Goal: Task Accomplishment & Management: Manage account settings

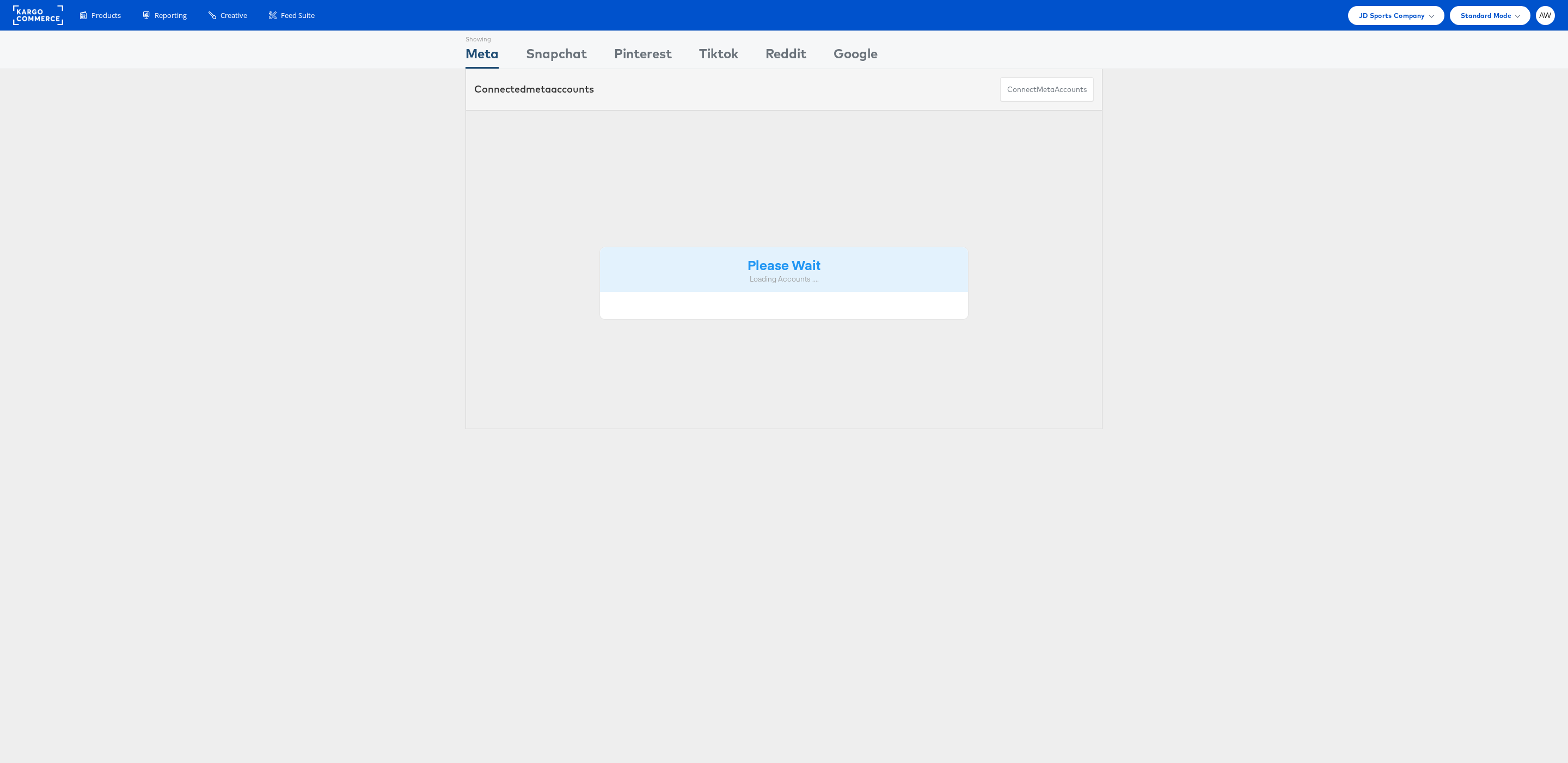
click at [676, 85] on div "Connected meta accounts Connect meta Accounts" at bounding box center [784, 90] width 637 height 41
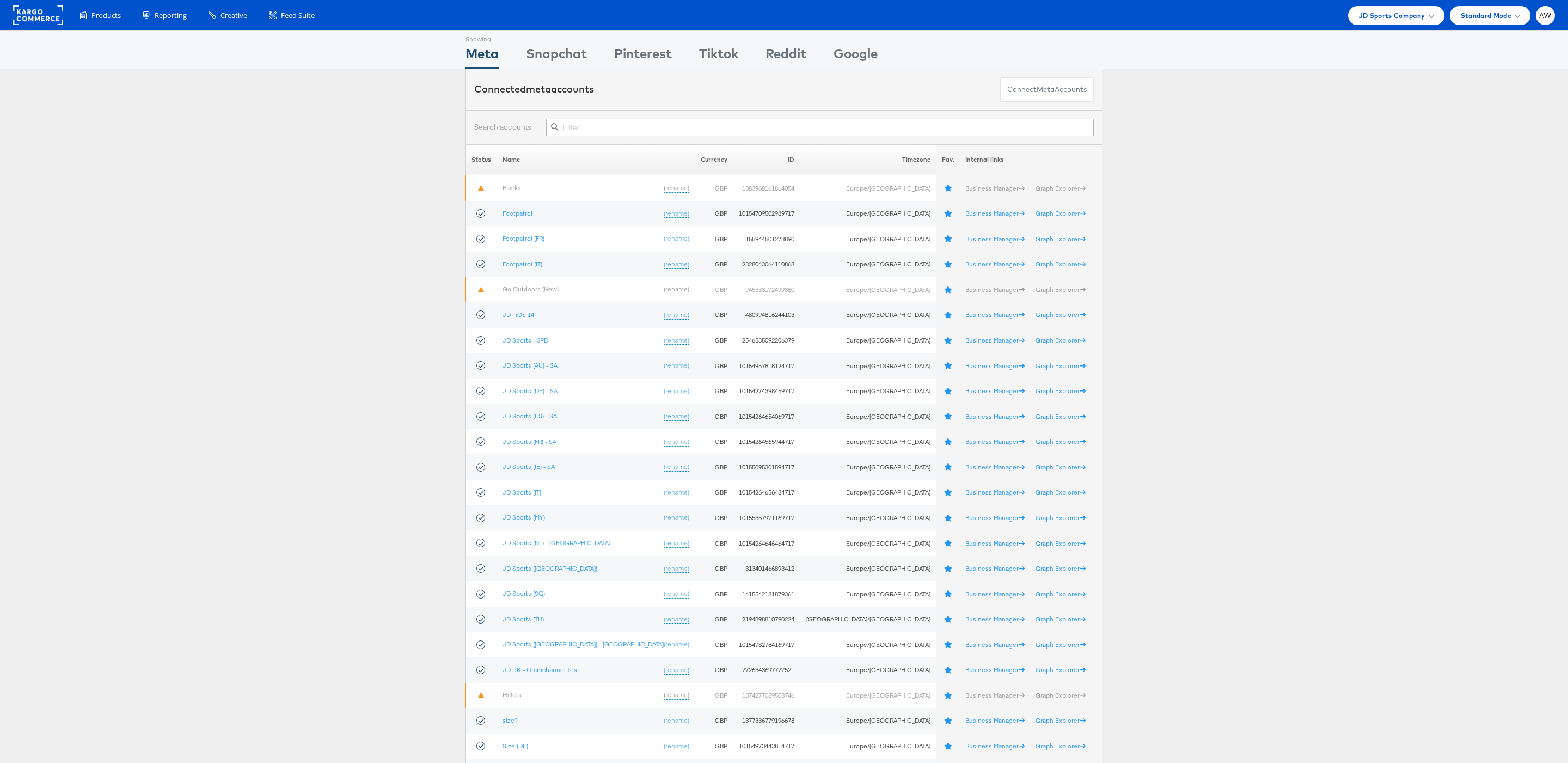
click at [683, 128] on input "text" at bounding box center [820, 127] width 548 height 18
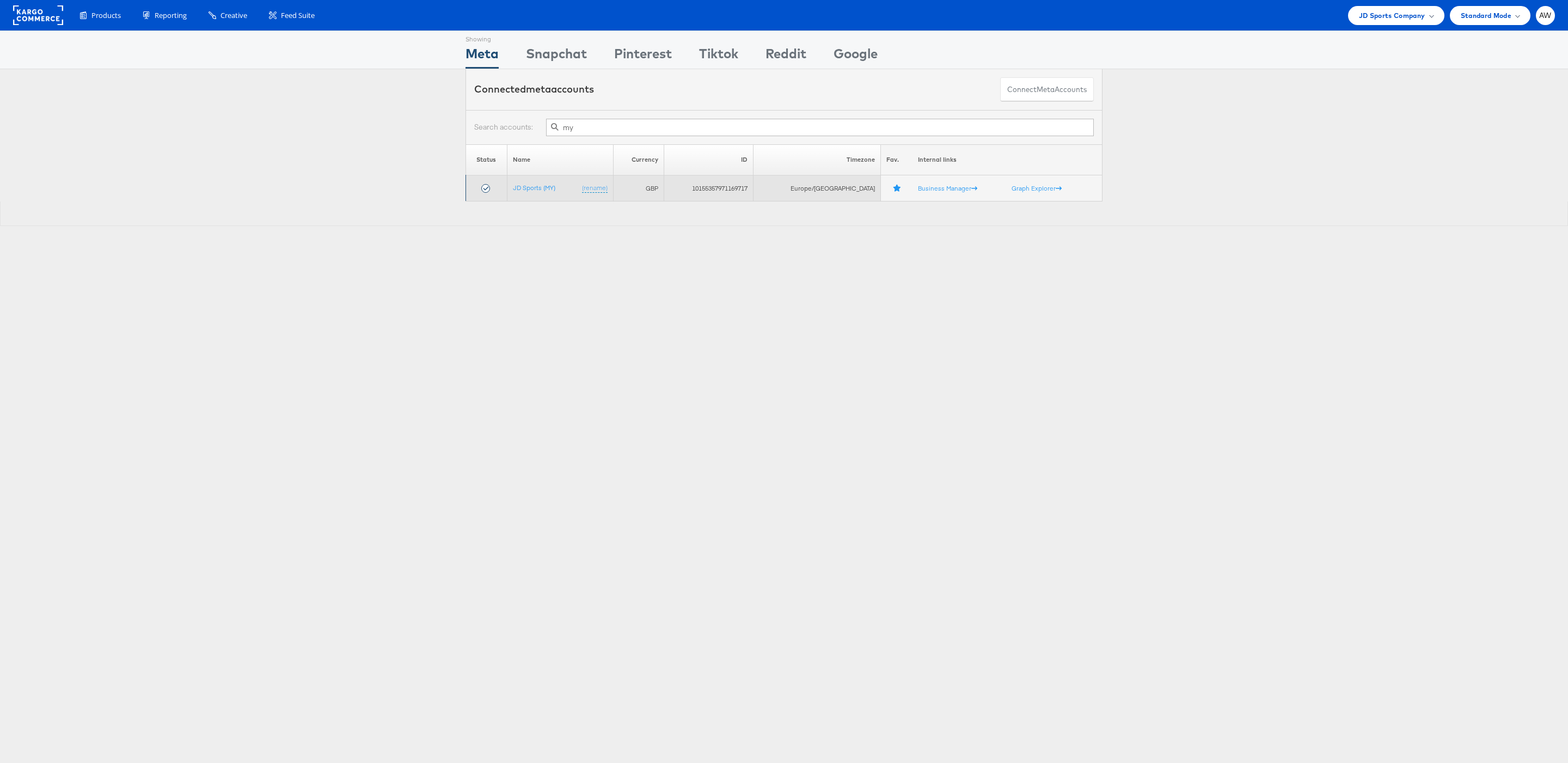
type input "my"
click at [541, 195] on td "JD Sports (MY) (rename)" at bounding box center [560, 188] width 106 height 26
click at [536, 186] on link "JD Sports (MY)" at bounding box center [534, 187] width 43 height 8
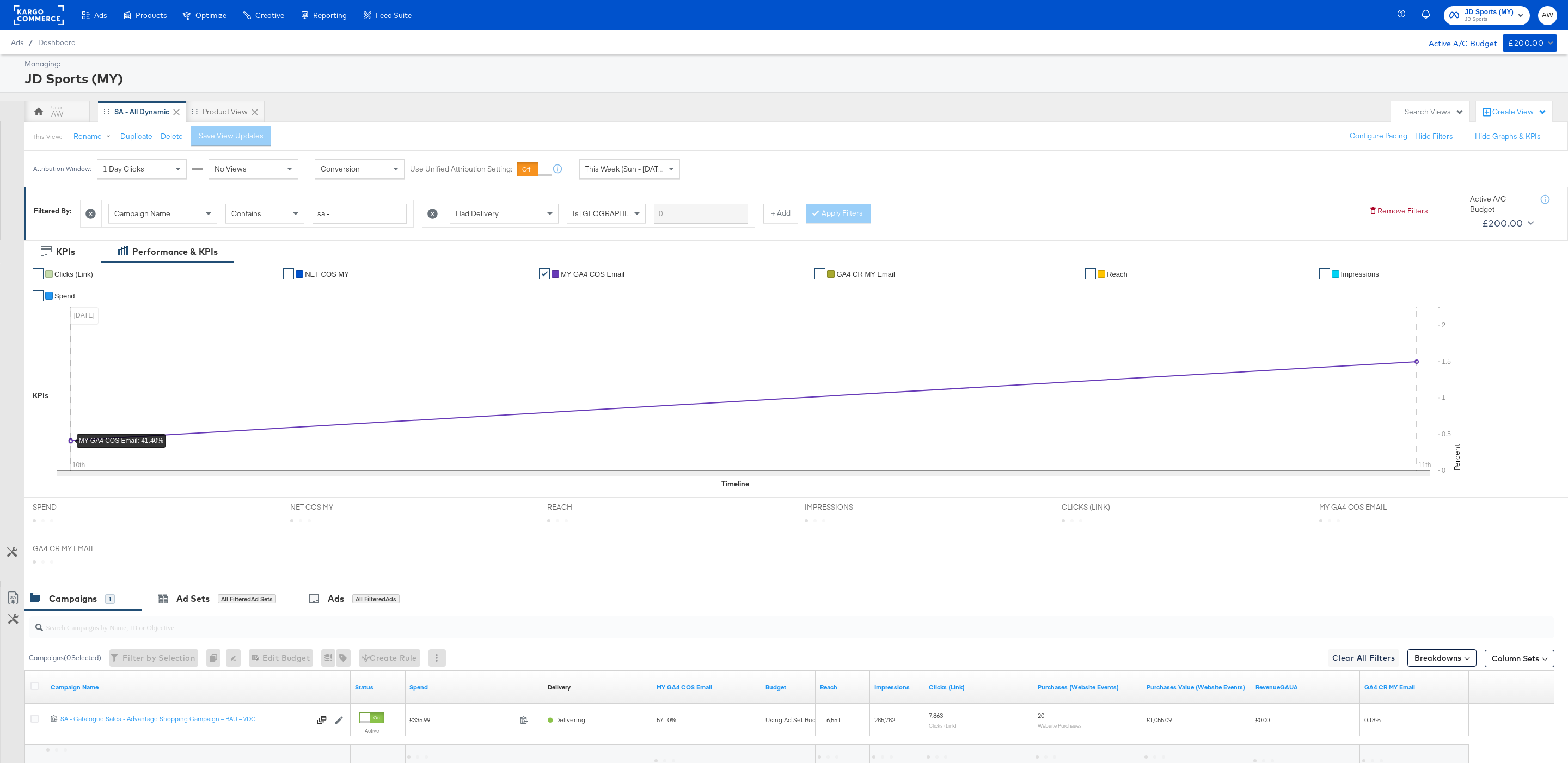
drag, startPoint x: 234, startPoint y: 462, endPoint x: 198, endPoint y: 462, distance: 36.0
click at [198, 462] on icon at bounding box center [743, 389] width 1373 height 163
click at [189, 605] on div "Ad Sets" at bounding box center [193, 599] width 33 height 13
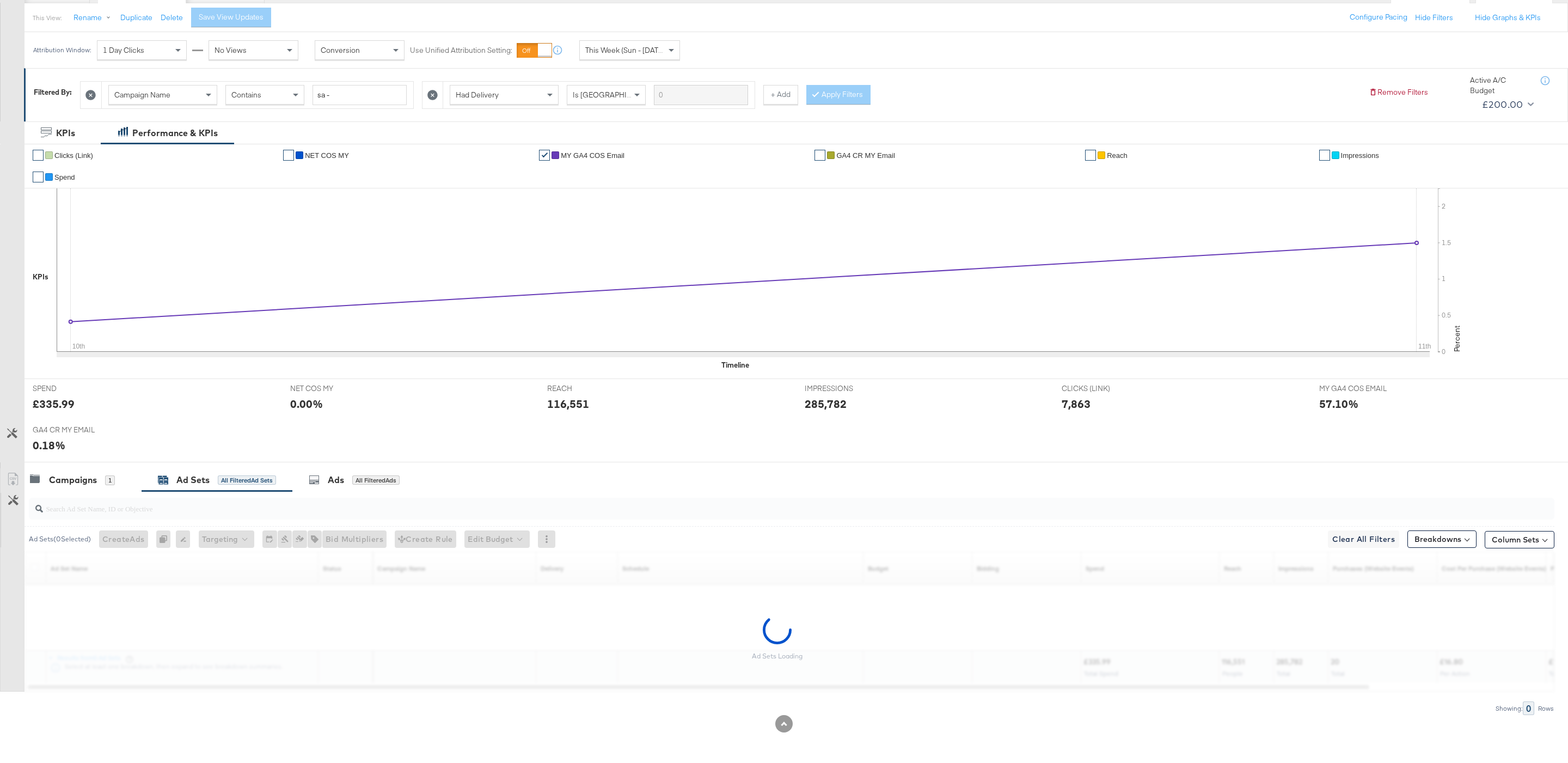
scroll to position [90, 0]
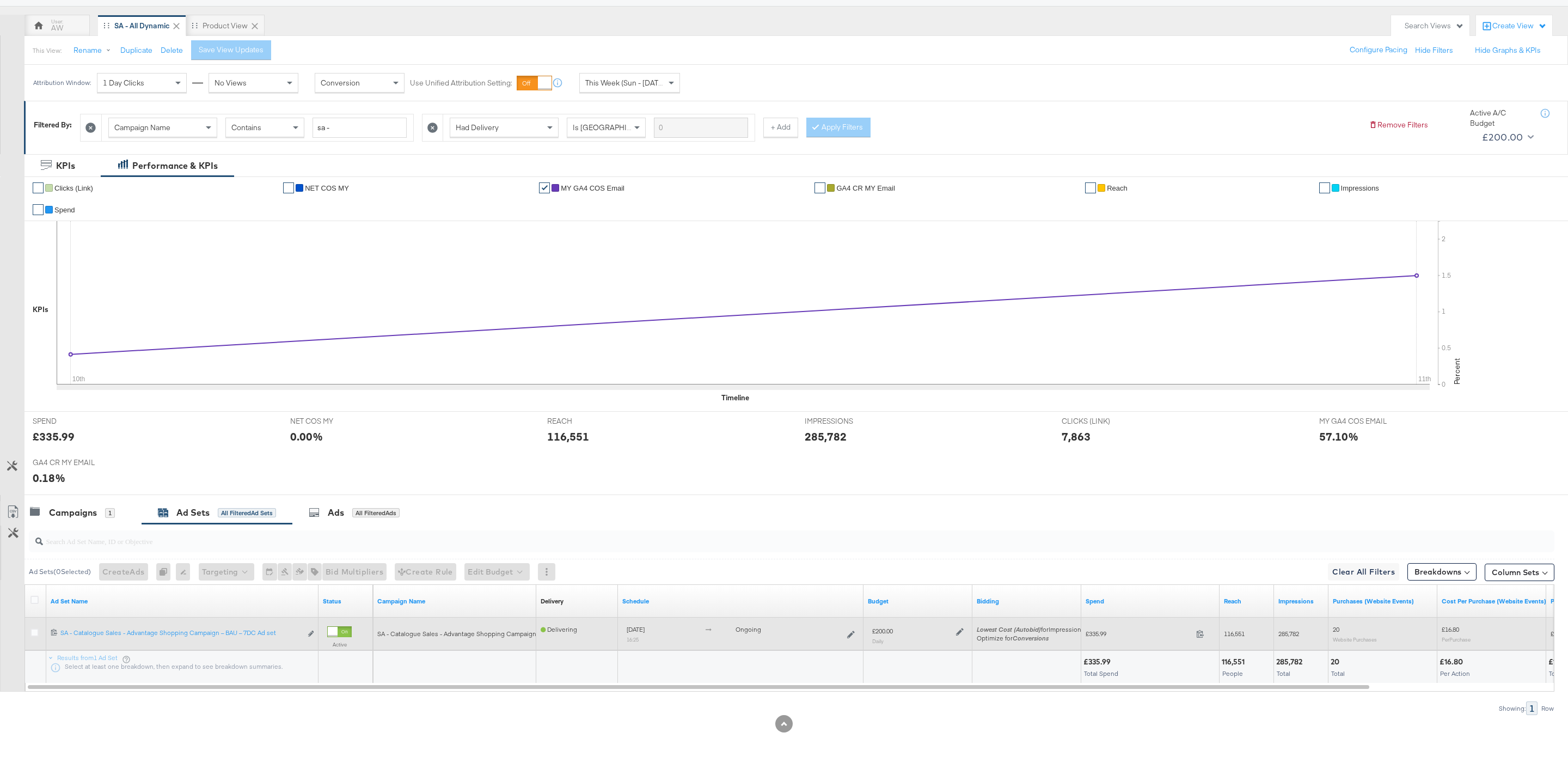
click at [964, 627] on div "£200.00 Daily" at bounding box center [918, 635] width 100 height 27
click at [957, 630] on icon at bounding box center [960, 631] width 8 height 8
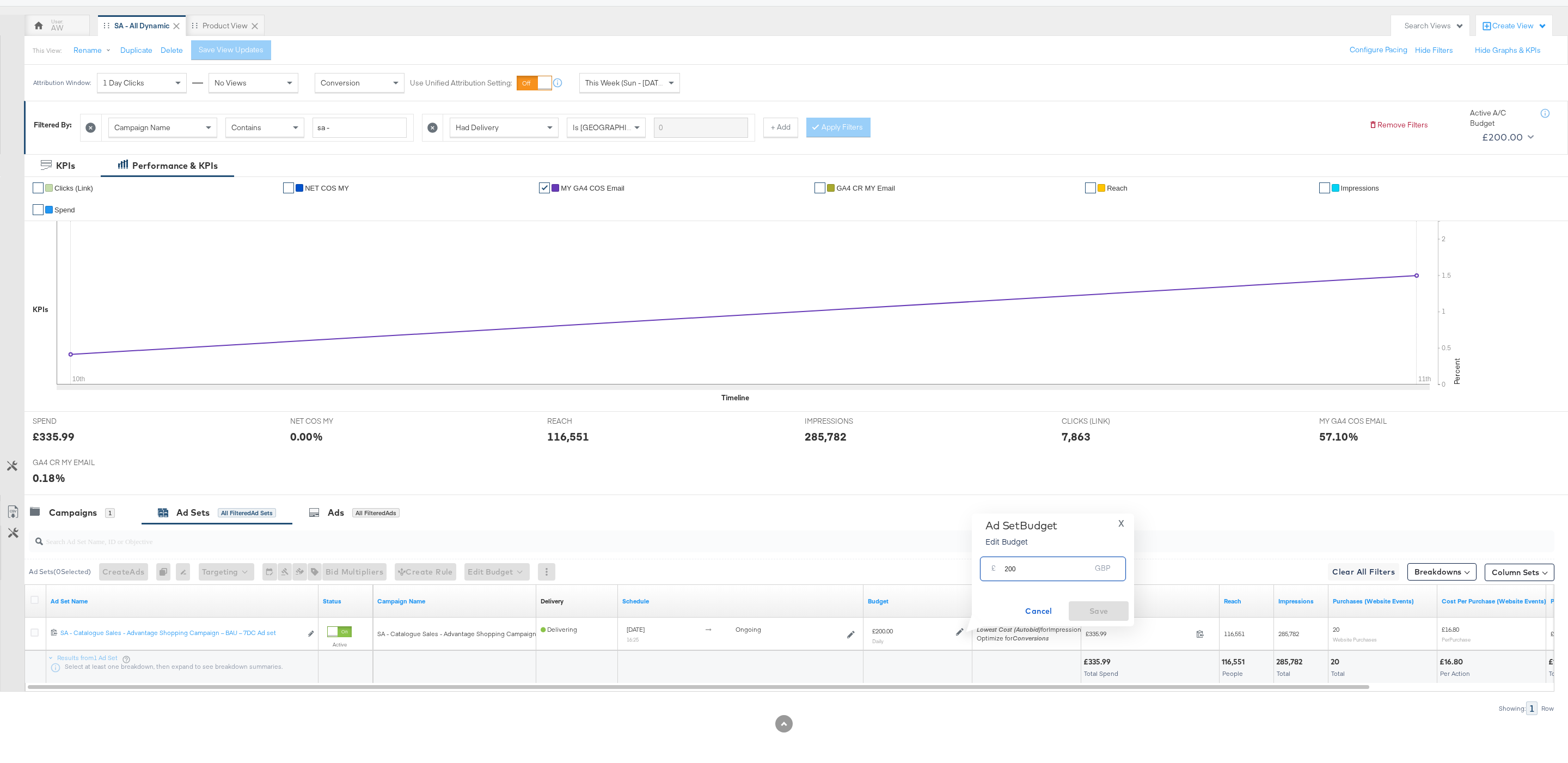
click at [1060, 569] on input "200" at bounding box center [1047, 564] width 86 height 23
type input "150"
click at [1125, 614] on button "Save" at bounding box center [1099, 611] width 60 height 19
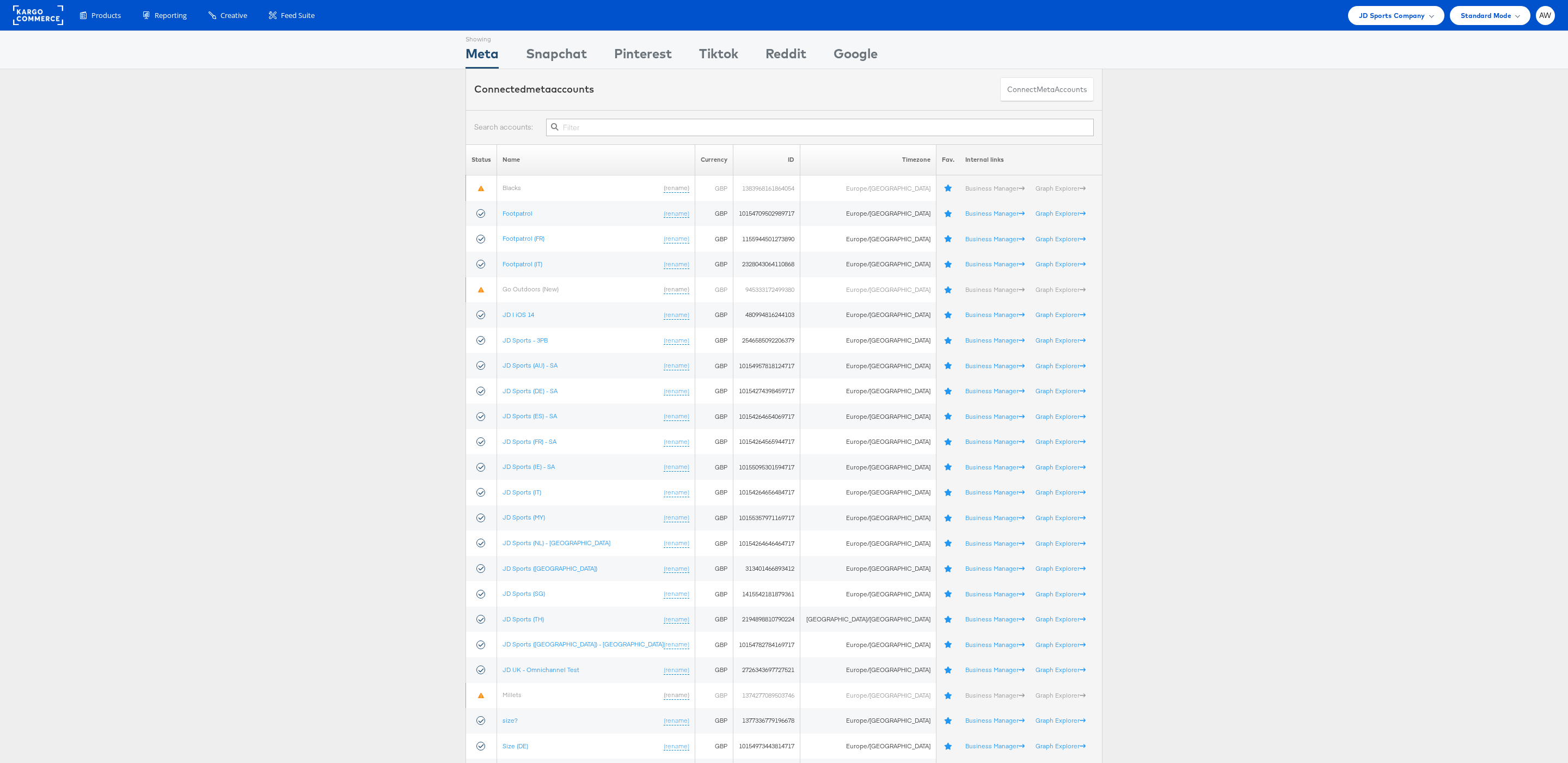
click at [685, 128] on input "text" at bounding box center [820, 127] width 548 height 18
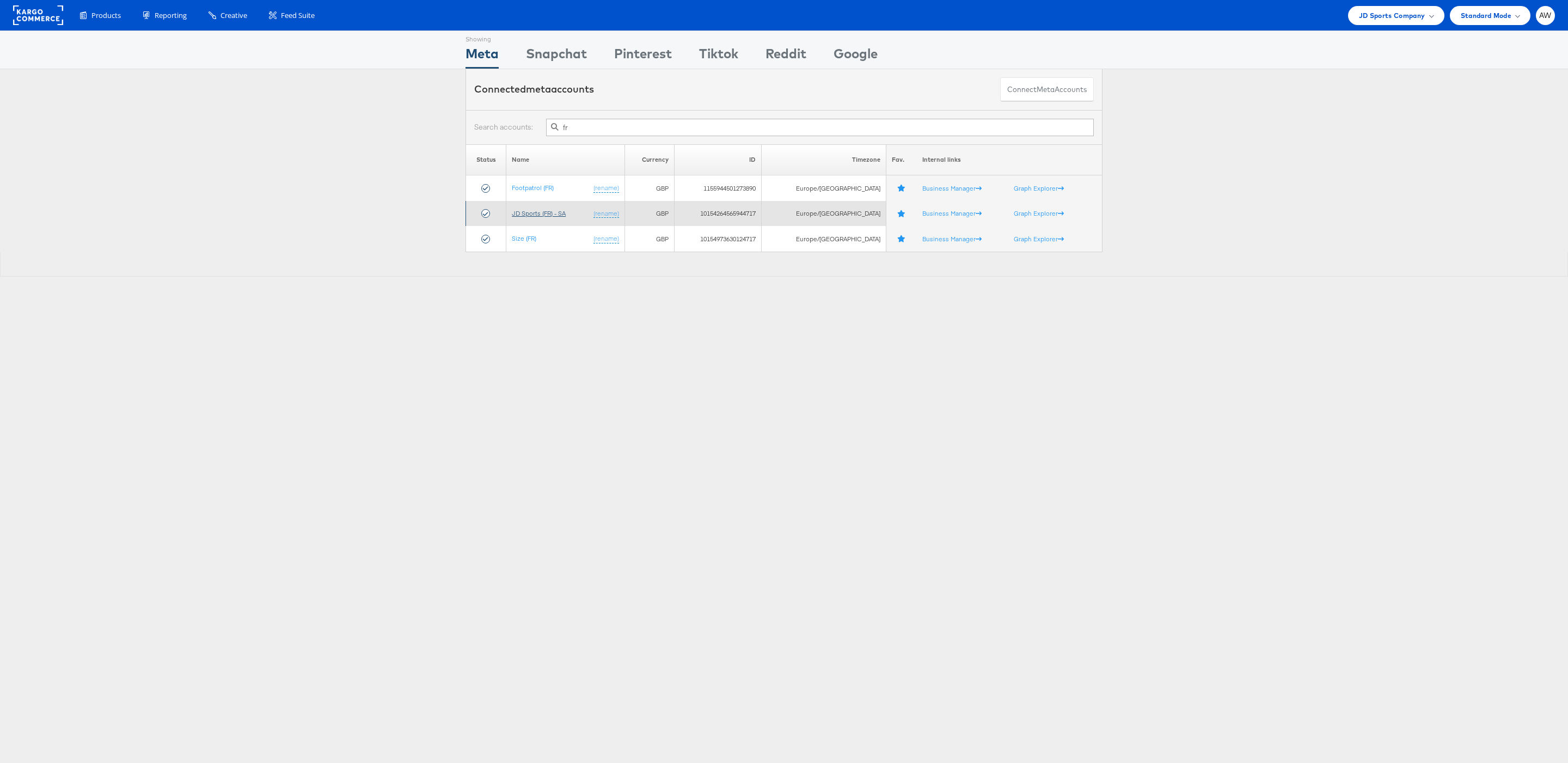
type input "fr"
click at [545, 216] on link "JD Sports (FR) - SA" at bounding box center [539, 213] width 54 height 8
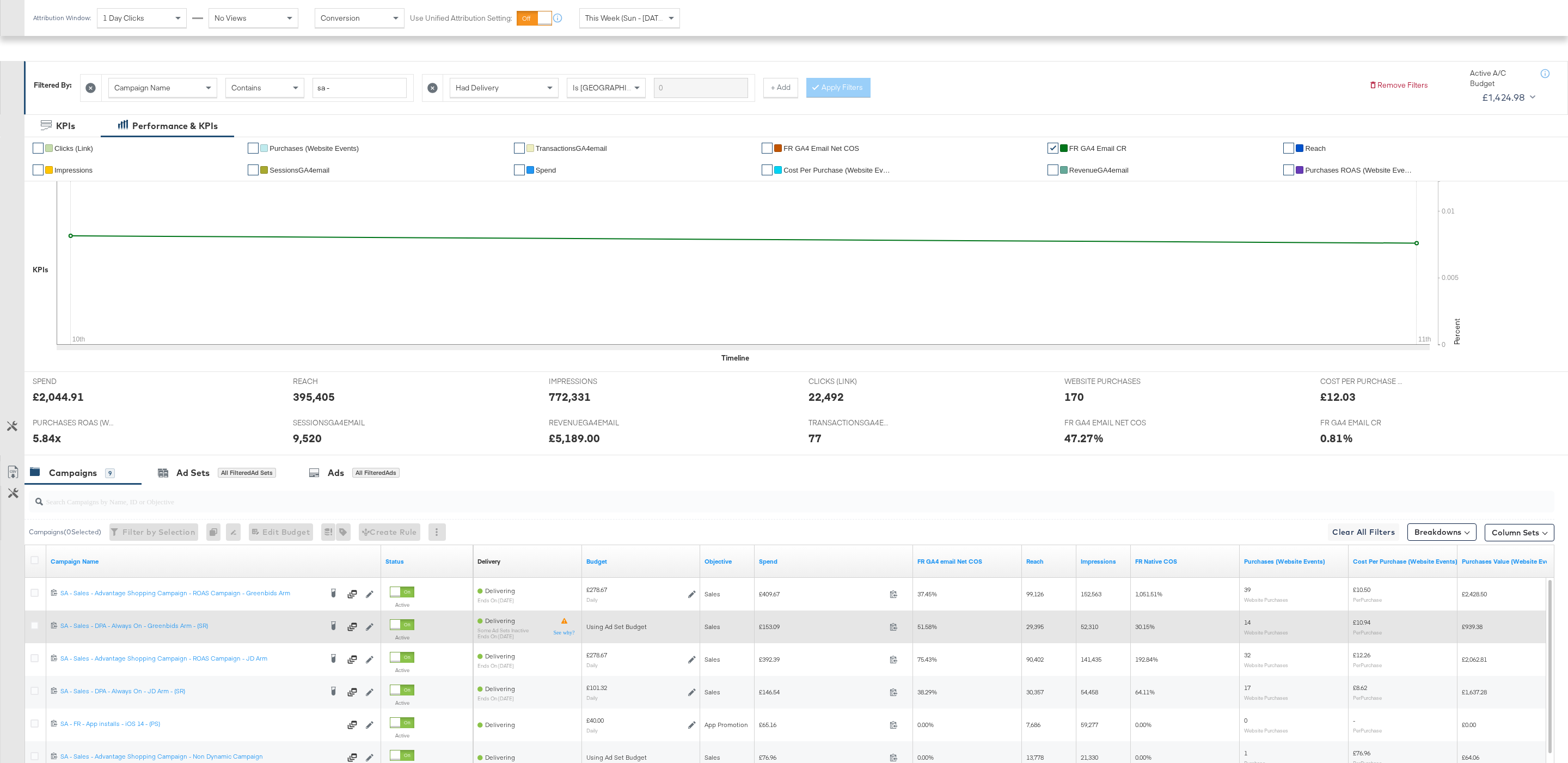
scroll to position [286, 0]
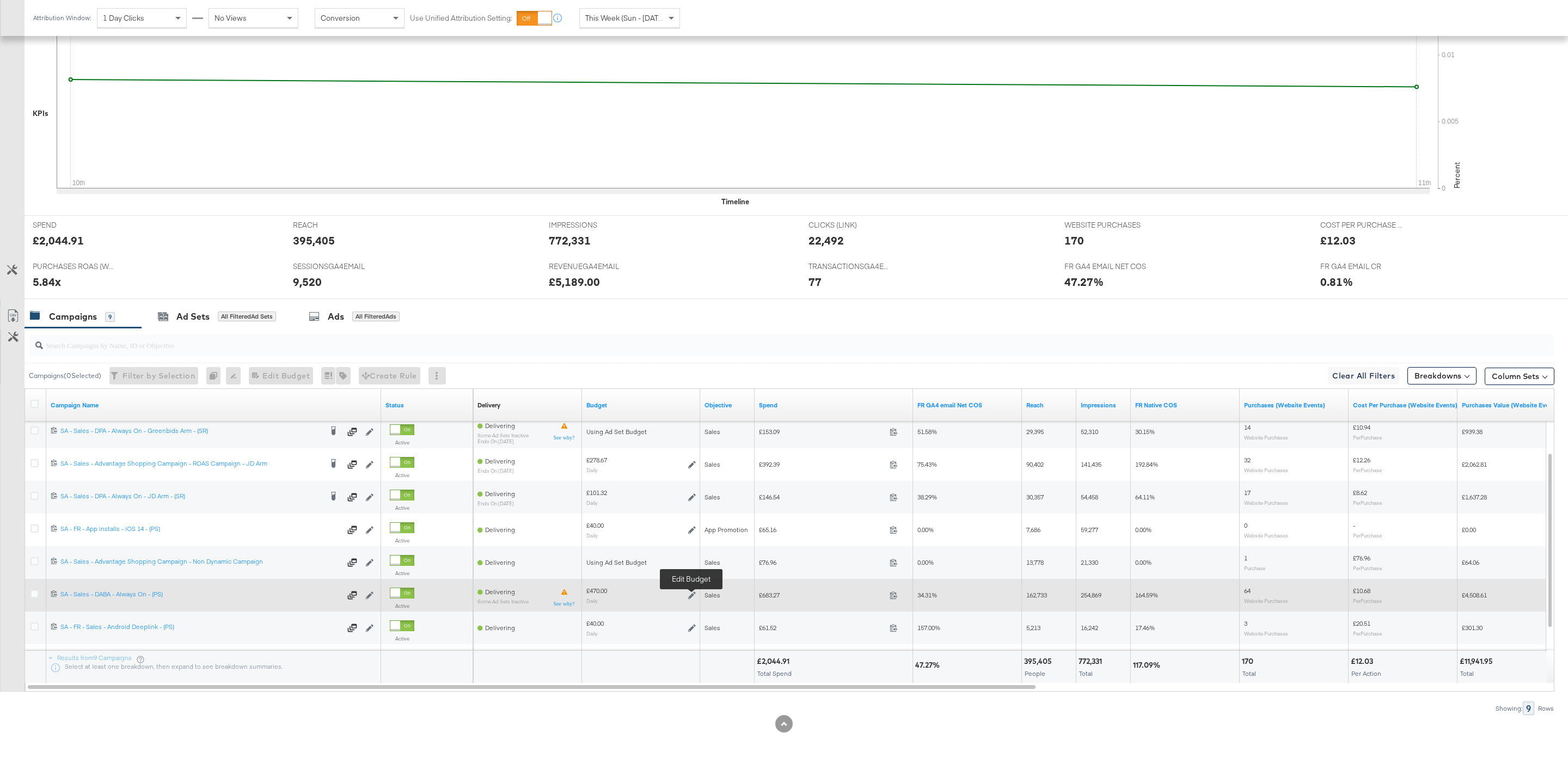
click at [692, 594] on icon at bounding box center [692, 595] width 8 height 8
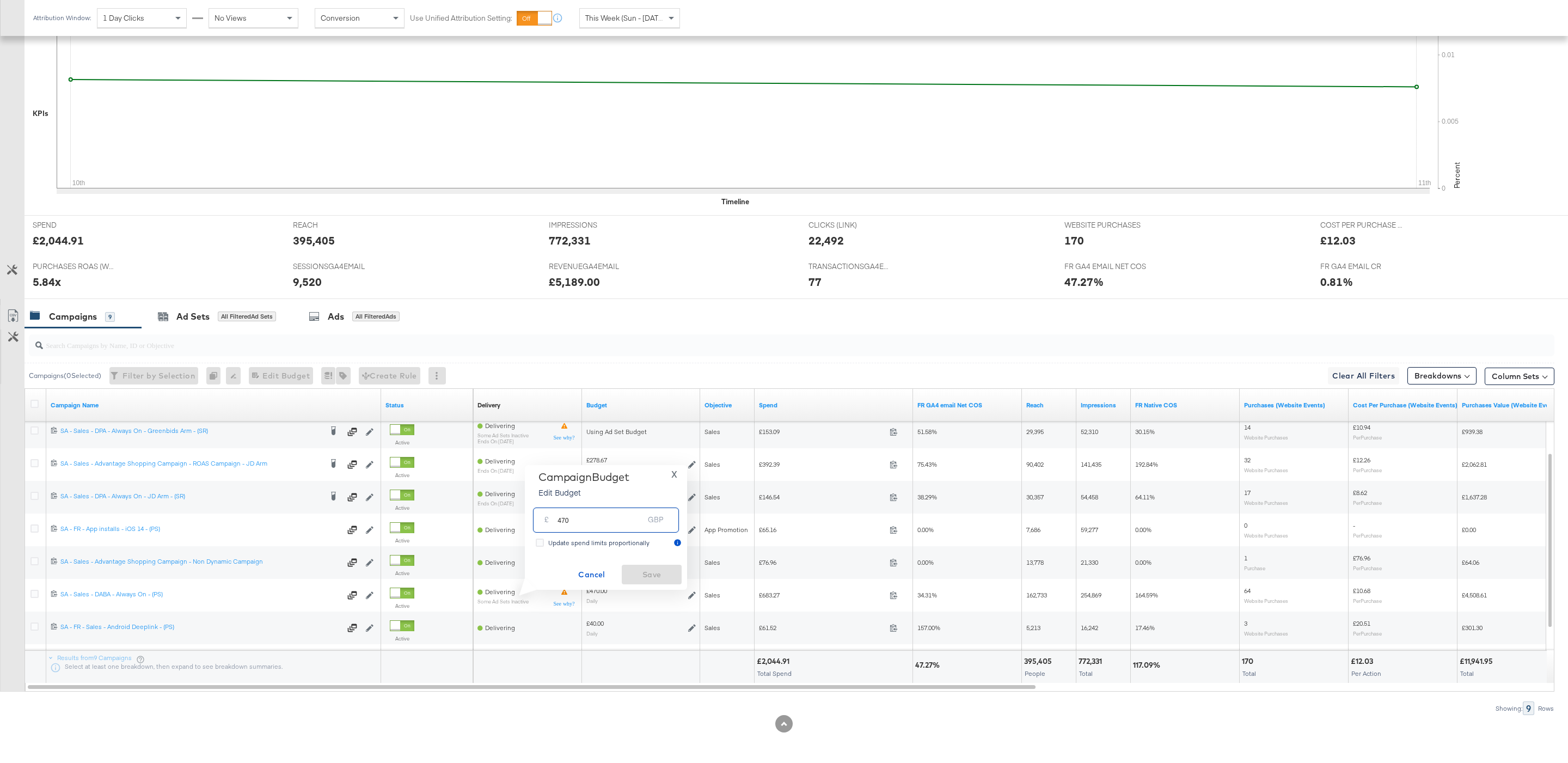
click at [564, 527] on input "470" at bounding box center [600, 515] width 86 height 23
type input "420"
click at [662, 580] on span "Save" at bounding box center [652, 575] width 51 height 13
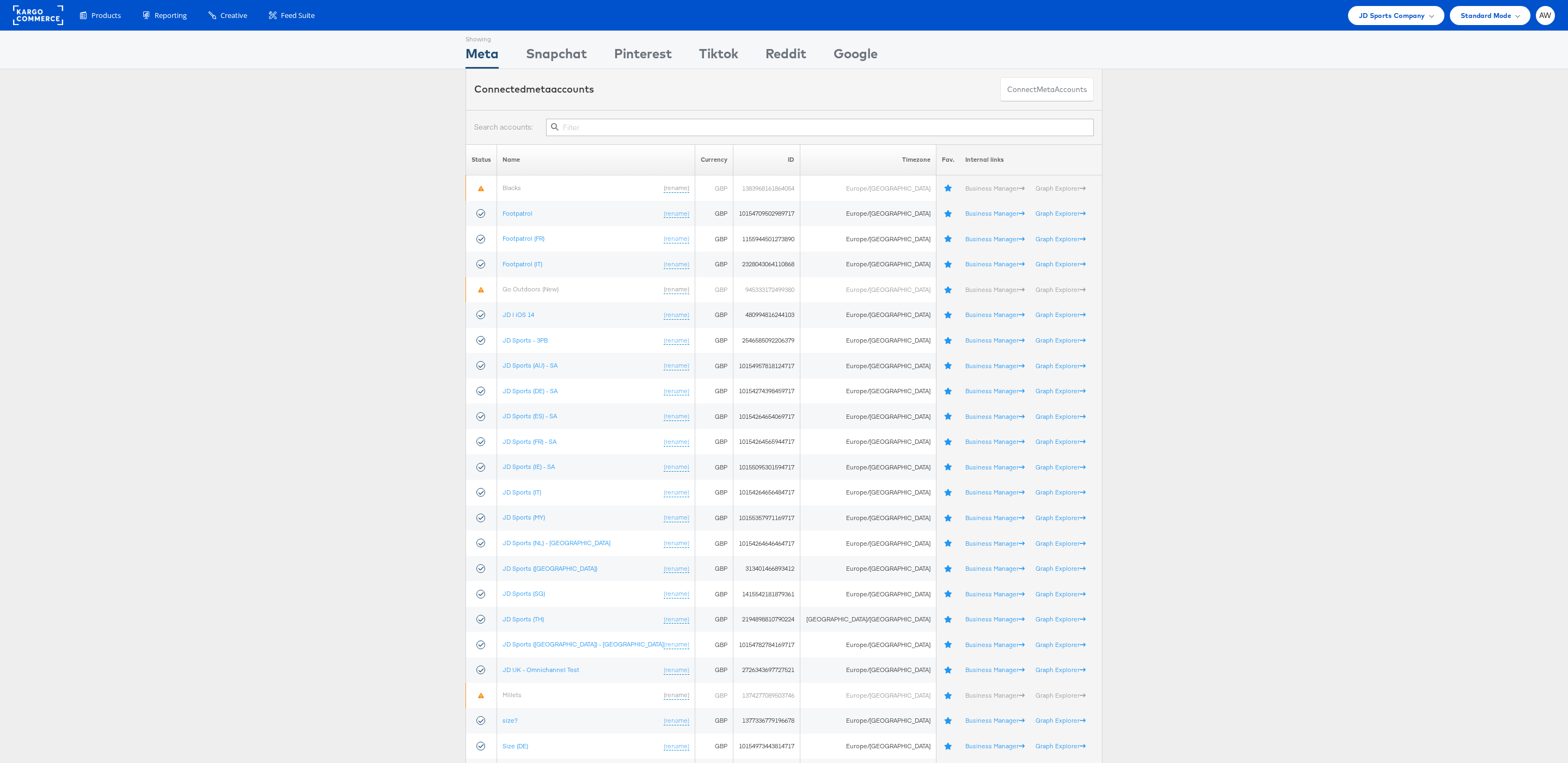
click at [604, 133] on input "text" at bounding box center [820, 127] width 548 height 18
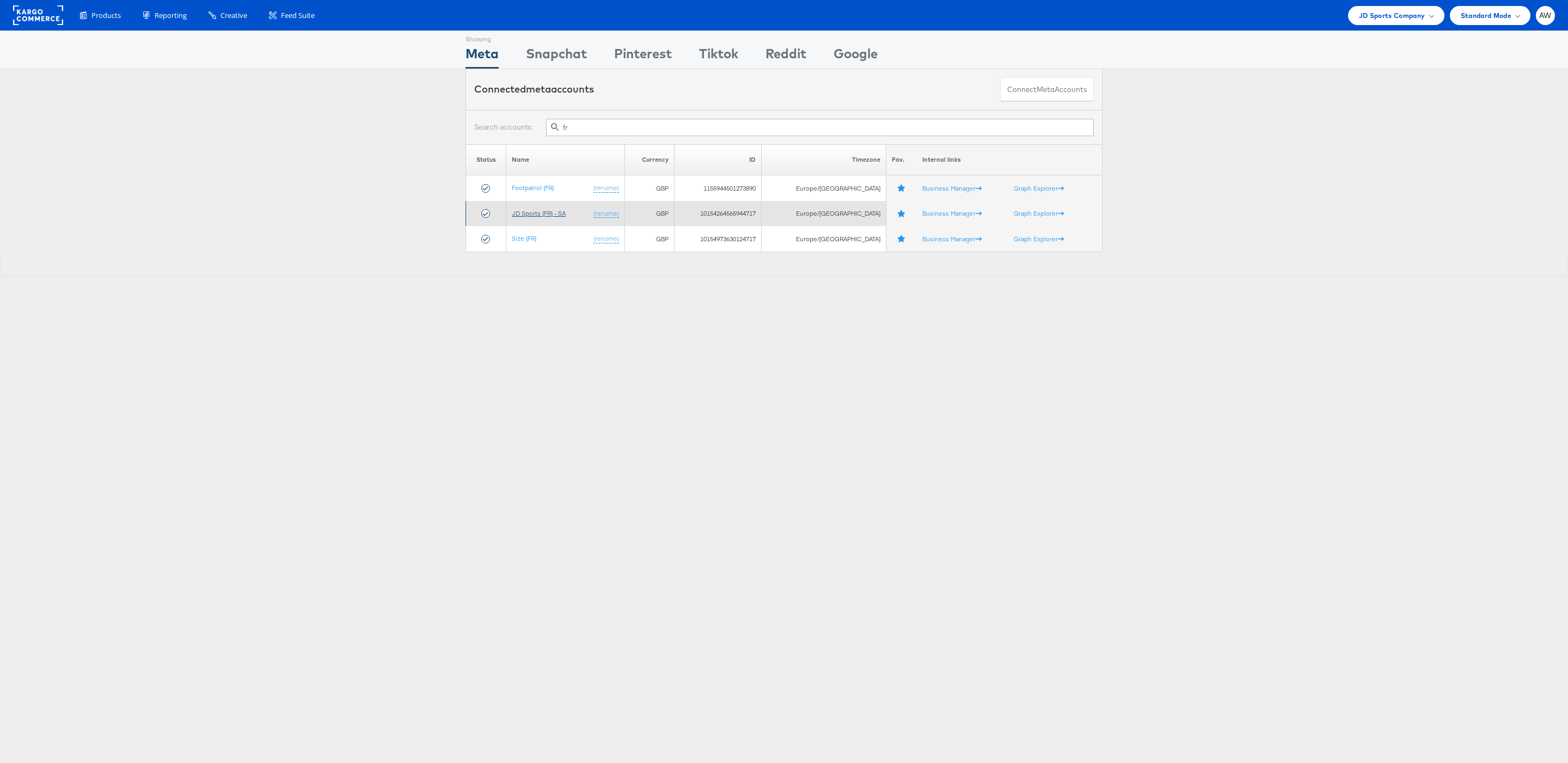
type input "fr"
click at [544, 217] on link "JD Sports (FR) - SA" at bounding box center [539, 213] width 54 height 8
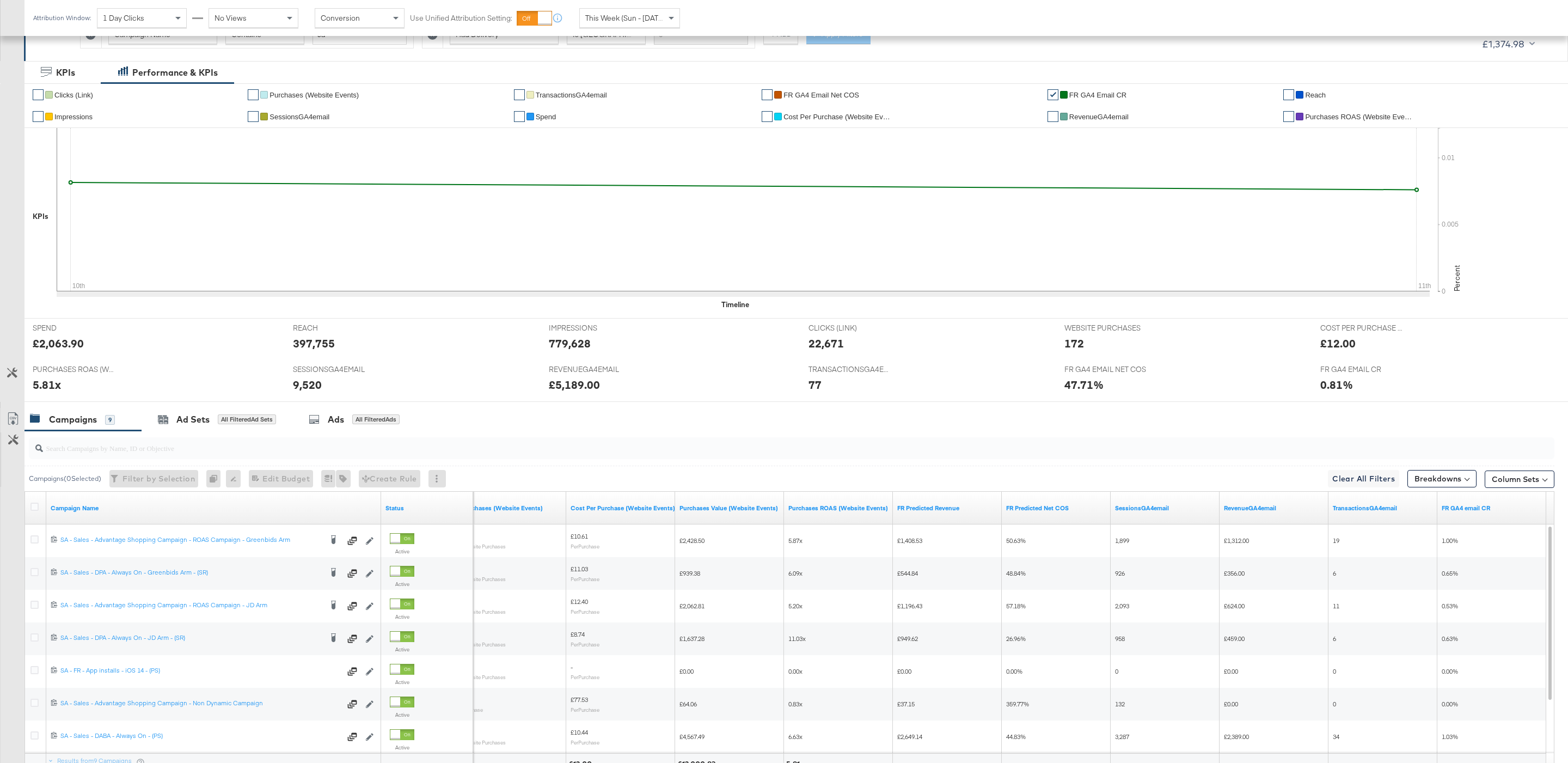
scroll to position [286, 0]
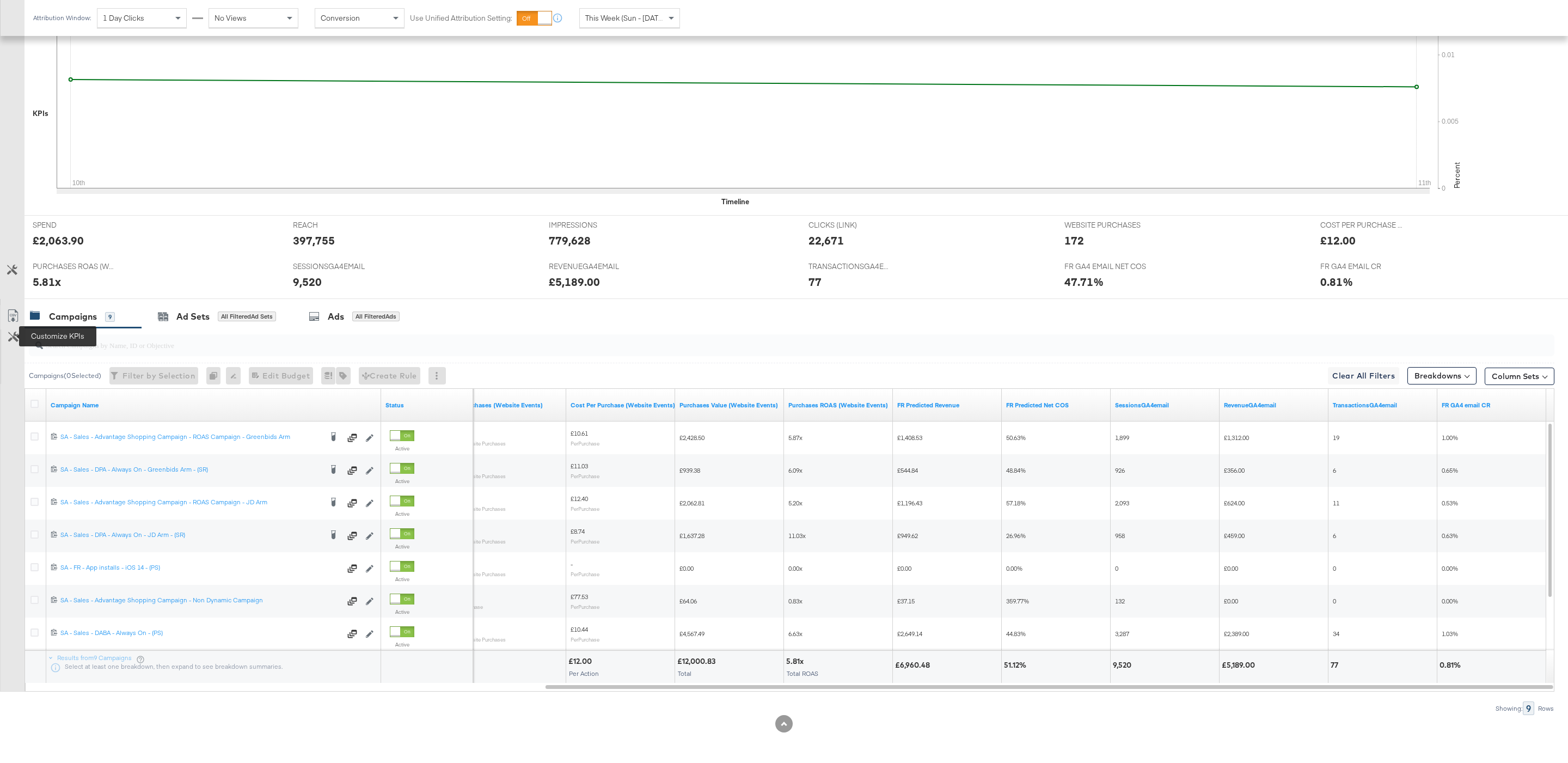
click at [12, 342] on button "Customize KPIs" at bounding box center [13, 337] width 24 height 16
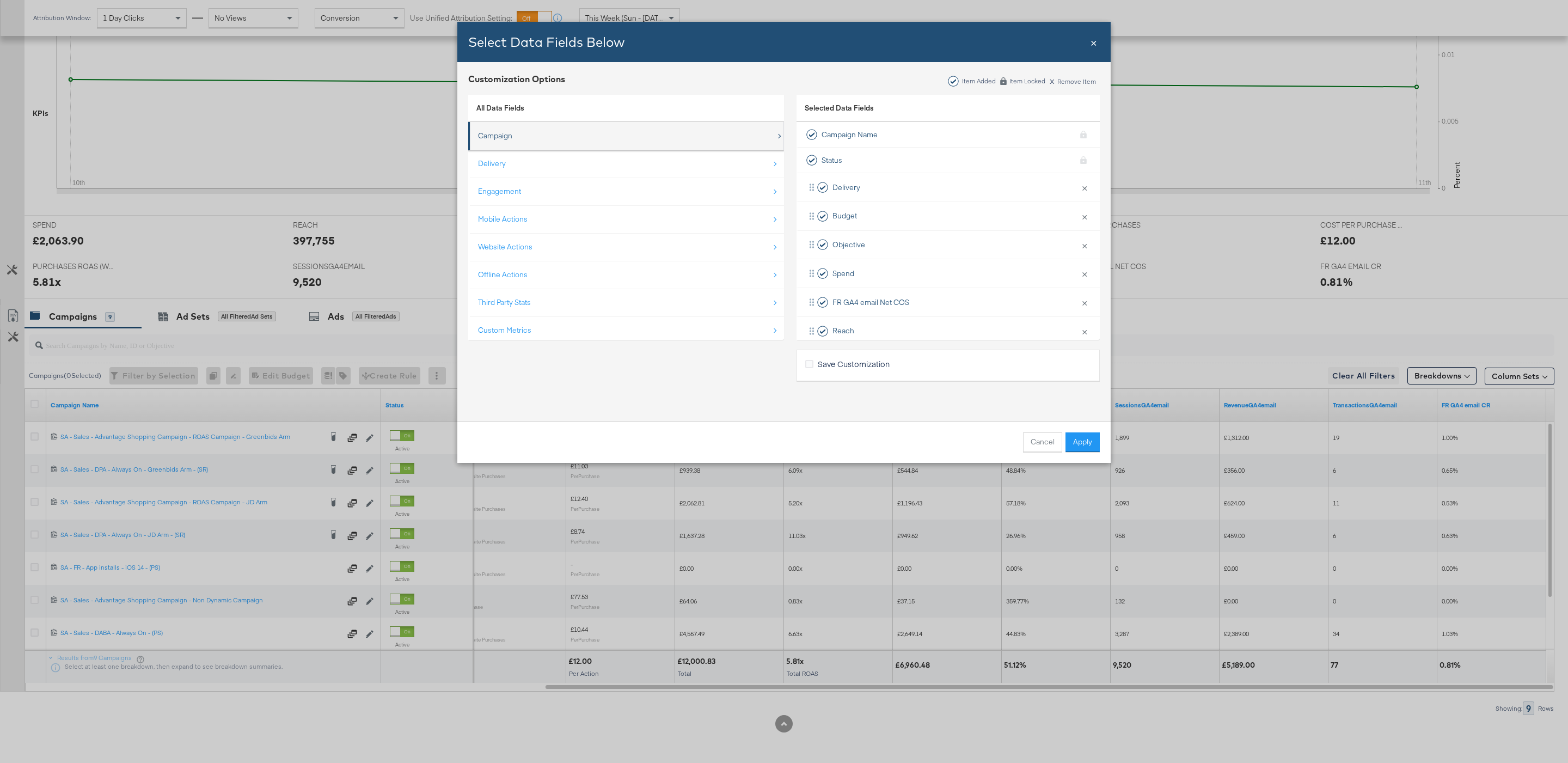
click at [593, 139] on div "Campaign" at bounding box center [626, 136] width 298 height 23
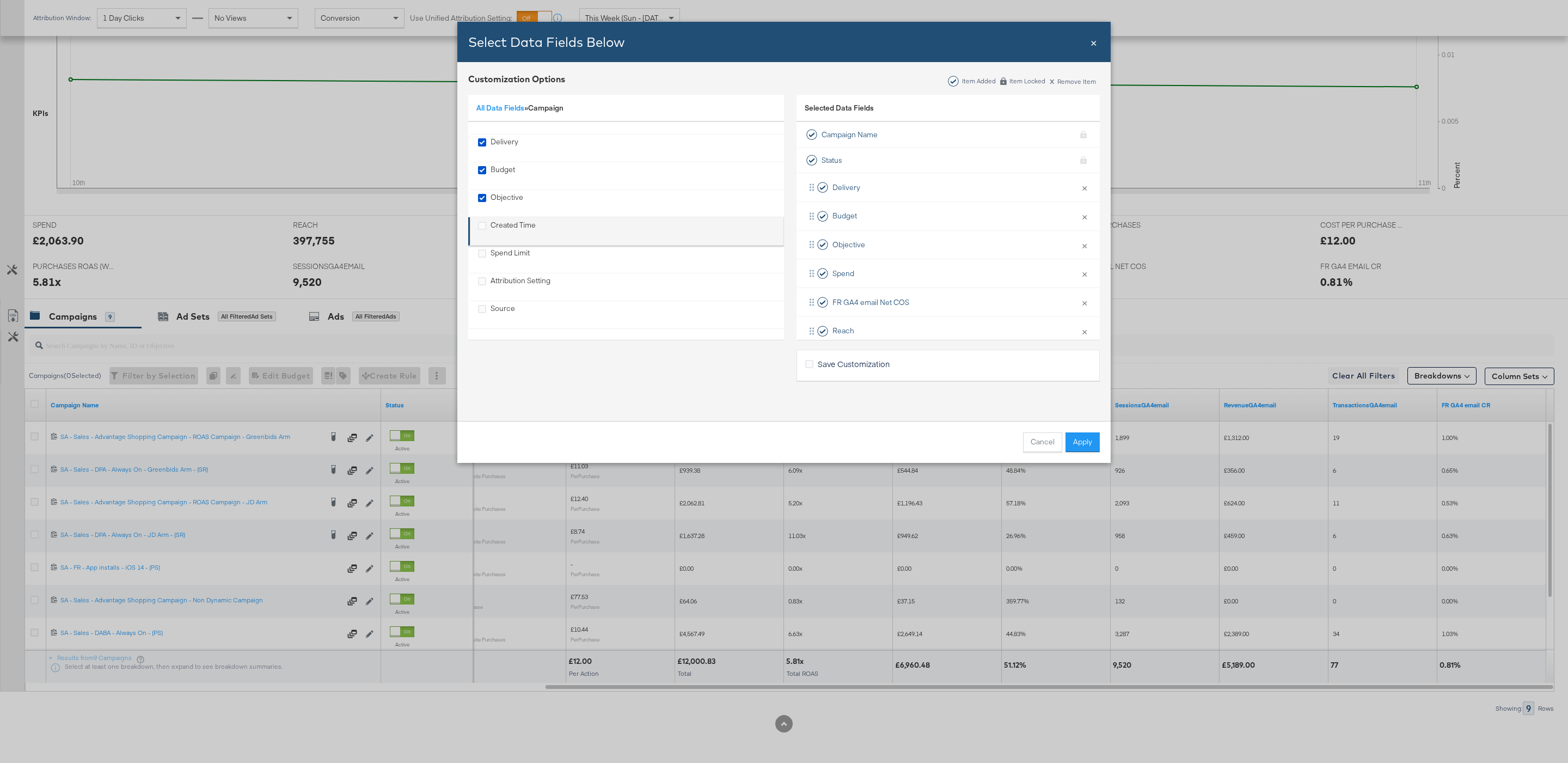
scroll to position [72, 0]
click at [531, 218] on li "Created Time" at bounding box center [626, 231] width 316 height 29
click at [572, 226] on div "Created Time" at bounding box center [626, 231] width 298 height 23
click at [477, 225] on li "Created Time" at bounding box center [626, 231] width 316 height 29
click at [480, 225] on icon "Created Time" at bounding box center [481, 225] width 8 height 8
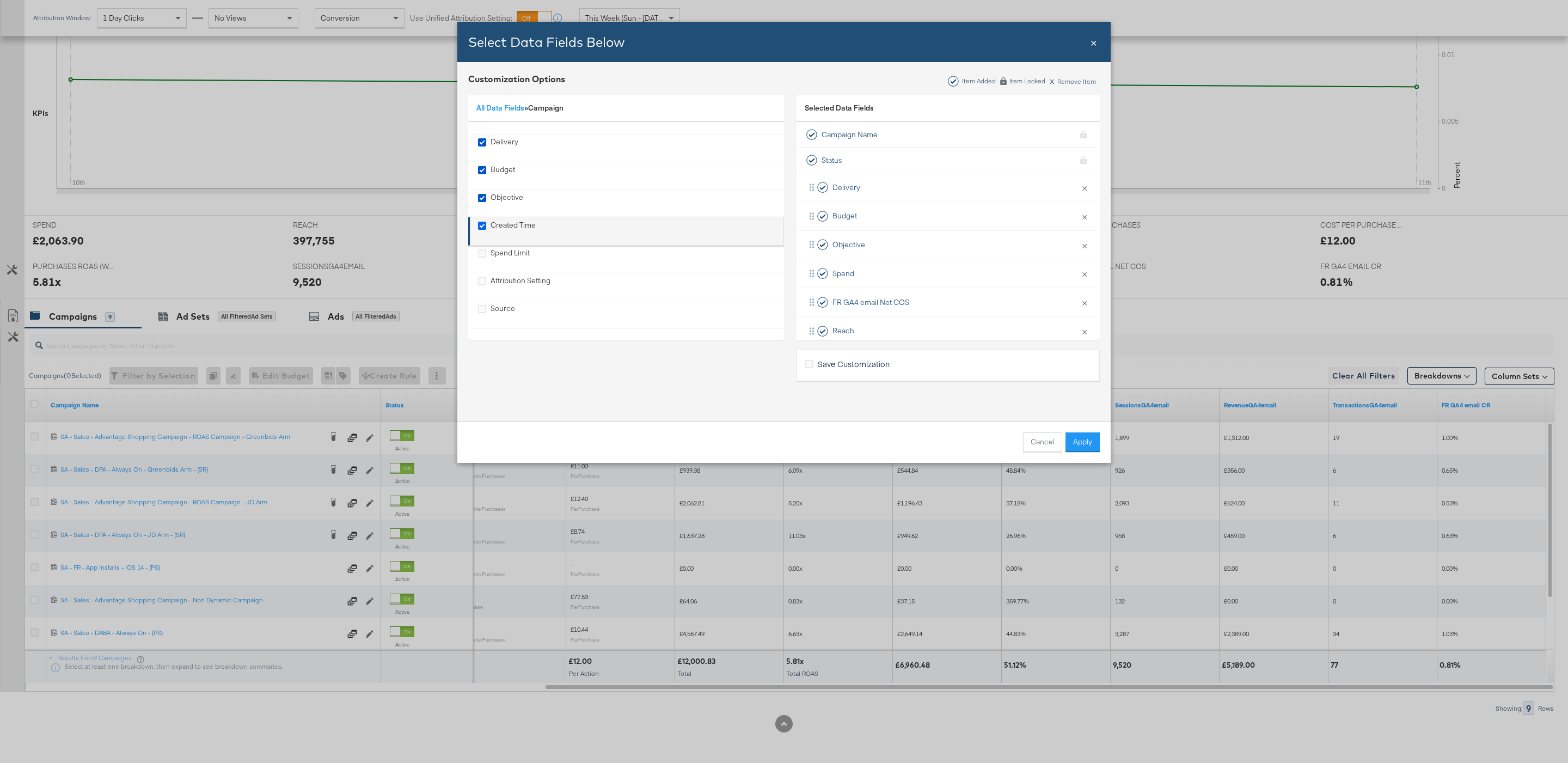
click at [0, 0] on input "Created Time" at bounding box center [0, 0] width 0 height 0
click at [1080, 448] on button "Apply" at bounding box center [1082, 442] width 34 height 19
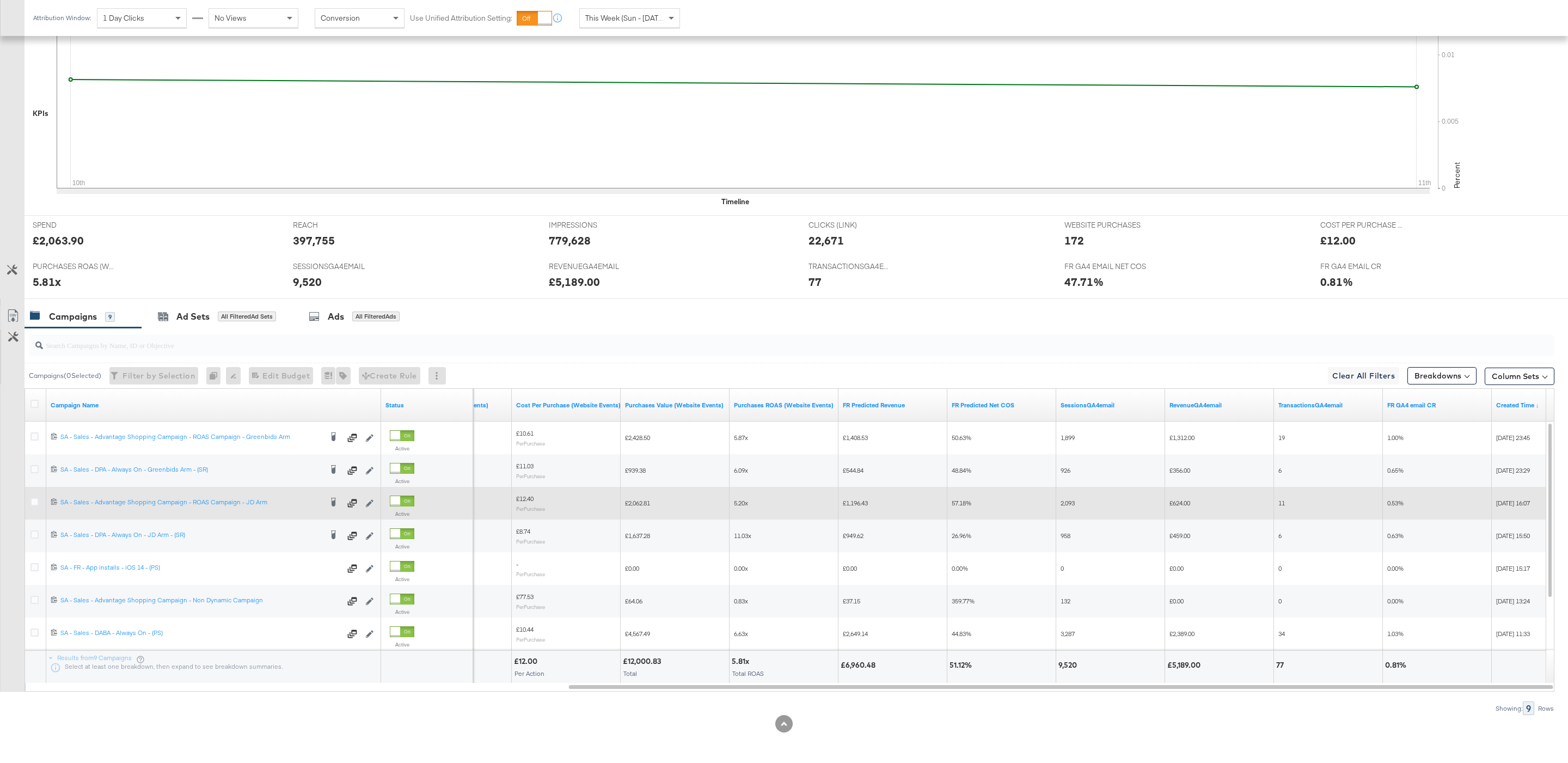
scroll to position [281, 0]
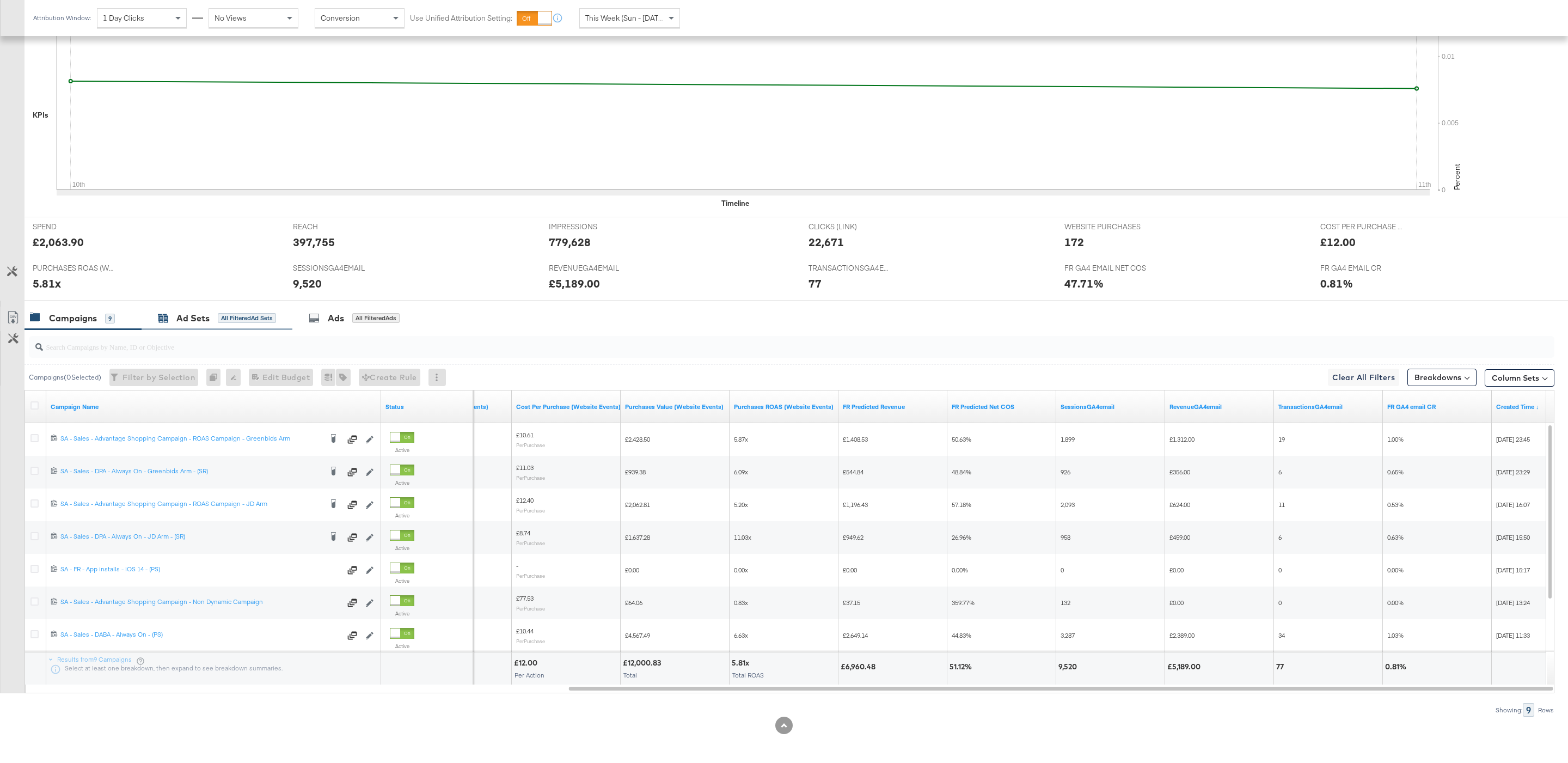
click at [195, 314] on div "Ad Sets" at bounding box center [193, 318] width 33 height 13
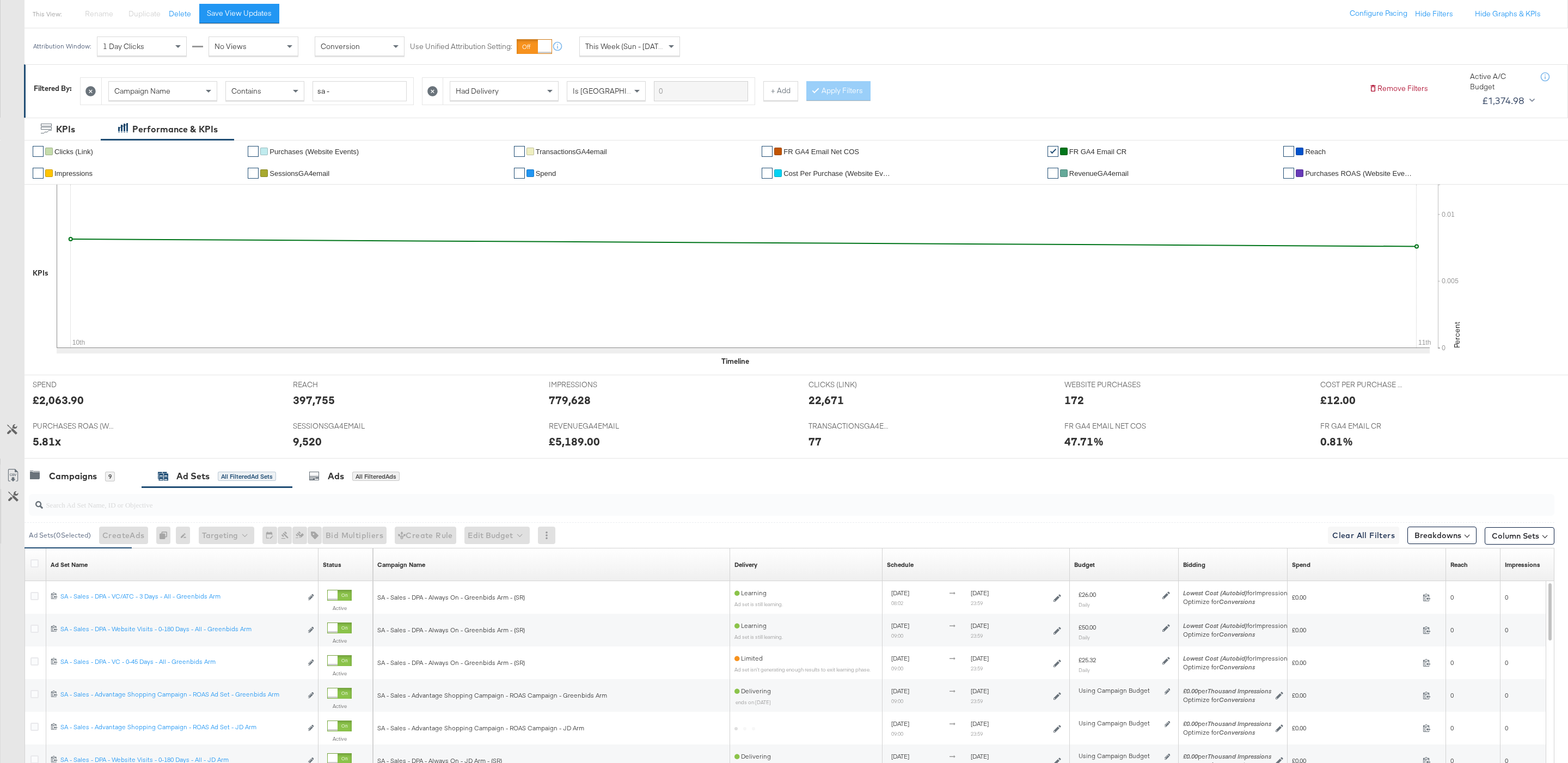
scroll to position [286, 0]
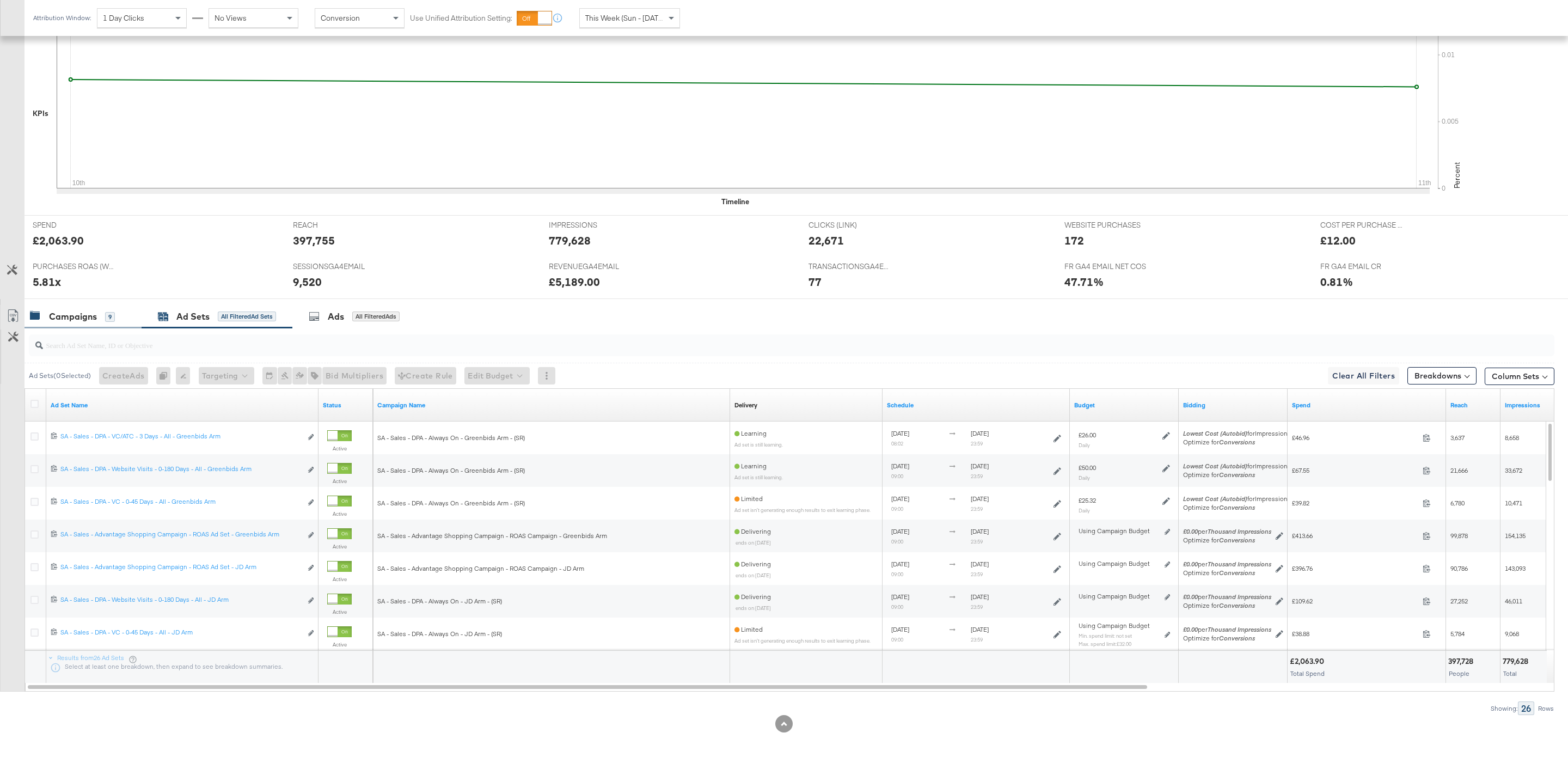
click at [131, 314] on div "Campaigns 9" at bounding box center [83, 317] width 117 height 23
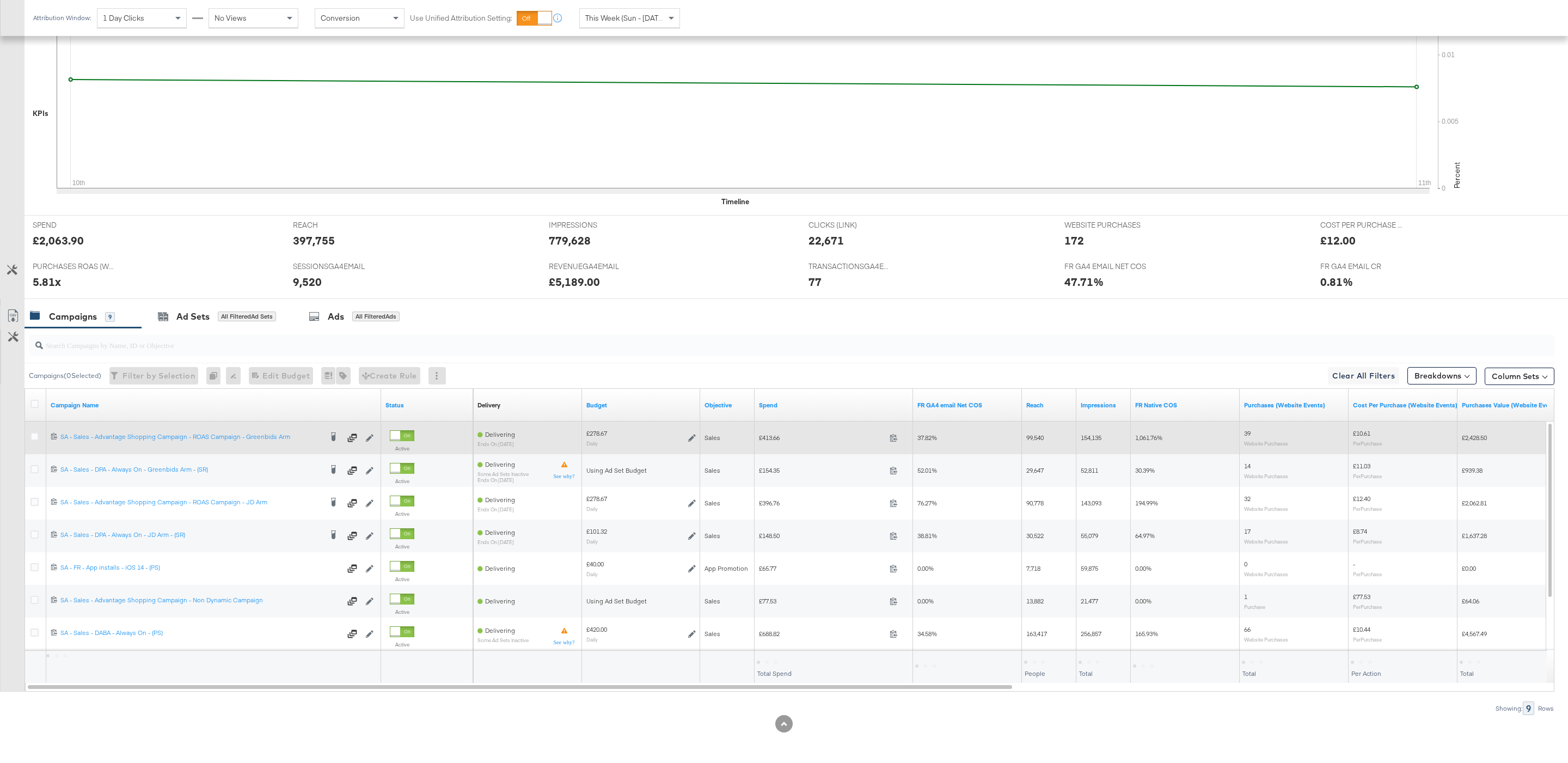
click at [38, 431] on div at bounding box center [36, 438] width 20 height 19
click at [38, 435] on icon at bounding box center [34, 436] width 8 height 8
click at [0, 0] on input "checkbox" at bounding box center [0, 0] width 0 height 0
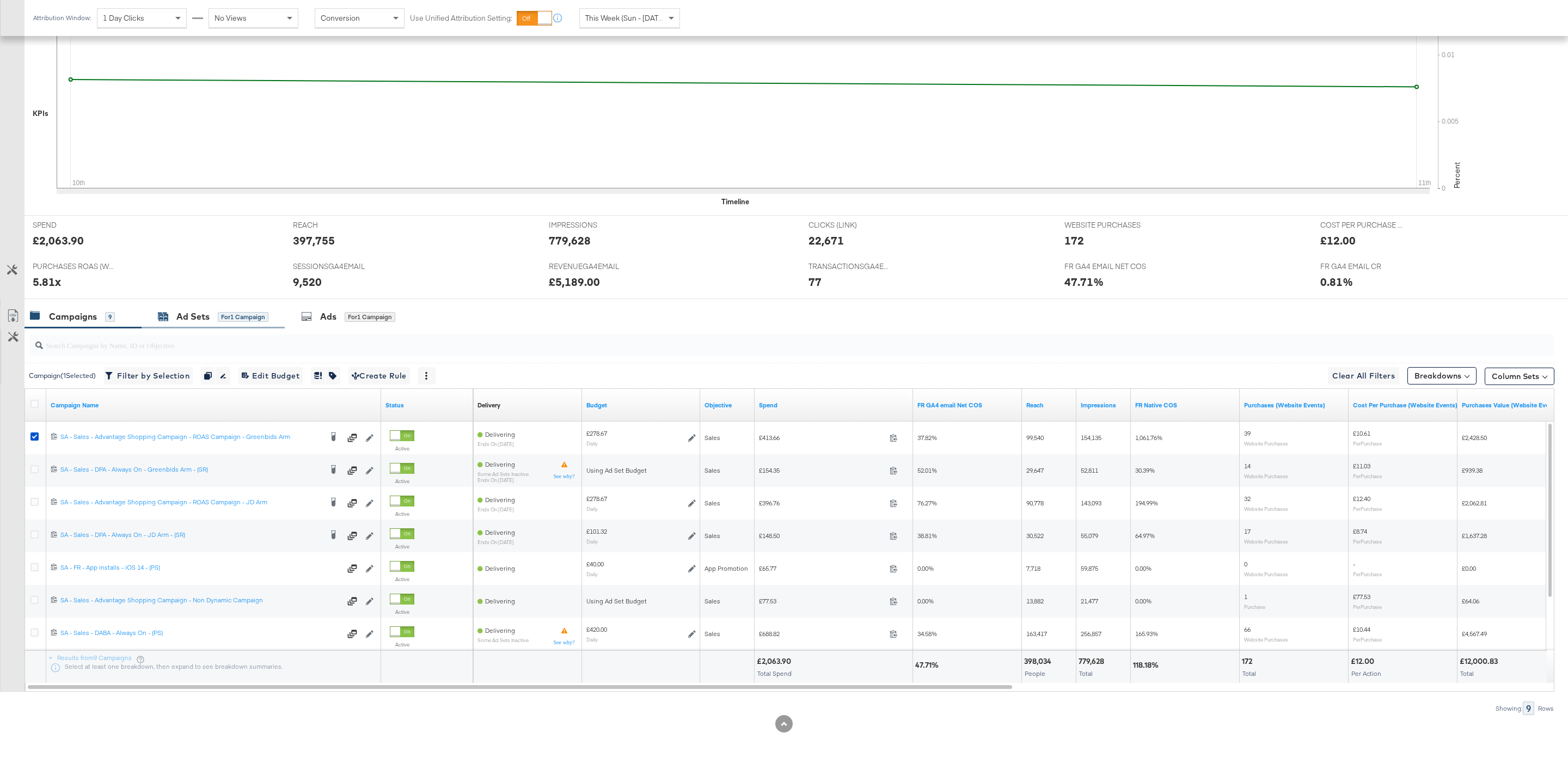
click at [226, 312] on span "for 1 Campaign" at bounding box center [243, 317] width 51 height 10
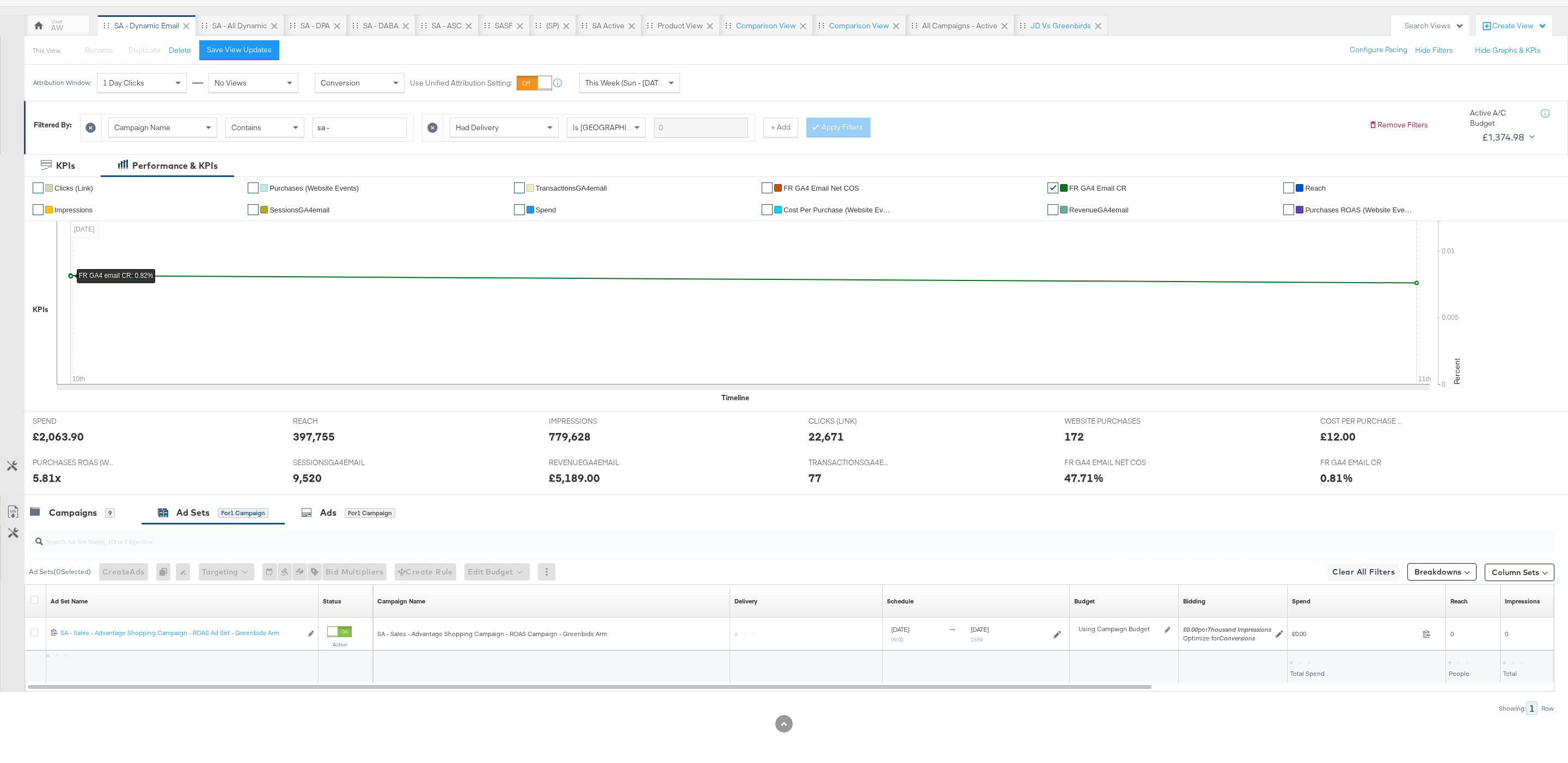
scroll to position [90, 0]
click at [99, 499] on div at bounding box center [784, 499] width 1568 height 9
click at [102, 513] on div "Campaigns 9" at bounding box center [72, 513] width 85 height 13
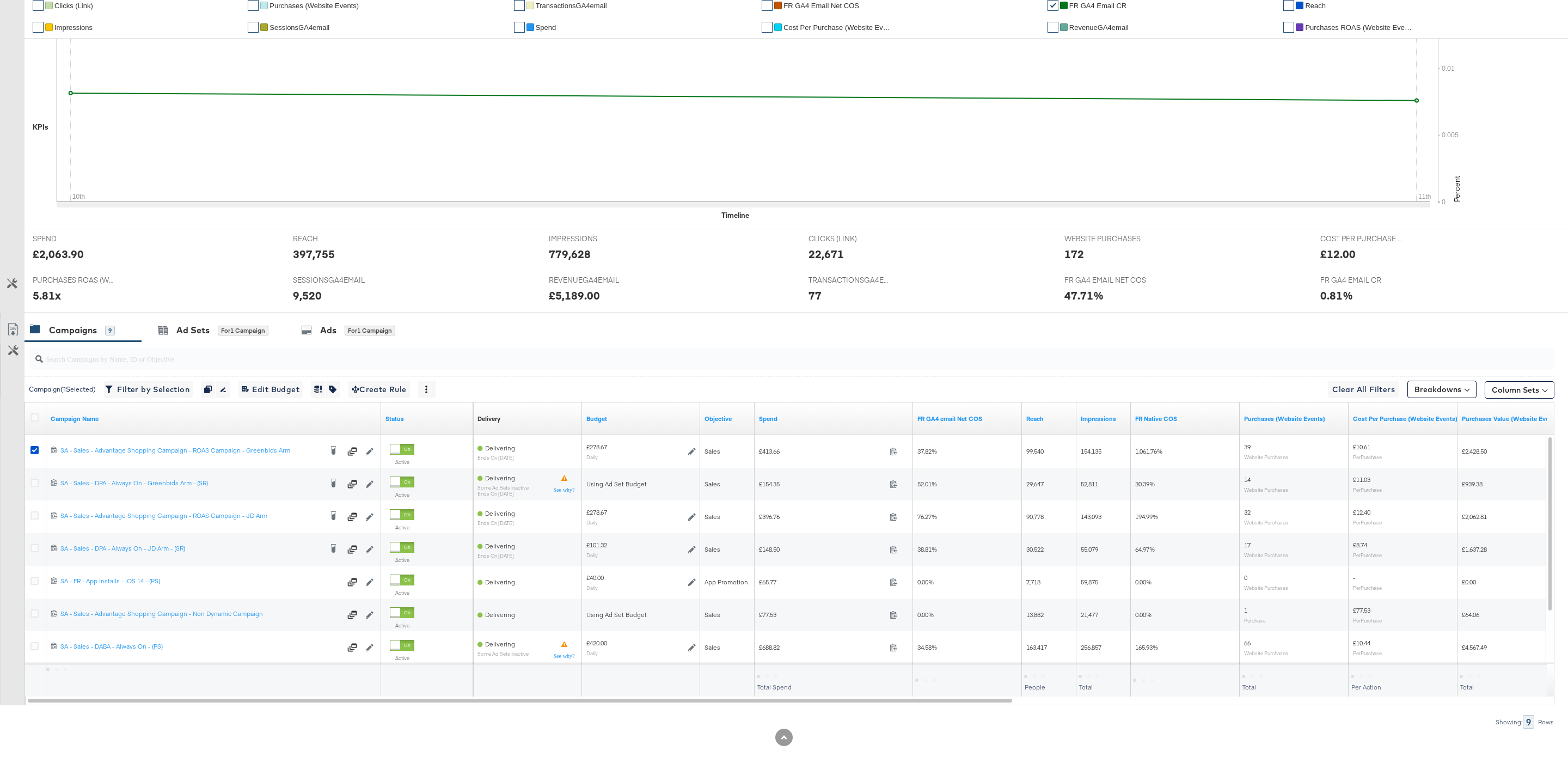
scroll to position [286, 0]
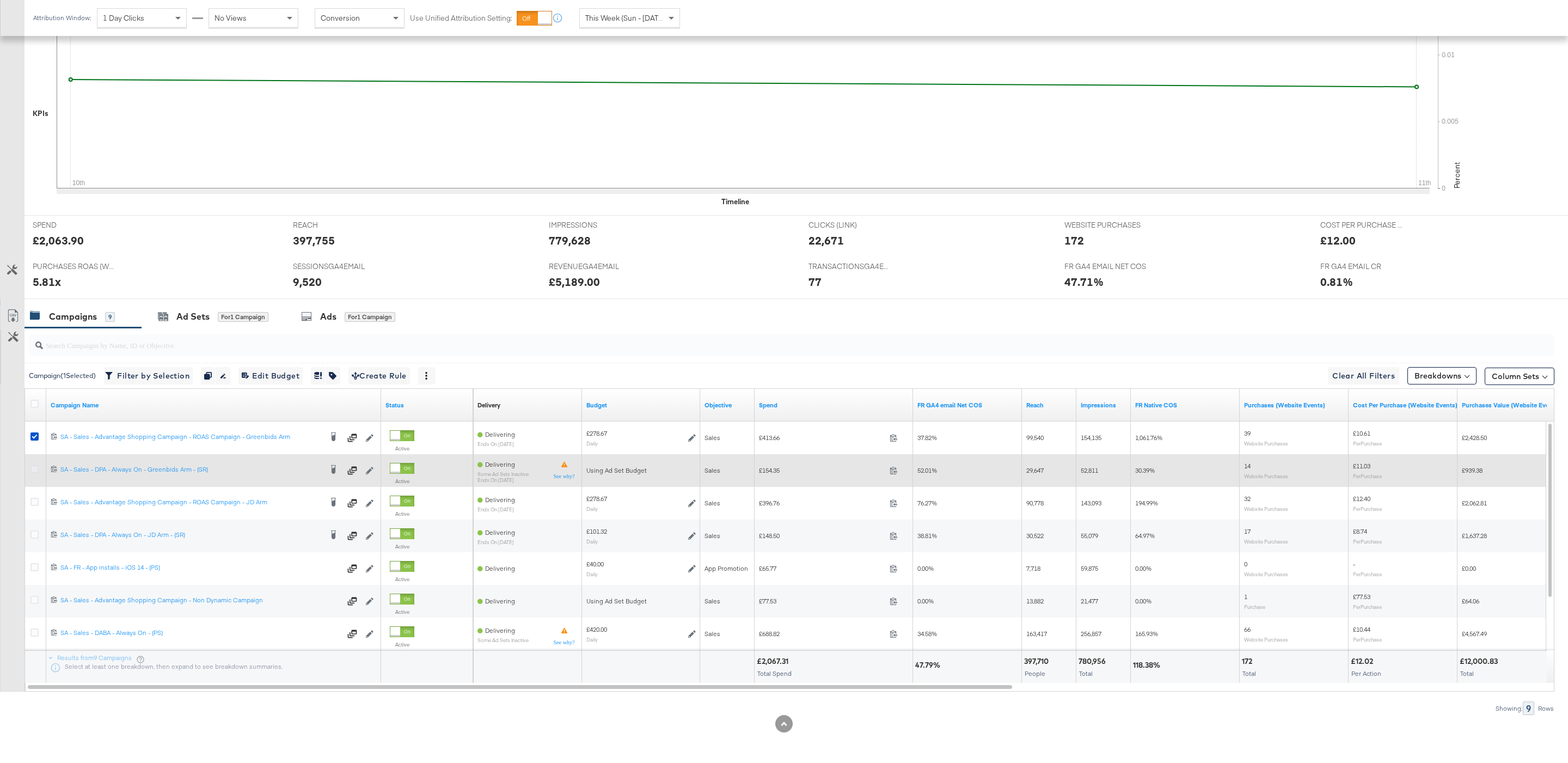
click at [38, 471] on icon at bounding box center [34, 469] width 8 height 8
click at [0, 0] on input "checkbox" at bounding box center [0, 0] width 0 height 0
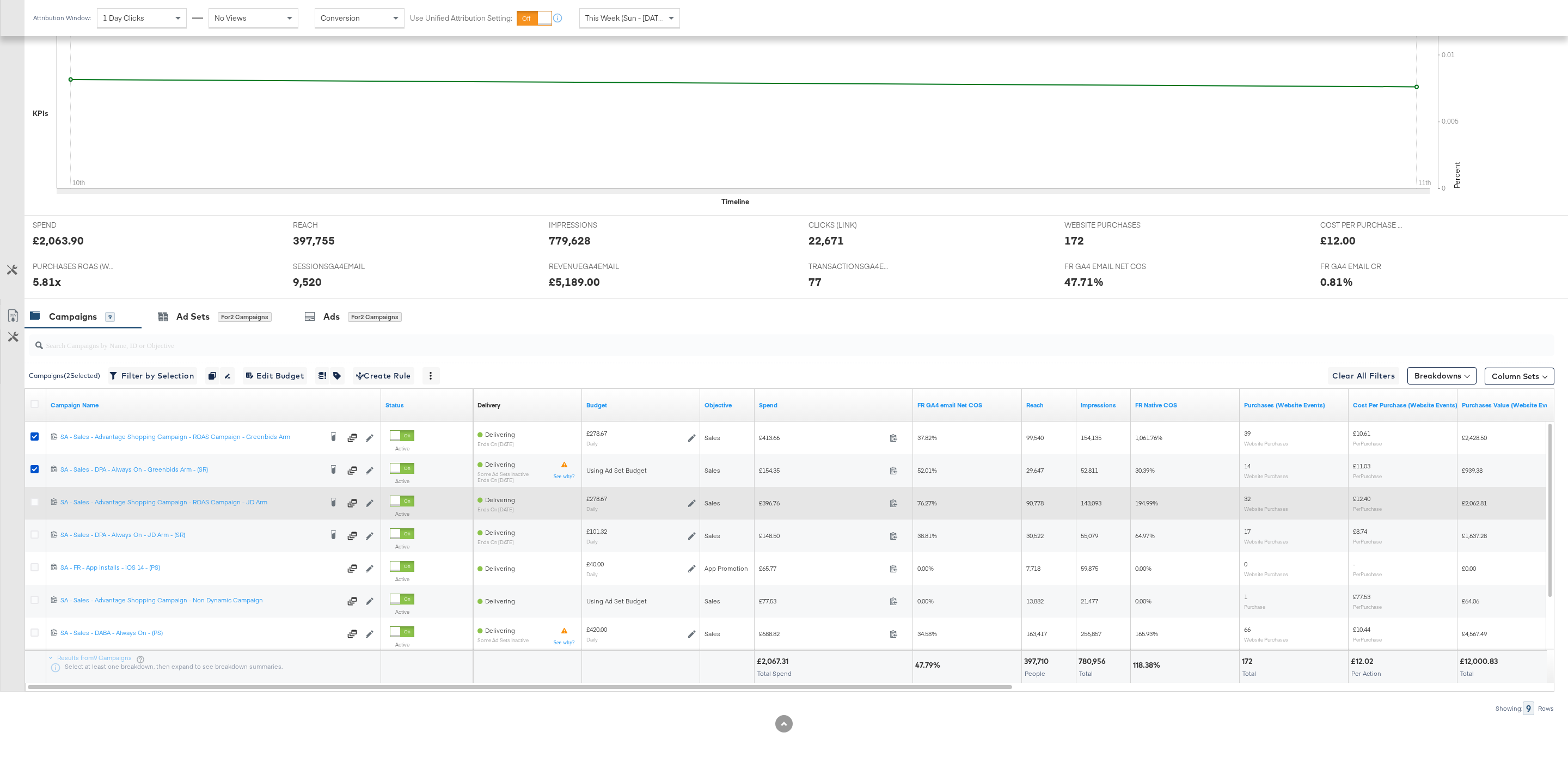
click at [39, 517] on div at bounding box center [36, 504] width 20 height 33
click at [39, 505] on div at bounding box center [36, 504] width 12 height 11
click at [35, 501] on icon at bounding box center [34, 502] width 8 height 8
click at [0, 0] on input "checkbox" at bounding box center [0, 0] width 0 height 0
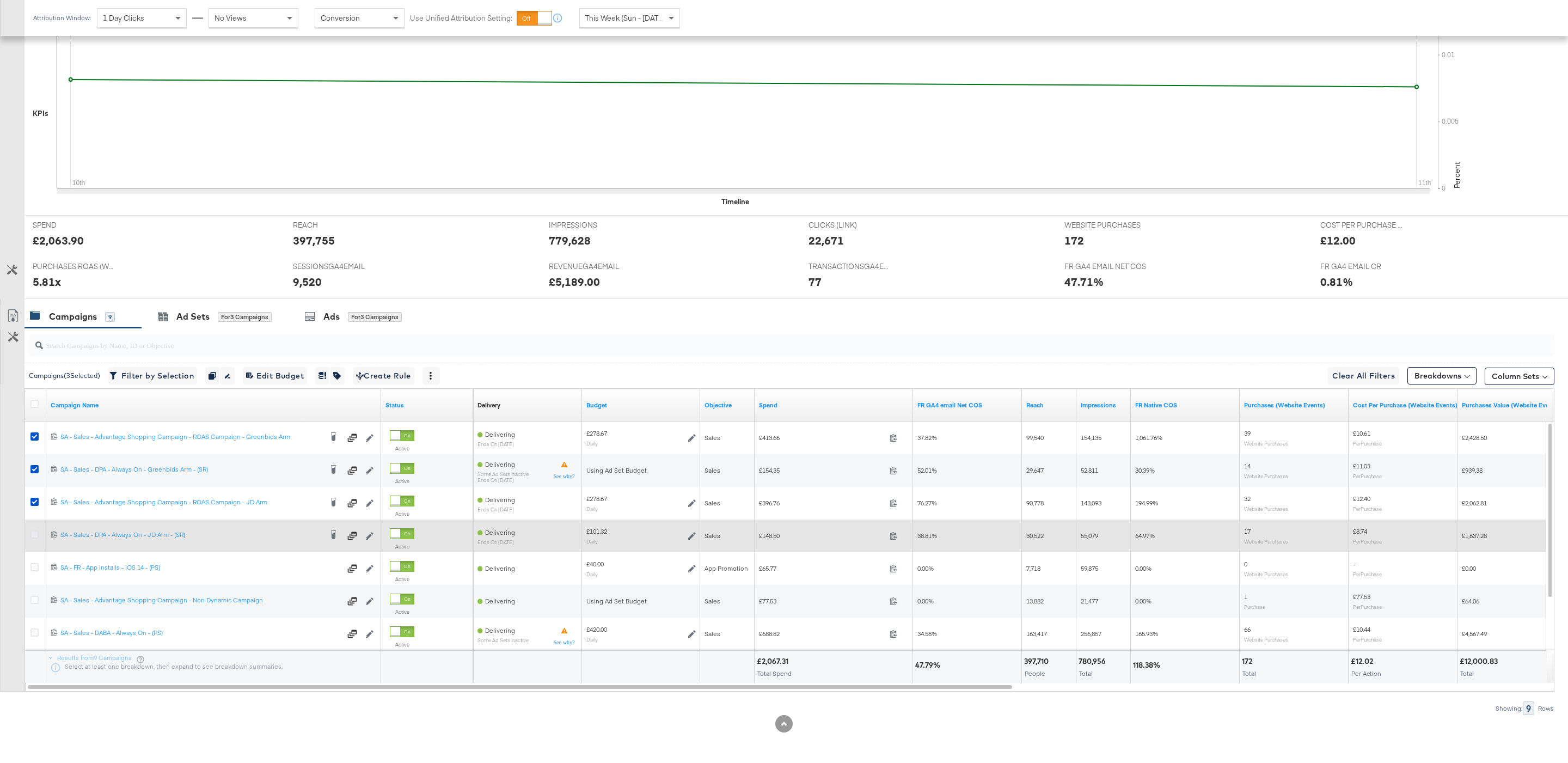
click at [35, 532] on icon at bounding box center [34, 534] width 8 height 8
click at [0, 0] on input "checkbox" at bounding box center [0, 0] width 0 height 0
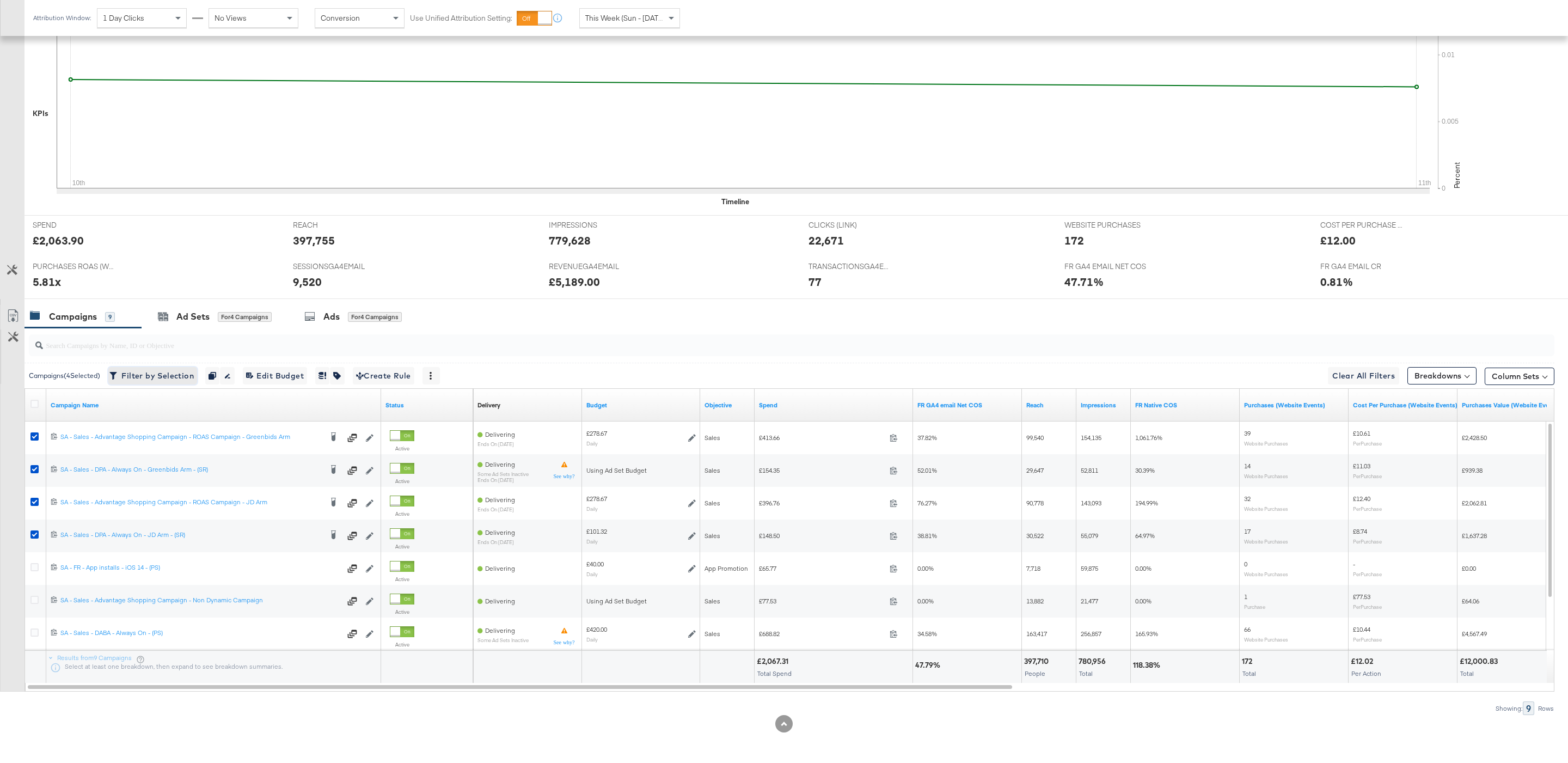
click at [149, 375] on span "Filter by Selection Filter 4 campaigns" at bounding box center [152, 376] width 82 height 13
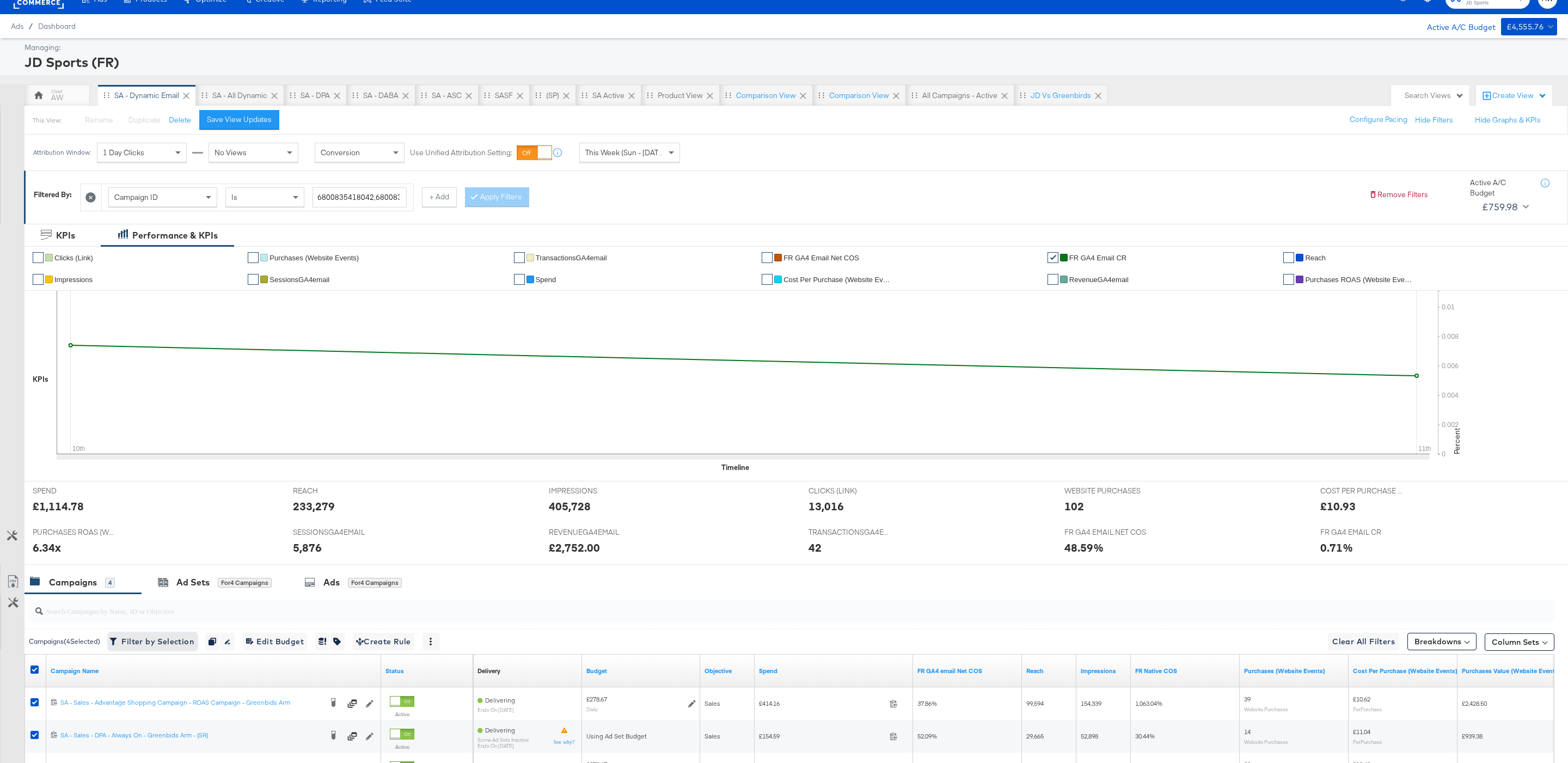
scroll to position [188, 0]
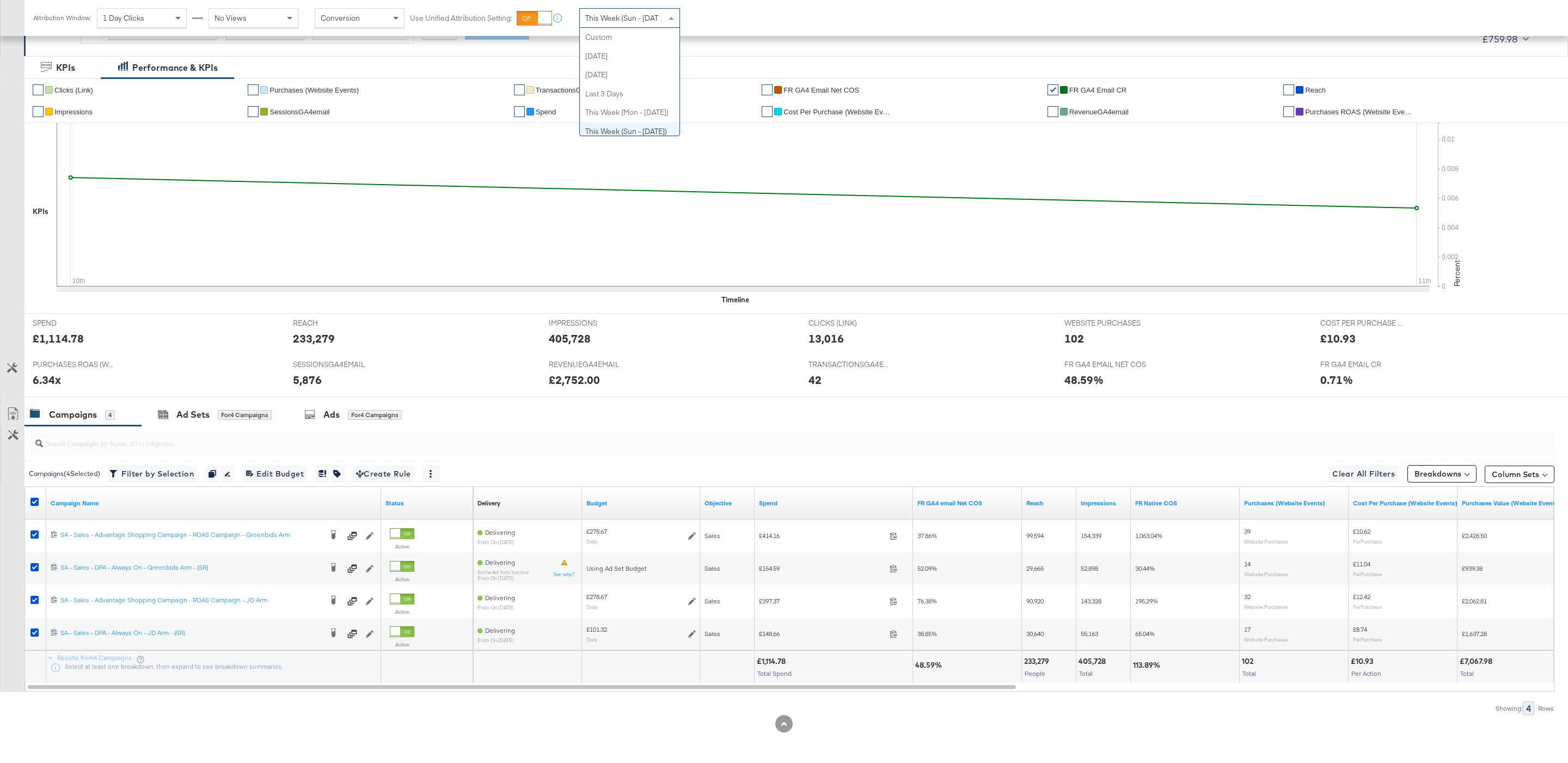
click at [612, 13] on span "This Week (Sun - [DATE])" at bounding box center [626, 18] width 82 height 10
click at [737, 29] on div "Attribution Window: 1 Day Clicks No Views Conversion Use Unified Attribution Se…" at bounding box center [400, 18] width 752 height 37
click at [727, 29] on div "Attribution Window: 1 Day Clicks No Views Conversion Use Unified Attribution Se…" at bounding box center [400, 18] width 752 height 37
click at [702, 28] on div "Start: Aug 11th 2025 to End: Aug 11th 2025" at bounding box center [722, 18] width 81 height 20
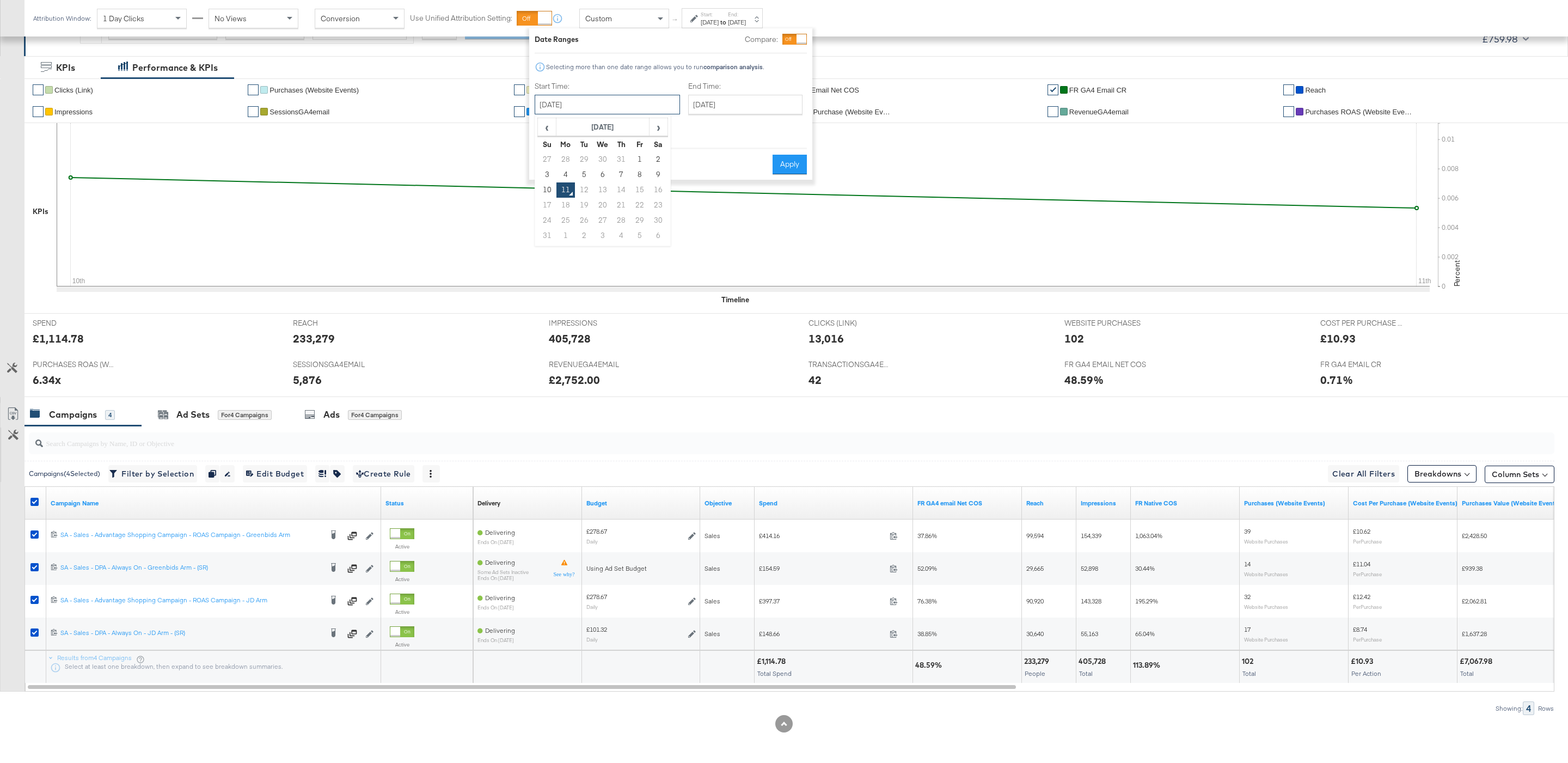
click at [594, 106] on input "August 11th 2025" at bounding box center [607, 105] width 145 height 19
click at [634, 156] on td "1" at bounding box center [640, 160] width 18 height 15
type input "August 1st 2025"
click at [707, 115] on div "End Time: August 11th 2025 ‹ August 2025 › Su Mo Tu We Th Fr Sa 27 28 29 30 31 …" at bounding box center [743, 110] width 119 height 58
click at [706, 113] on input "August 11th 2025" at bounding box center [741, 105] width 114 height 19
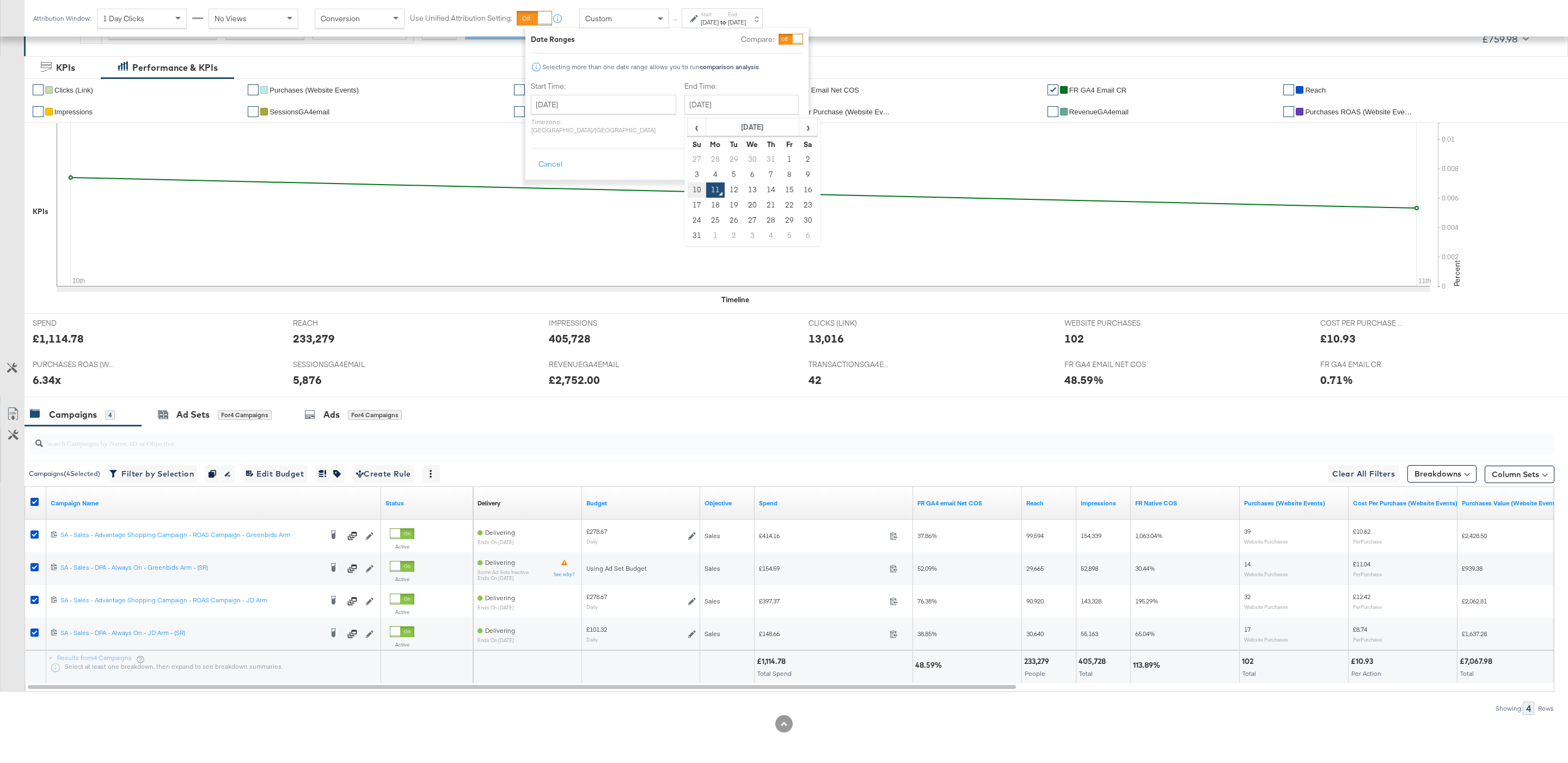
click at [688, 188] on td "10" at bounding box center [697, 190] width 18 height 15
type input "August 10th 2025"
click at [817, 156] on icon at bounding box center [743, 205] width 1373 height 163
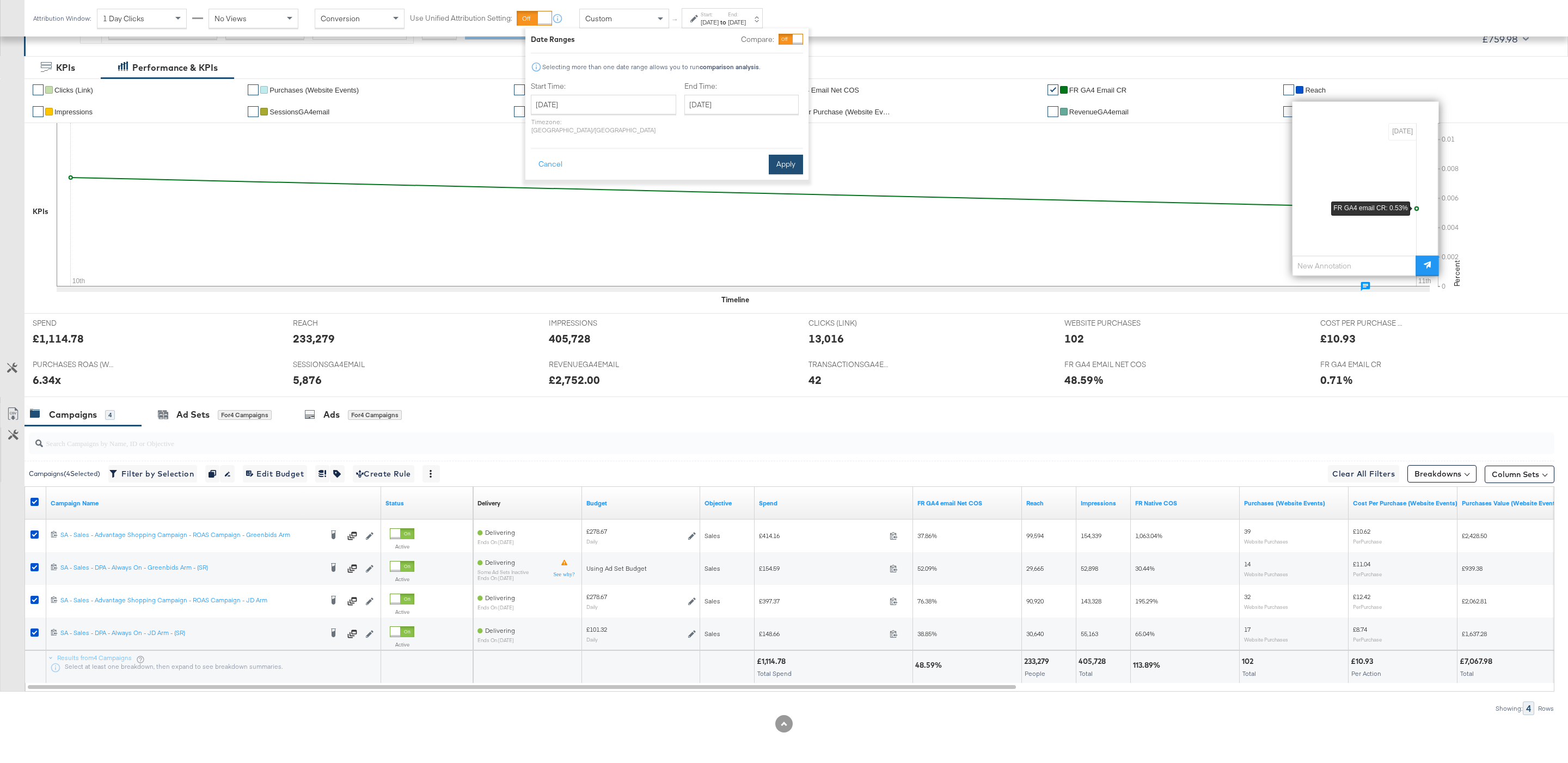
click at [785, 156] on button "Apply" at bounding box center [786, 164] width 34 height 19
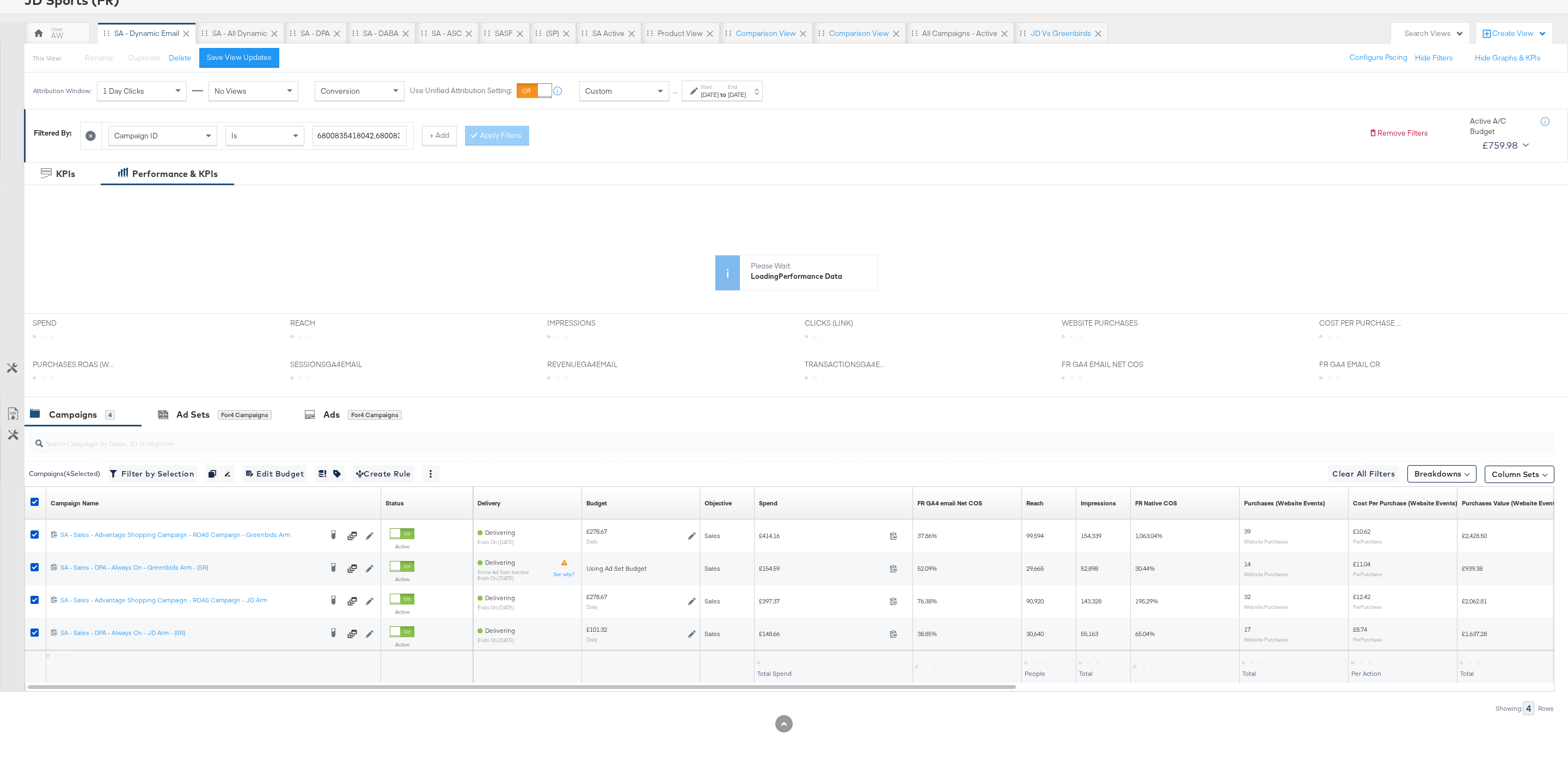
scroll to position [82, 0]
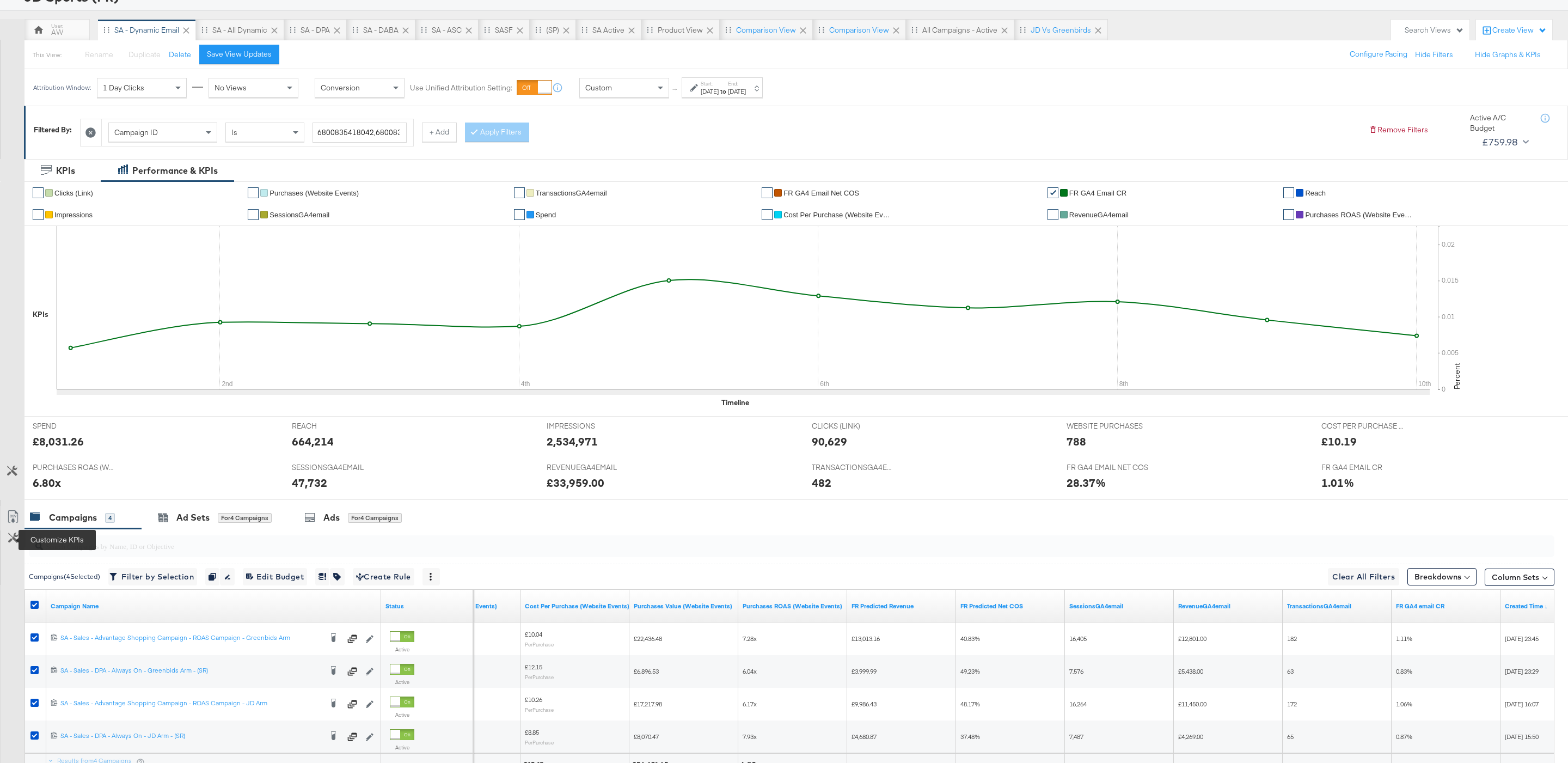
click at [18, 543] on icon at bounding box center [13, 538] width 10 height 10
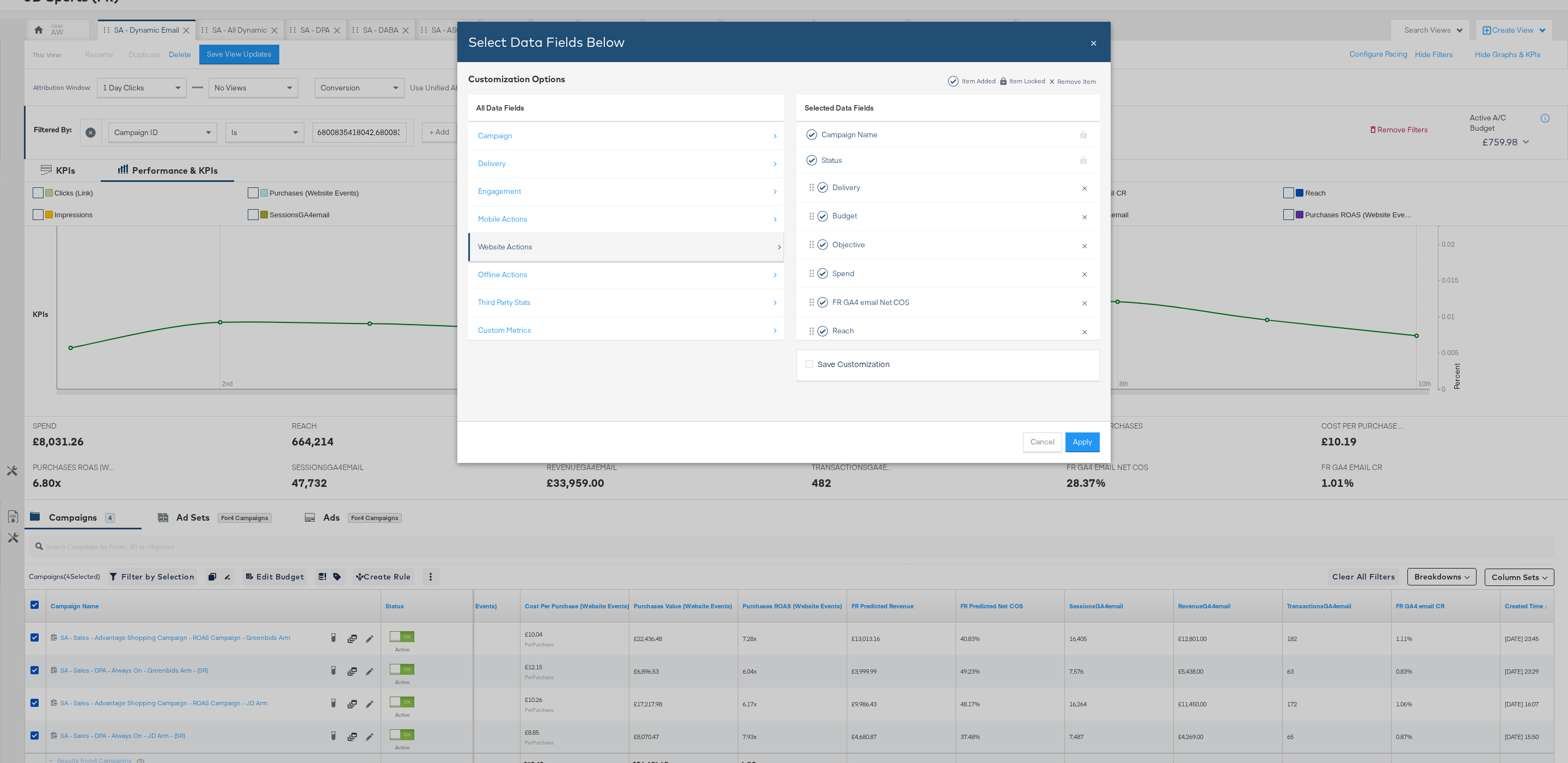
click at [520, 250] on div "Website Actions" at bounding box center [505, 247] width 54 height 10
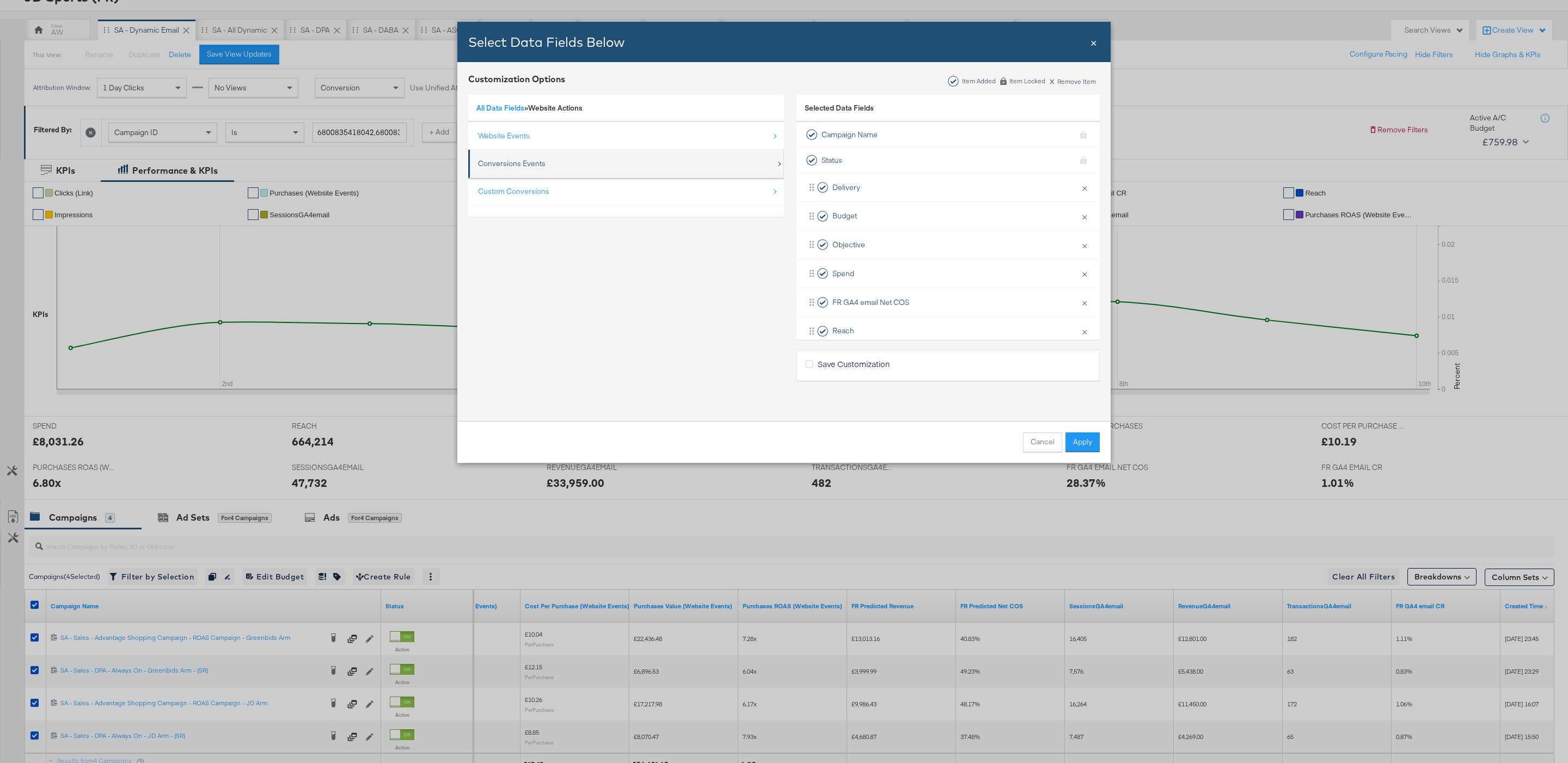
click at [523, 158] on div "Conversions Events" at bounding box center [511, 163] width 68 height 10
click at [553, 107] on link "Website Actions" at bounding box center [555, 108] width 54 height 10
click at [545, 136] on div "Website Events" at bounding box center [626, 136] width 298 height 23
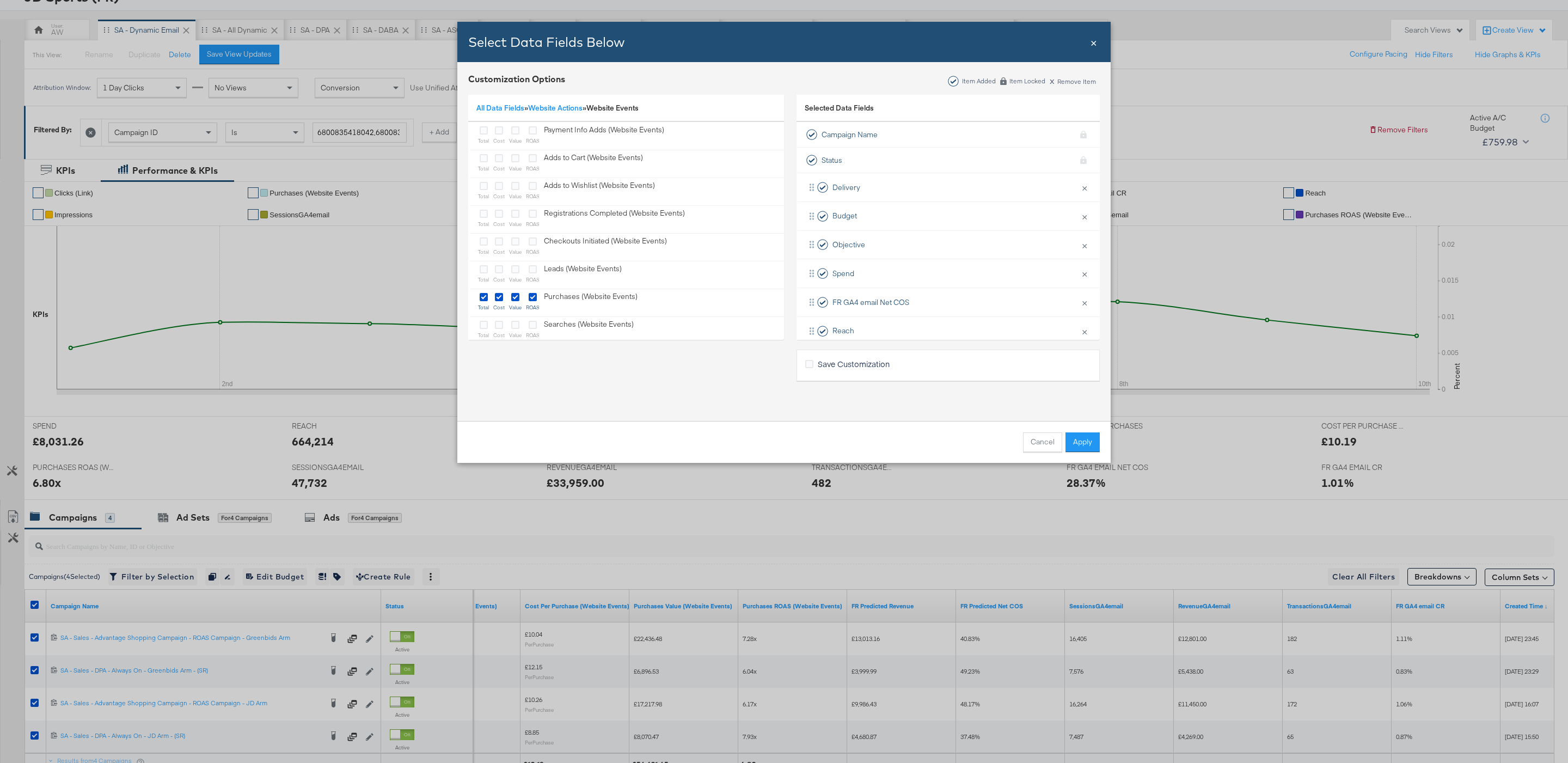
click at [485, 100] on div "All Data Fields » Website Actions » Website Events" at bounding box center [626, 109] width 316 height 28
click at [489, 105] on link "All Data Fields" at bounding box center [500, 108] width 48 height 10
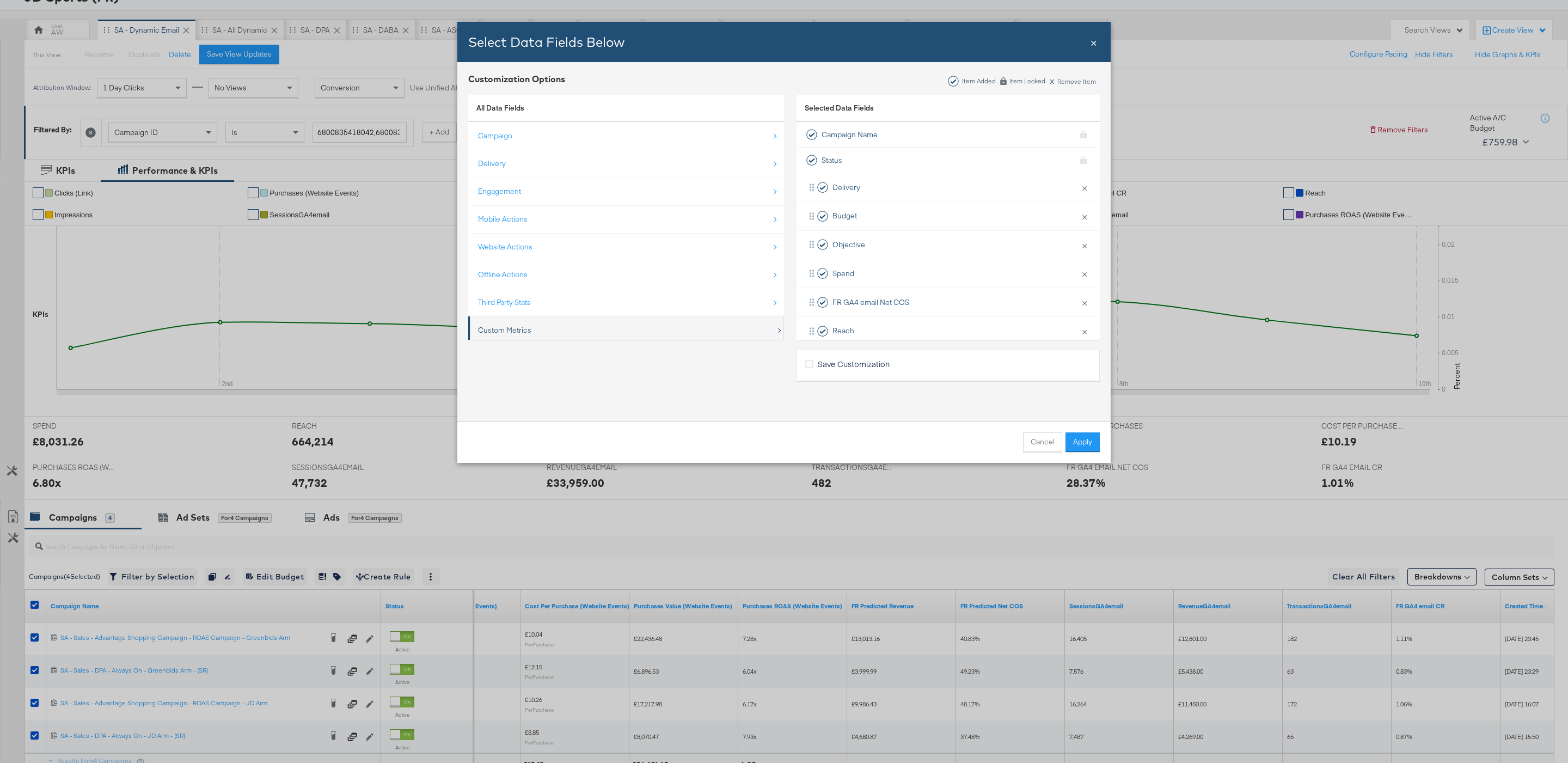
click at [539, 332] on div "Custom Metrics" at bounding box center [626, 330] width 298 height 23
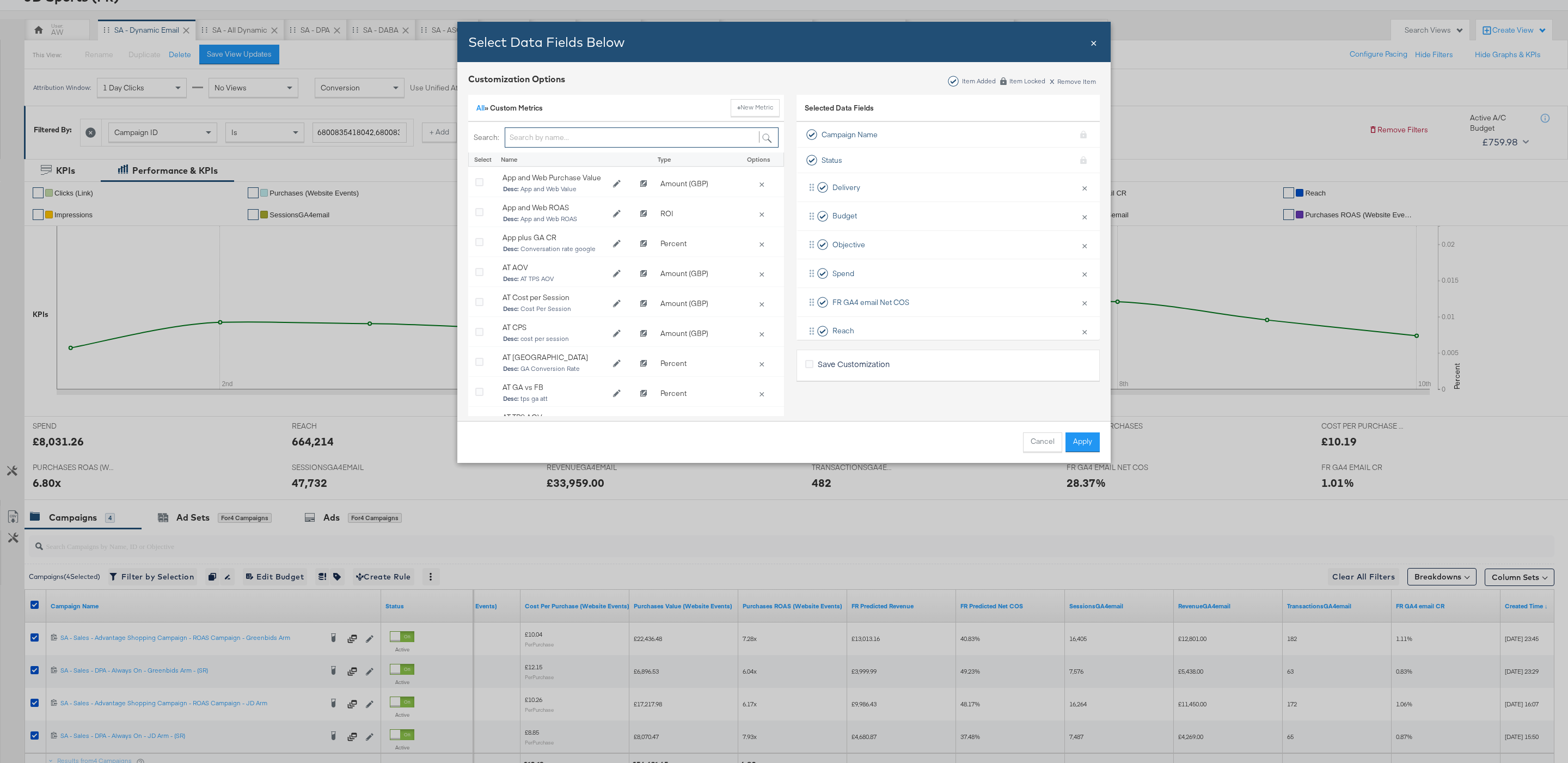
click at [562, 139] on input "Bulk Add Locations Modal" at bounding box center [642, 137] width 274 height 20
type input "fr"
click at [482, 109] on link "All" at bounding box center [480, 108] width 8 height 10
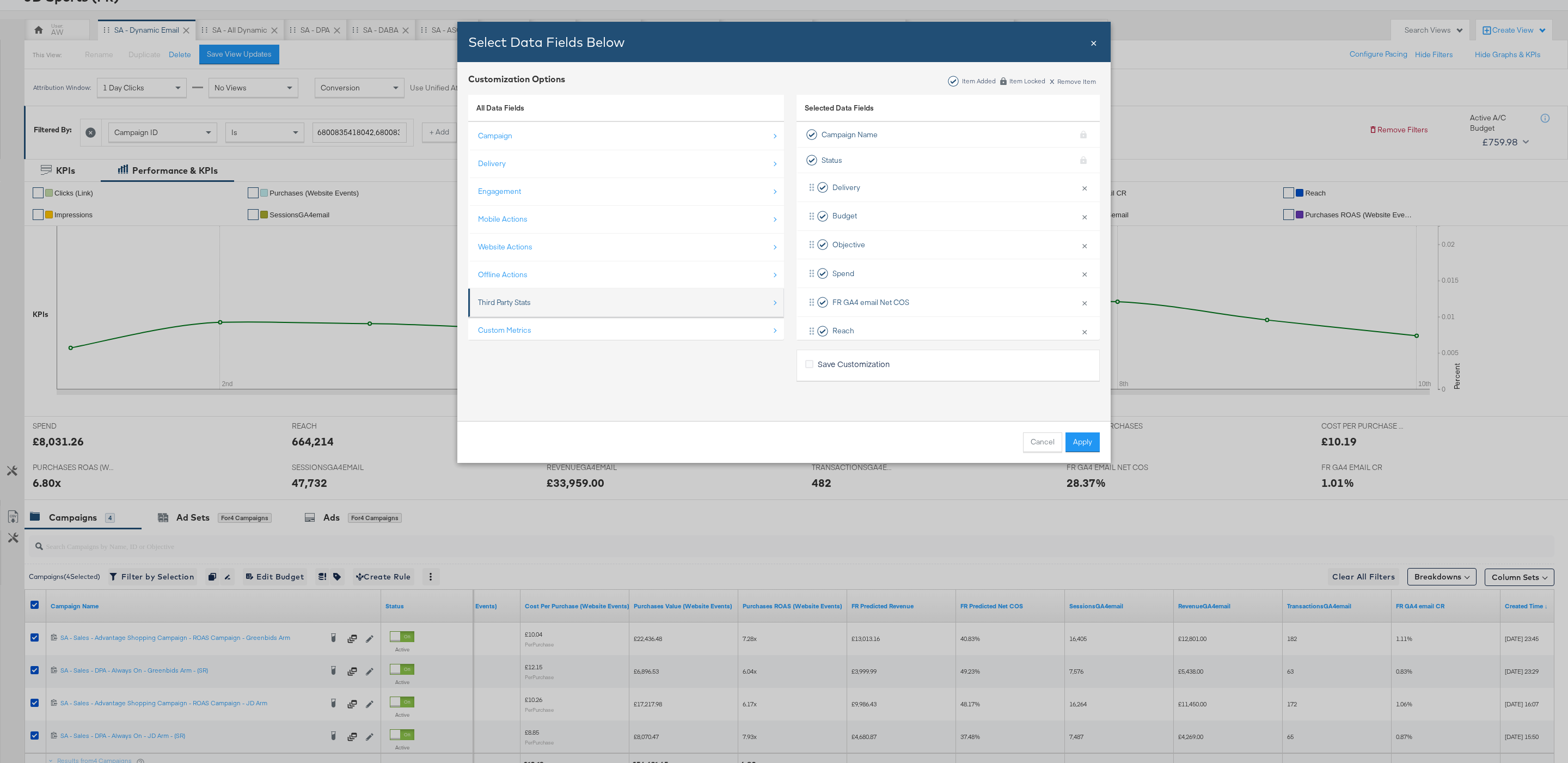
click at [546, 292] on li "Third Party Stats" at bounding box center [626, 303] width 316 height 29
click at [534, 311] on div "Third Party Stats" at bounding box center [626, 303] width 298 height 23
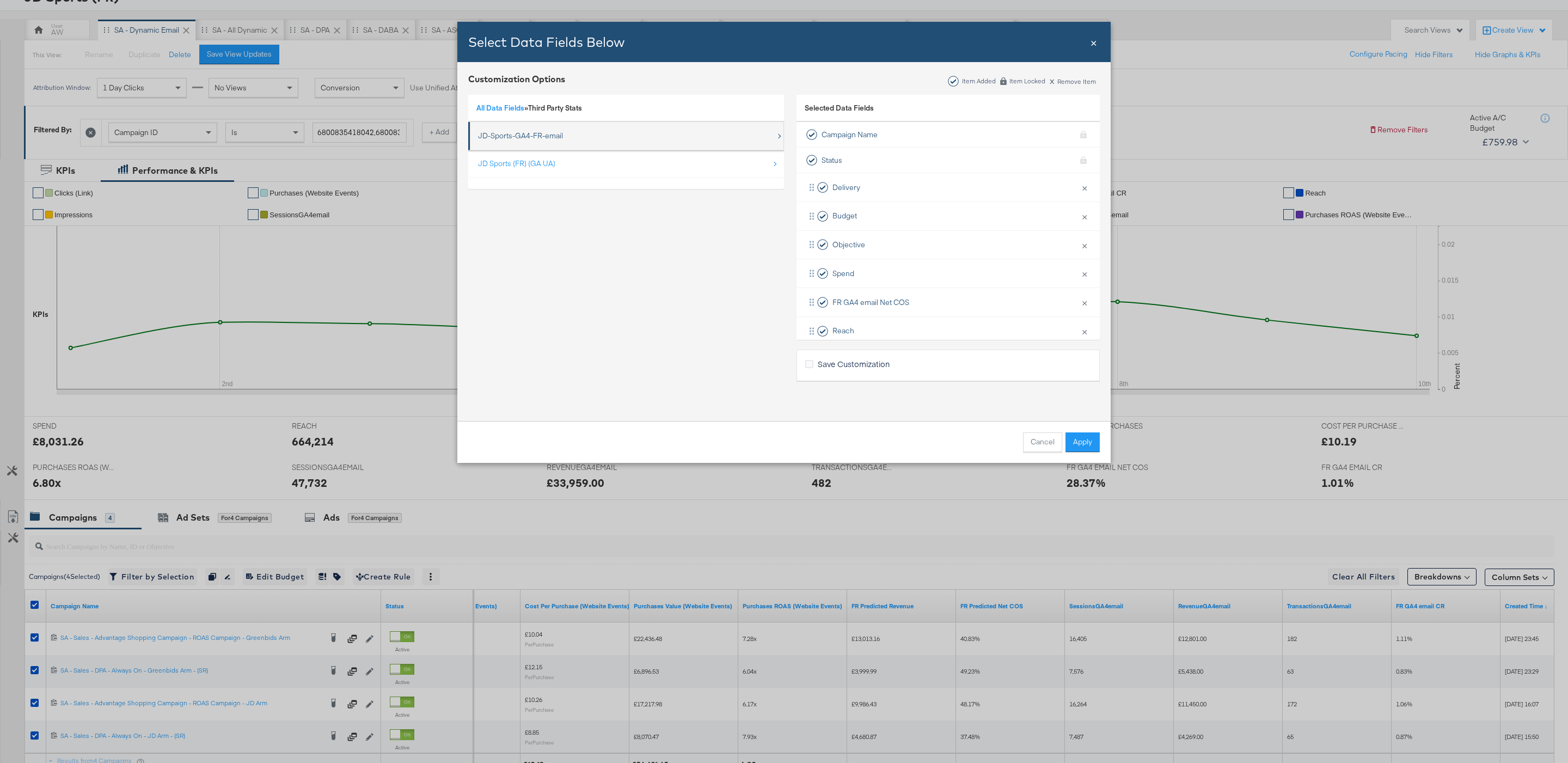
click at [535, 136] on div "JD-Sports-GA4-FR-email" at bounding box center [520, 136] width 85 height 10
click at [1092, 435] on button "Apply" at bounding box center [1082, 442] width 34 height 19
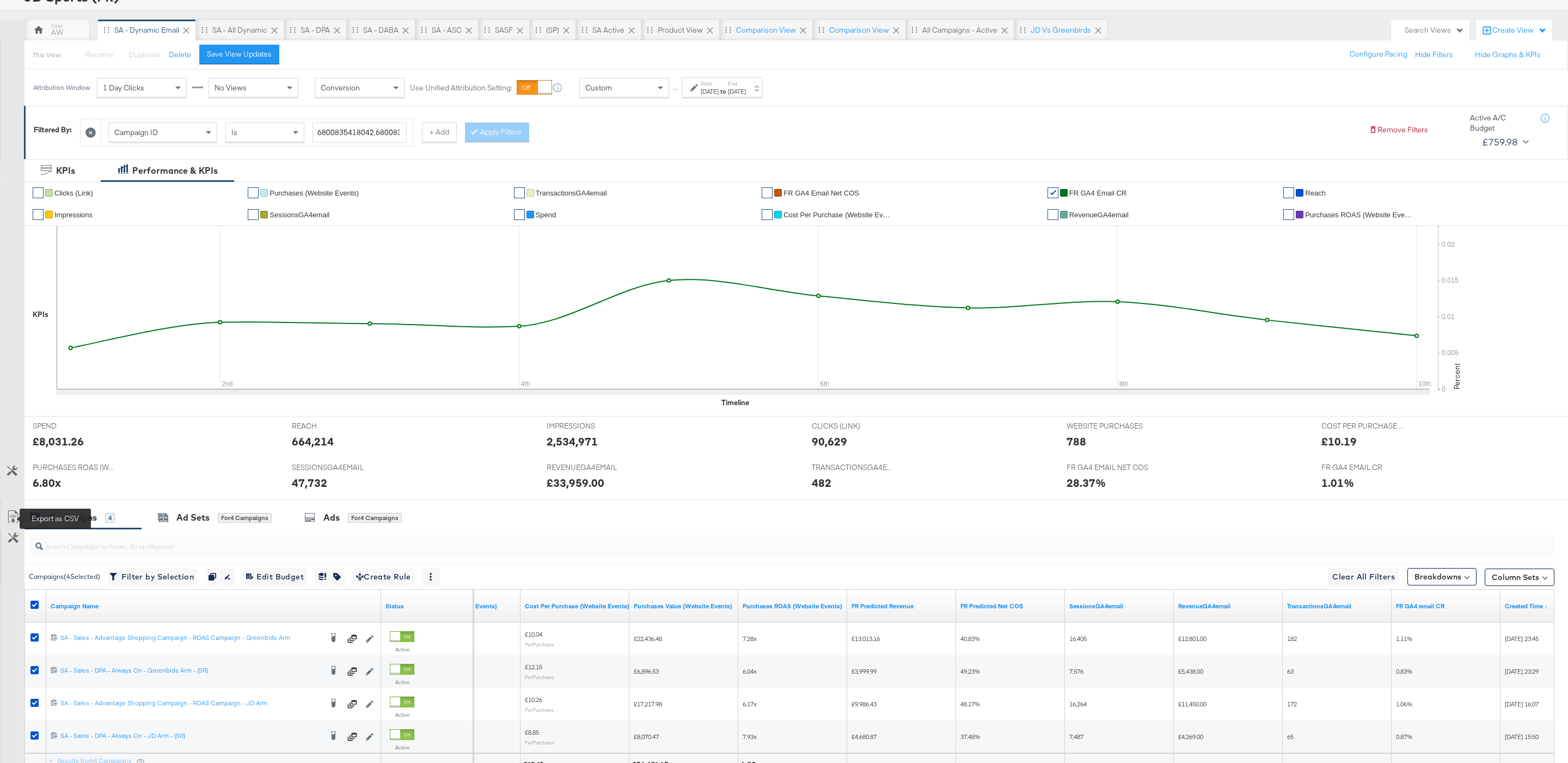
click at [13, 523] on icon at bounding box center [12, 518] width 7 height 8
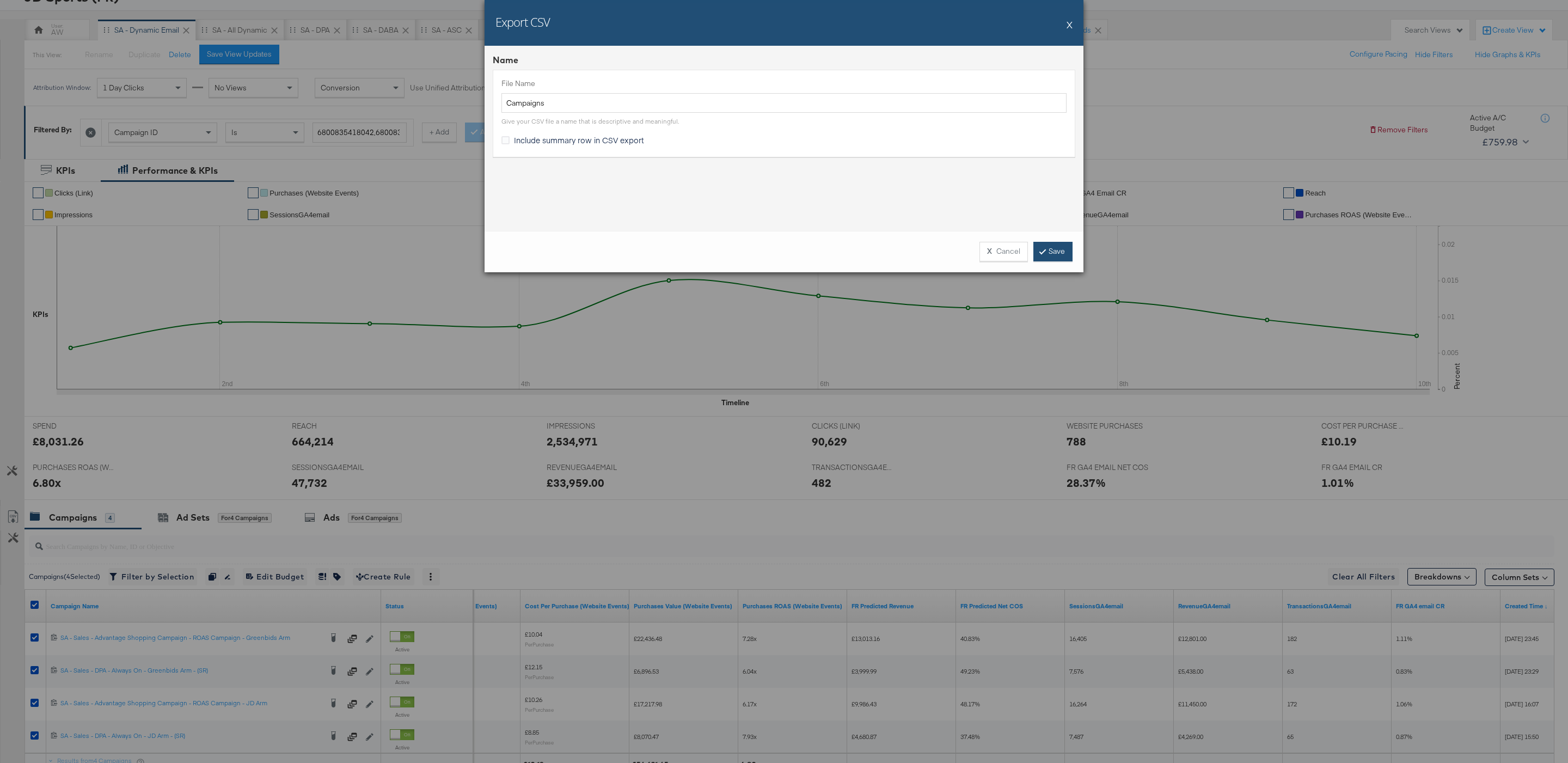
click at [1059, 251] on link "Save" at bounding box center [1053, 251] width 39 height 19
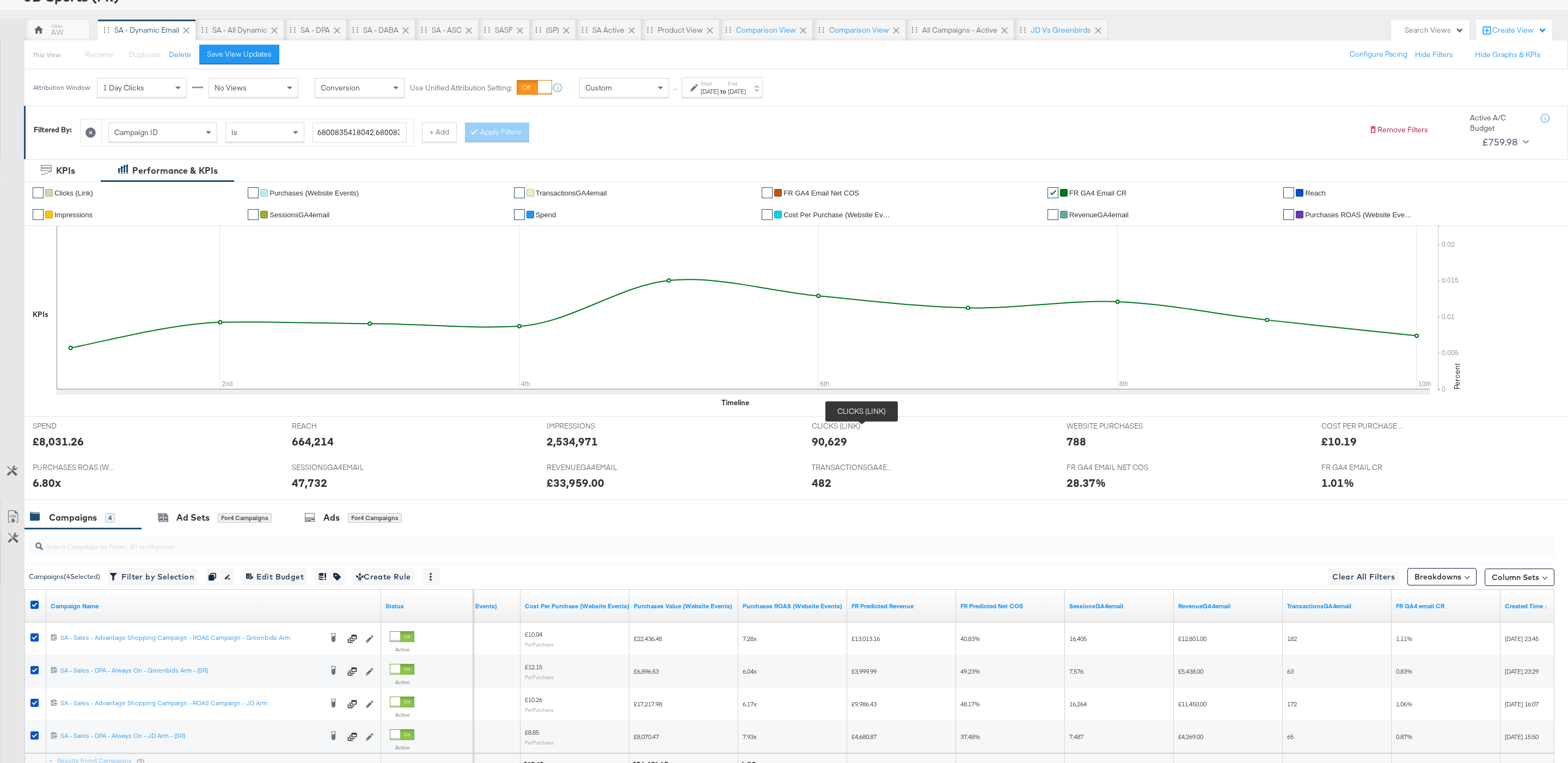
scroll to position [188, 0]
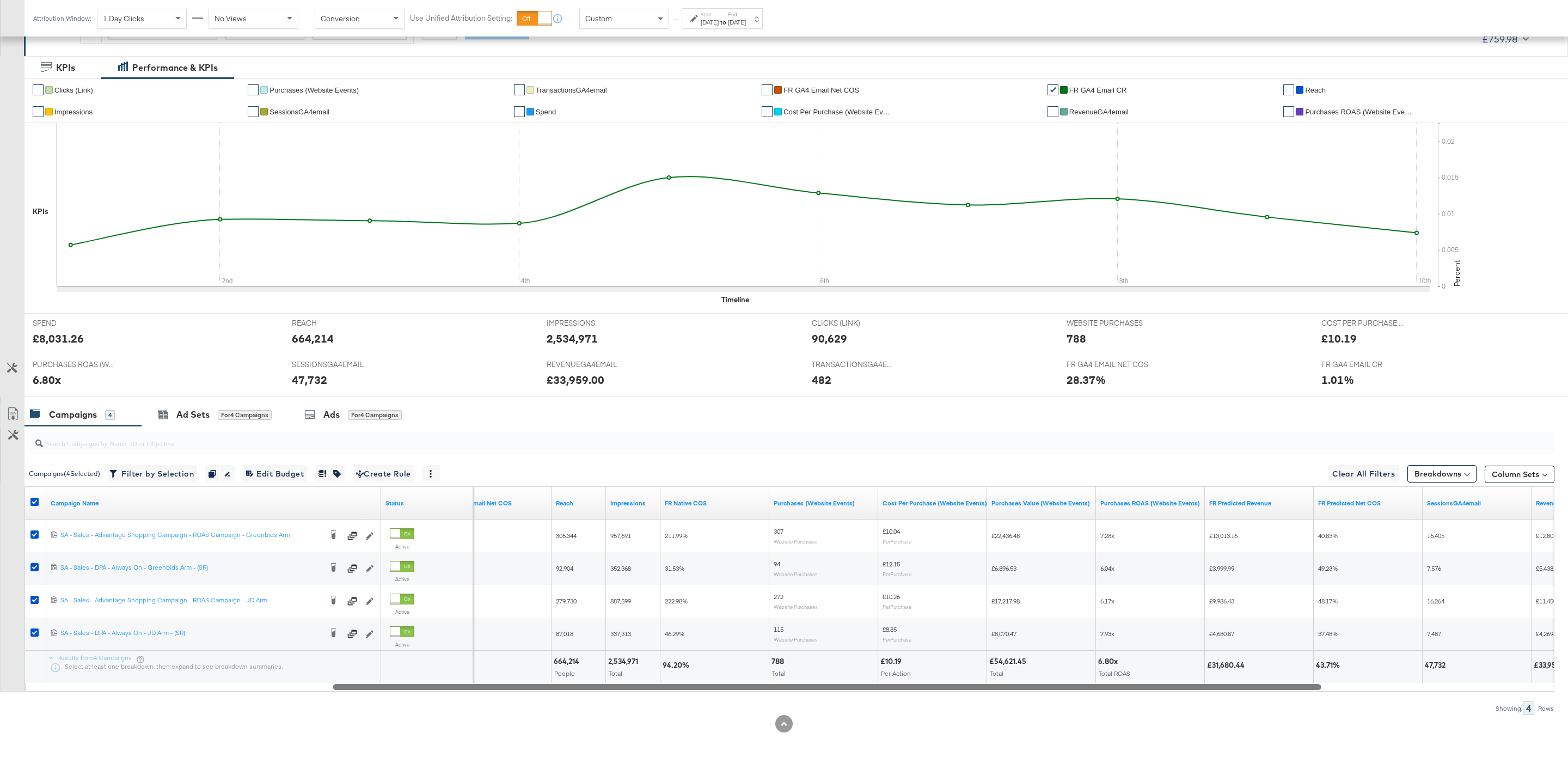
drag, startPoint x: 936, startPoint y: 686, endPoint x: 704, endPoint y: 686, distance: 232.0
click at [704, 686] on div at bounding box center [827, 686] width 988 height 9
drag, startPoint x: 724, startPoint y: 682, endPoint x: 665, endPoint y: 680, distance: 59.0
click at [665, 680] on div "94.20%" at bounding box center [715, 667] width 108 height 33
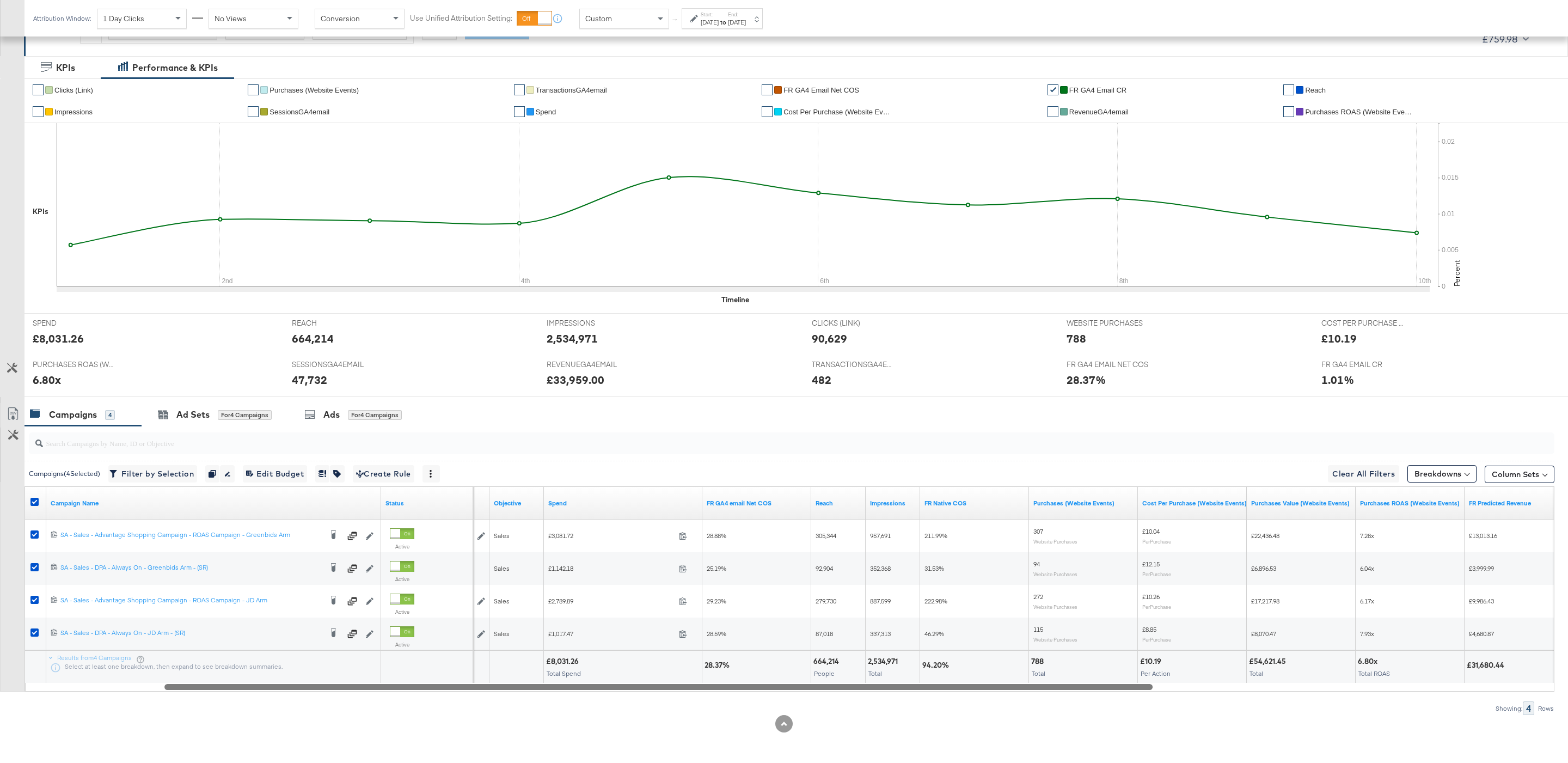
drag, startPoint x: 715, startPoint y: 686, endPoint x: 542, endPoint y: 689, distance: 173.0
click at [542, 689] on div at bounding box center [658, 686] width 988 height 9
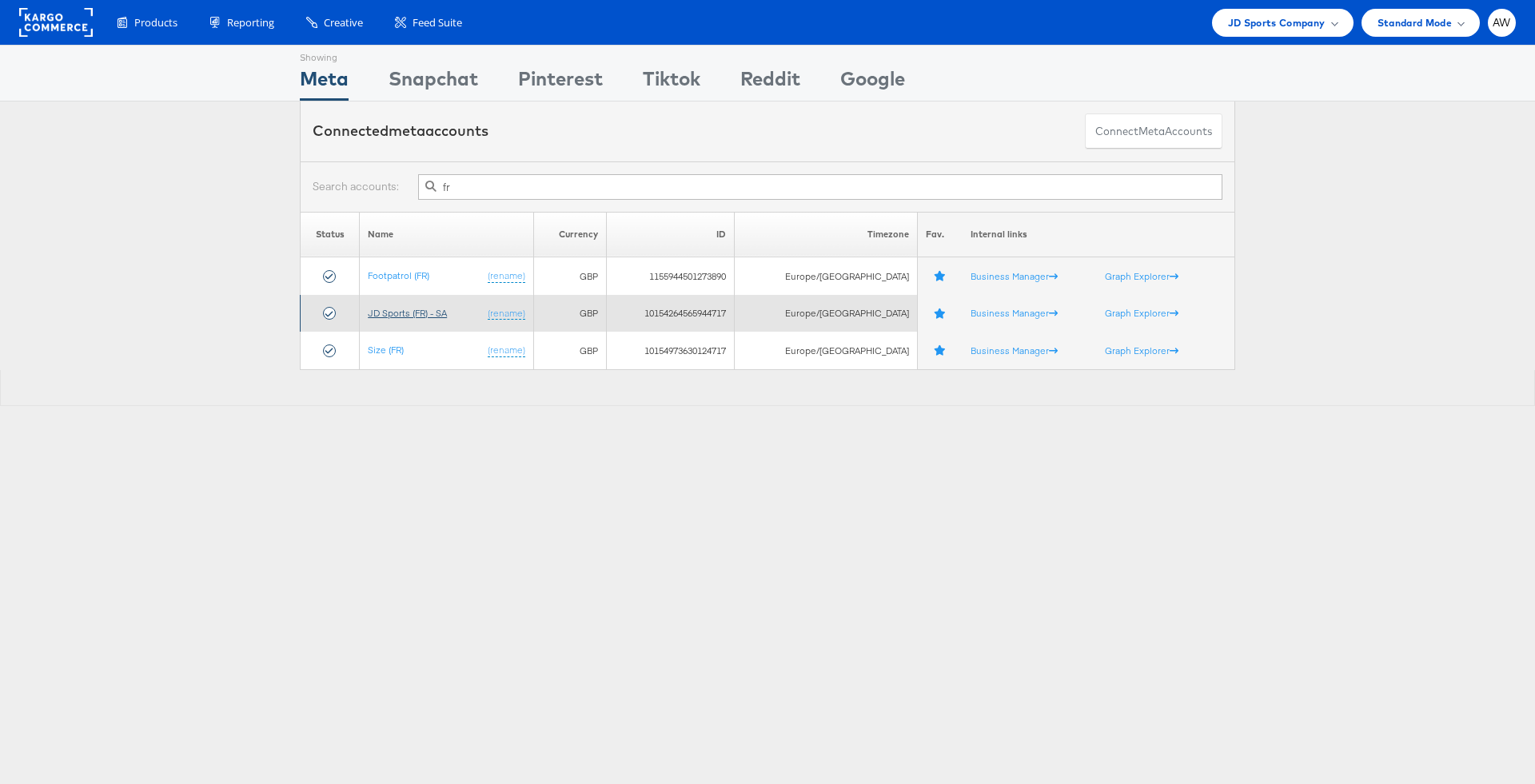
type input "fr"
click at [390, 310] on link "JD Sports (FR) - SA" at bounding box center [407, 312] width 80 height 12
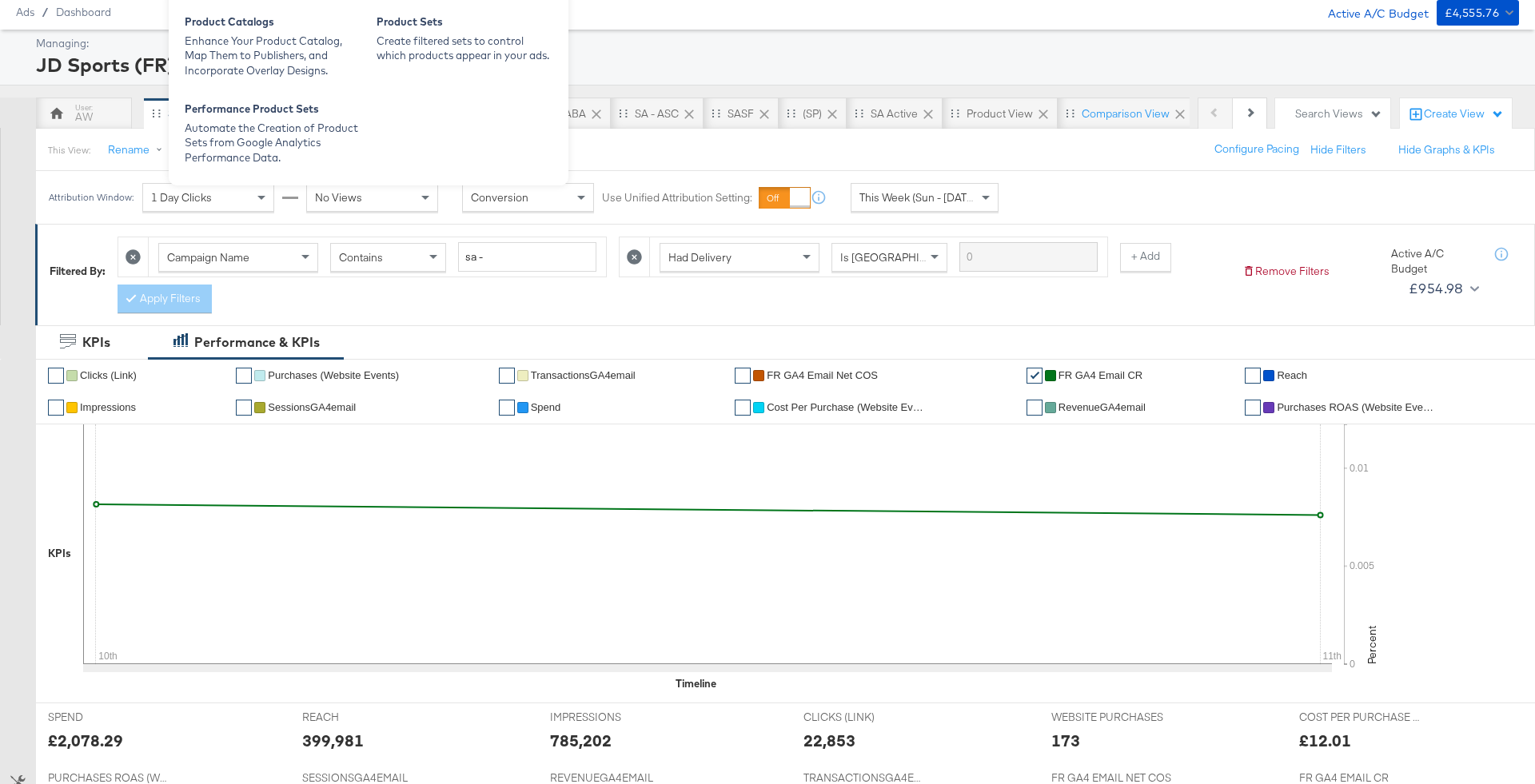
scroll to position [36, 0]
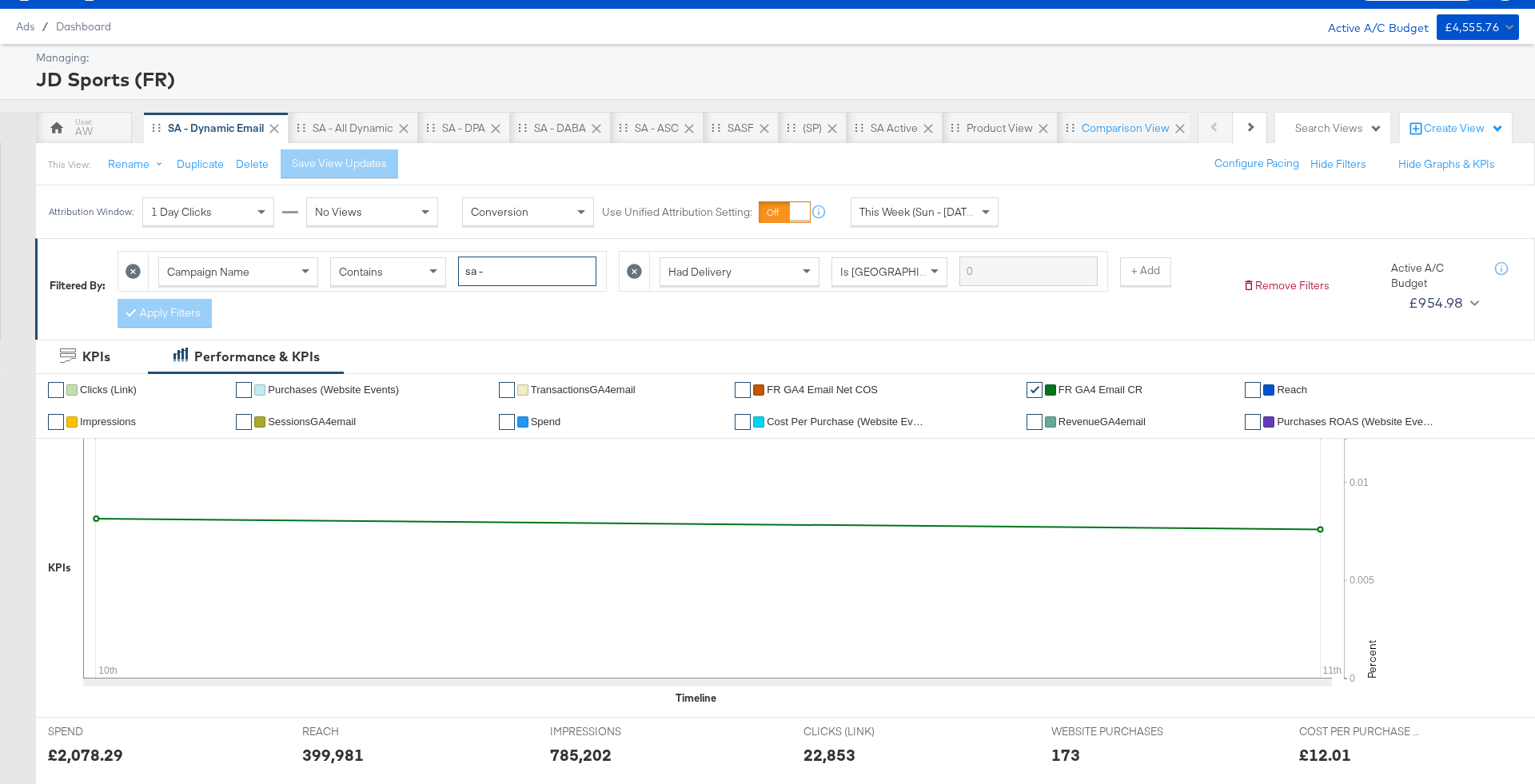
click at [552, 269] on input "sa -" at bounding box center [527, 271] width 139 height 30
click at [243, 285] on div "Campaign Name Contains sa -" at bounding box center [377, 272] width 458 height 39
click at [232, 271] on span "Campaign Name" at bounding box center [208, 272] width 82 height 14
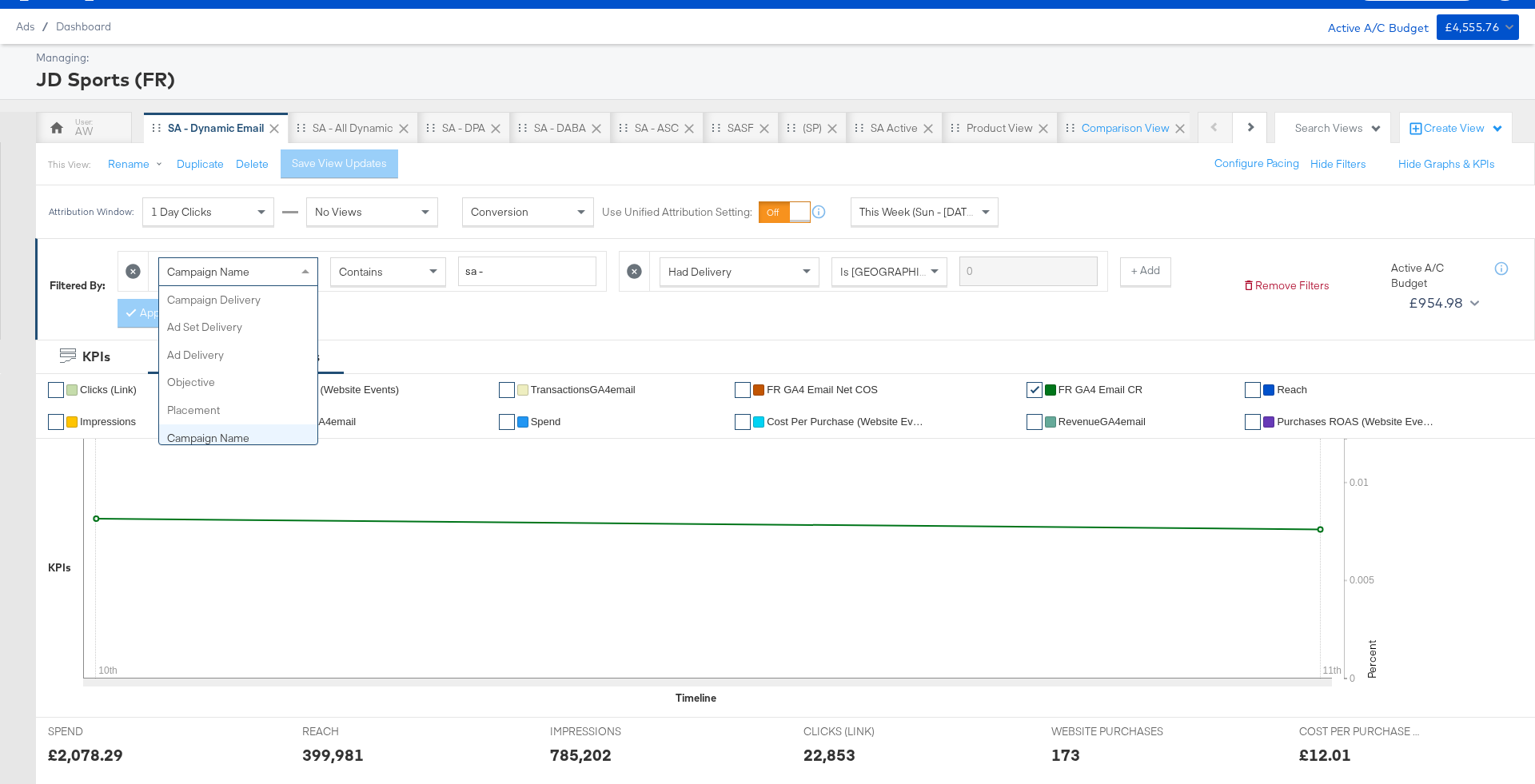
scroll to position [139, 0]
type input "ad"
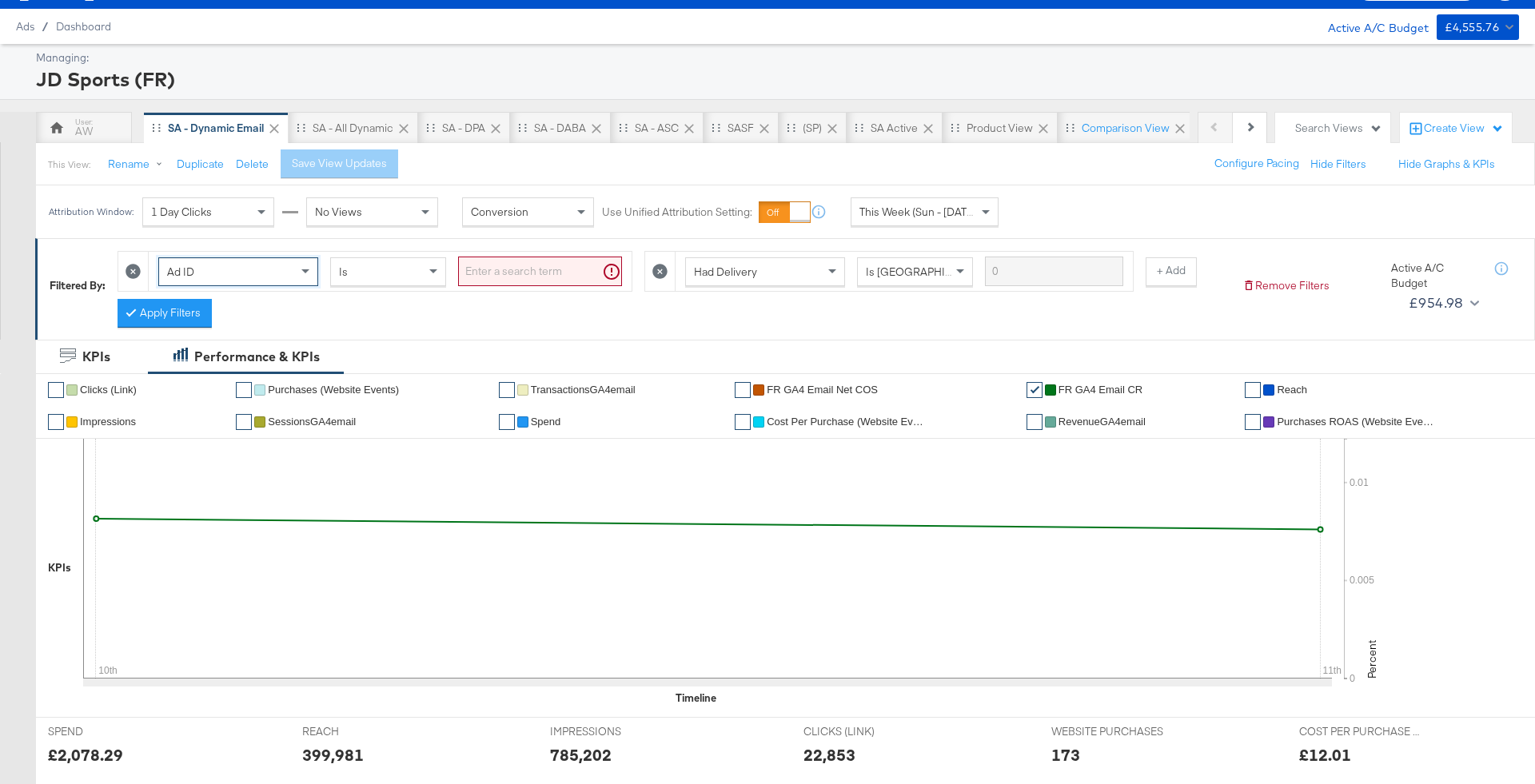
click at [505, 253] on div "Ad ID Is" at bounding box center [390, 272] width 483 height 39
click at [508, 264] on input "search" at bounding box center [540, 271] width 164 height 30
paste input "6818916212042"
click at [650, 270] on div "Had Delivery Is Greater Than" at bounding box center [879, 272] width 458 height 39
click at [627, 270] on icon at bounding box center [634, 271] width 15 height 15
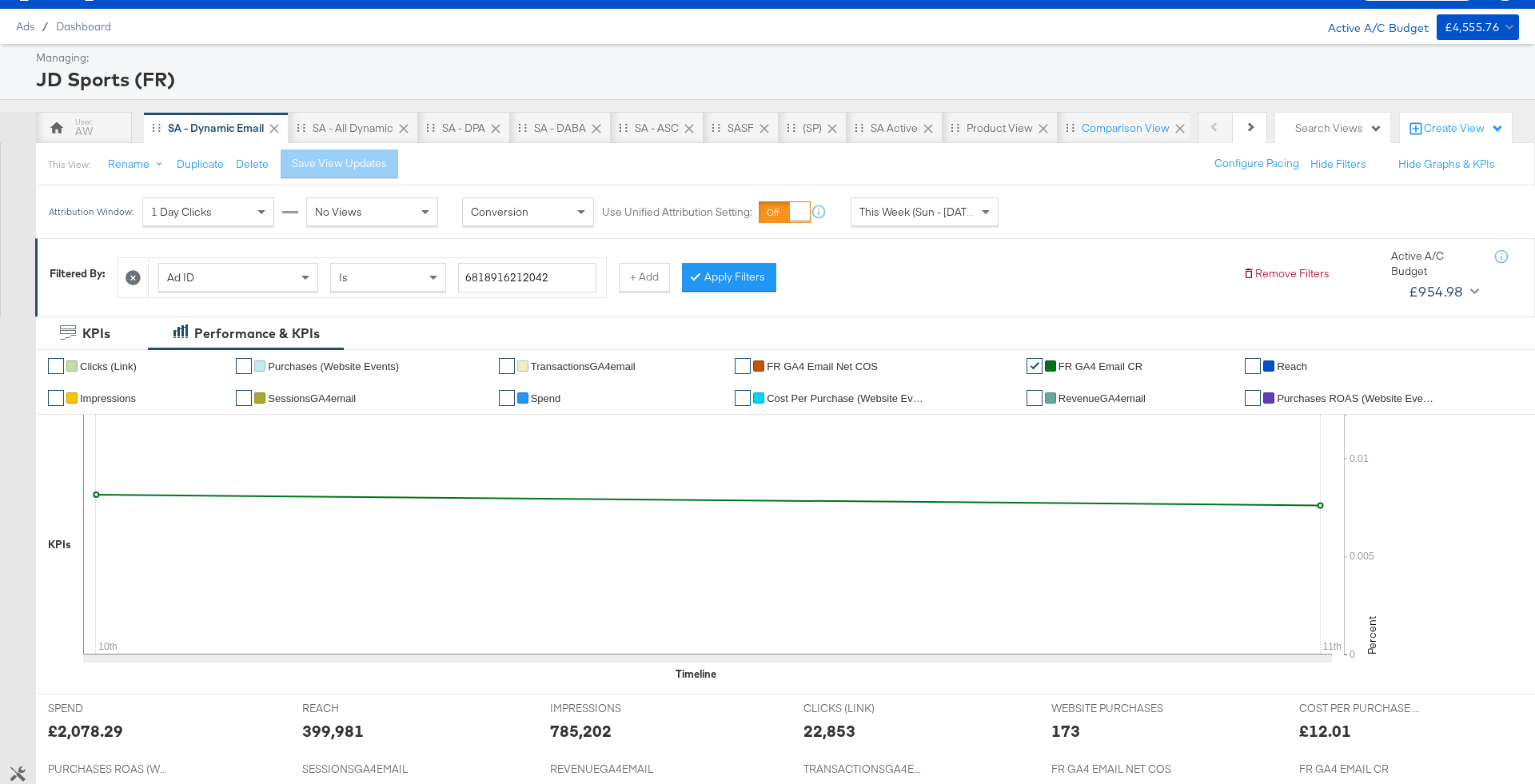
click at [733, 275] on button "Apply Filters" at bounding box center [730, 277] width 95 height 29
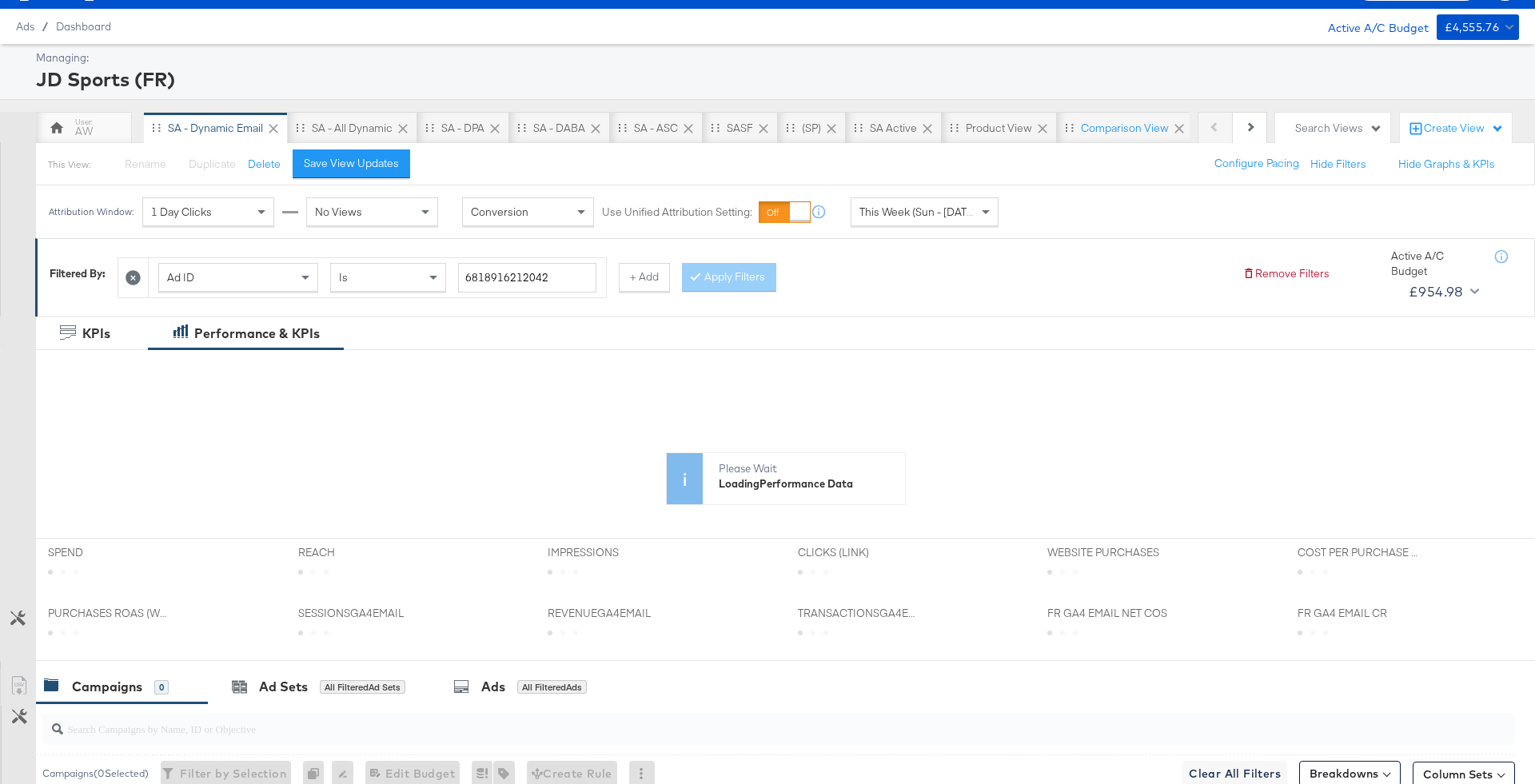
scroll to position [303, 0]
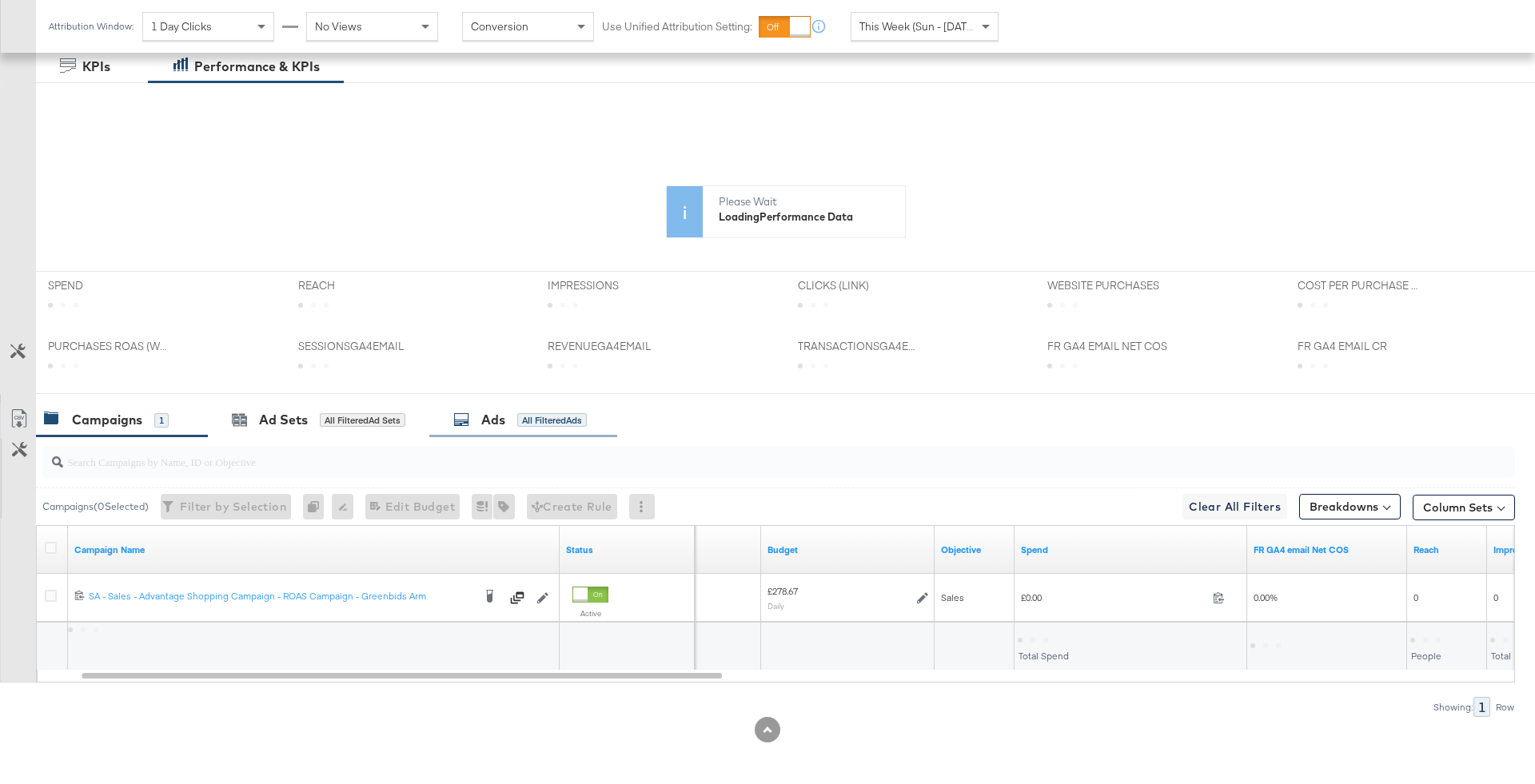
click at [521, 426] on div "Ads All Filtered Ads" at bounding box center [523, 420] width 188 height 34
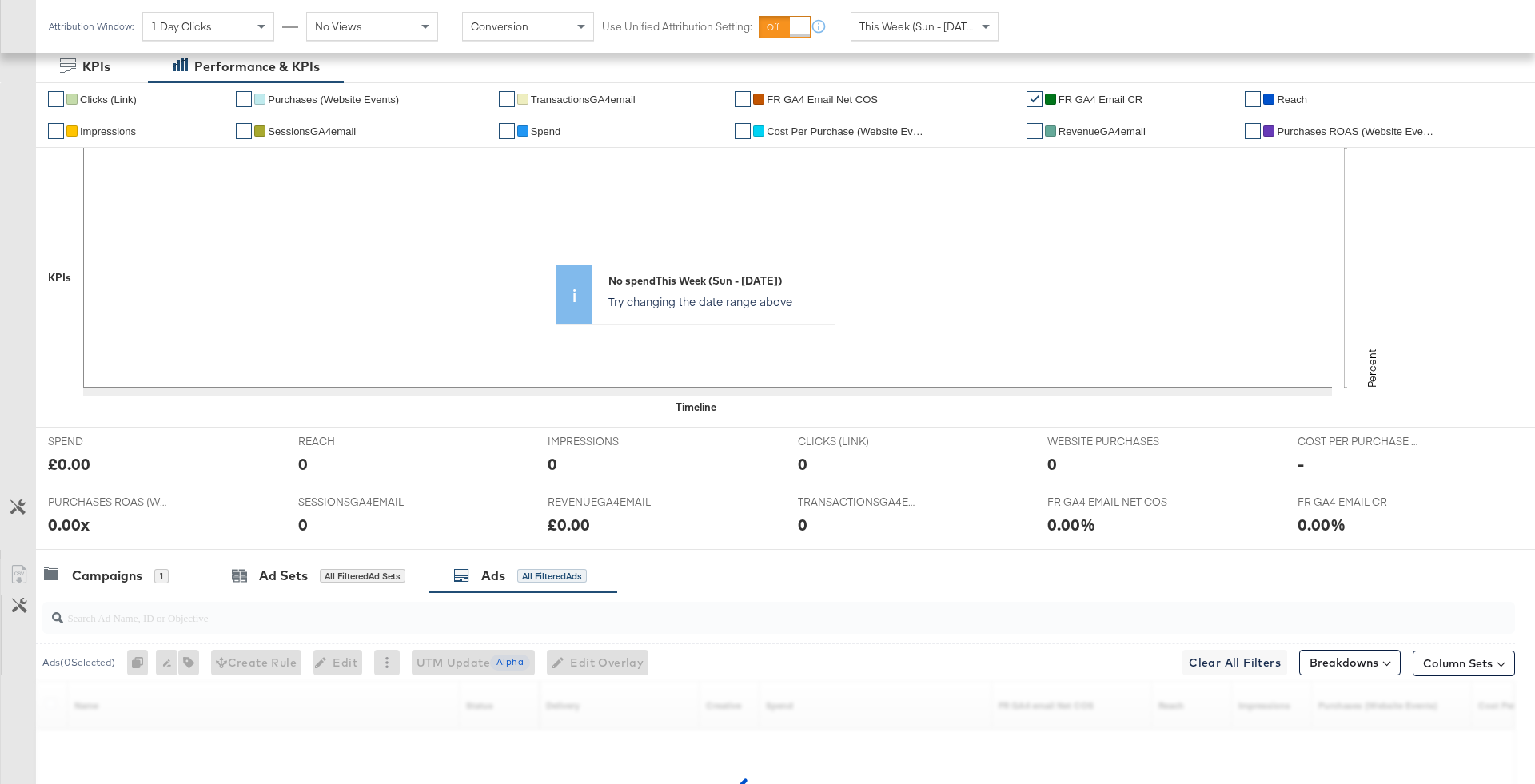
scroll to position [459, 0]
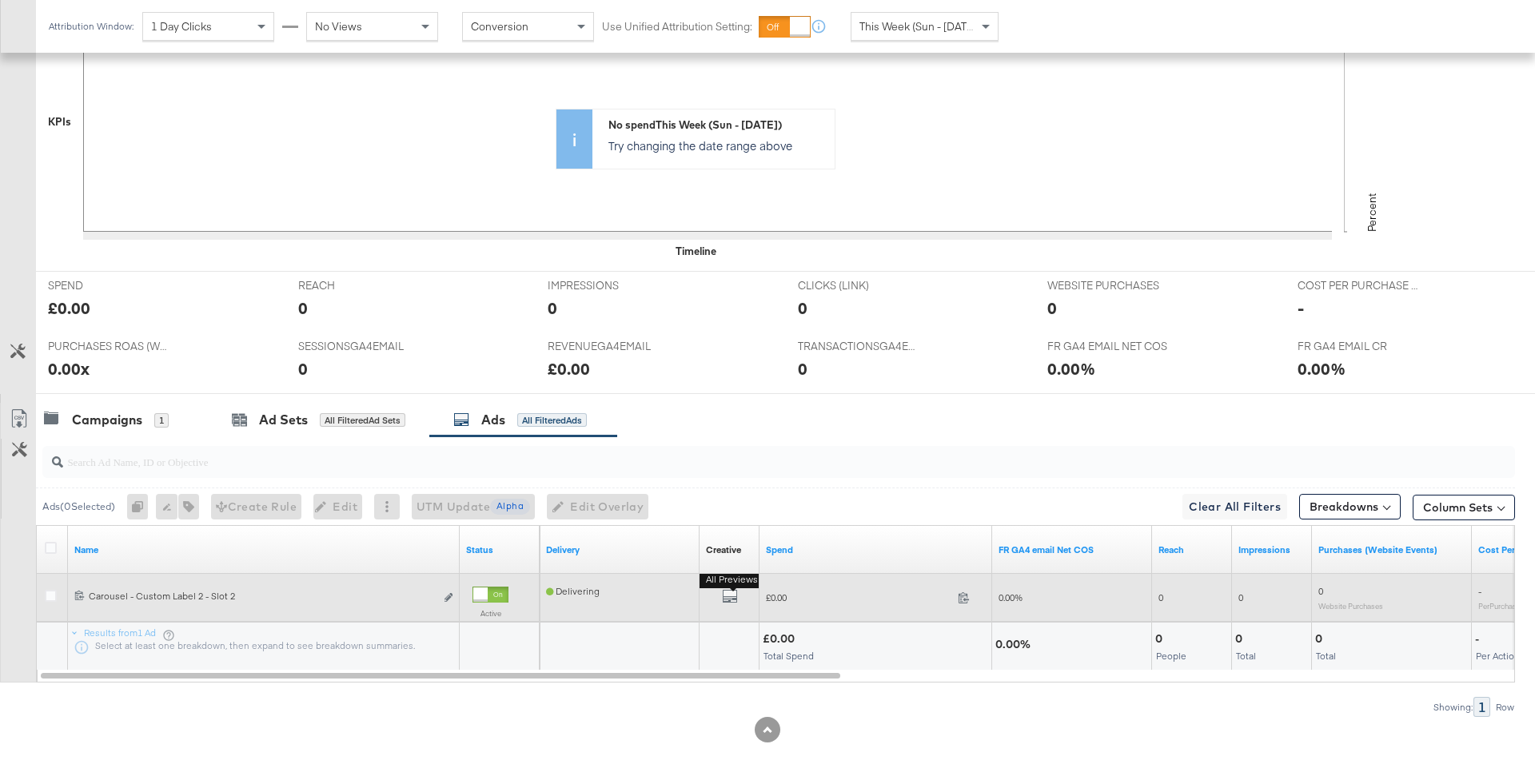
click at [726, 603] on button "All Previews" at bounding box center [730, 598] width 16 height 20
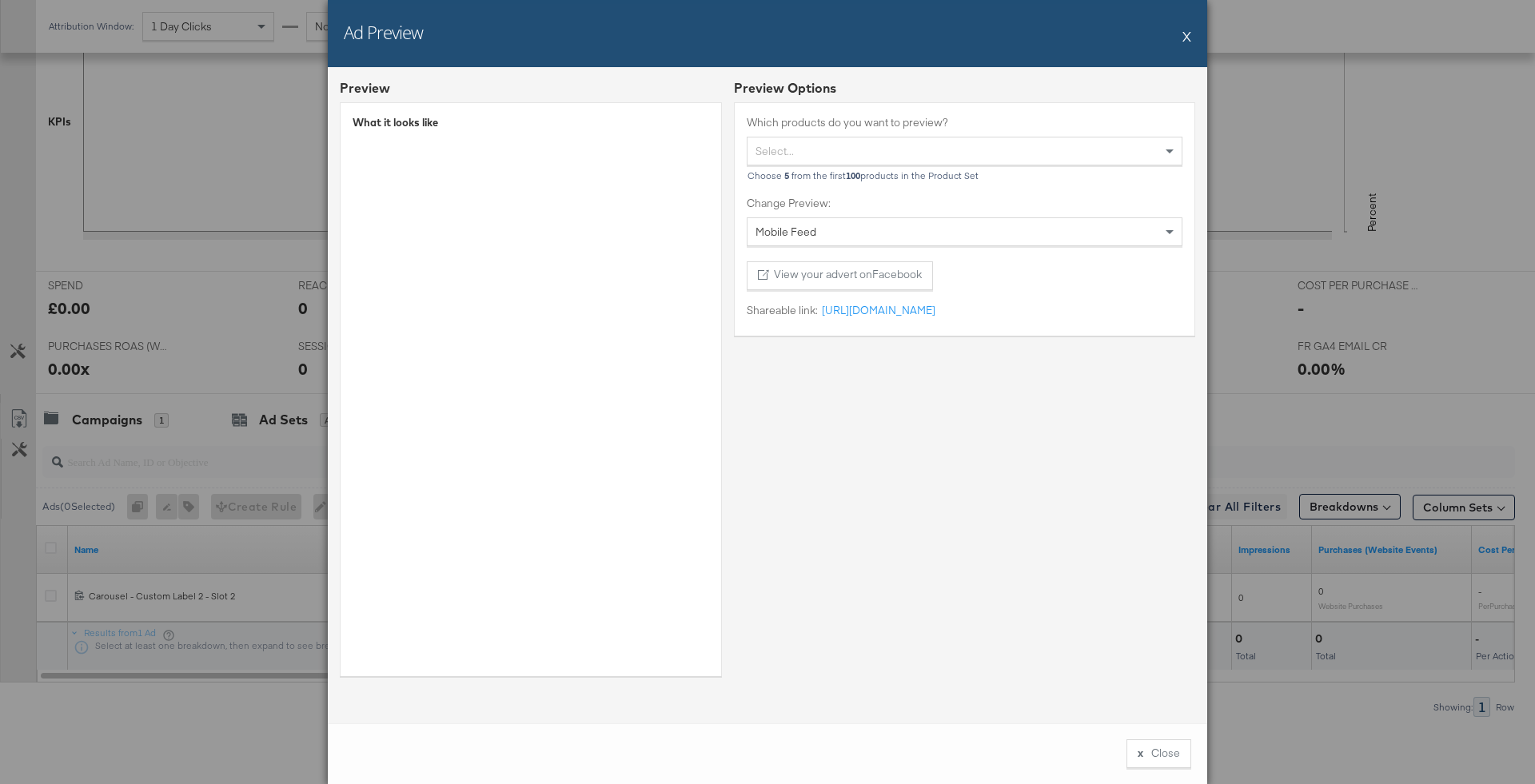
click at [1185, 40] on button "X" at bounding box center [1187, 36] width 9 height 32
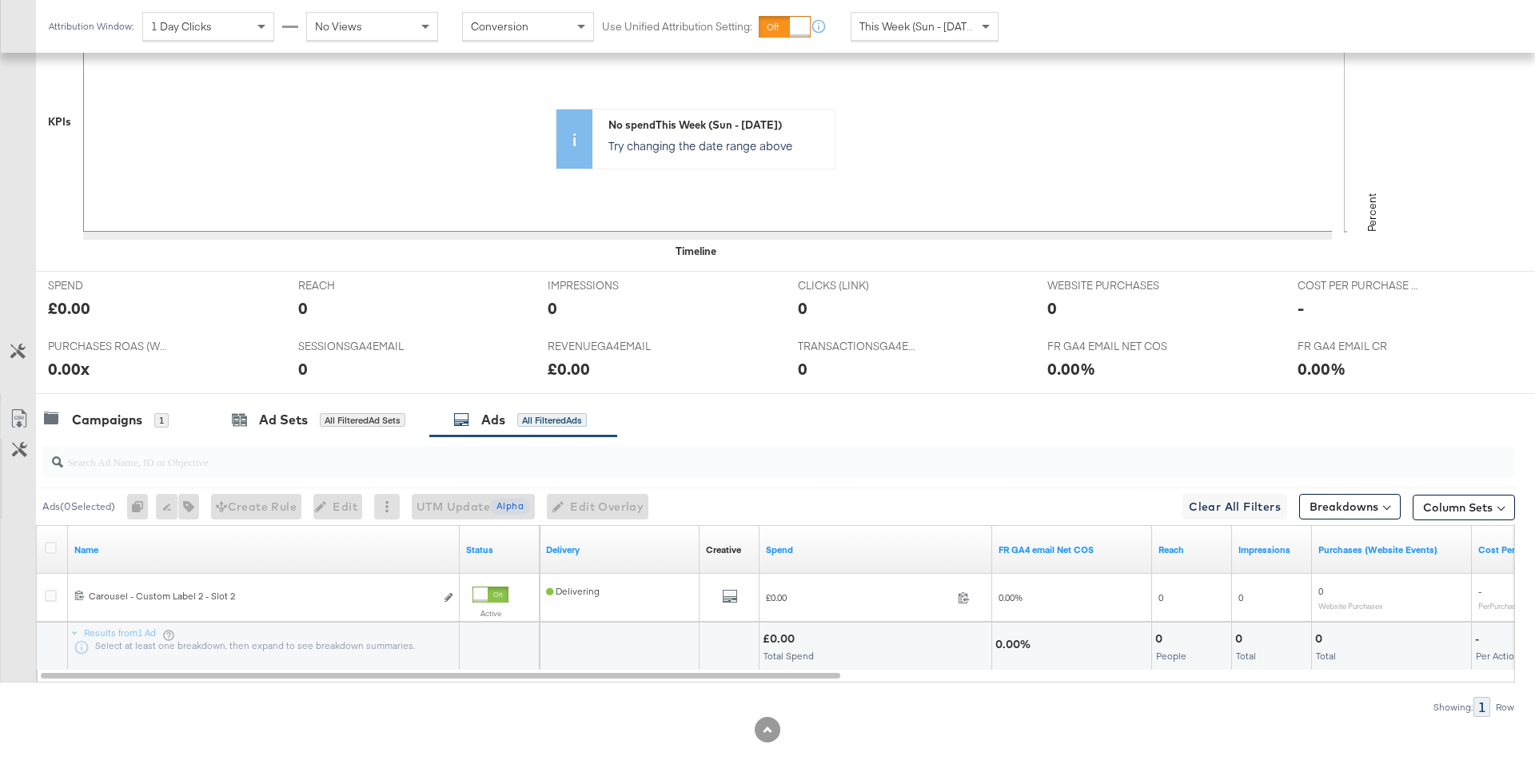
scroll to position [0, 0]
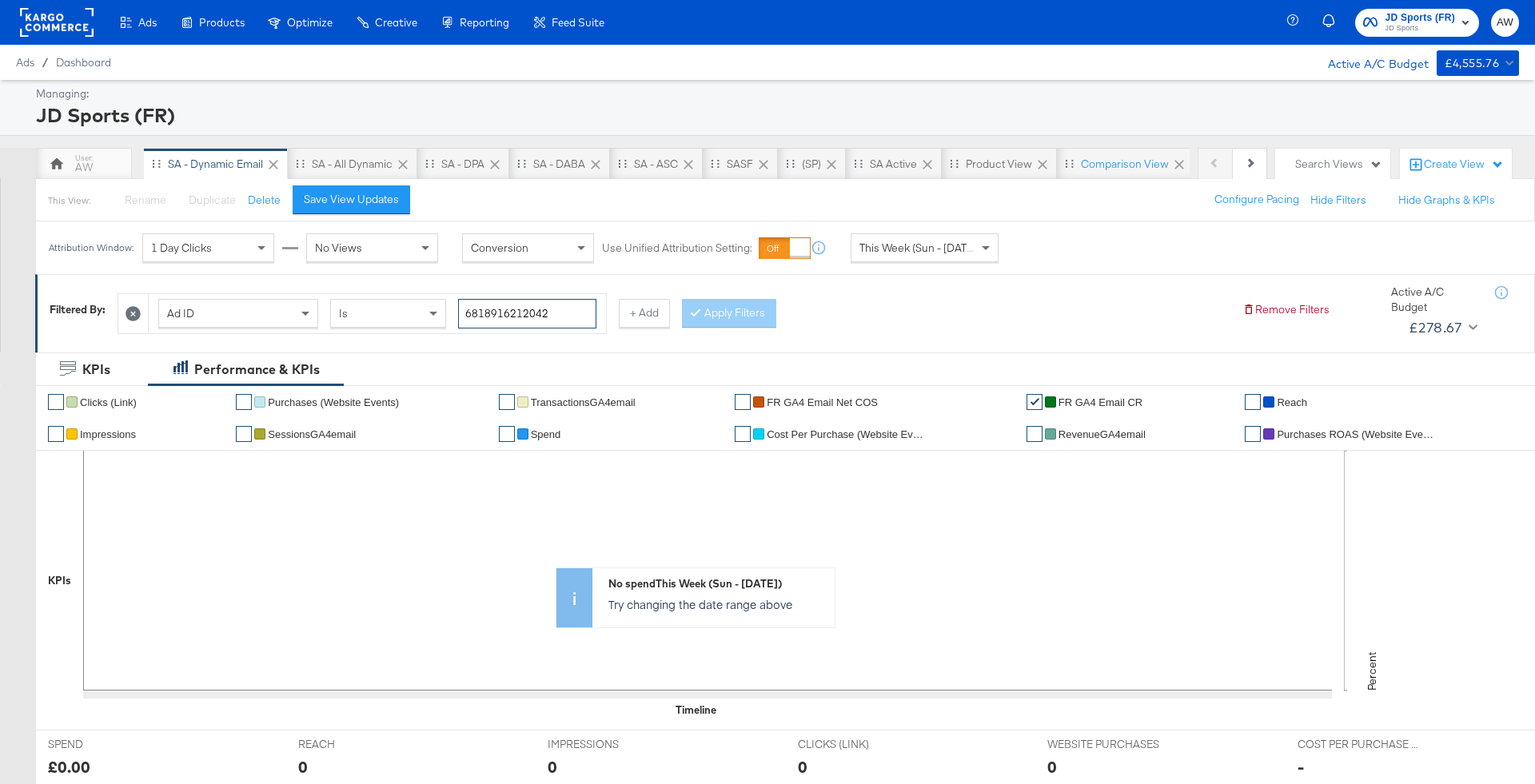
click at [480, 314] on input "6818916212042" at bounding box center [527, 314] width 139 height 30
paste input "58128"
type input "6818915812842"
click at [693, 325] on button "Apply Filters" at bounding box center [730, 314] width 95 height 29
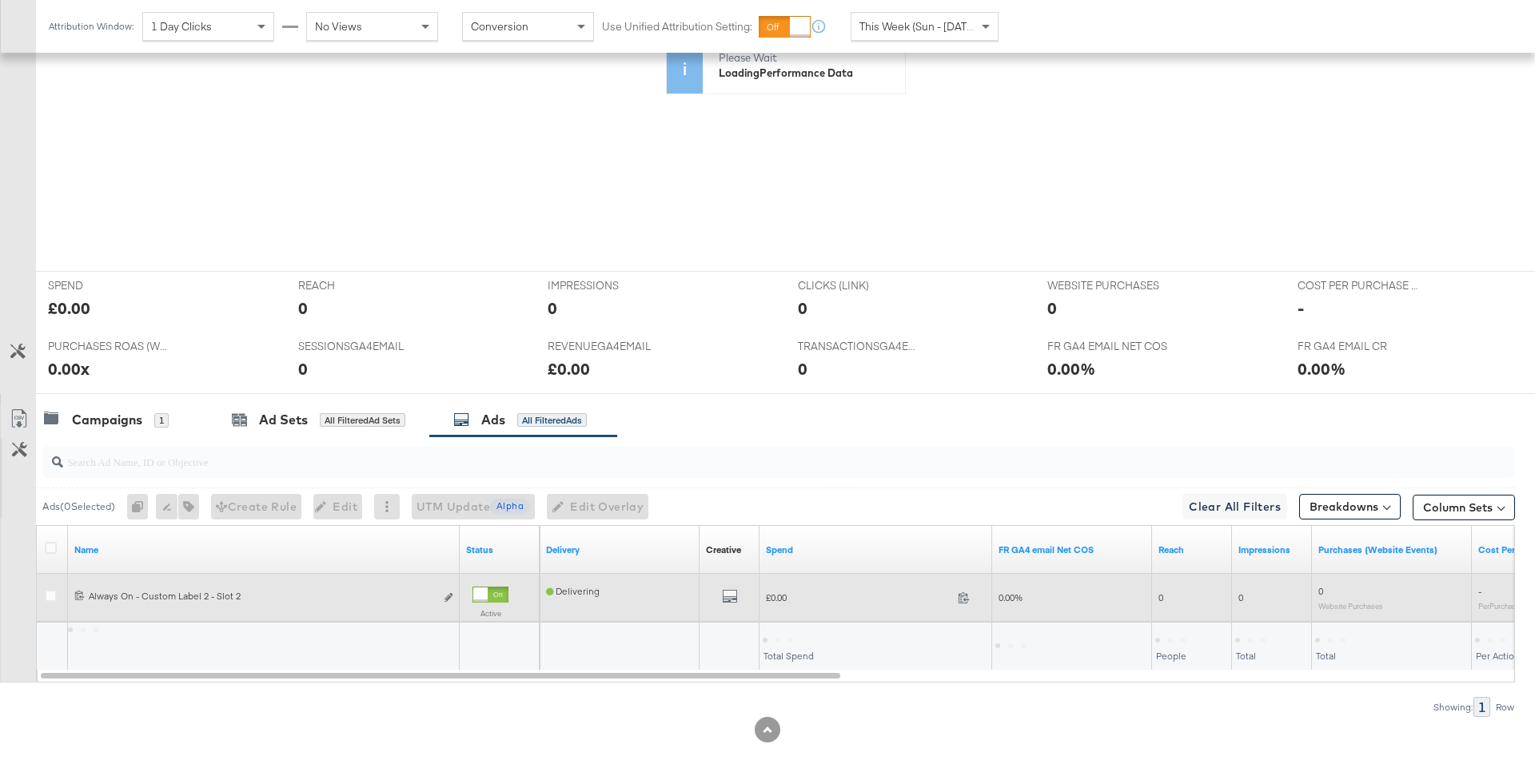
scroll to position [459, 0]
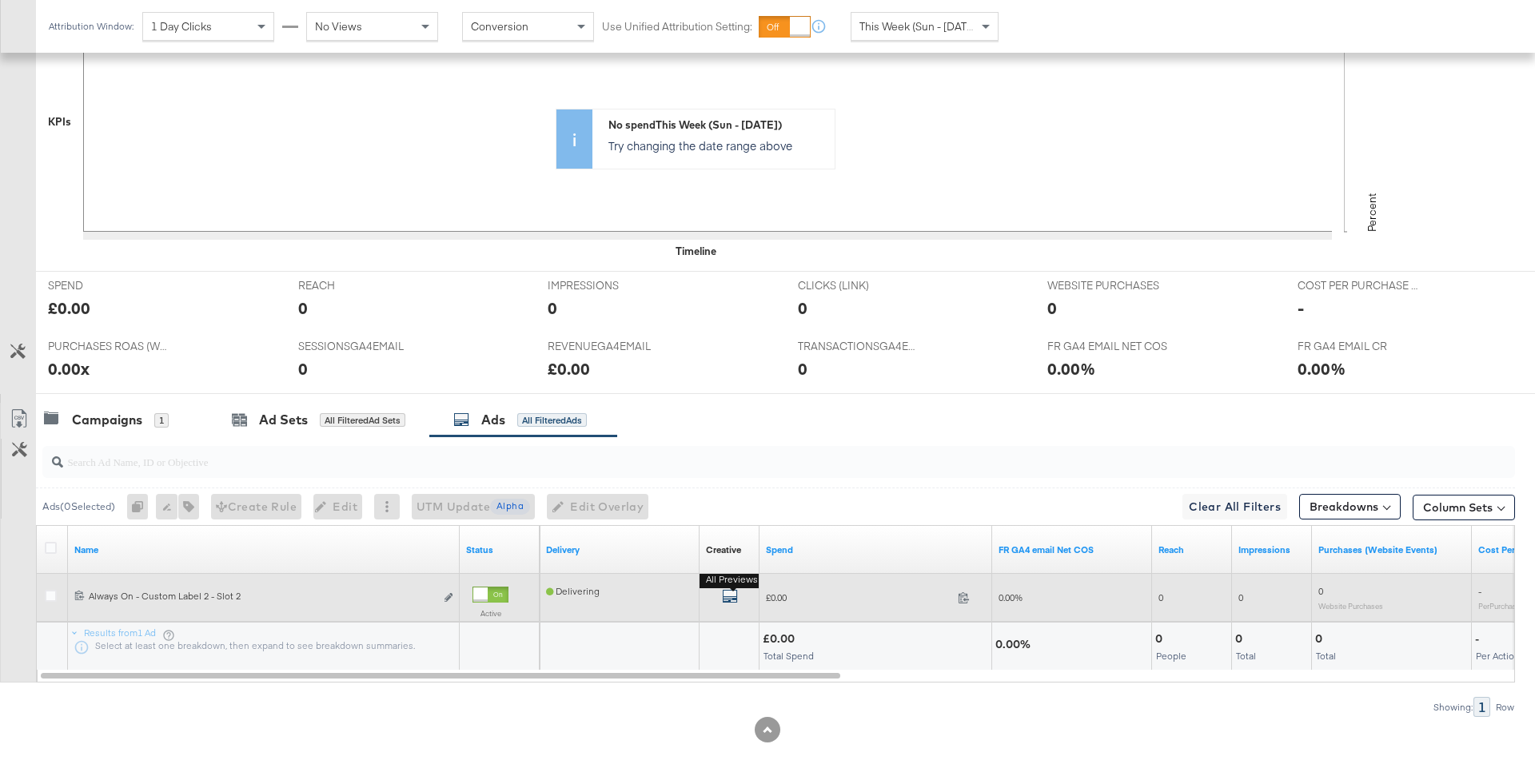
click at [729, 593] on icon "default" at bounding box center [730, 596] width 16 height 16
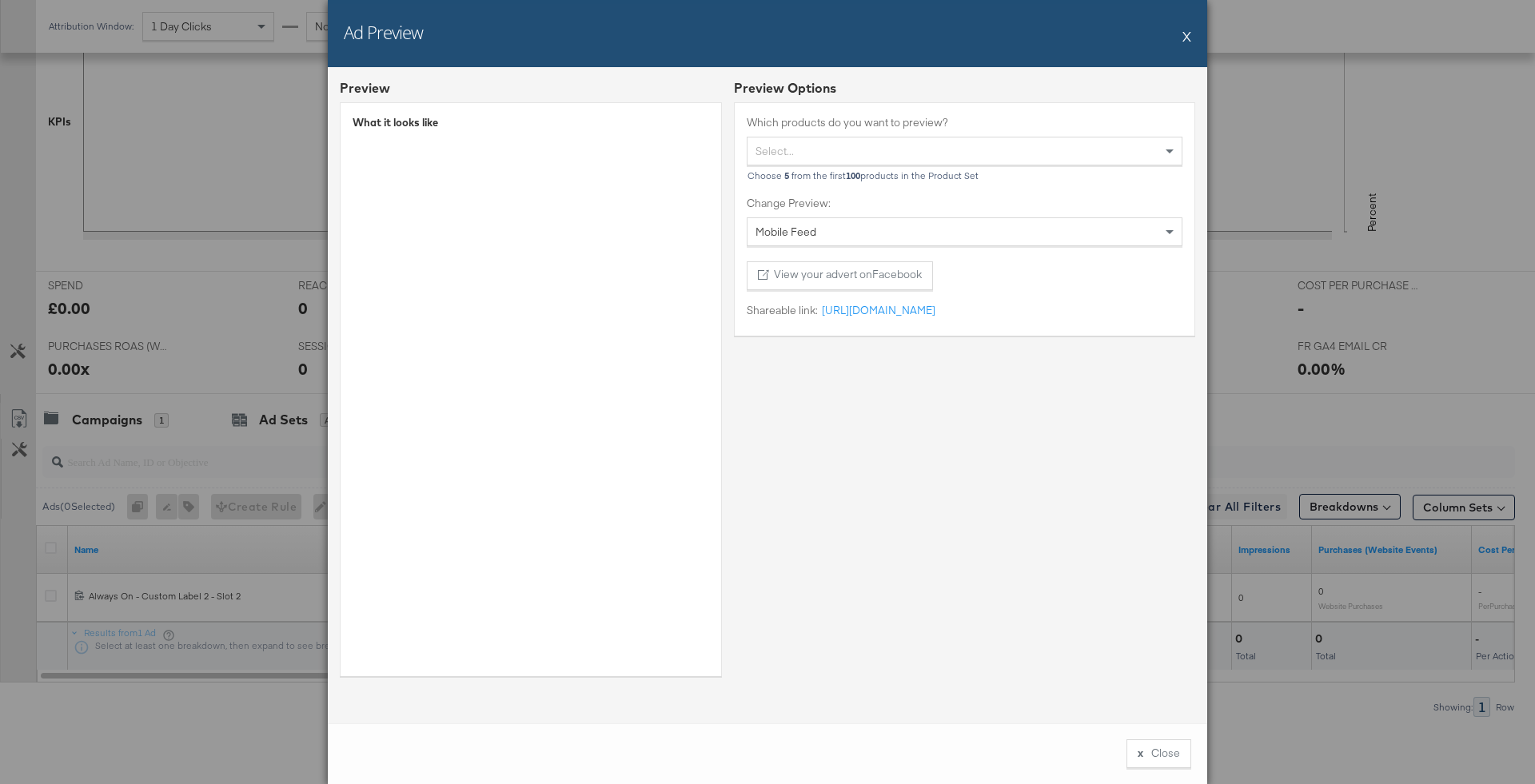
click at [1185, 39] on button "X" at bounding box center [1187, 36] width 9 height 32
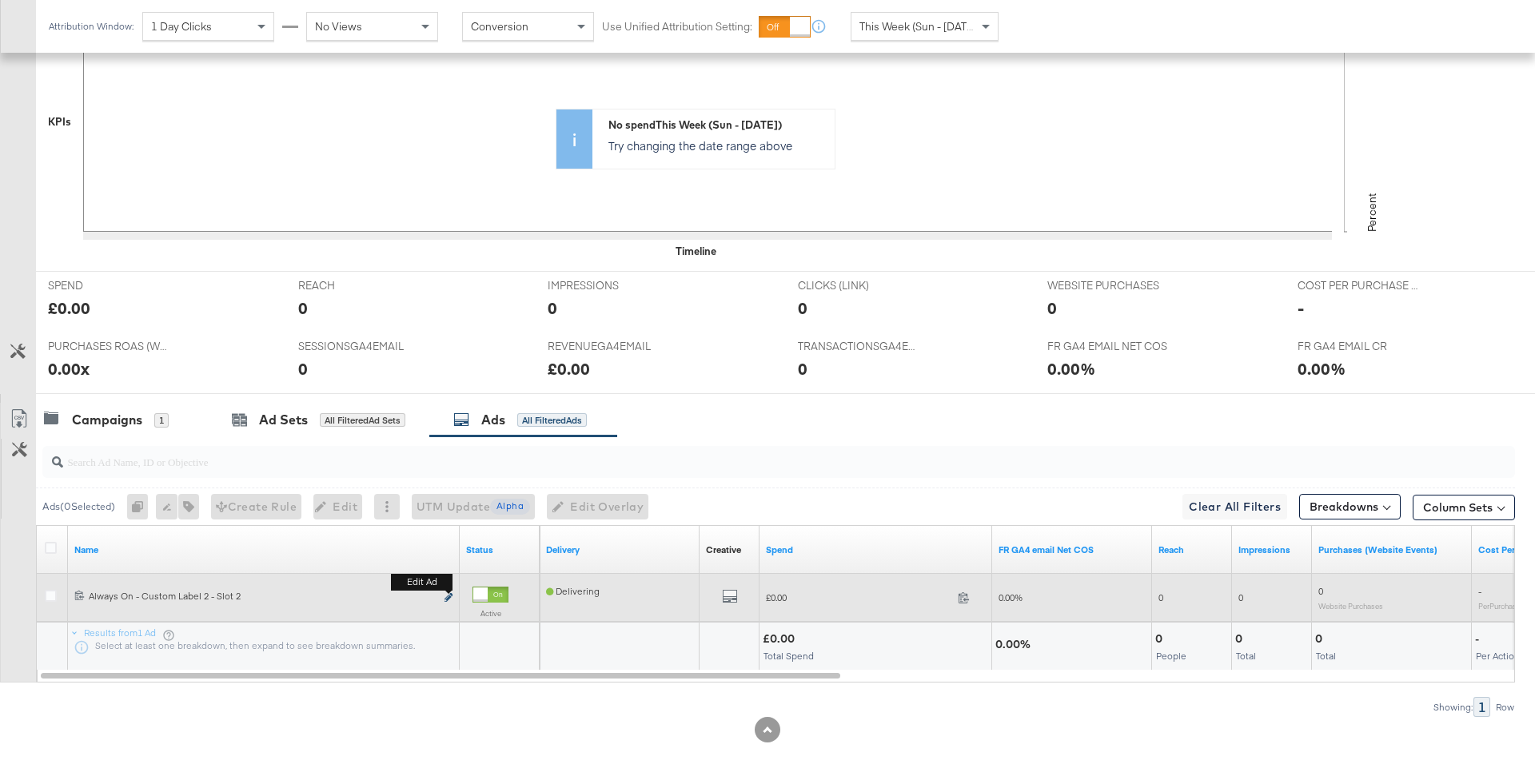
click at [451, 594] on icon "link" at bounding box center [448, 598] width 8 height 9
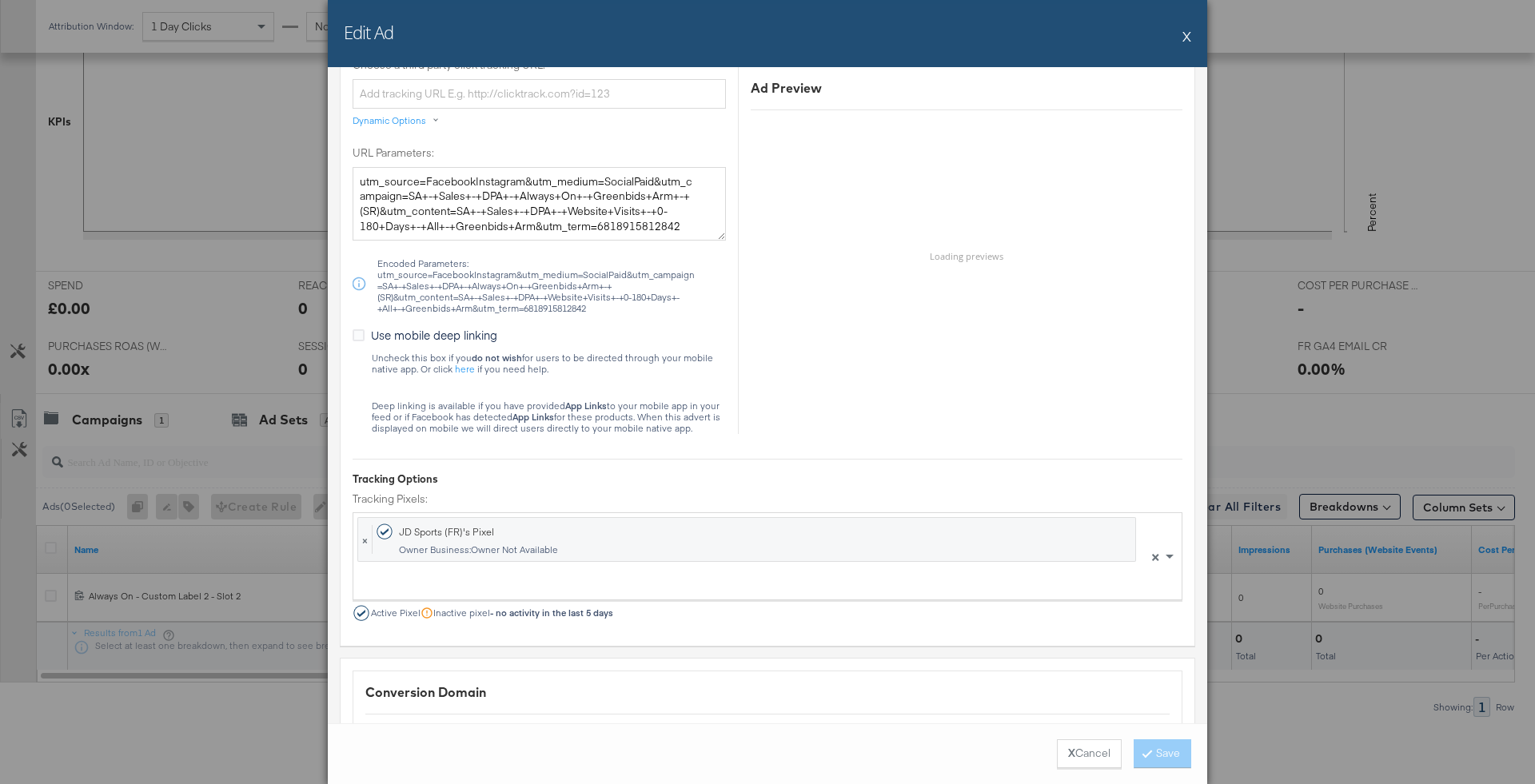
scroll to position [1958, 0]
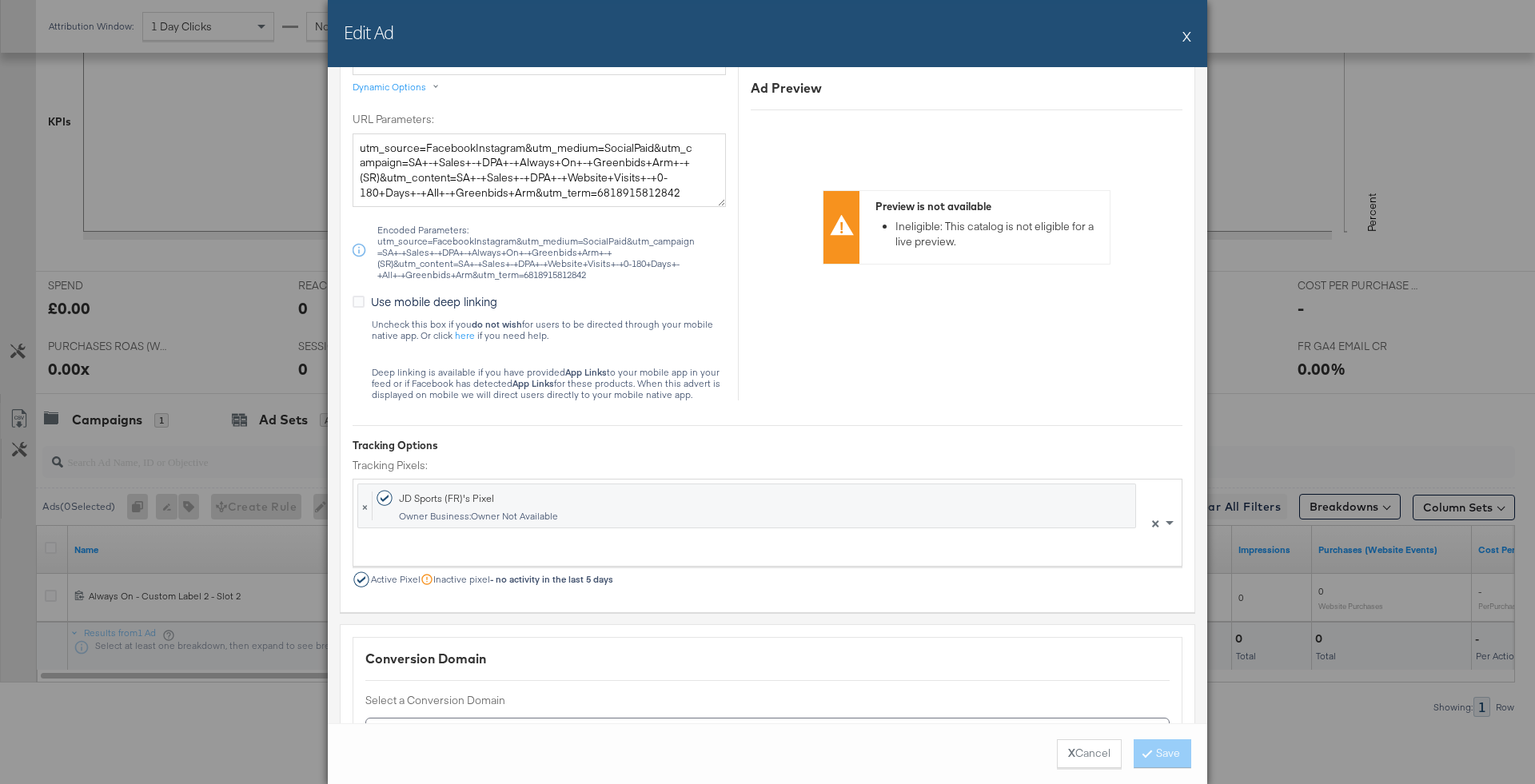
click at [1181, 34] on div "Edit Ad X" at bounding box center [768, 33] width 880 height 67
click at [1193, 42] on div "Edit Ad X" at bounding box center [768, 33] width 880 height 67
click at [1186, 38] on button "X" at bounding box center [1187, 36] width 9 height 32
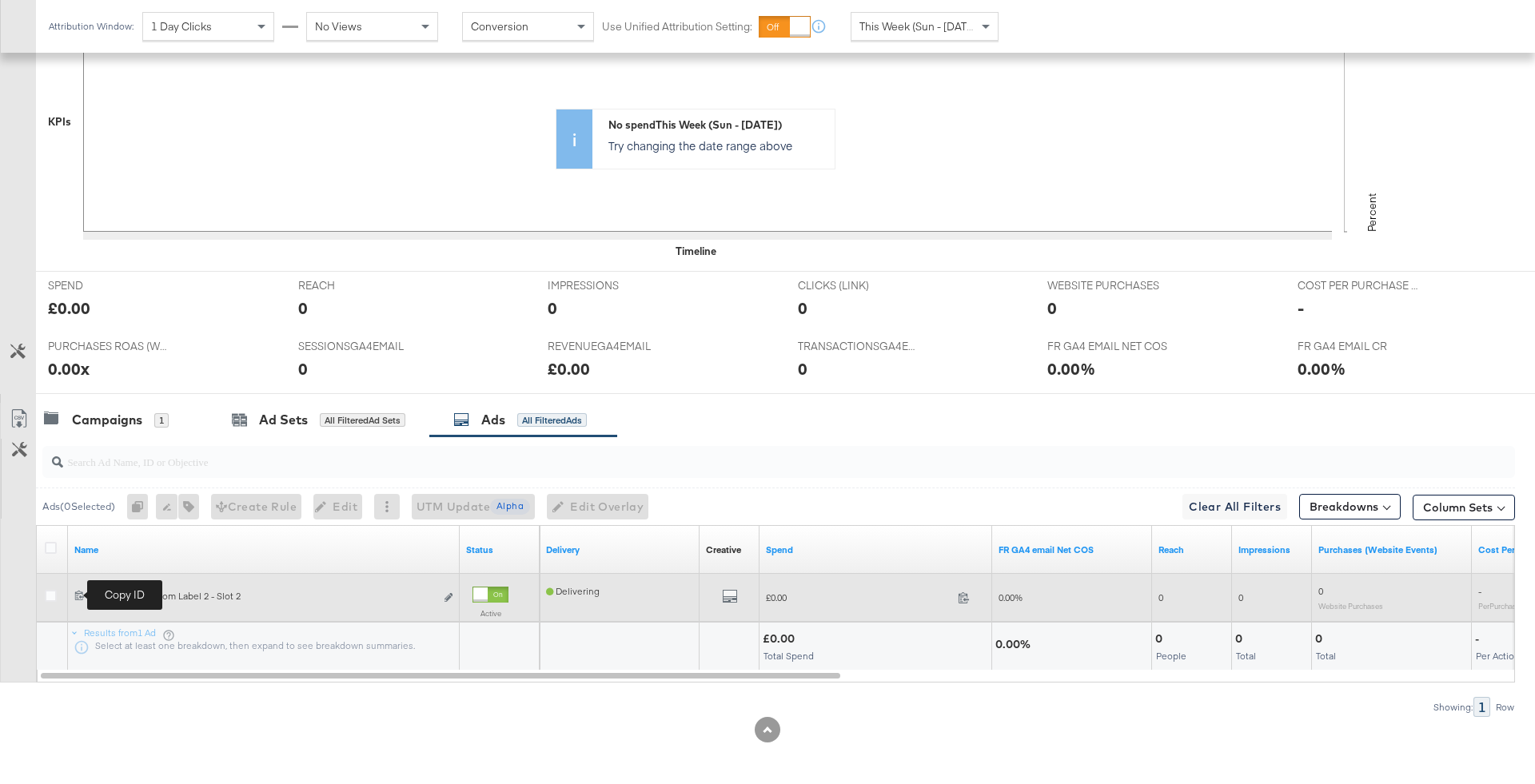
click at [78, 592] on icon at bounding box center [80, 595] width 11 height 11
click at [450, 595] on icon "link" at bounding box center [448, 598] width 8 height 9
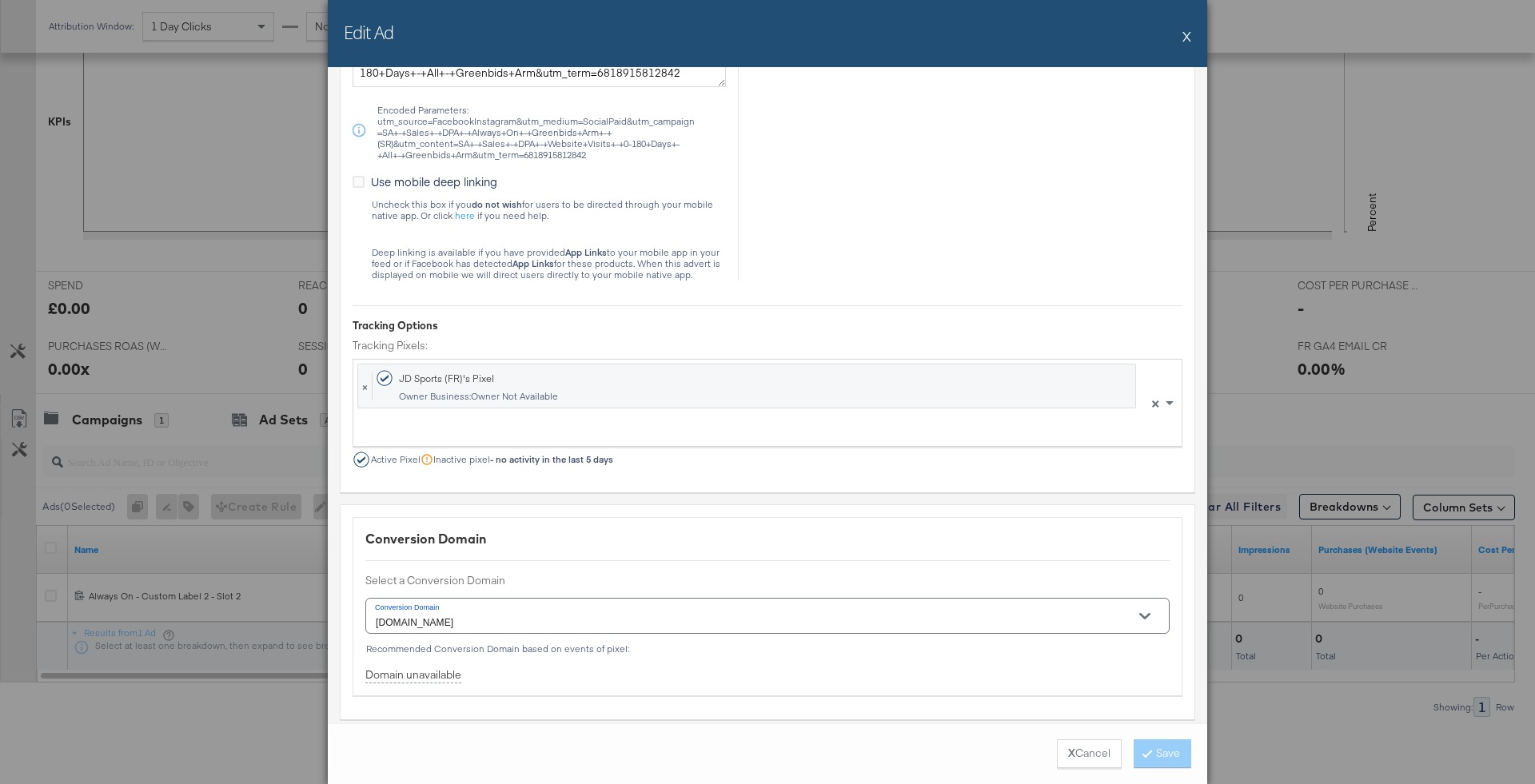
scroll to position [2127, 0]
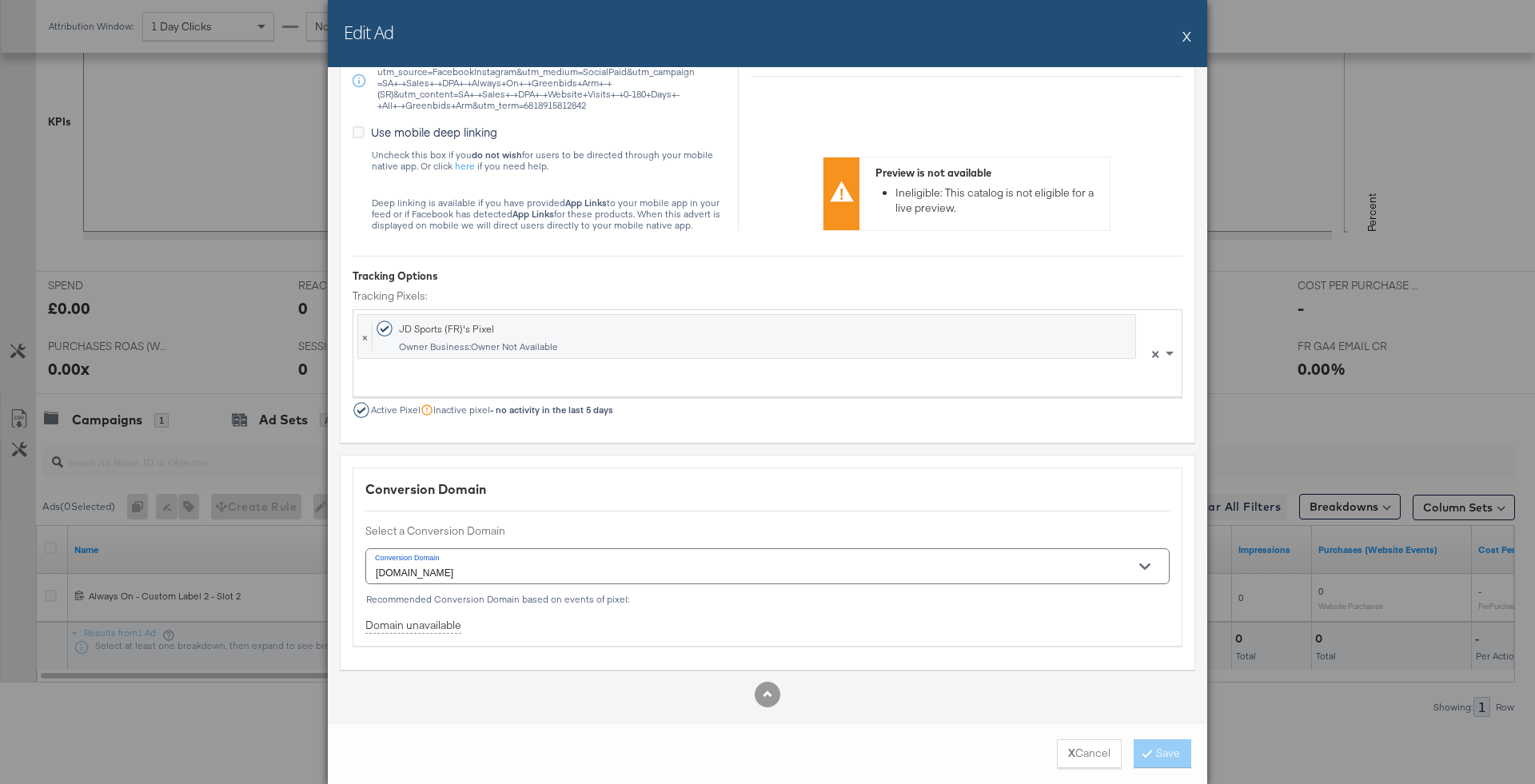
click at [1188, 37] on button "X" at bounding box center [1187, 36] width 9 height 32
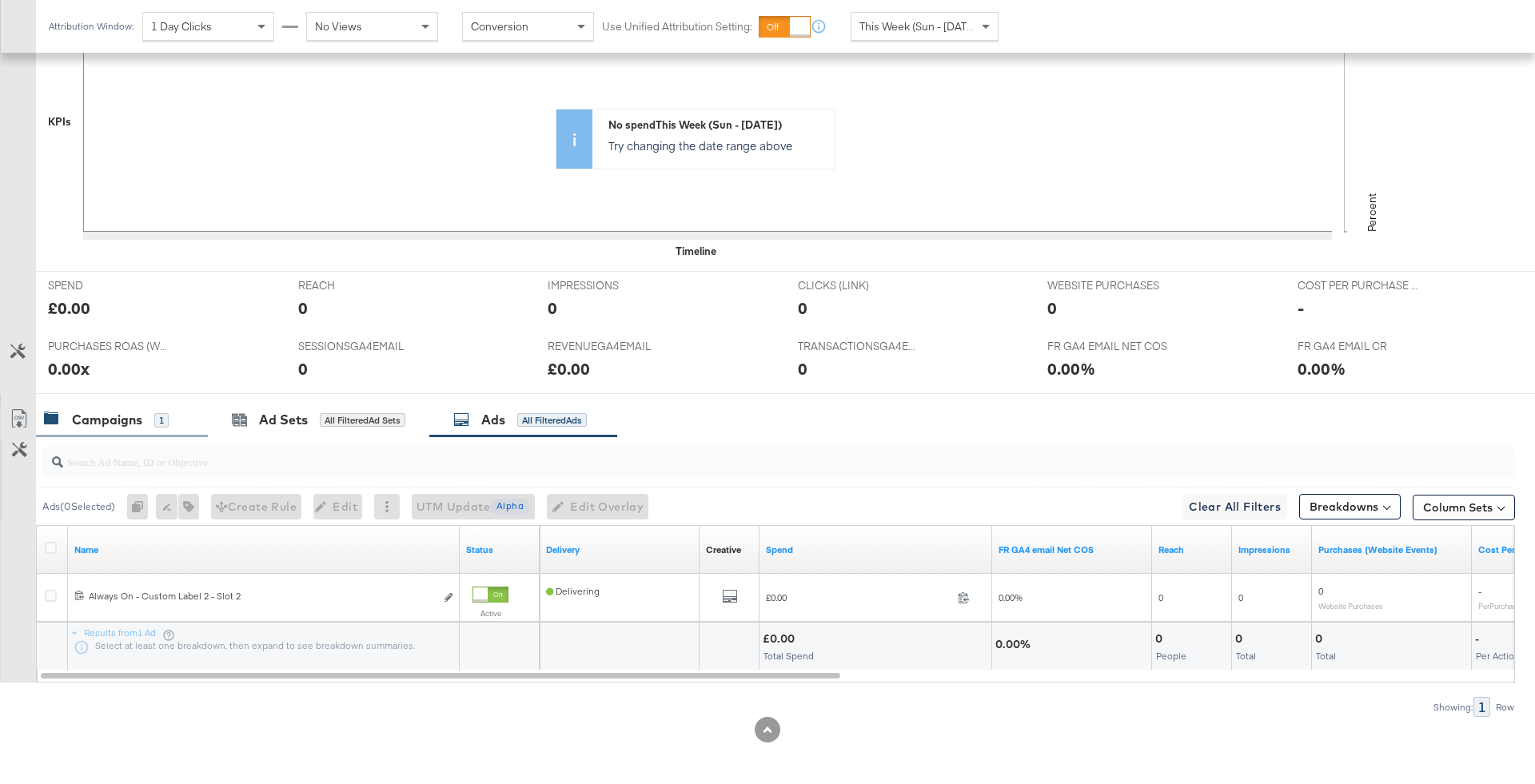
click at [149, 422] on div "Campaigns 1" at bounding box center [106, 420] width 125 height 19
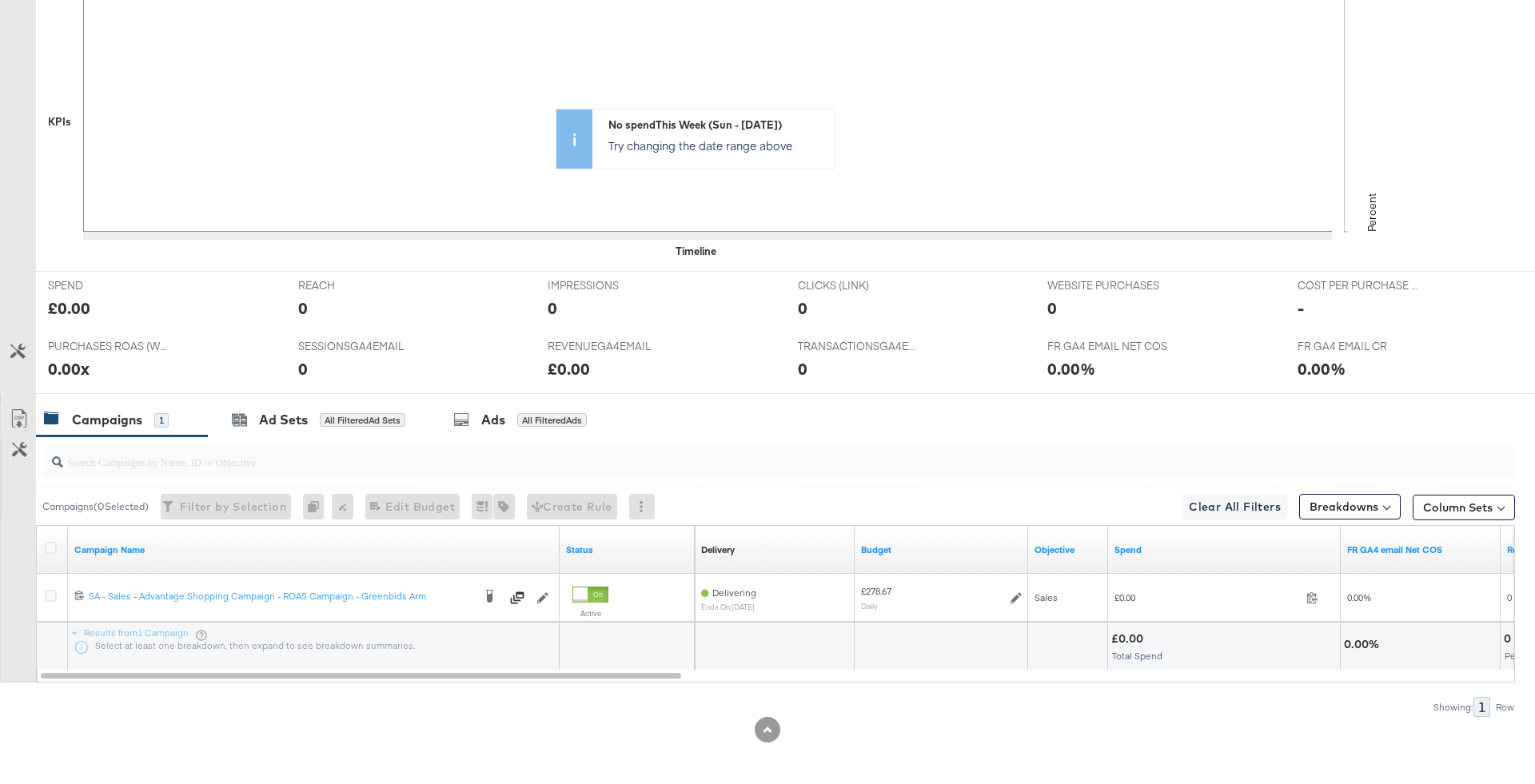
scroll to position [0, 0]
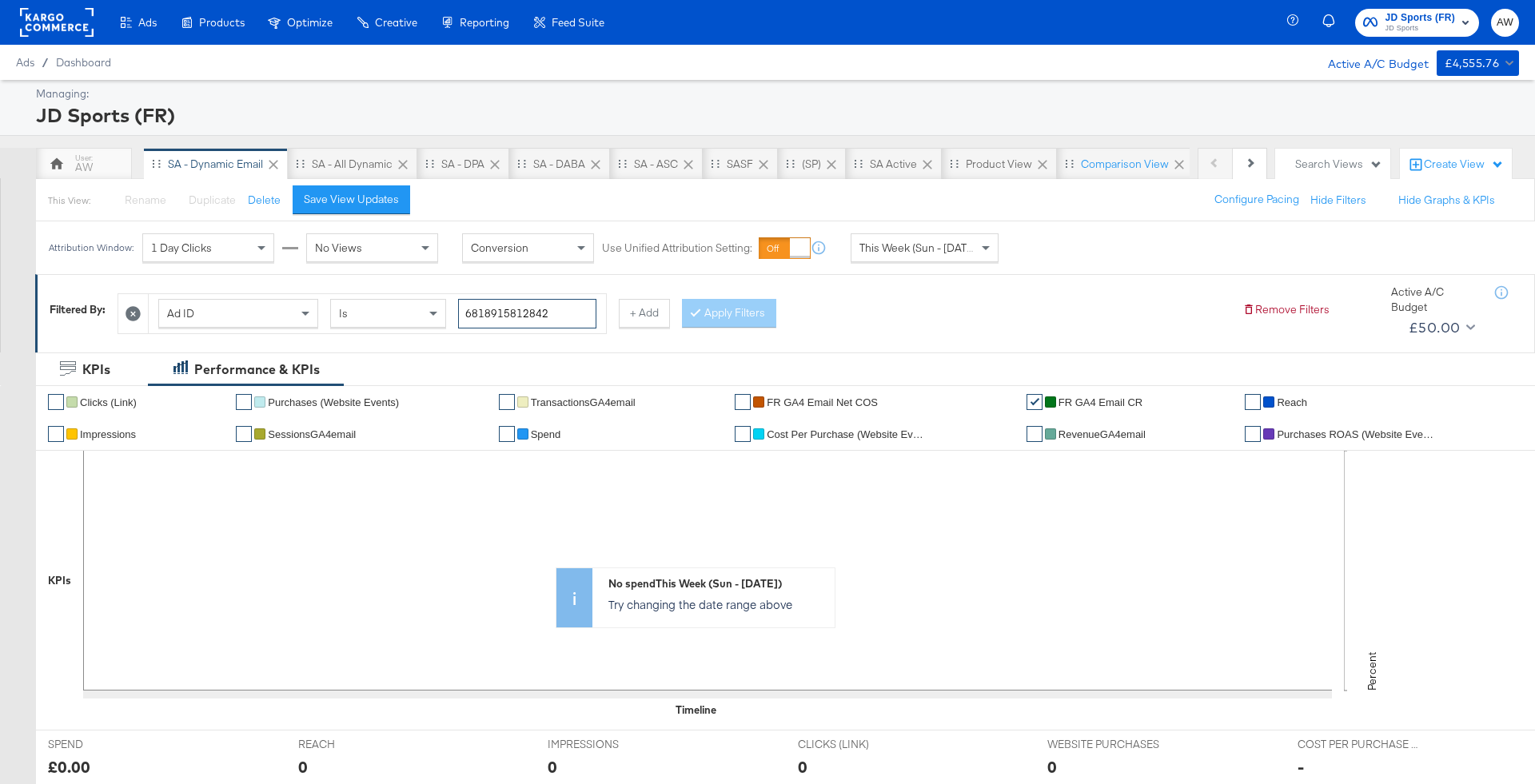
click at [499, 322] on input "6818915812842" at bounding box center [527, 314] width 139 height 30
click at [266, 307] on div "Ad ID" at bounding box center [238, 313] width 158 height 27
type input "name"
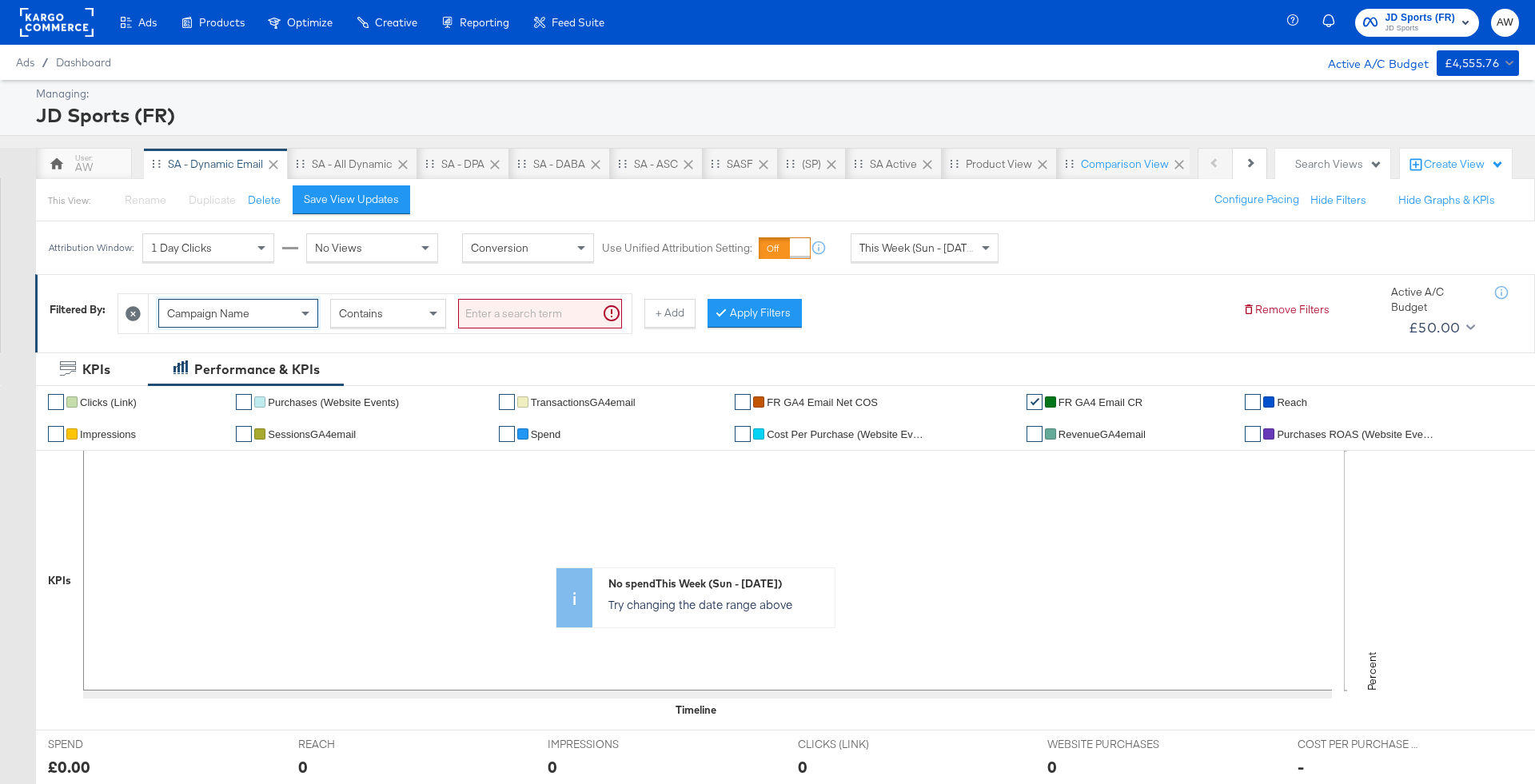
click at [511, 315] on input "search" at bounding box center [540, 314] width 164 height 30
type input "sa -"
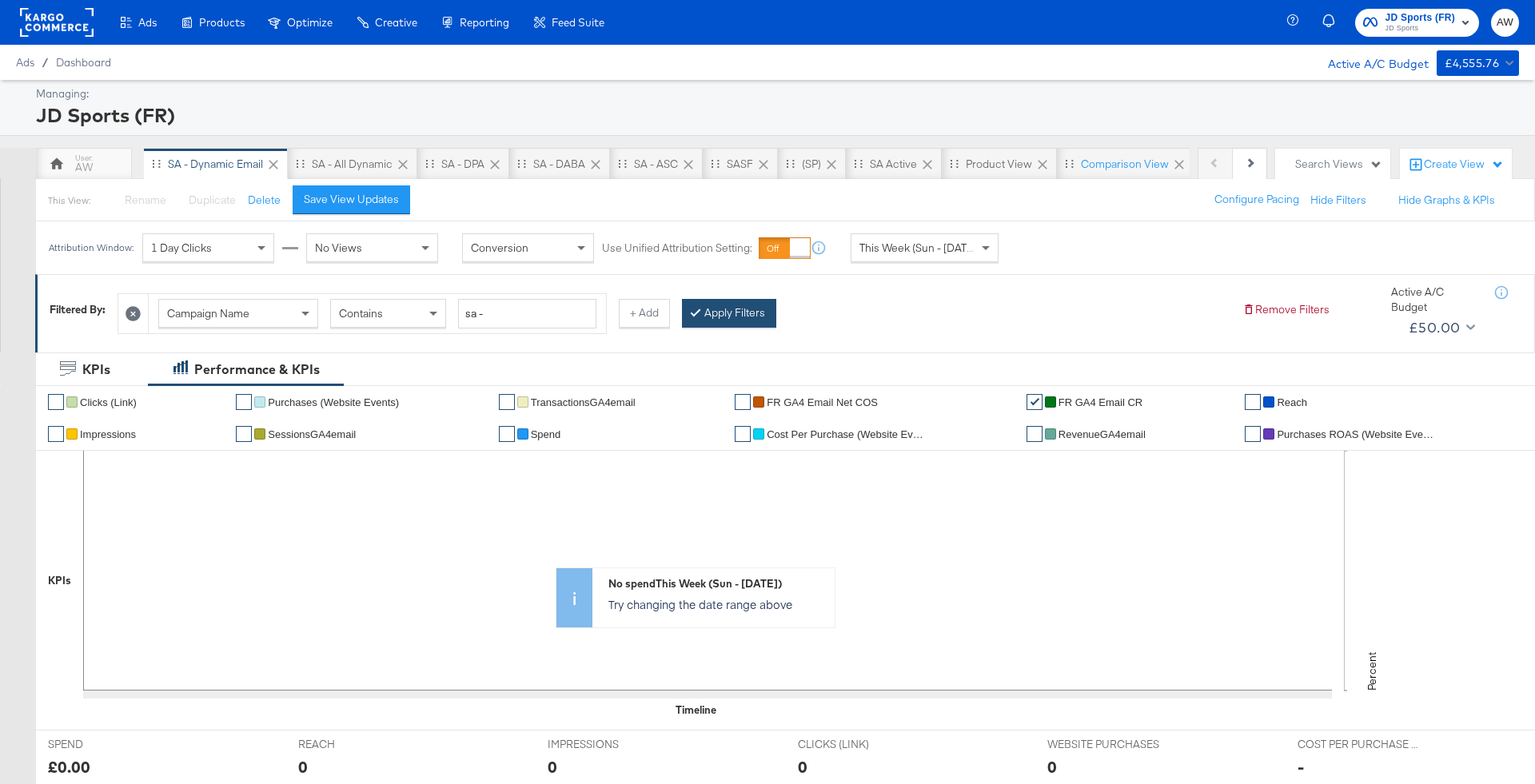
click at [725, 315] on button "Apply Filters" at bounding box center [730, 314] width 95 height 29
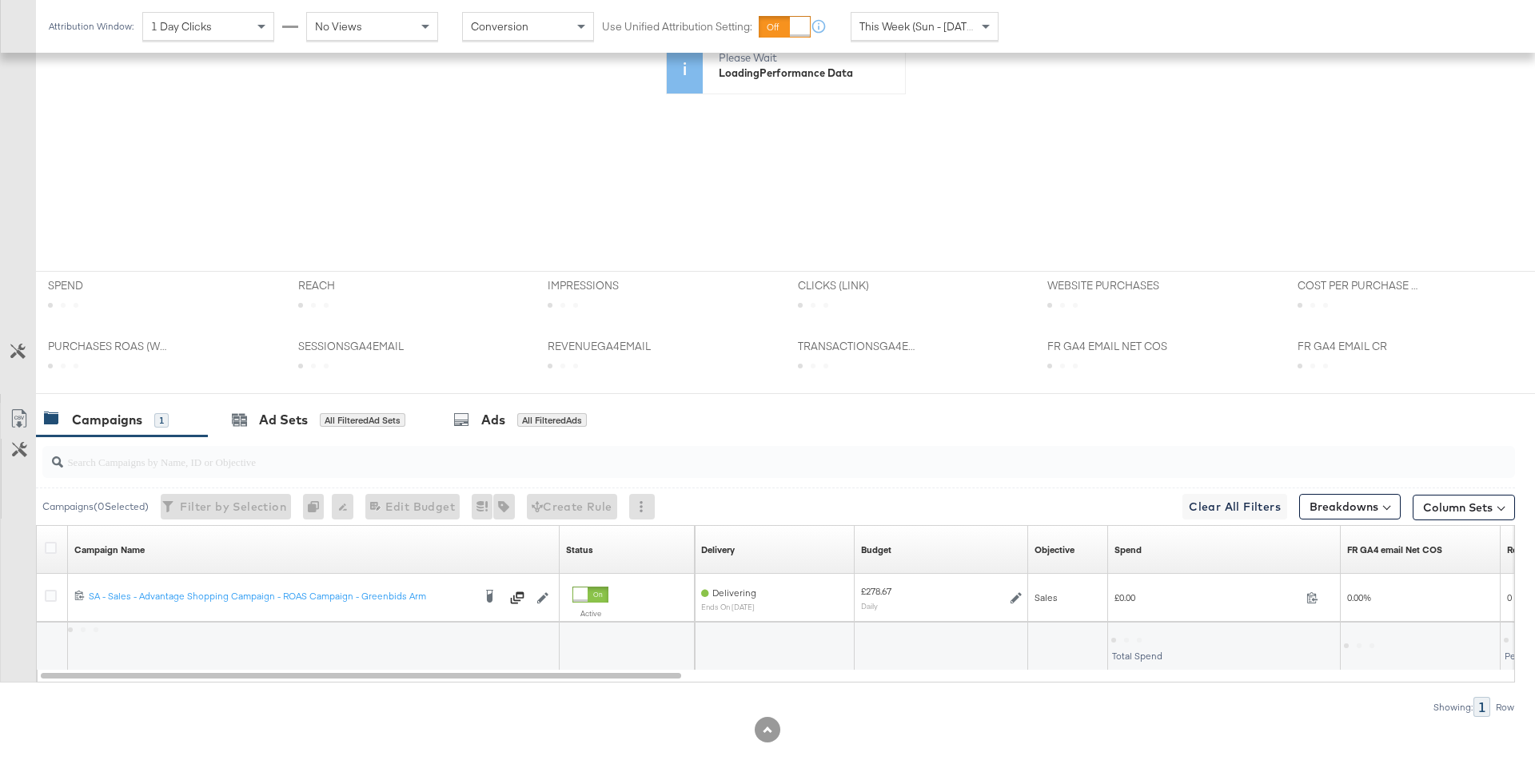
scroll to position [495, 0]
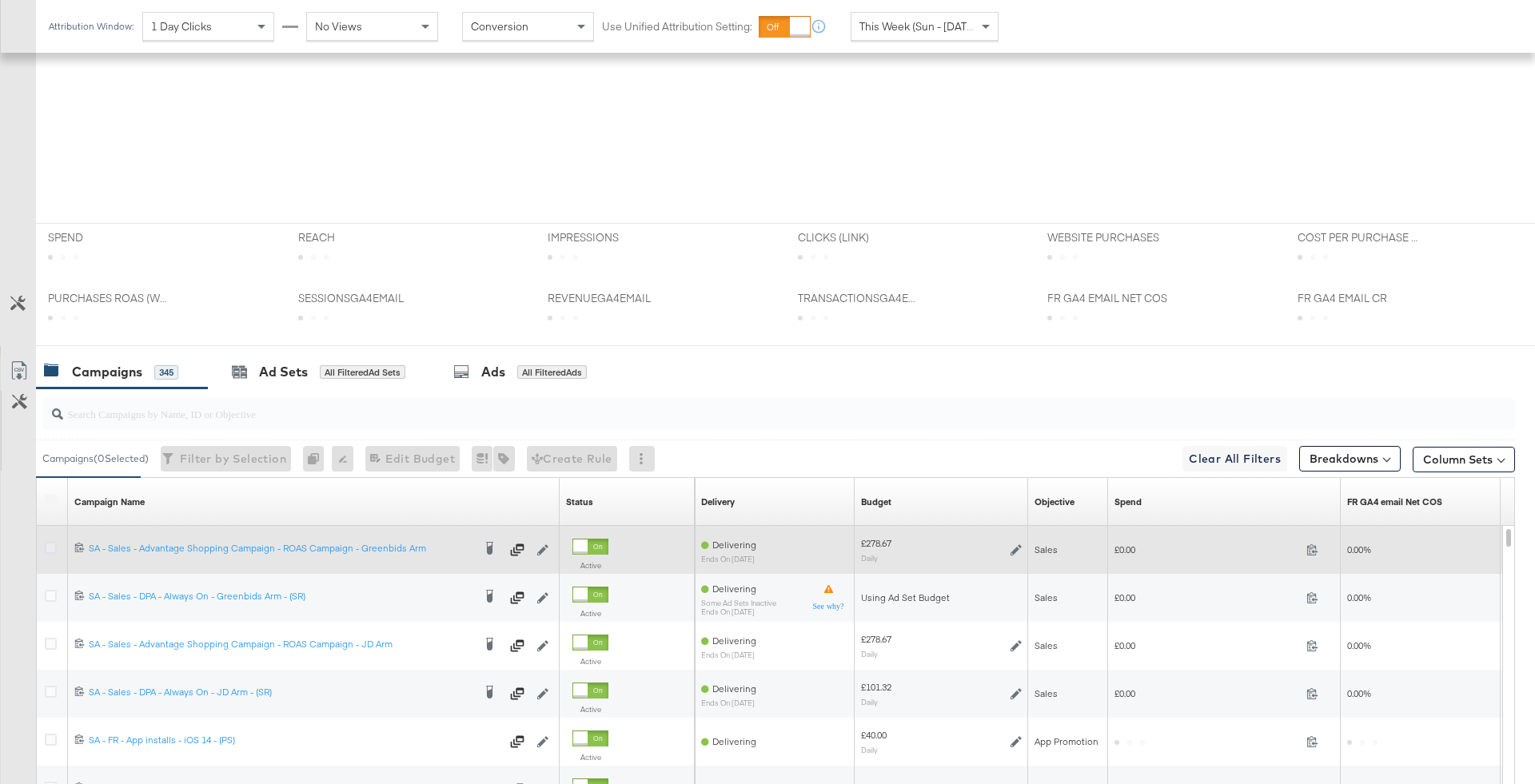
click at [46, 547] on icon at bounding box center [50, 547] width 12 height 12
click at [0, 0] on input "checkbox" at bounding box center [0, 0] width 0 height 0
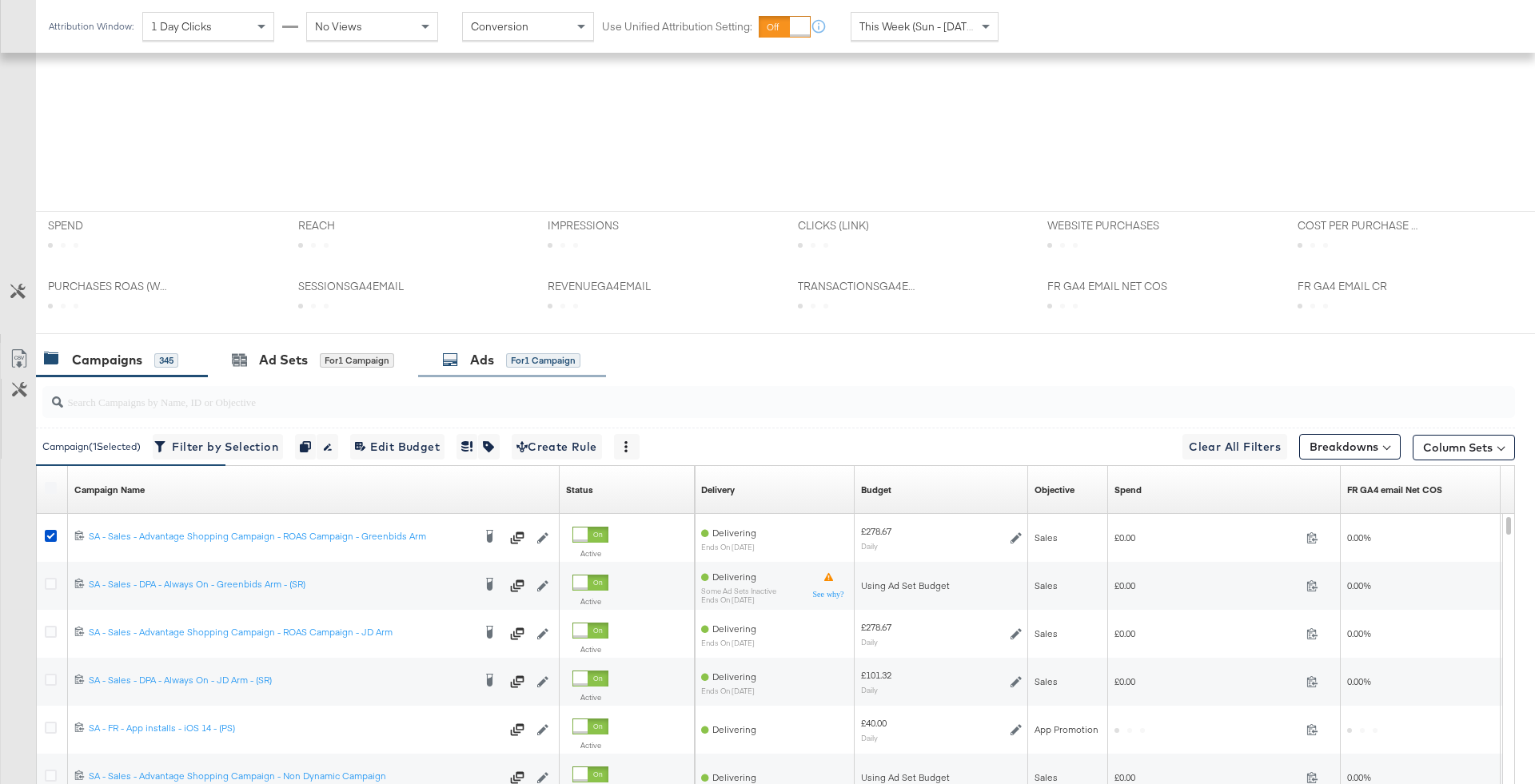
click at [516, 365] on div "for 1 Campaign" at bounding box center [543, 360] width 74 height 14
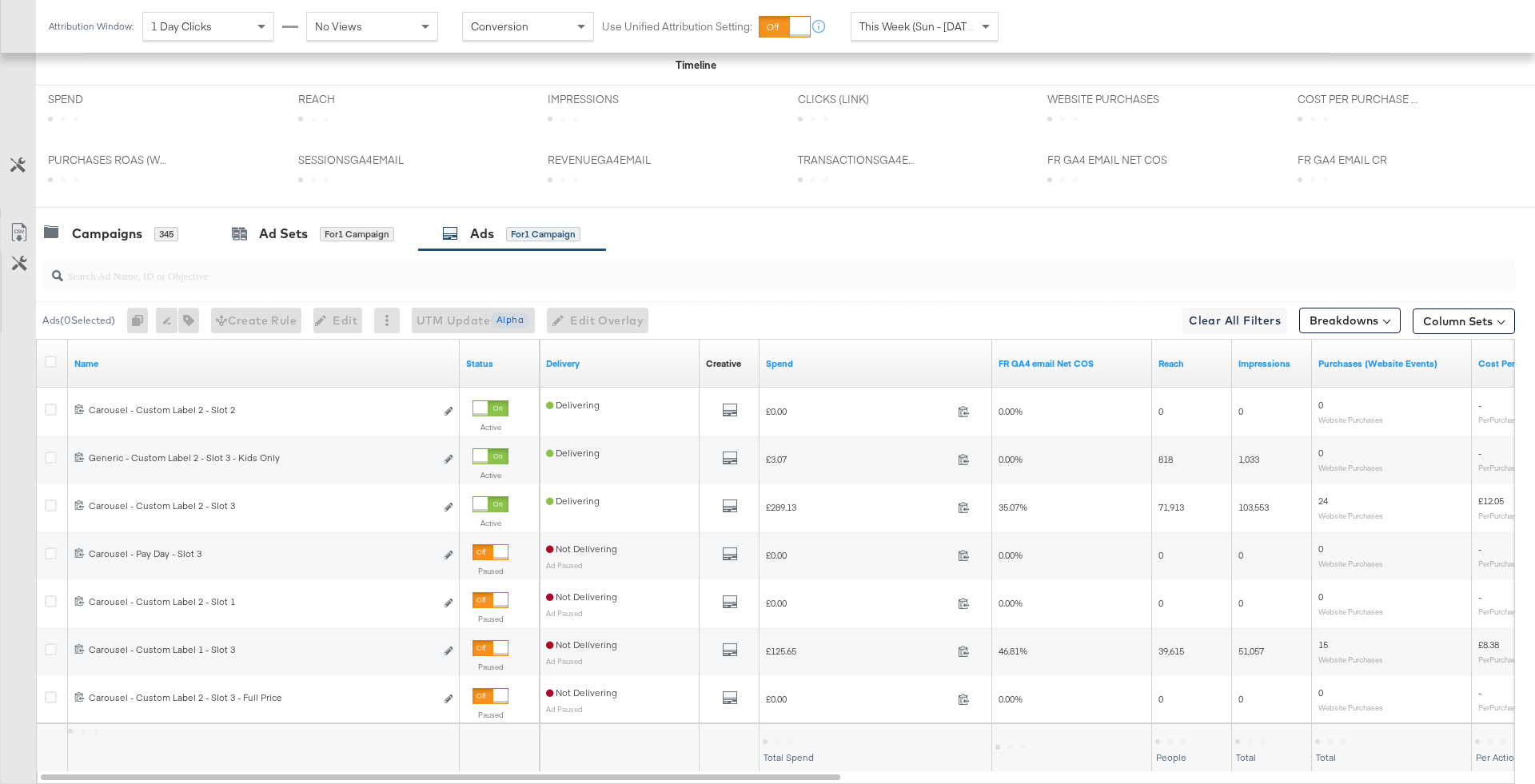
scroll to position [679, 0]
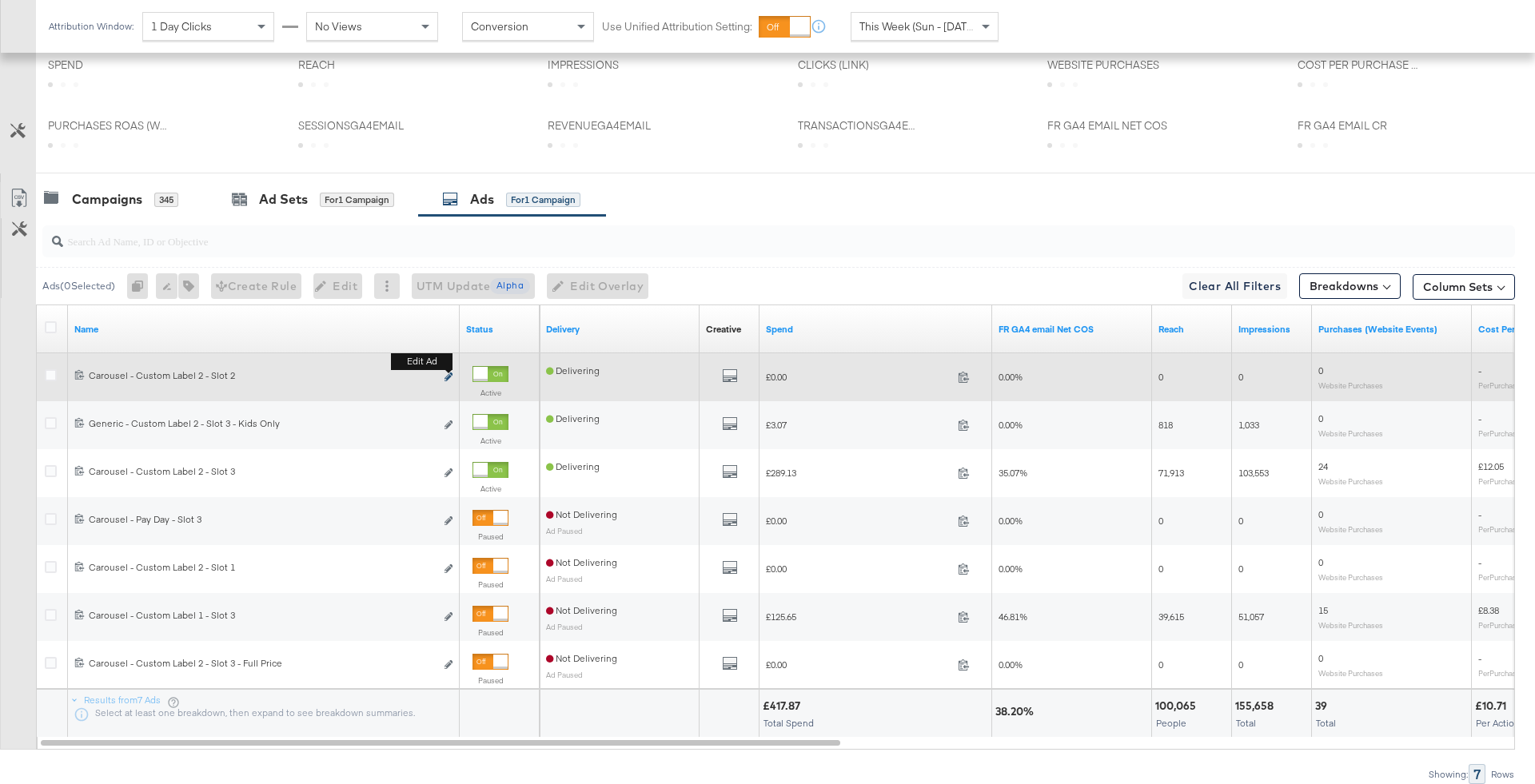
click at [447, 374] on icon "link" at bounding box center [448, 377] width 8 height 9
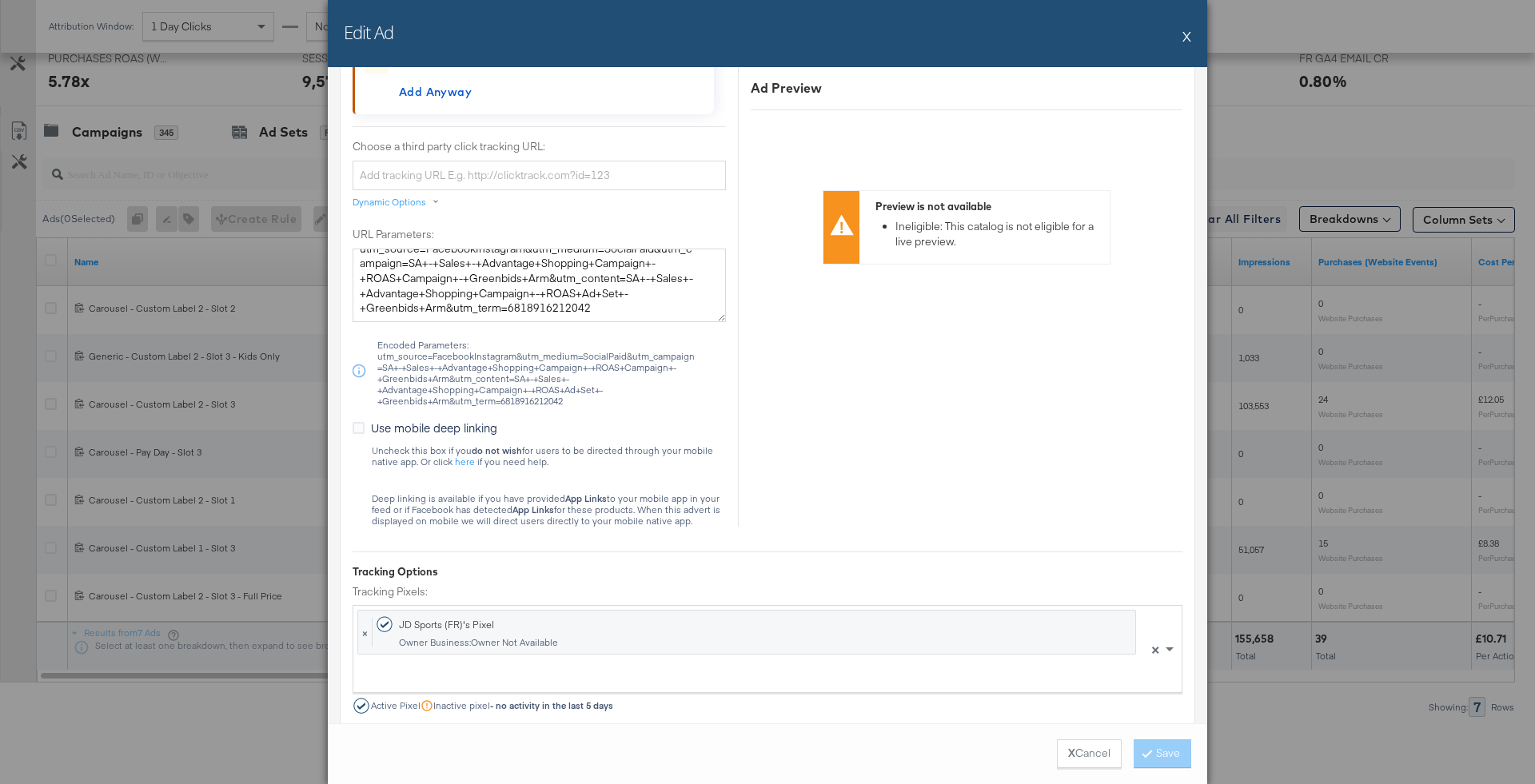
scroll to position [13, 0]
click at [1190, 42] on button "X" at bounding box center [1187, 36] width 9 height 32
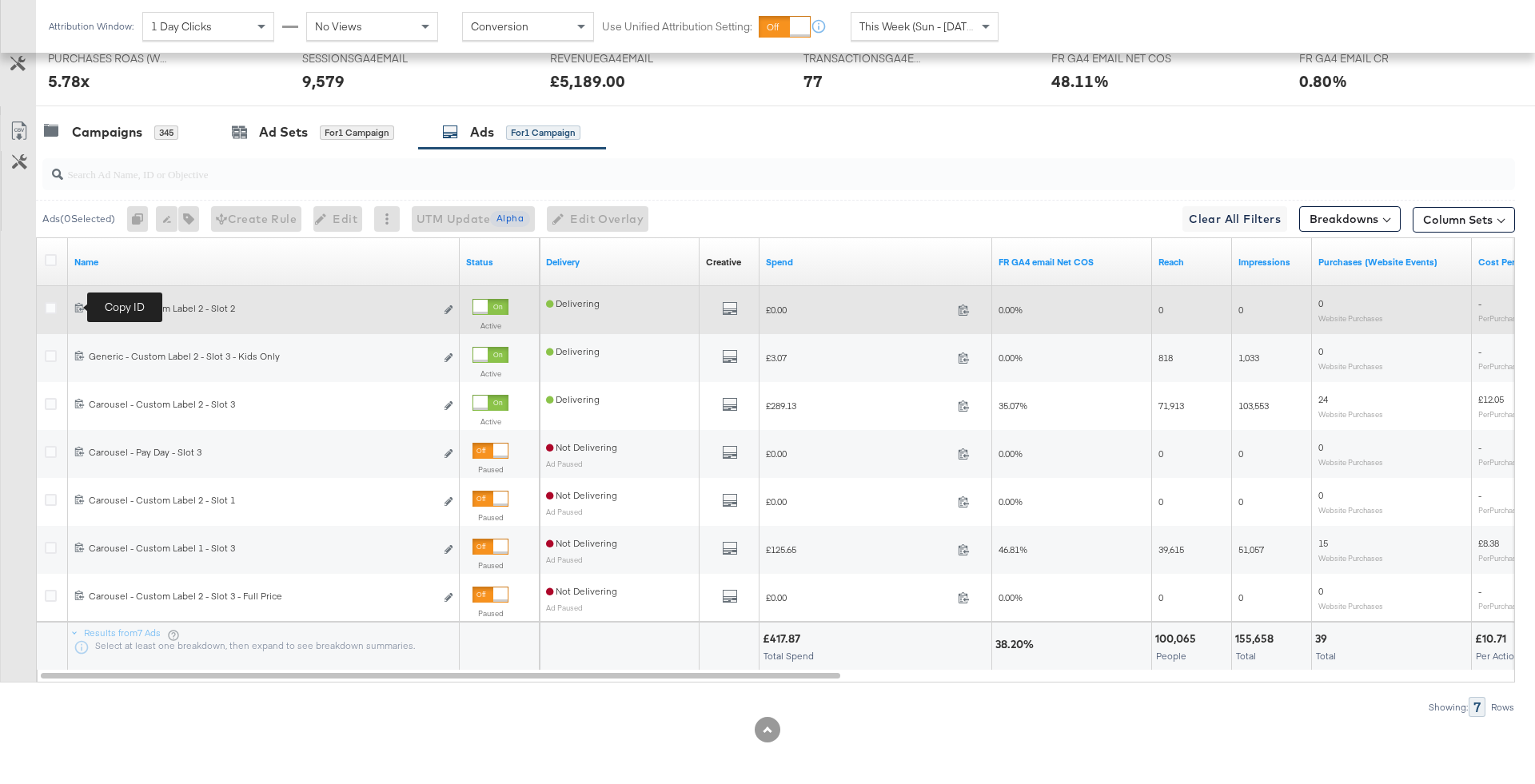
click at [79, 303] on icon at bounding box center [80, 308] width 11 height 11
click at [449, 307] on icon "link" at bounding box center [448, 310] width 8 height 9
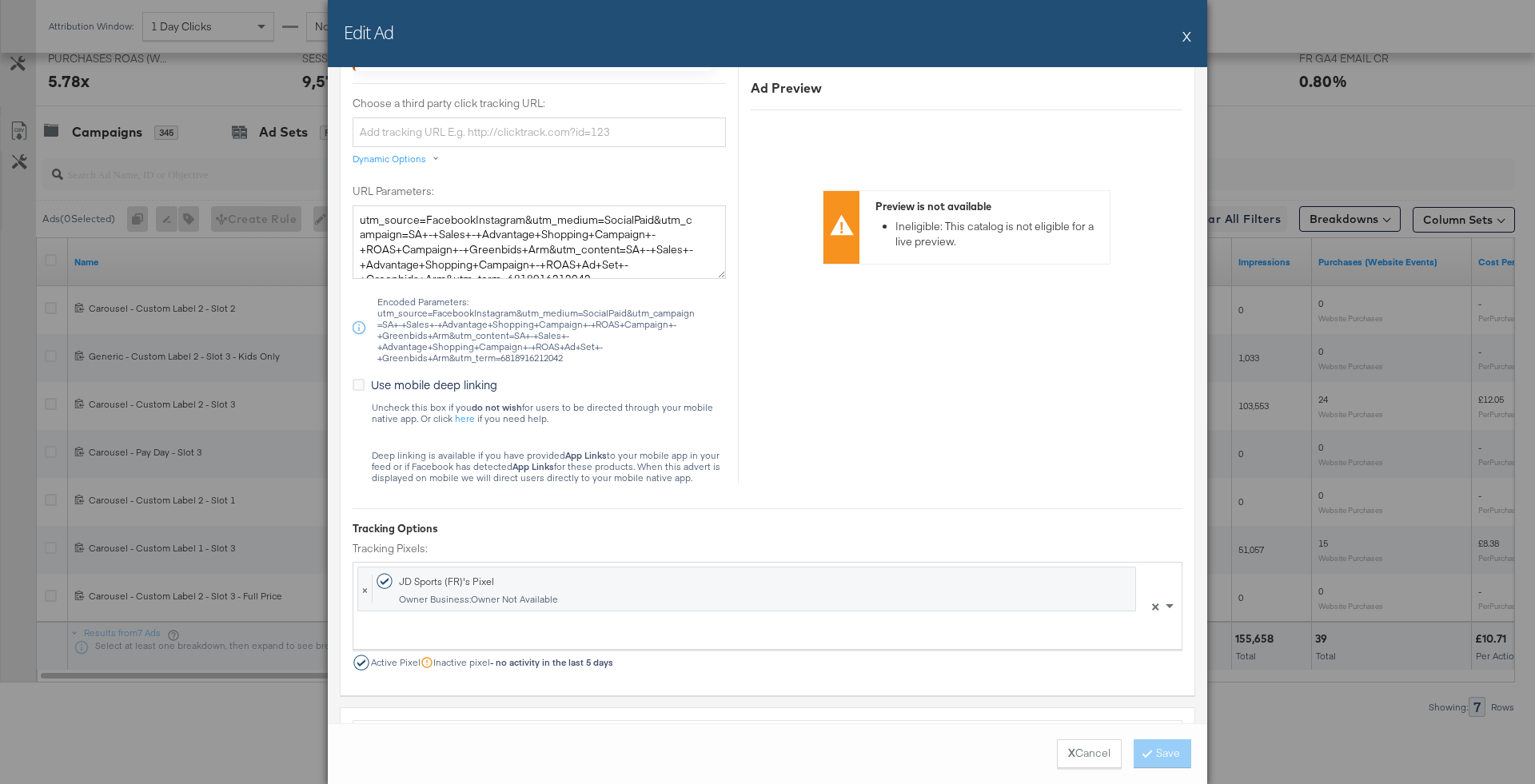
scroll to position [14, 0]
click at [1188, 42] on button "X" at bounding box center [1187, 36] width 9 height 32
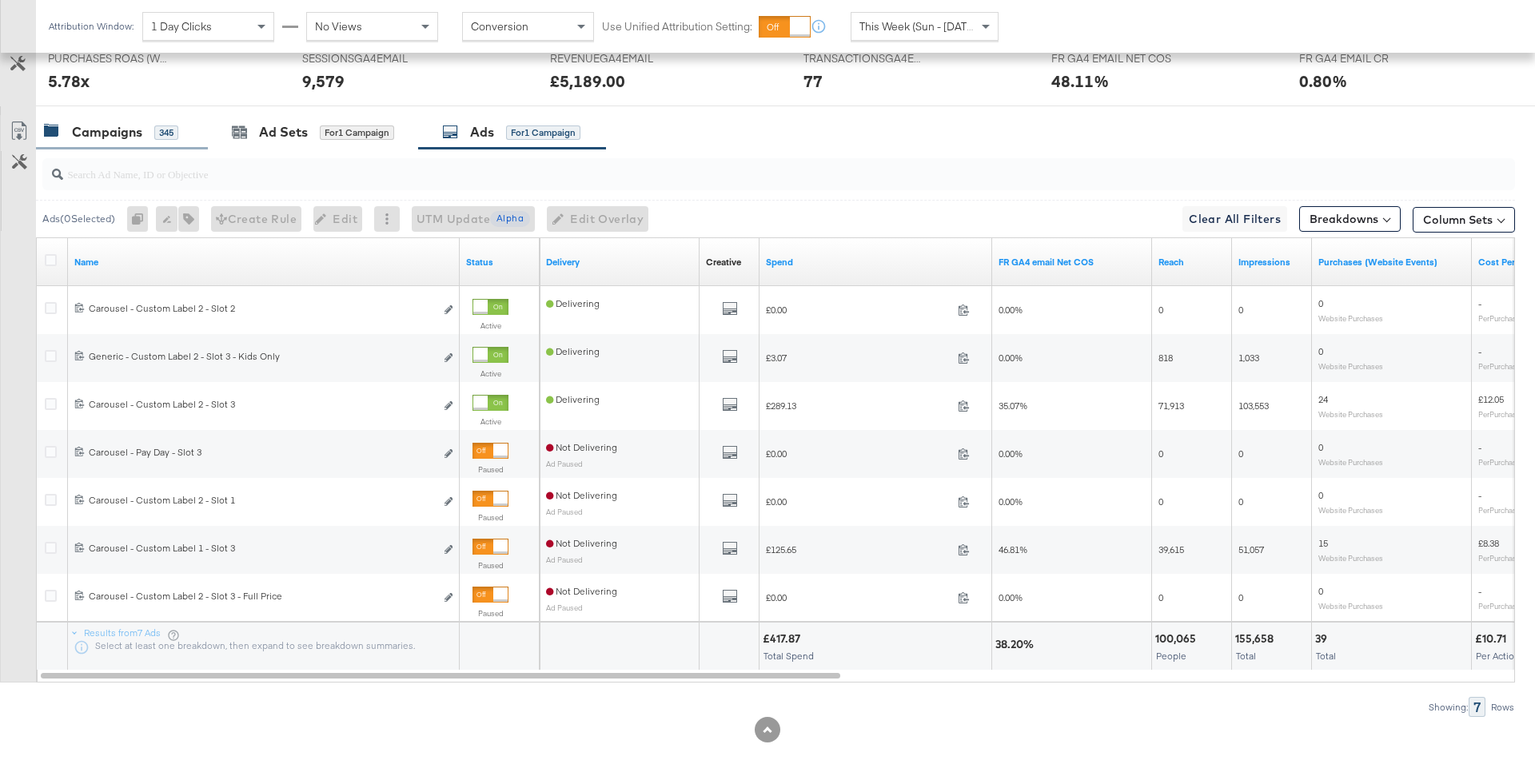
click at [140, 143] on div "Campaigns 345" at bounding box center [122, 132] width 172 height 34
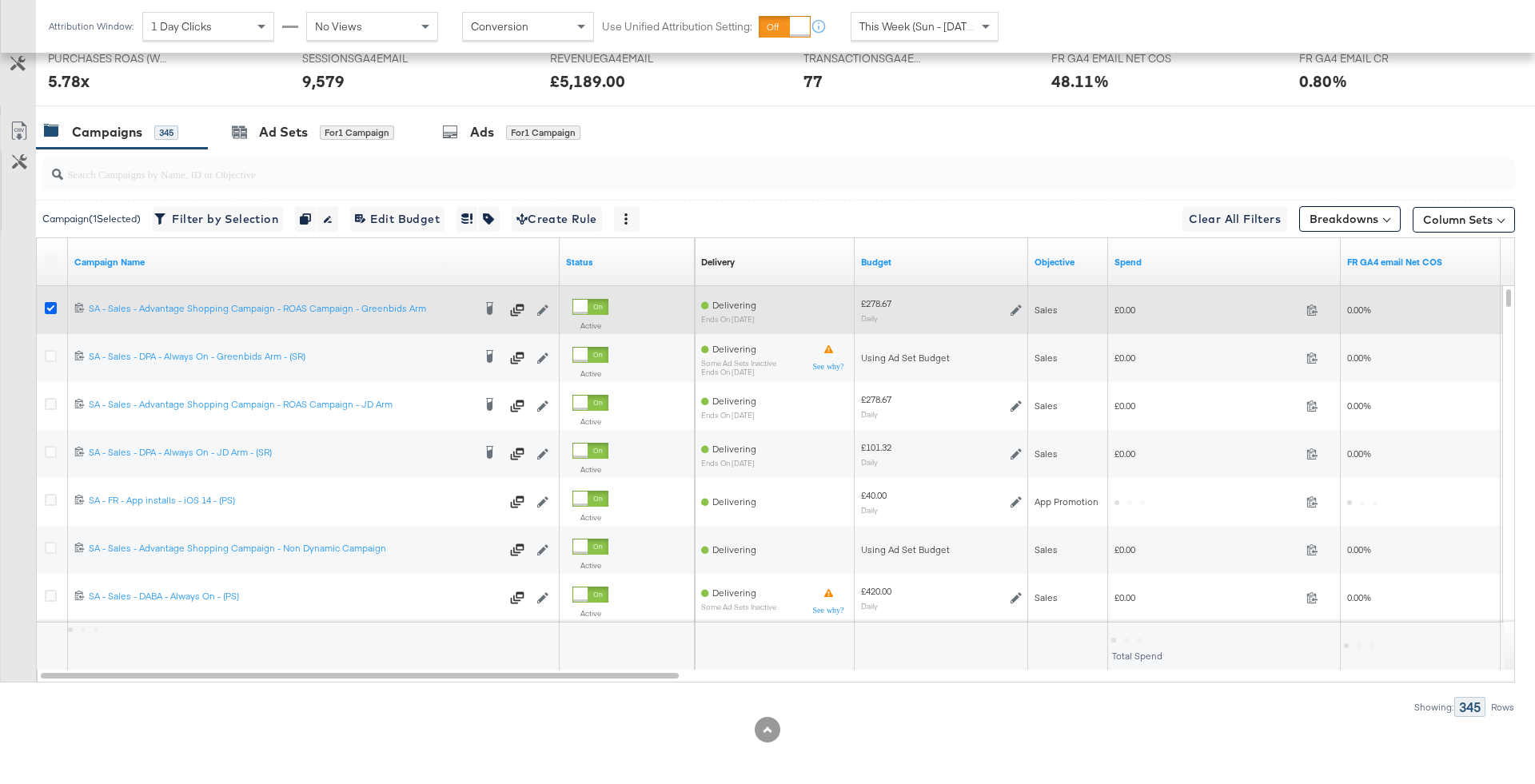
click at [49, 302] on icon at bounding box center [50, 308] width 12 height 12
click at [0, 0] on input "checkbox" at bounding box center [0, 0] width 0 height 0
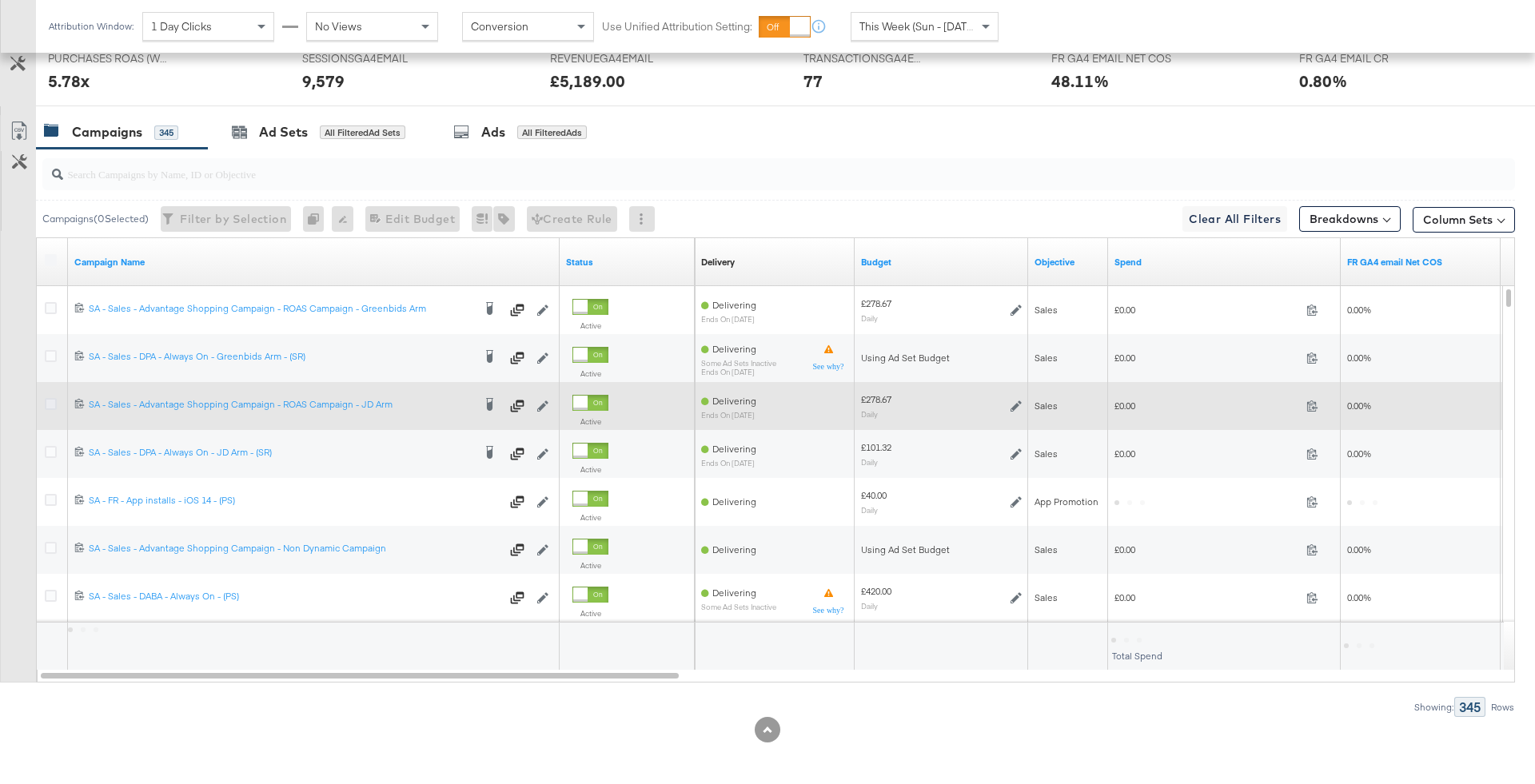
click at [54, 401] on icon at bounding box center [50, 403] width 12 height 12
click at [0, 0] on input "checkbox" at bounding box center [0, 0] width 0 height 0
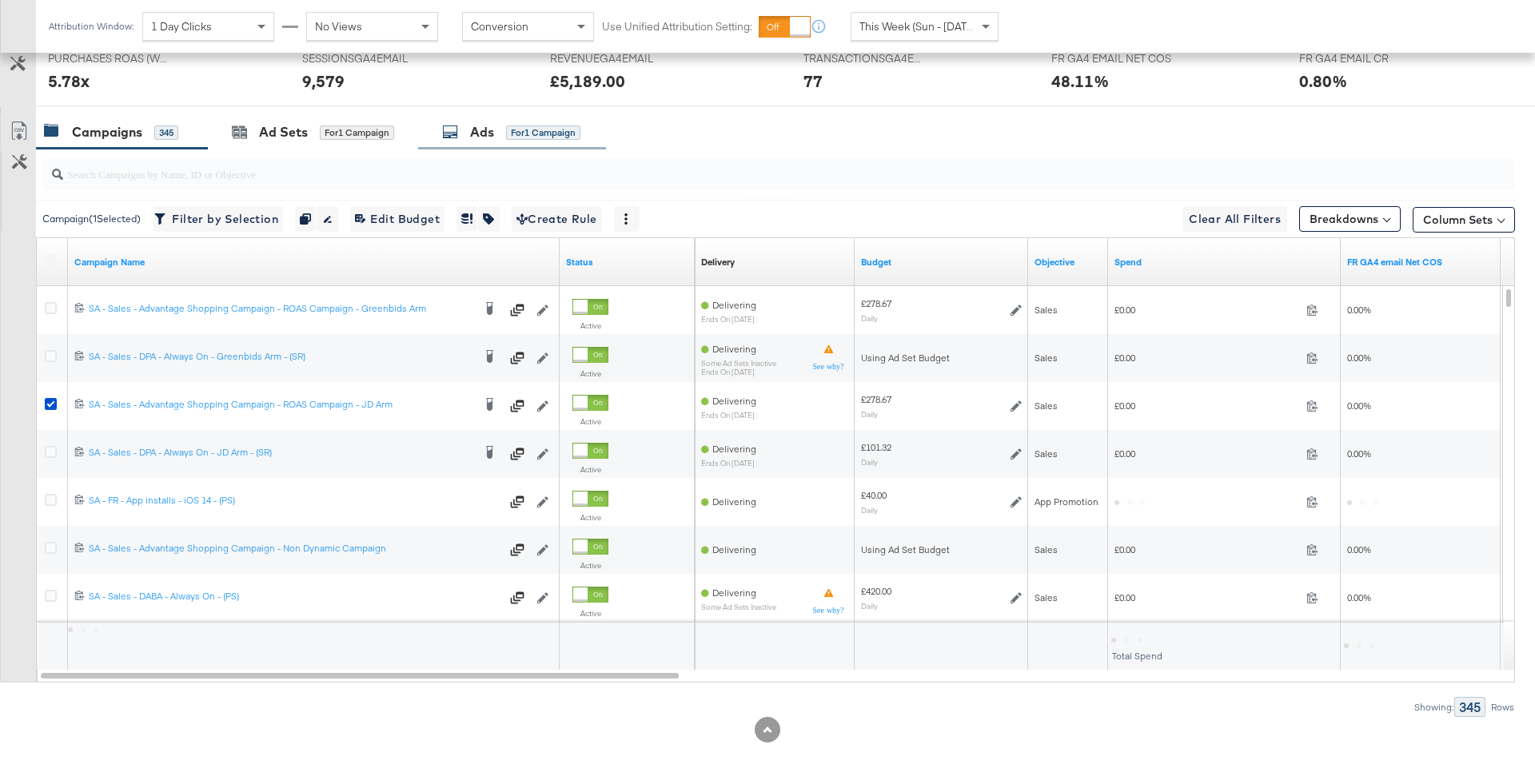
click at [510, 134] on div "for 1 Campaign" at bounding box center [543, 132] width 74 height 14
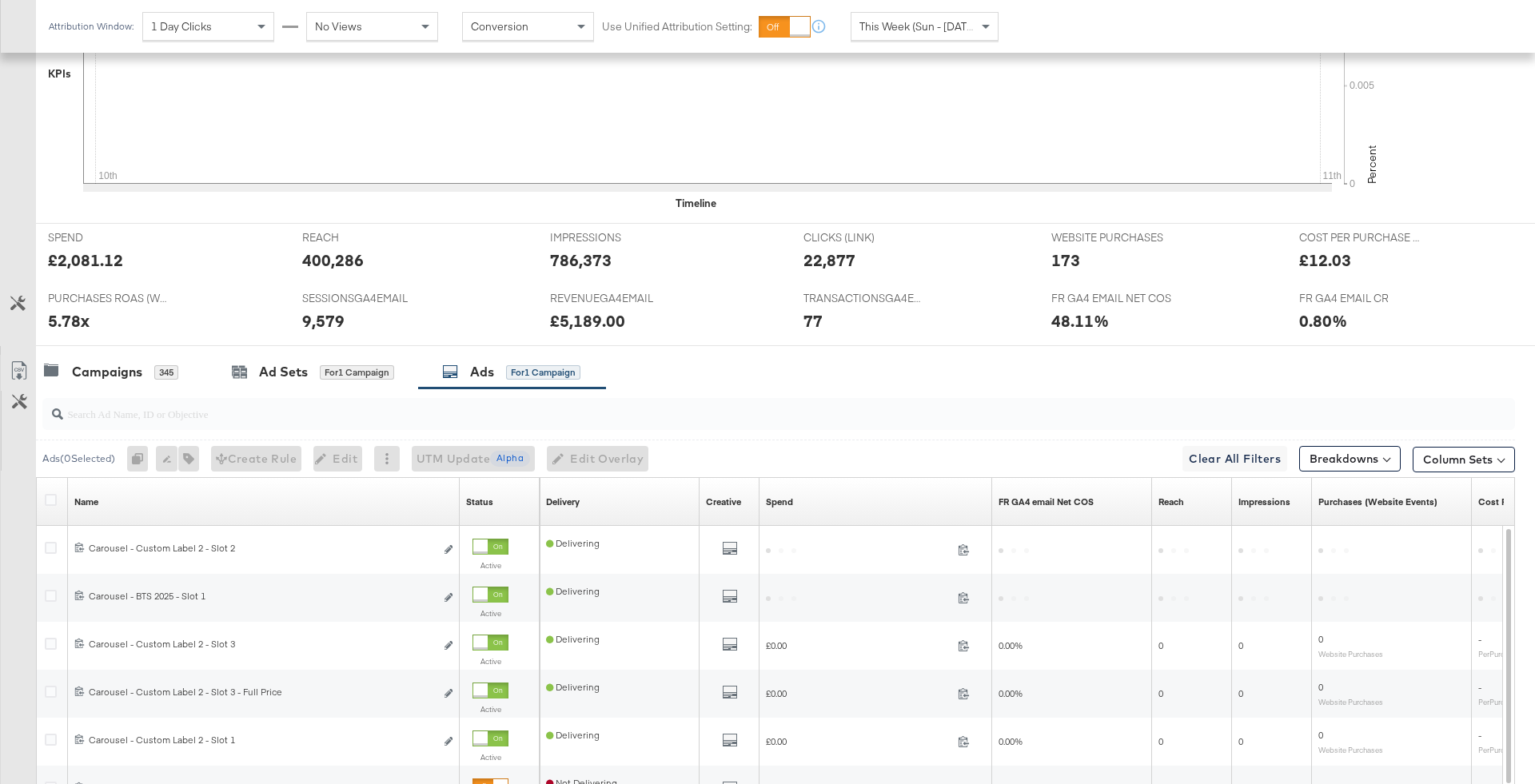
scroll to position [746, 0]
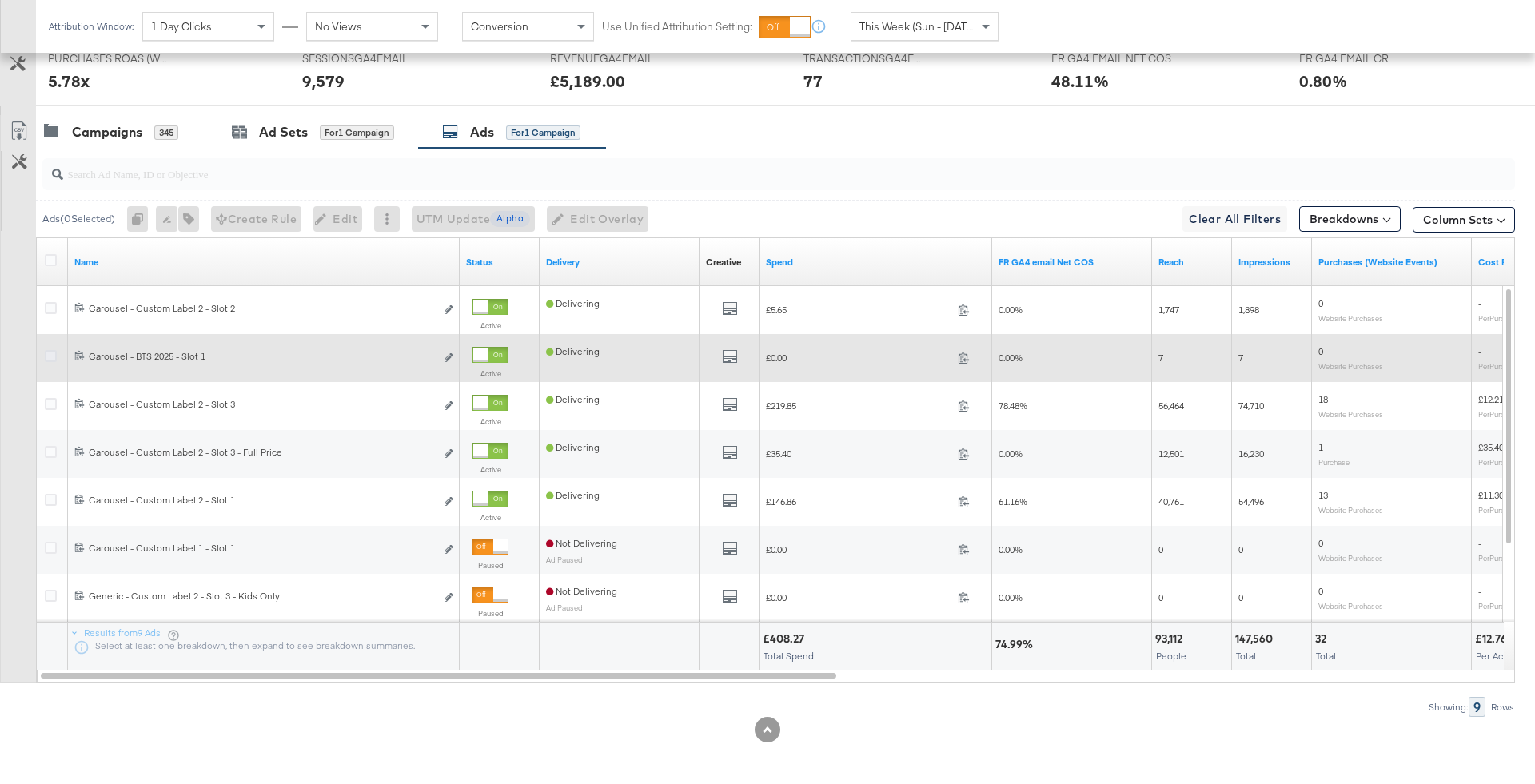
click at [52, 351] on icon at bounding box center [50, 356] width 12 height 12
click at [0, 0] on input "checkbox" at bounding box center [0, 0] width 0 height 0
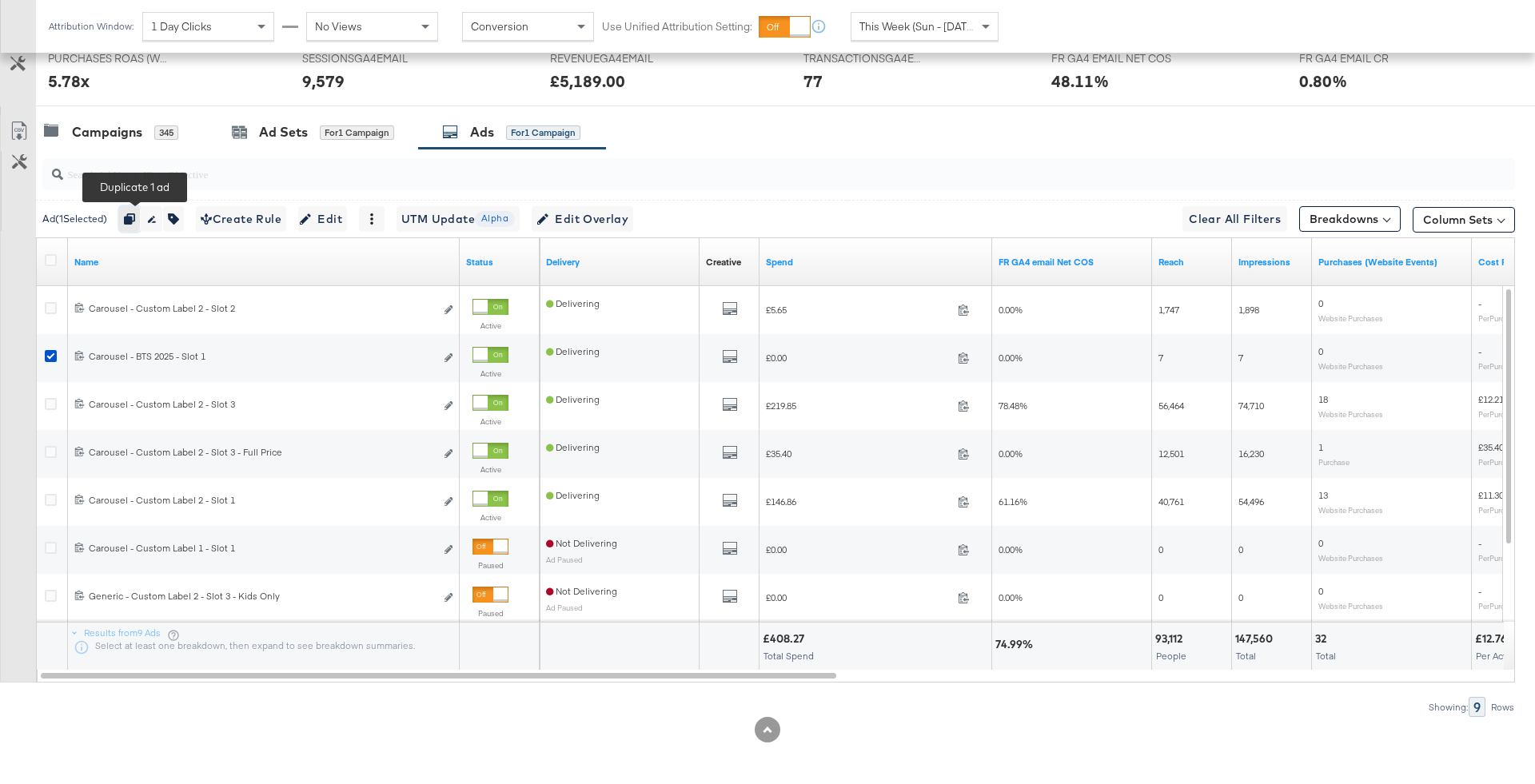
click at [130, 215] on icon "button" at bounding box center [130, 219] width 12 height 12
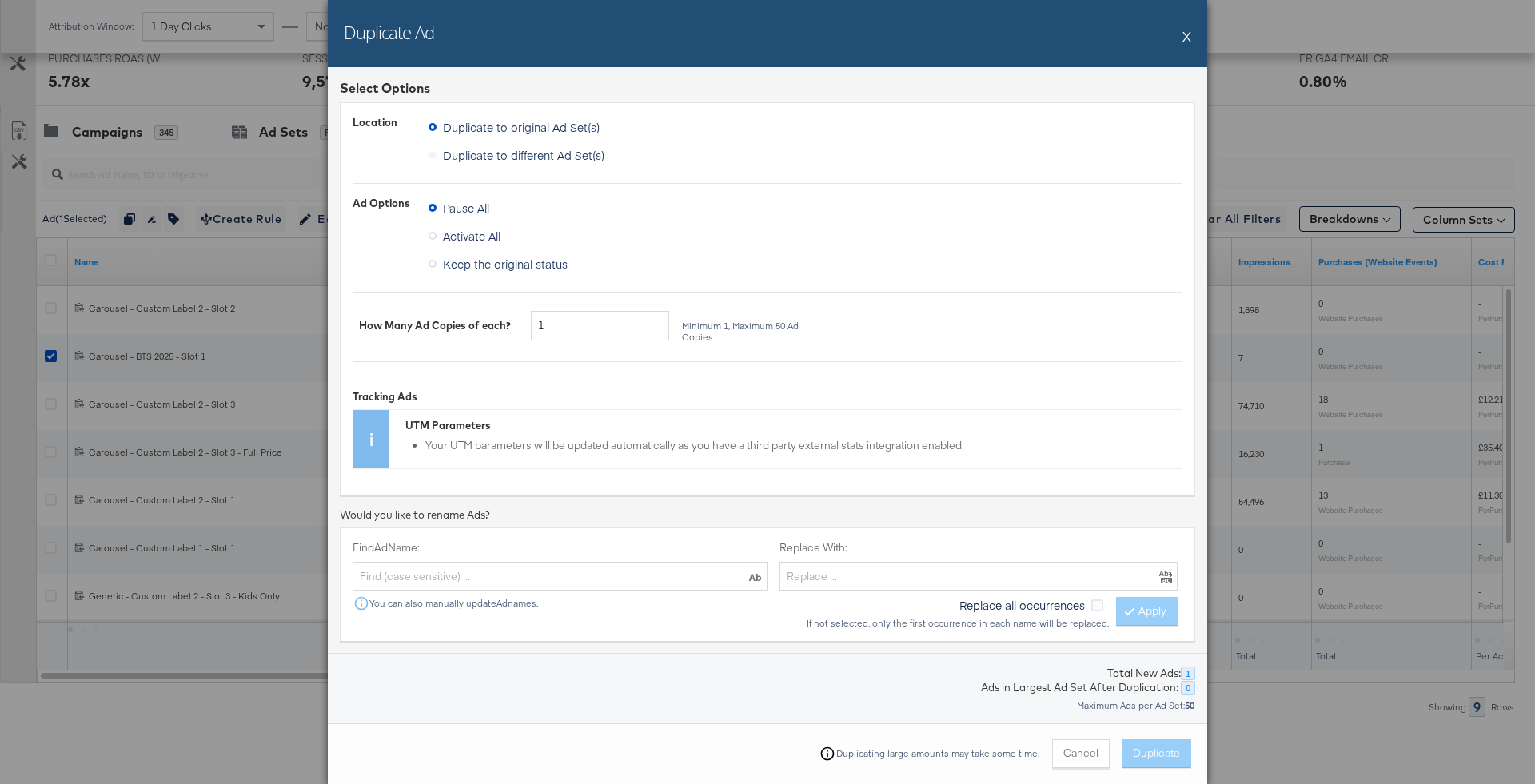
click at [487, 158] on label "Duplicate to different Ad Set(s)" at bounding box center [519, 155] width 182 height 24
click at [493, 156] on span "Duplicate to different Ad Set(s)" at bounding box center [524, 156] width 162 height 16
click at [0, 0] on input "Duplicate to different Ad Set(s)" at bounding box center [0, 0] width 0 height 0
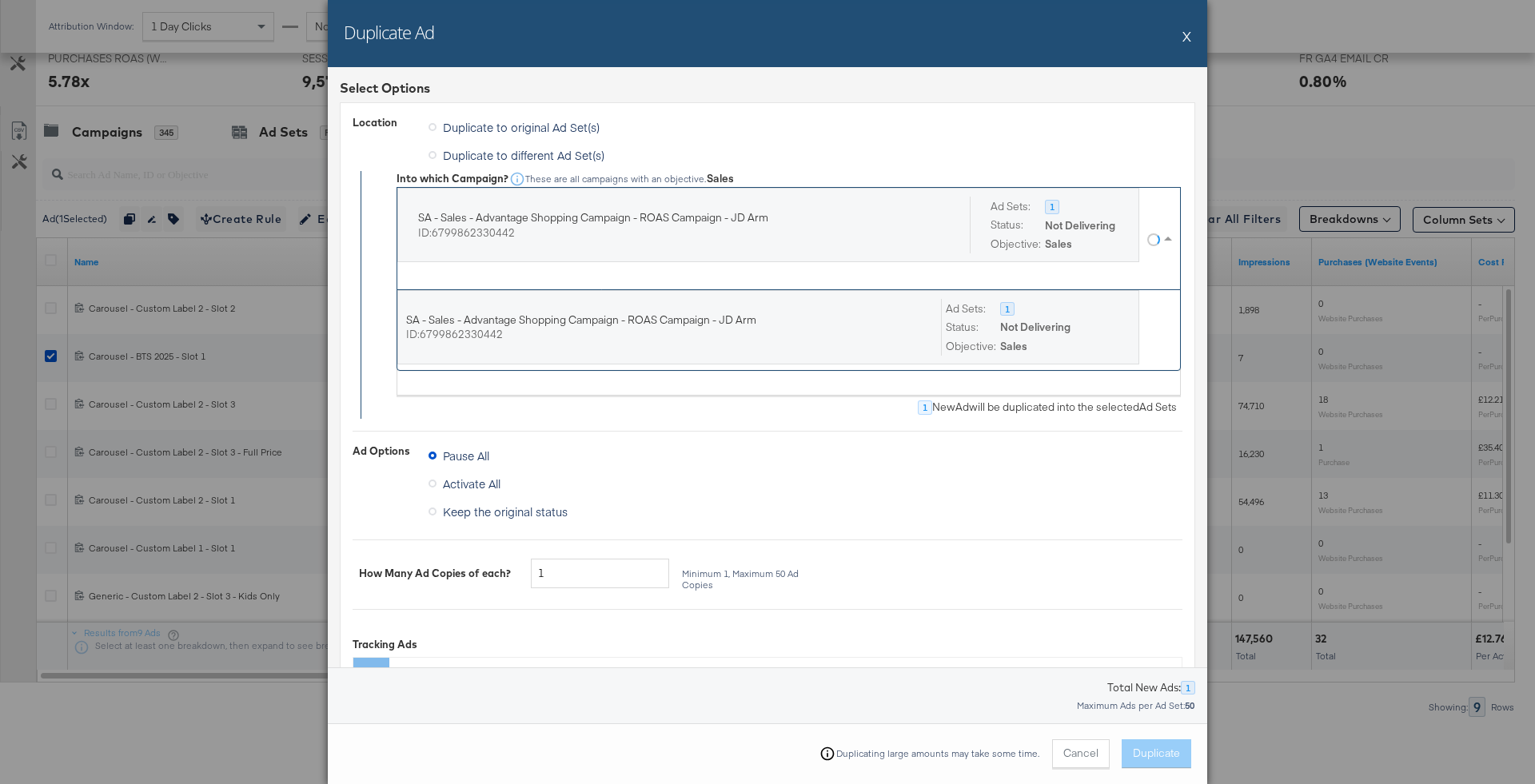
click at [516, 272] on div "SA - Sales - Advantage Shopping Campaign - ROAS Campaign - JD Arm ID: 679986233…" at bounding box center [772, 239] width 750 height 102
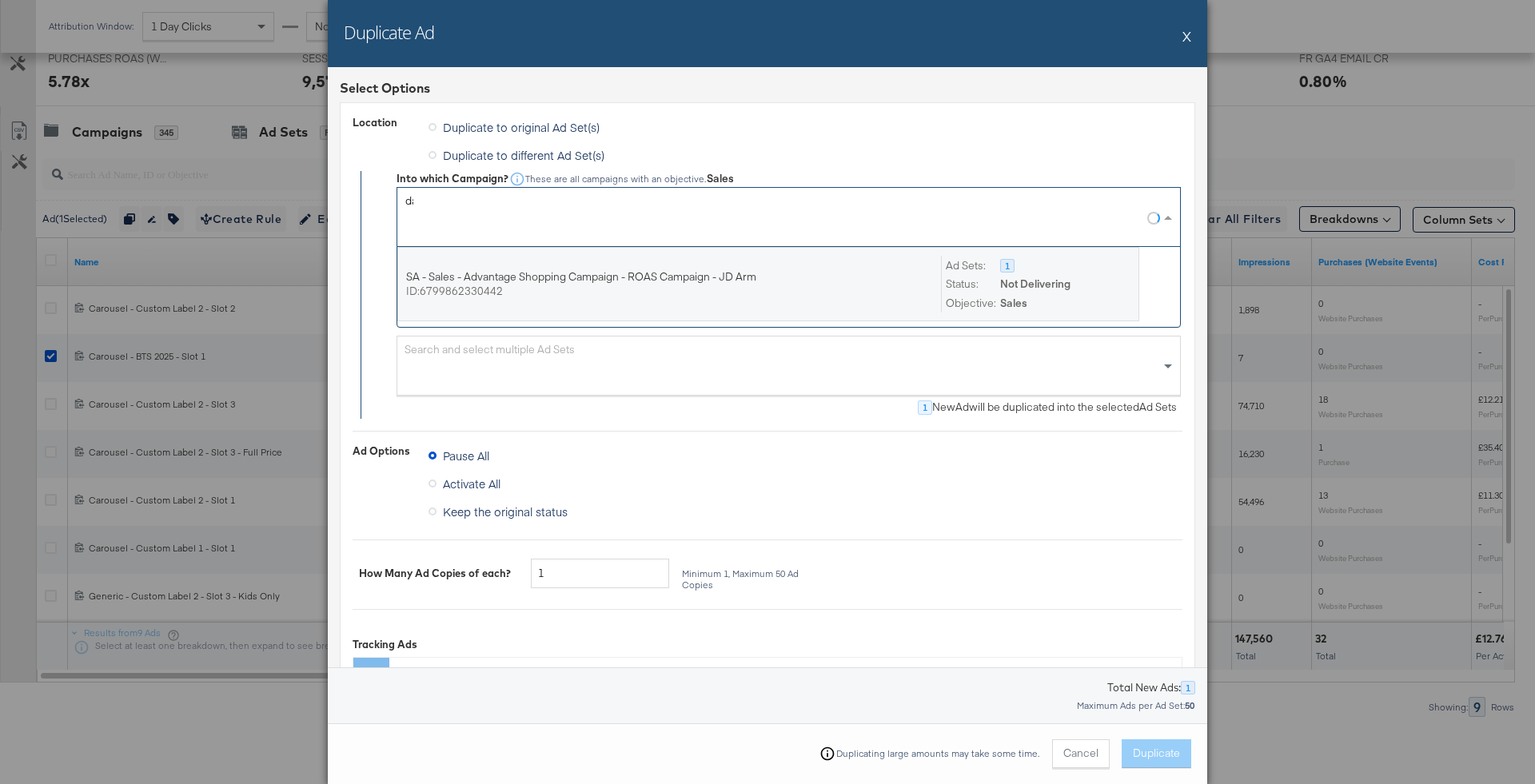
type input "daba"
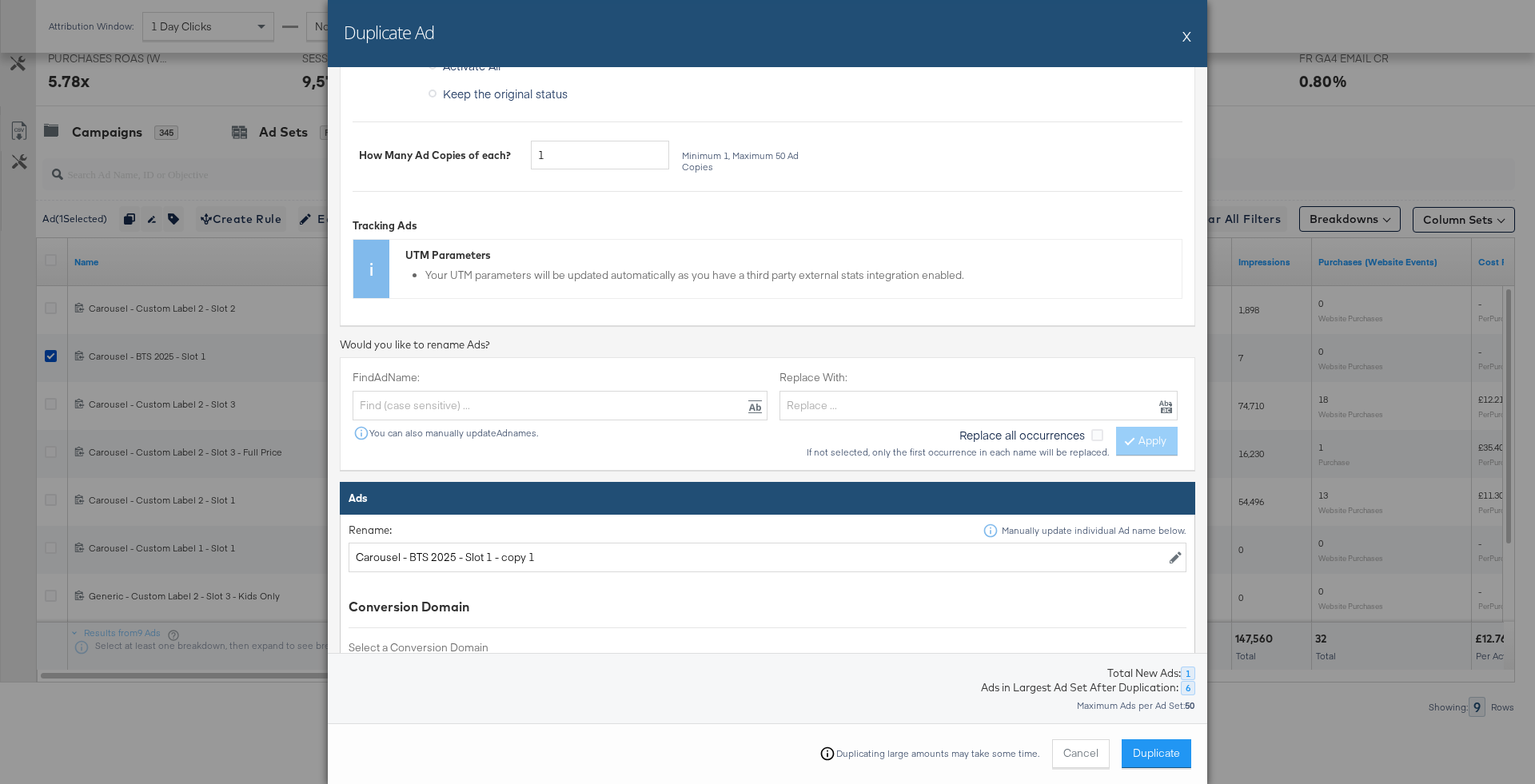
scroll to position [564, 0]
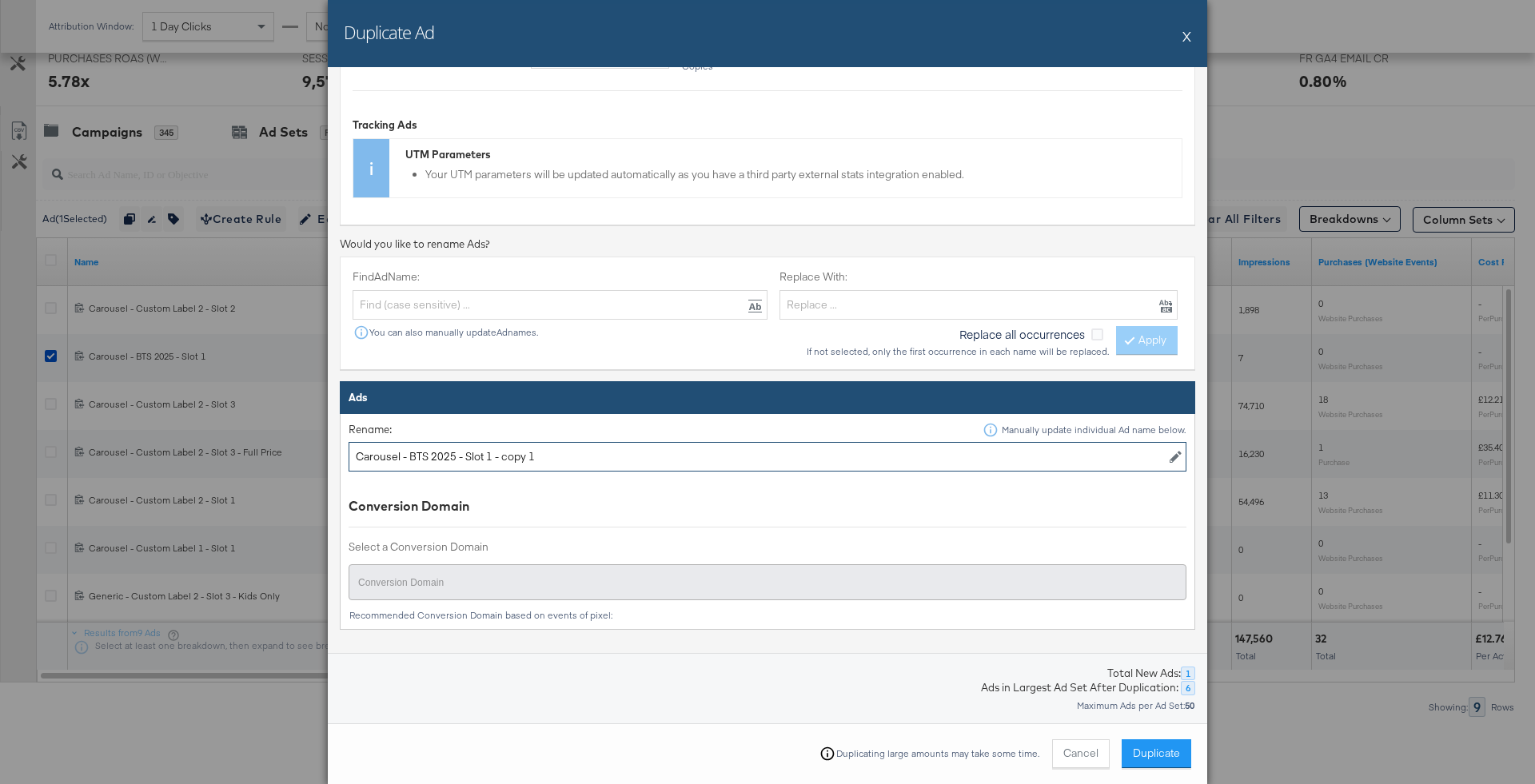
drag, startPoint x: 492, startPoint y: 453, endPoint x: 790, endPoint y: 458, distance: 298.0
click at [790, 458] on input "Carousel - BTS 2025 - Slot 1 - copy 1" at bounding box center [767, 457] width 838 height 30
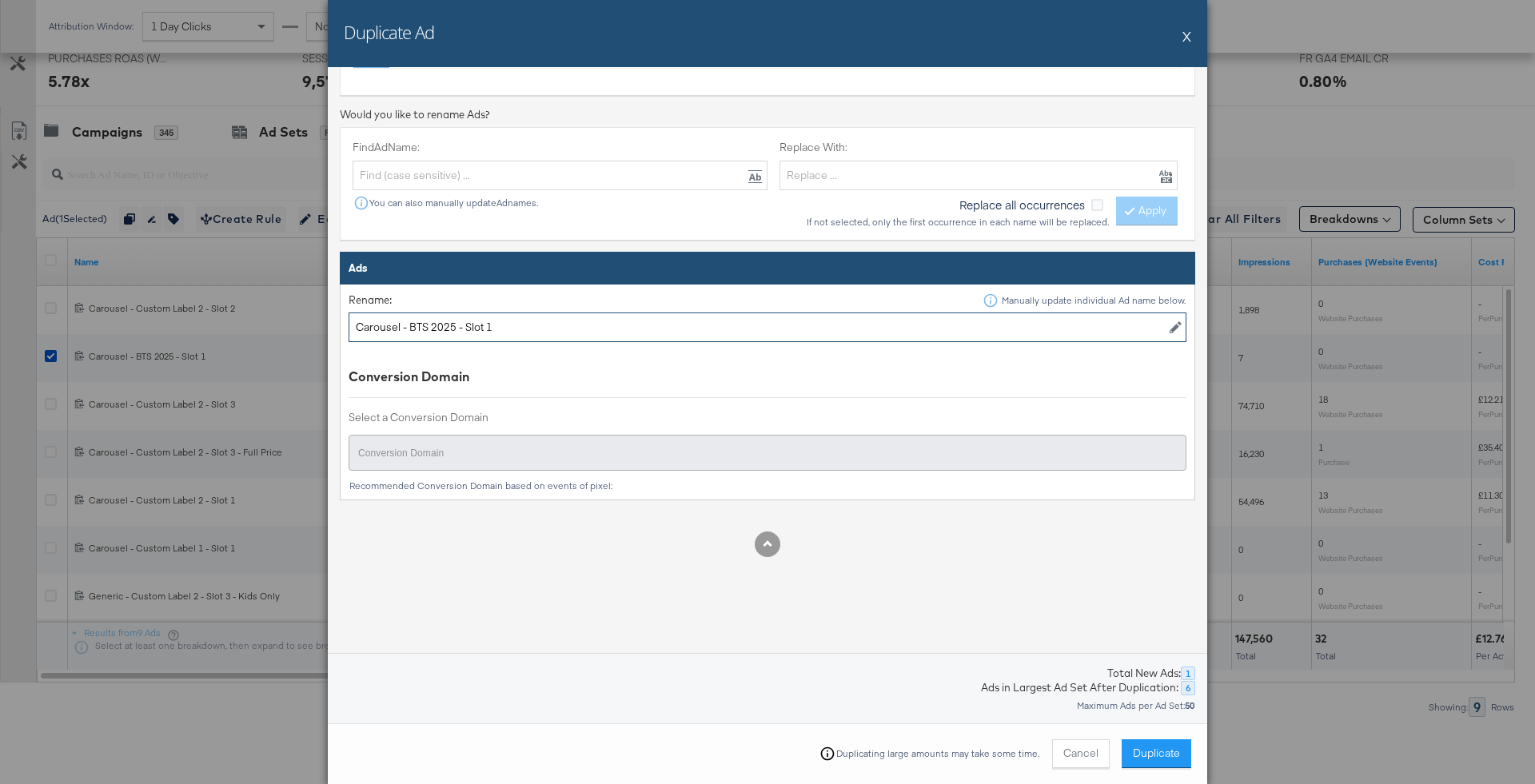
type input "Carousel - BTS 2025 - Slot 1"
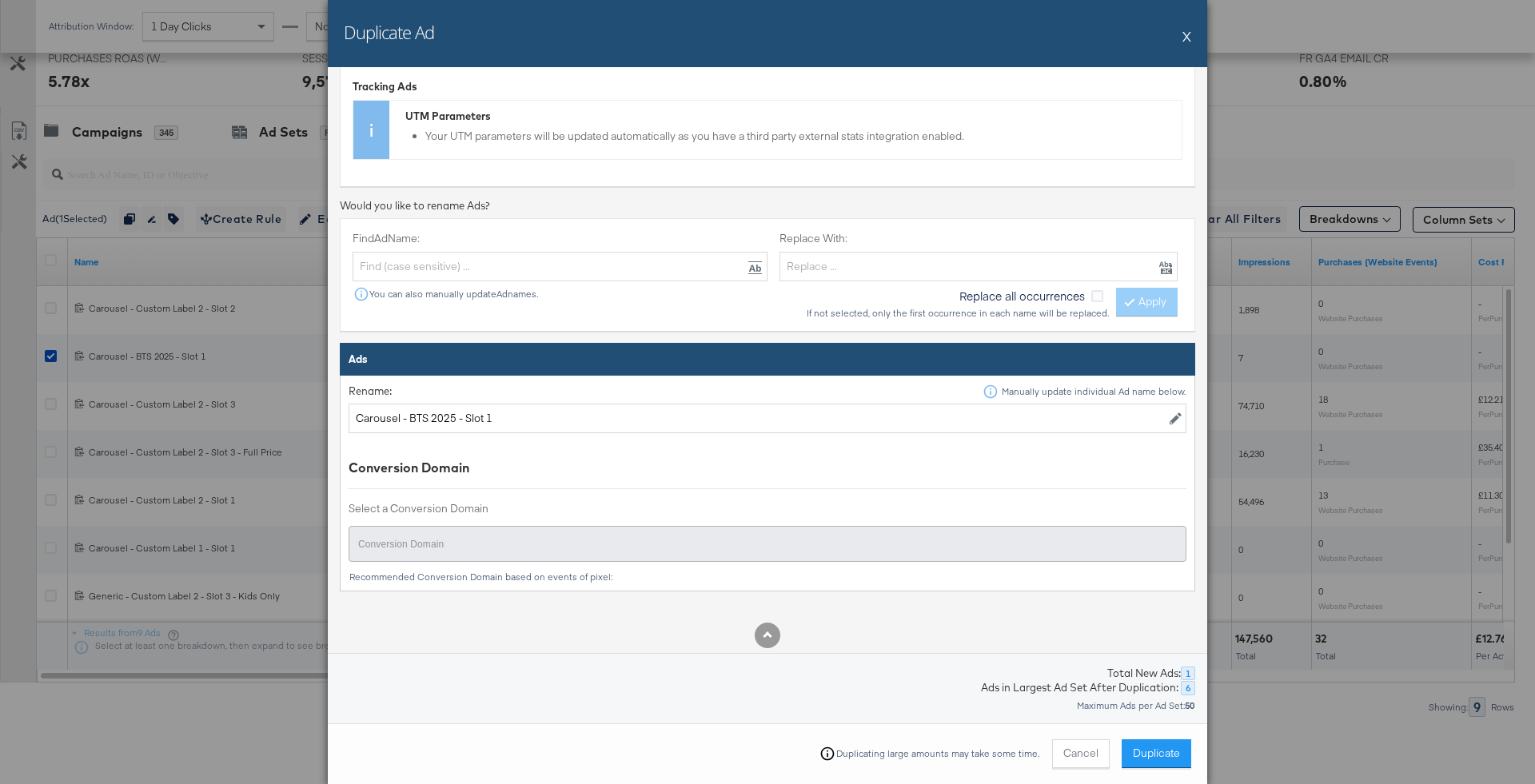
scroll to position [0, 0]
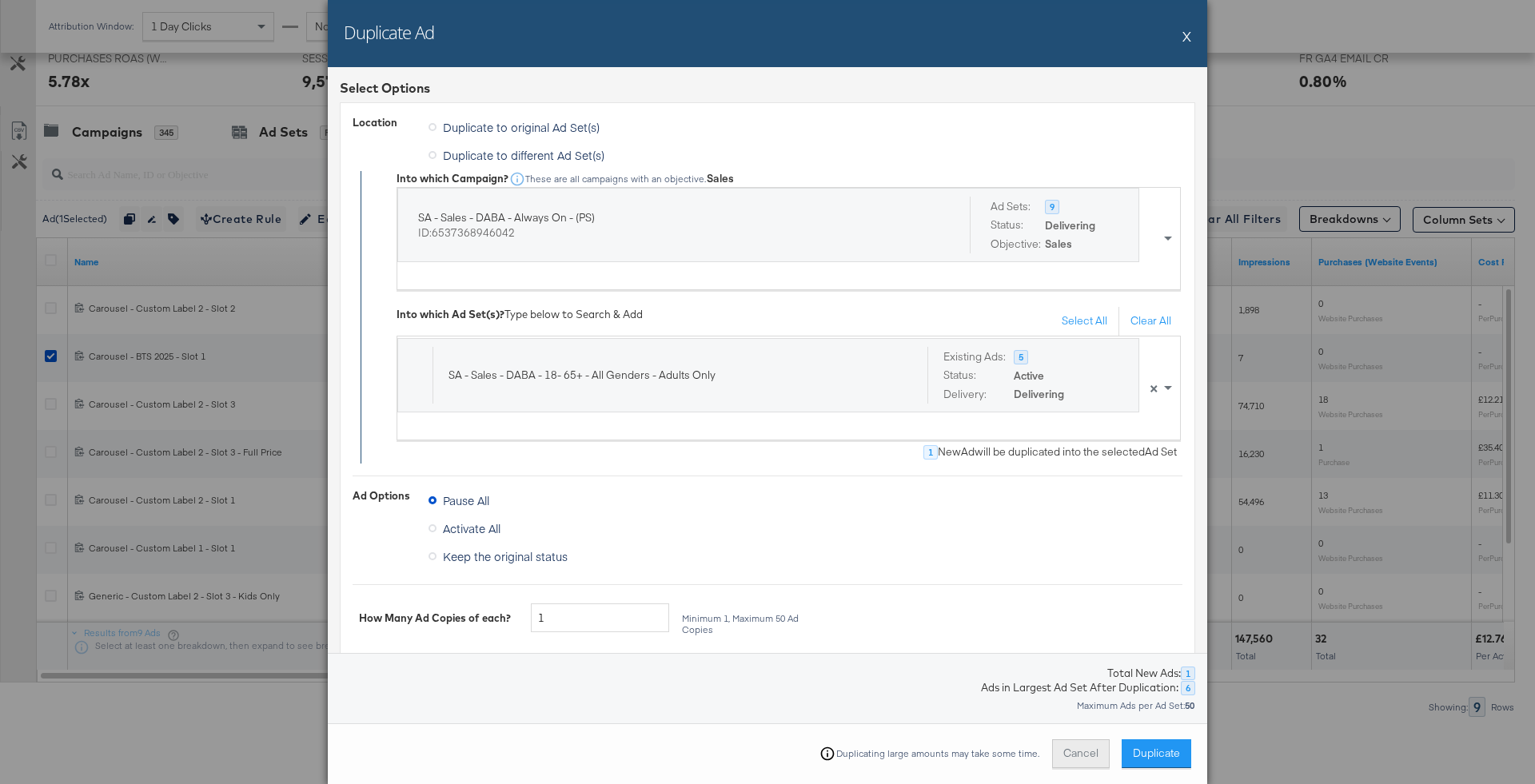
click at [1072, 763] on button "Cancel" at bounding box center [1081, 754] width 57 height 29
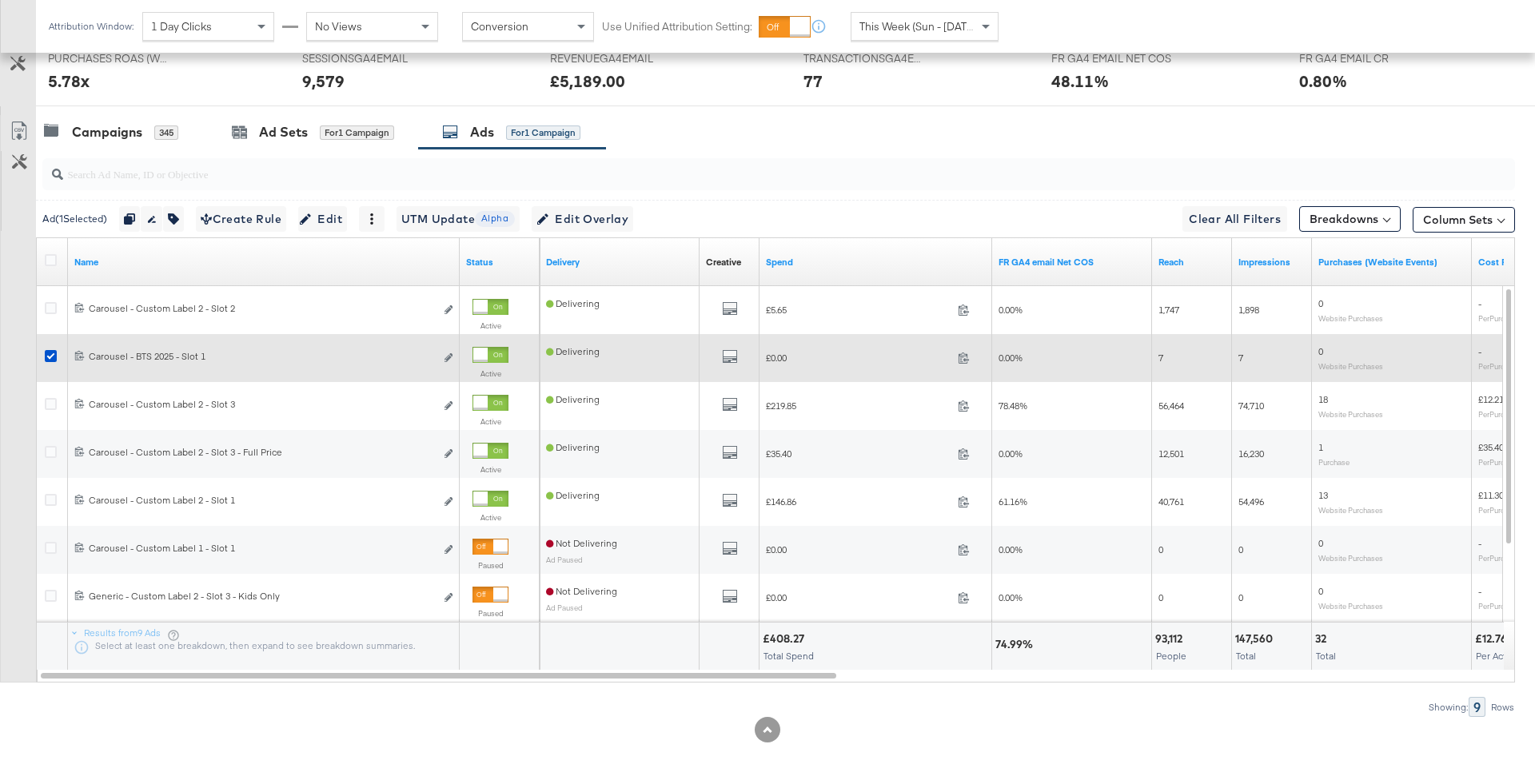
click at [41, 358] on div at bounding box center [53, 358] width 30 height 29
click at [43, 357] on div at bounding box center [53, 358] width 30 height 29
click at [49, 356] on icon at bounding box center [50, 356] width 12 height 12
click at [0, 0] on input "checkbox" at bounding box center [0, 0] width 0 height 0
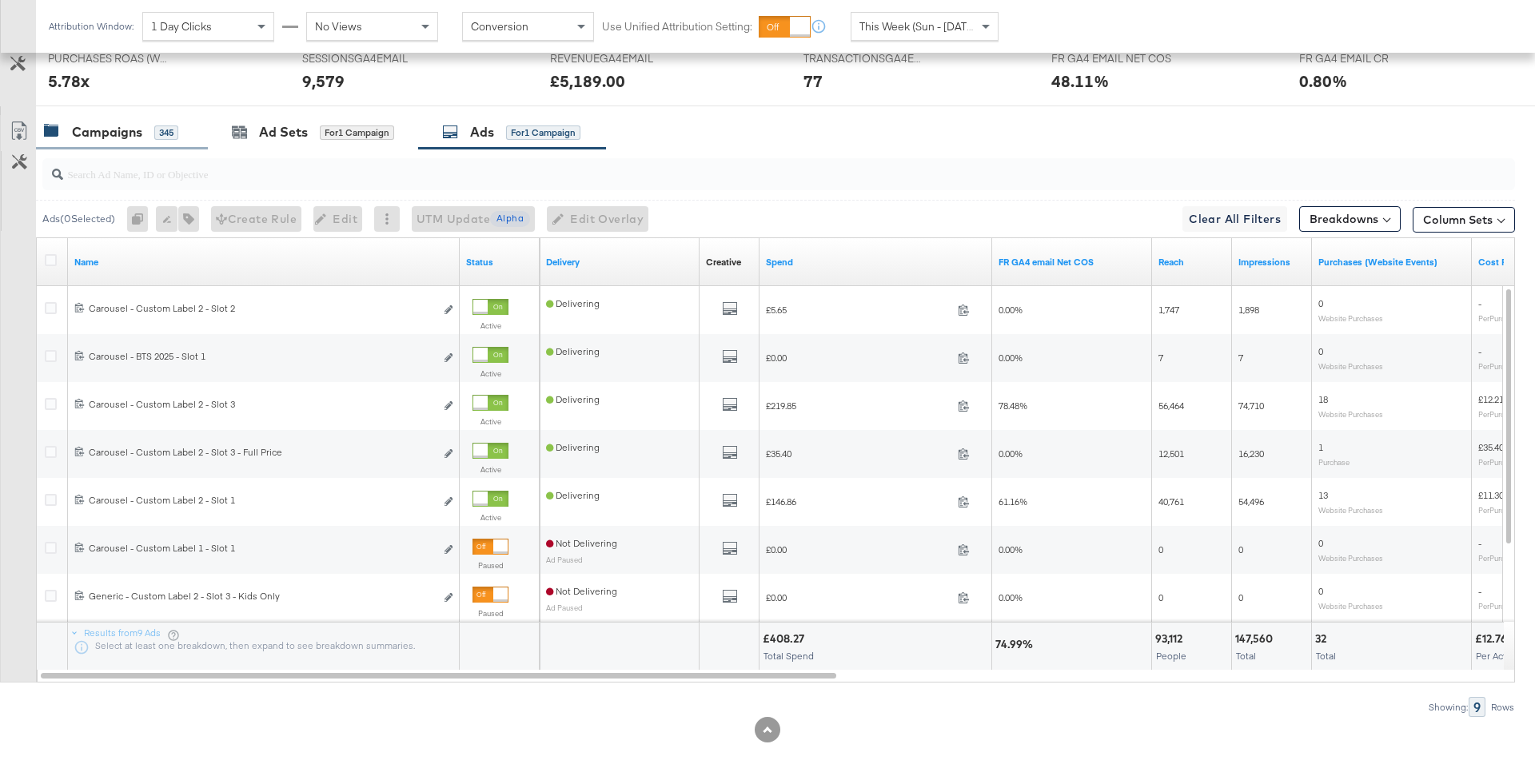
click at [167, 115] on div "Campaigns 345" at bounding box center [122, 132] width 172 height 34
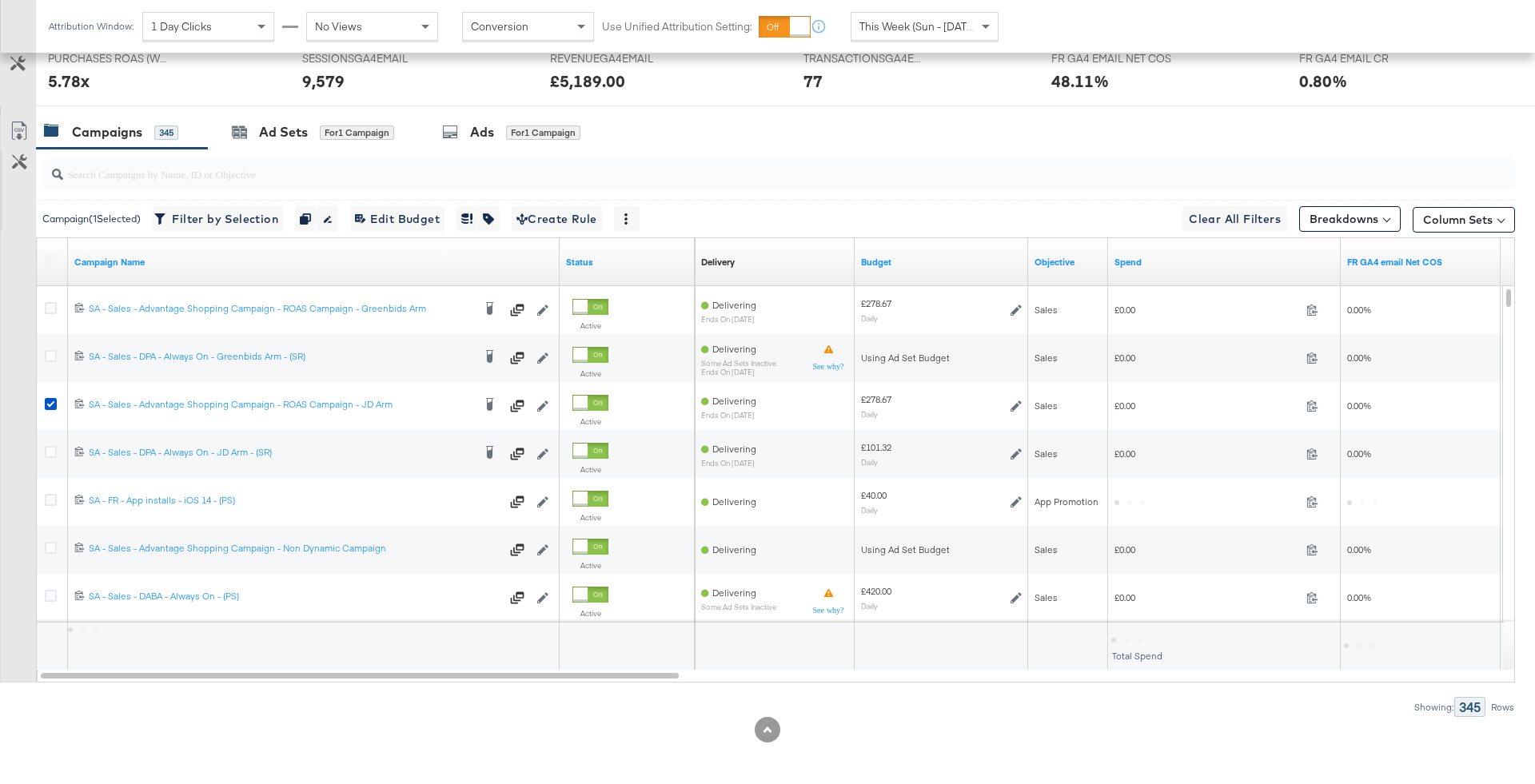
click at [167, 142] on div "Campaigns 345" at bounding box center [122, 132] width 172 height 34
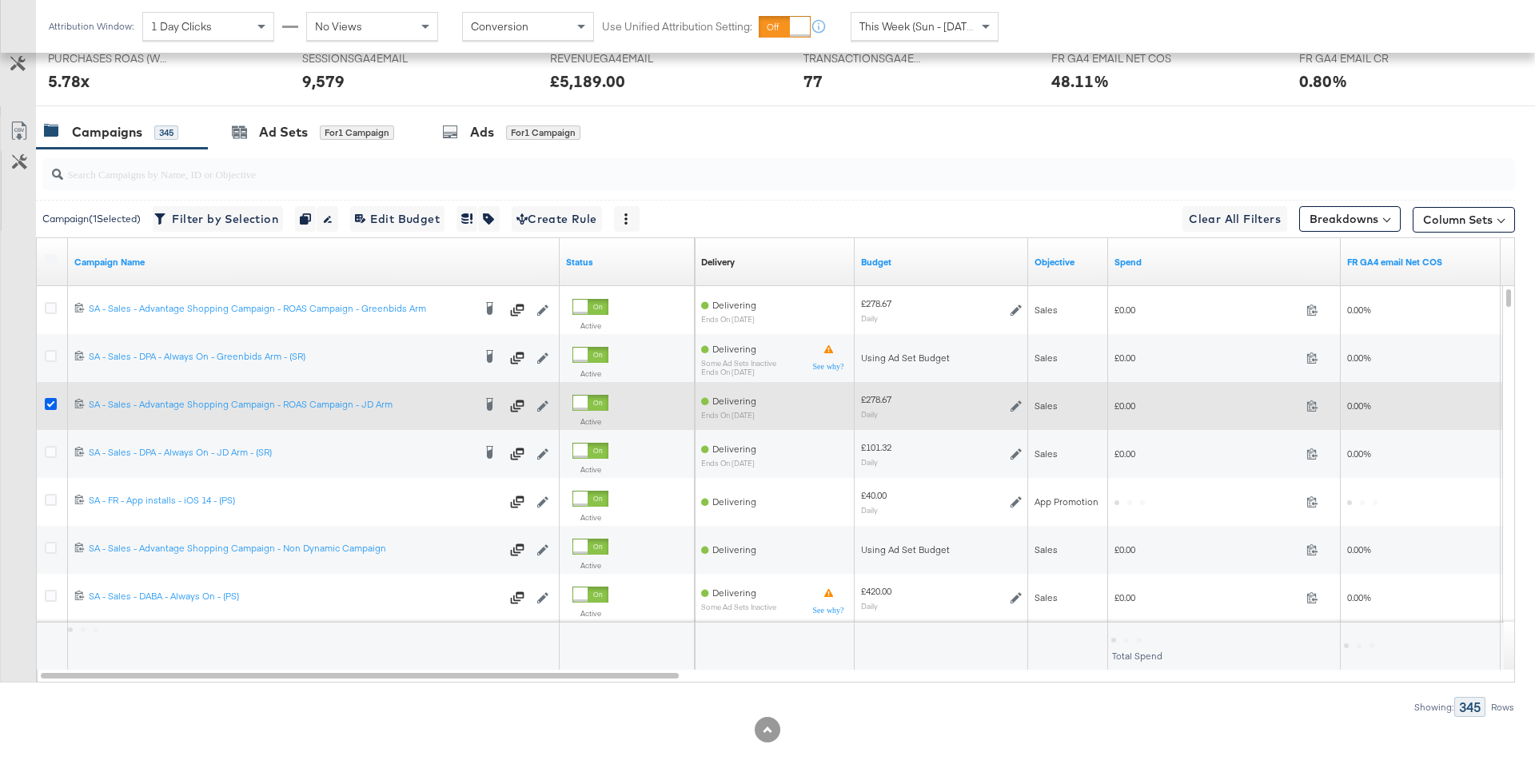
click at [45, 401] on icon at bounding box center [50, 403] width 12 height 12
click at [0, 0] on input "checkbox" at bounding box center [0, 0] width 0 height 0
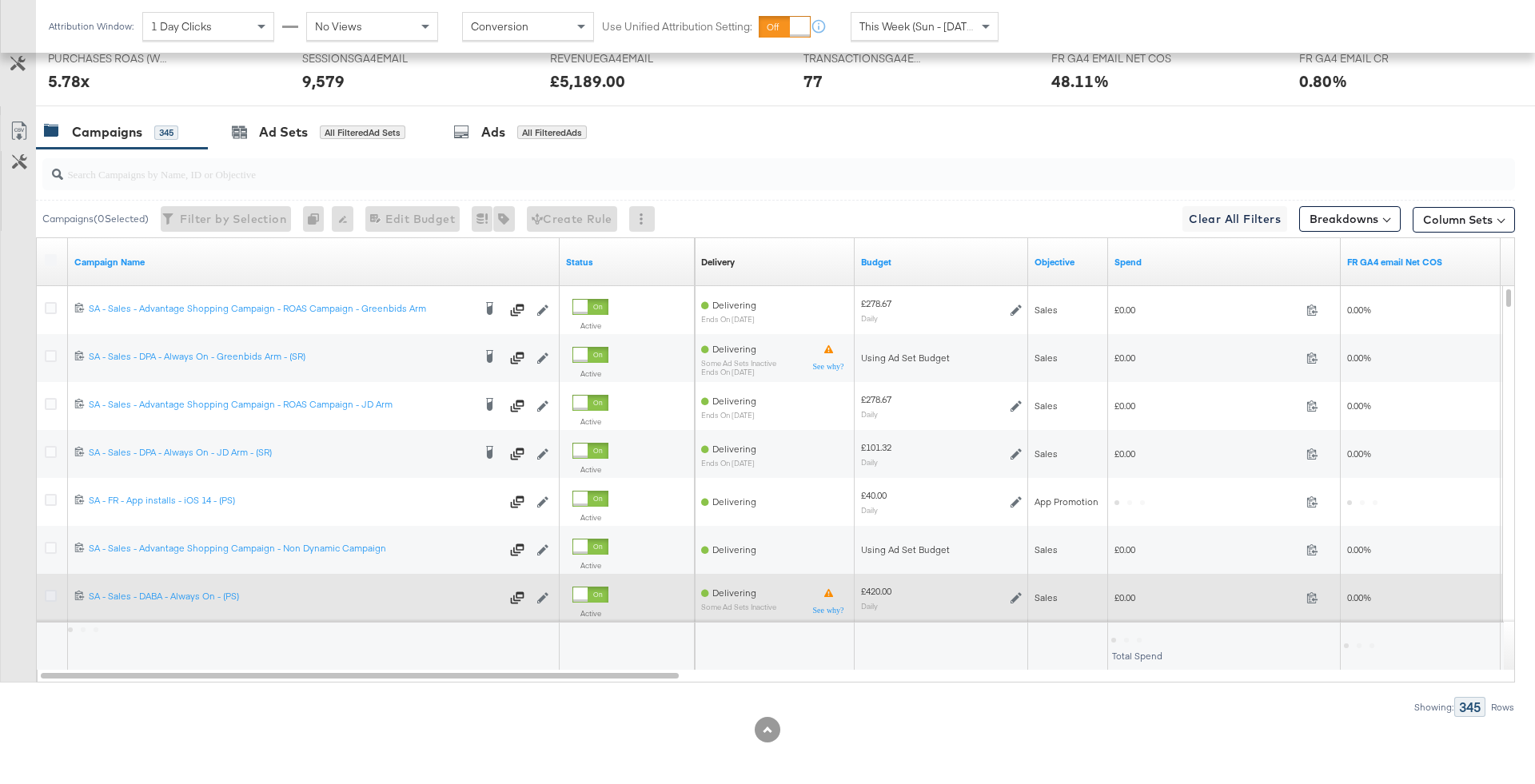
click at [51, 597] on icon at bounding box center [50, 595] width 12 height 12
click at [0, 0] on input "checkbox" at bounding box center [0, 0] width 0 height 0
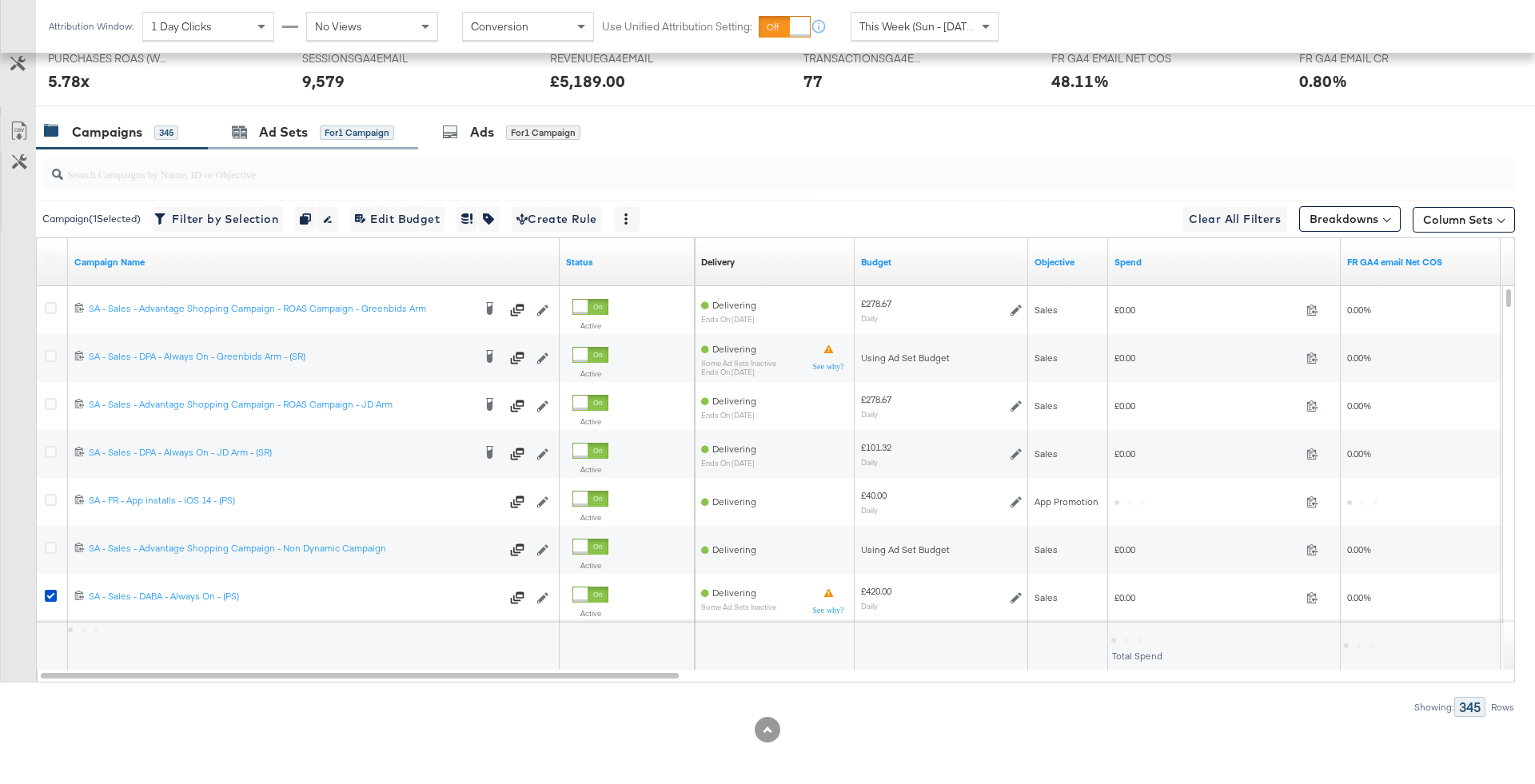
click at [332, 143] on div "Ad Sets for 1 Campaign" at bounding box center [313, 132] width 210 height 34
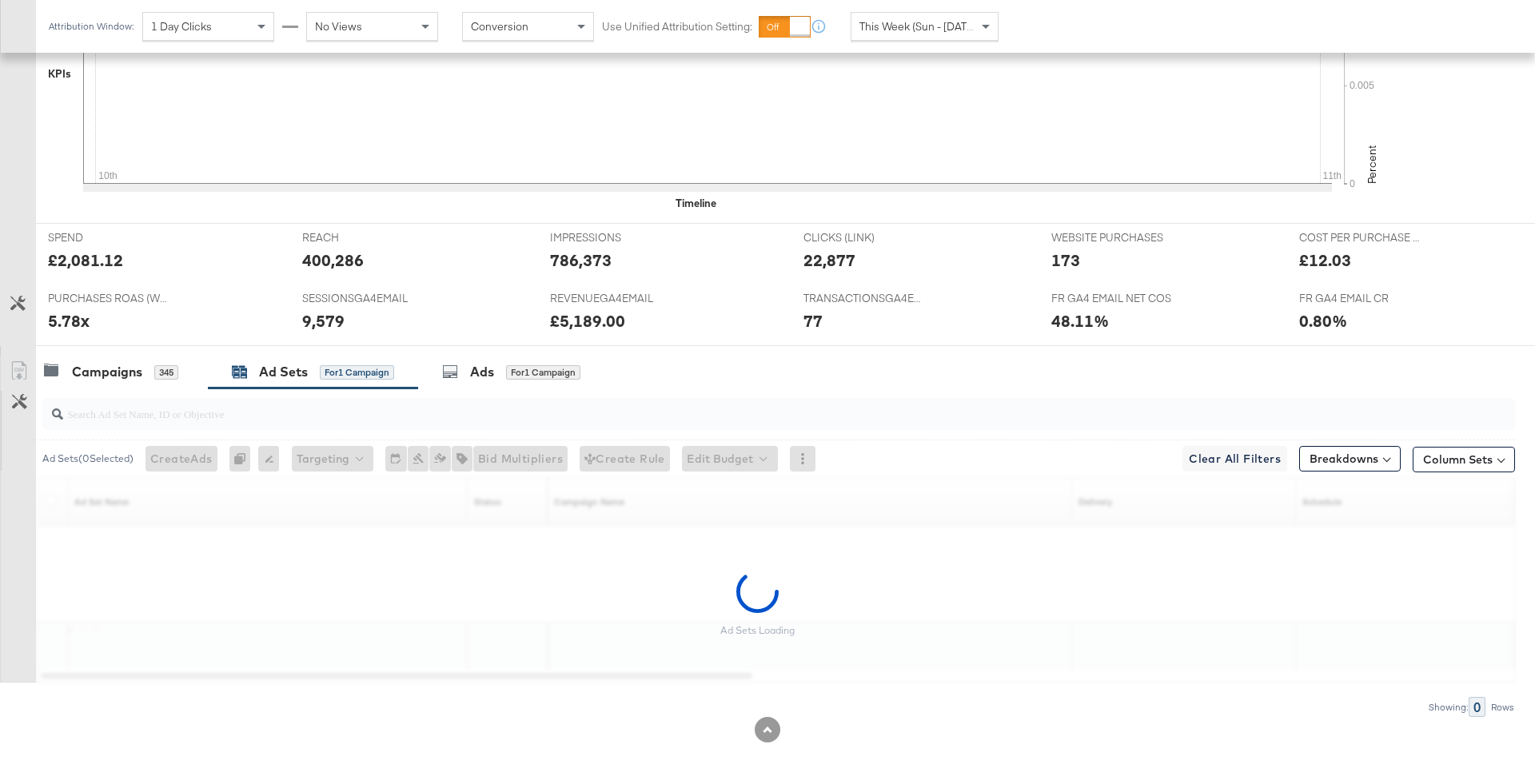
scroll to position [746, 0]
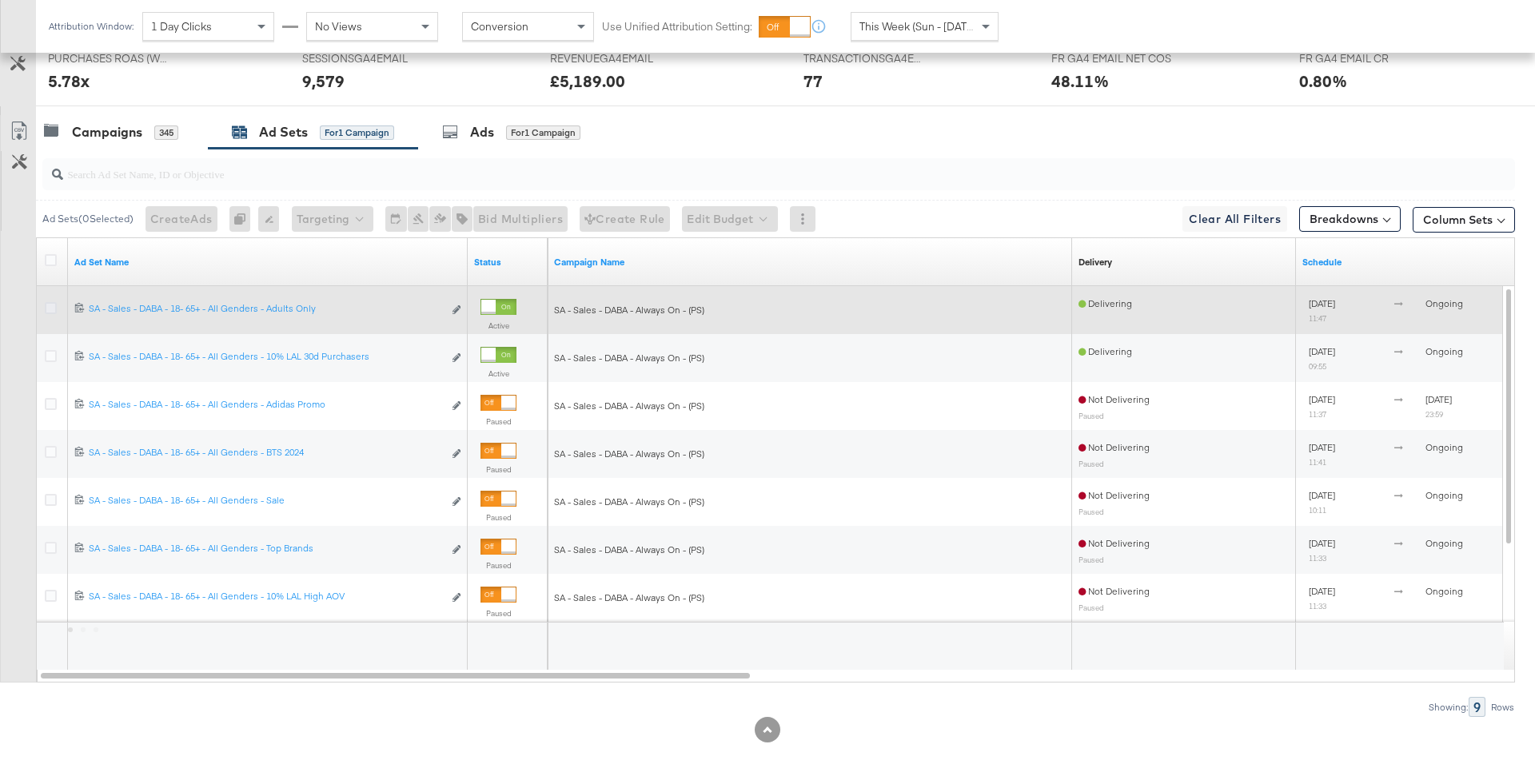
click at [46, 303] on icon at bounding box center [50, 308] width 12 height 12
click at [0, 0] on input "checkbox" at bounding box center [0, 0] width 0 height 0
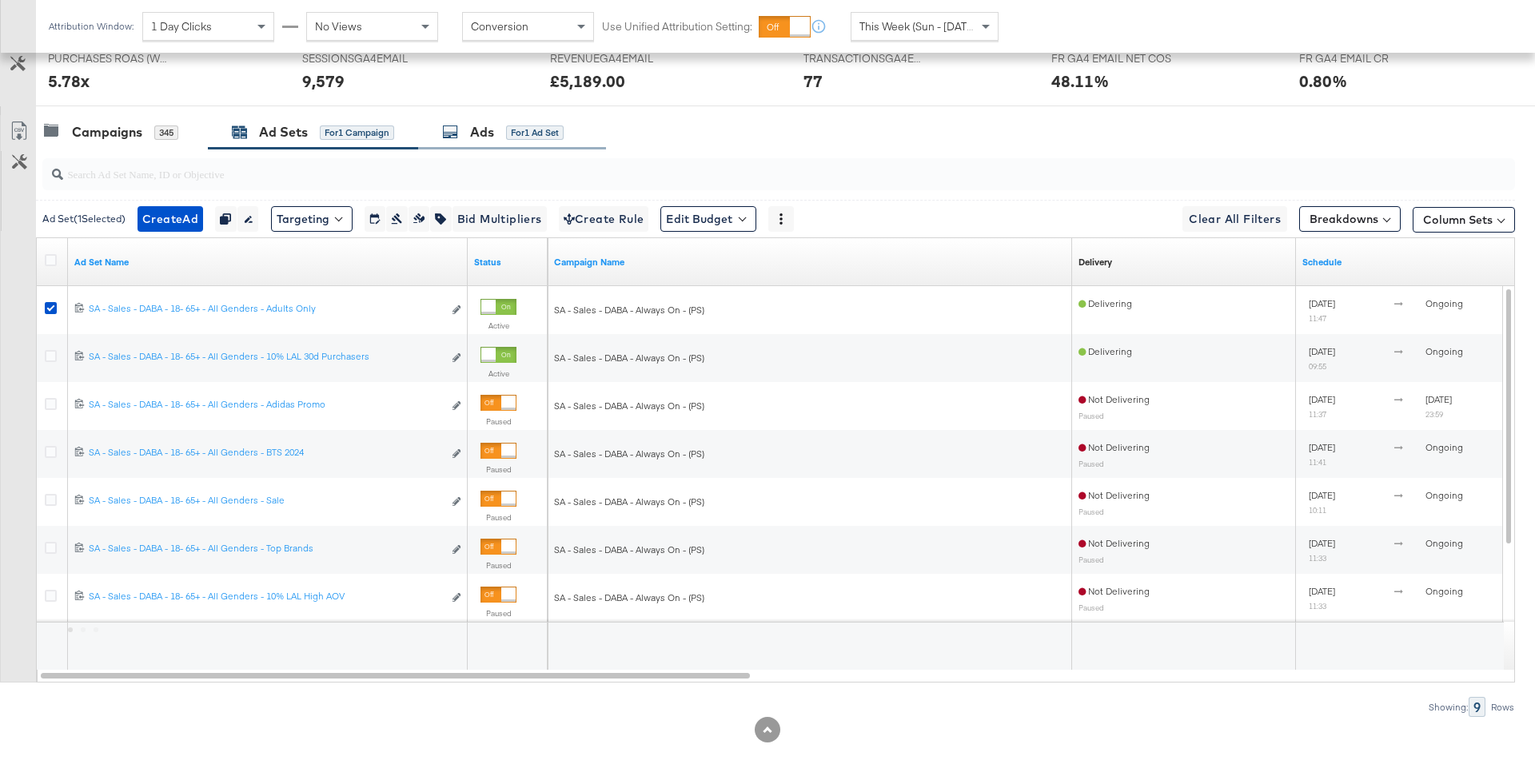
click at [489, 131] on div "Ads" at bounding box center [482, 132] width 24 height 19
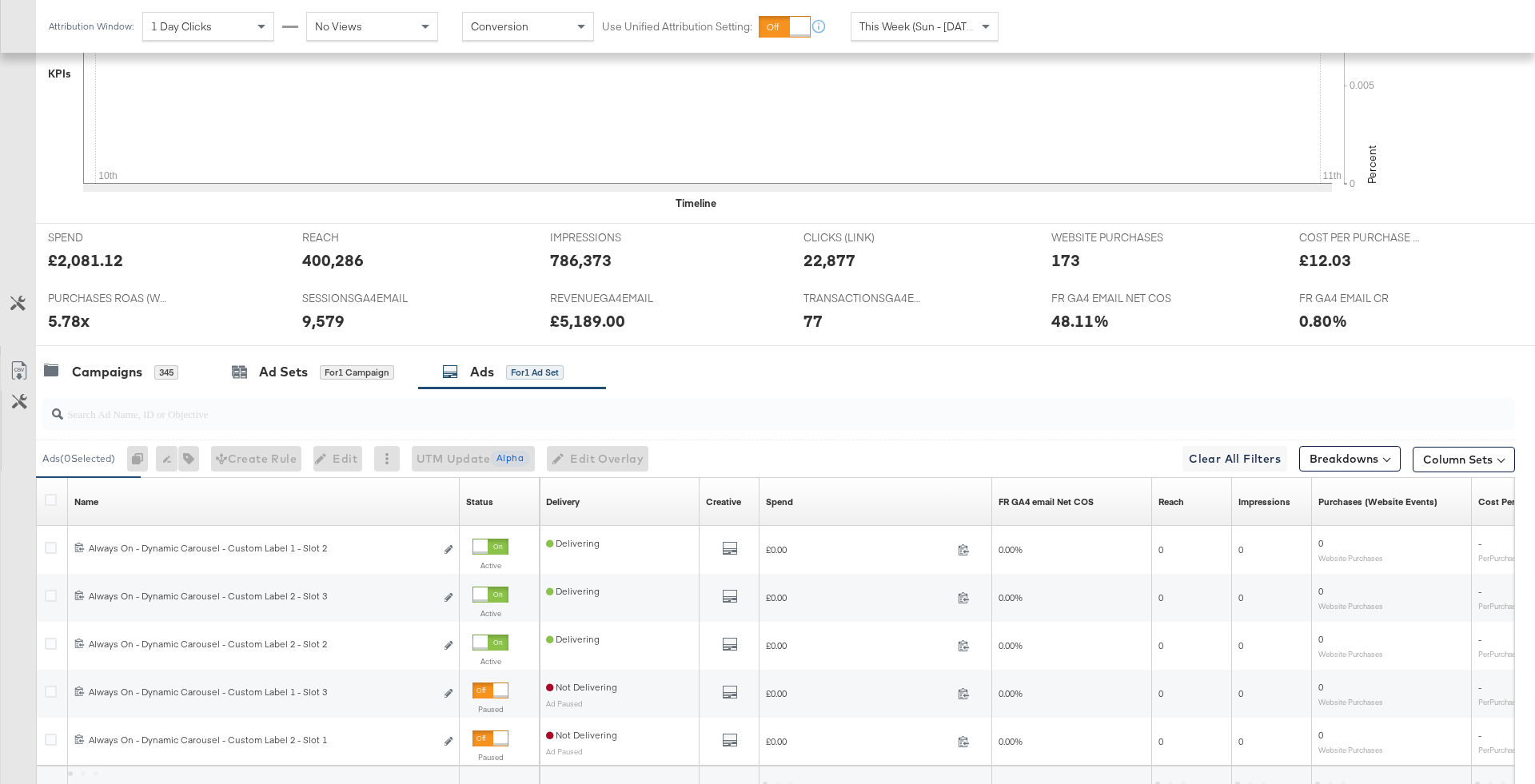
scroll to position [651, 0]
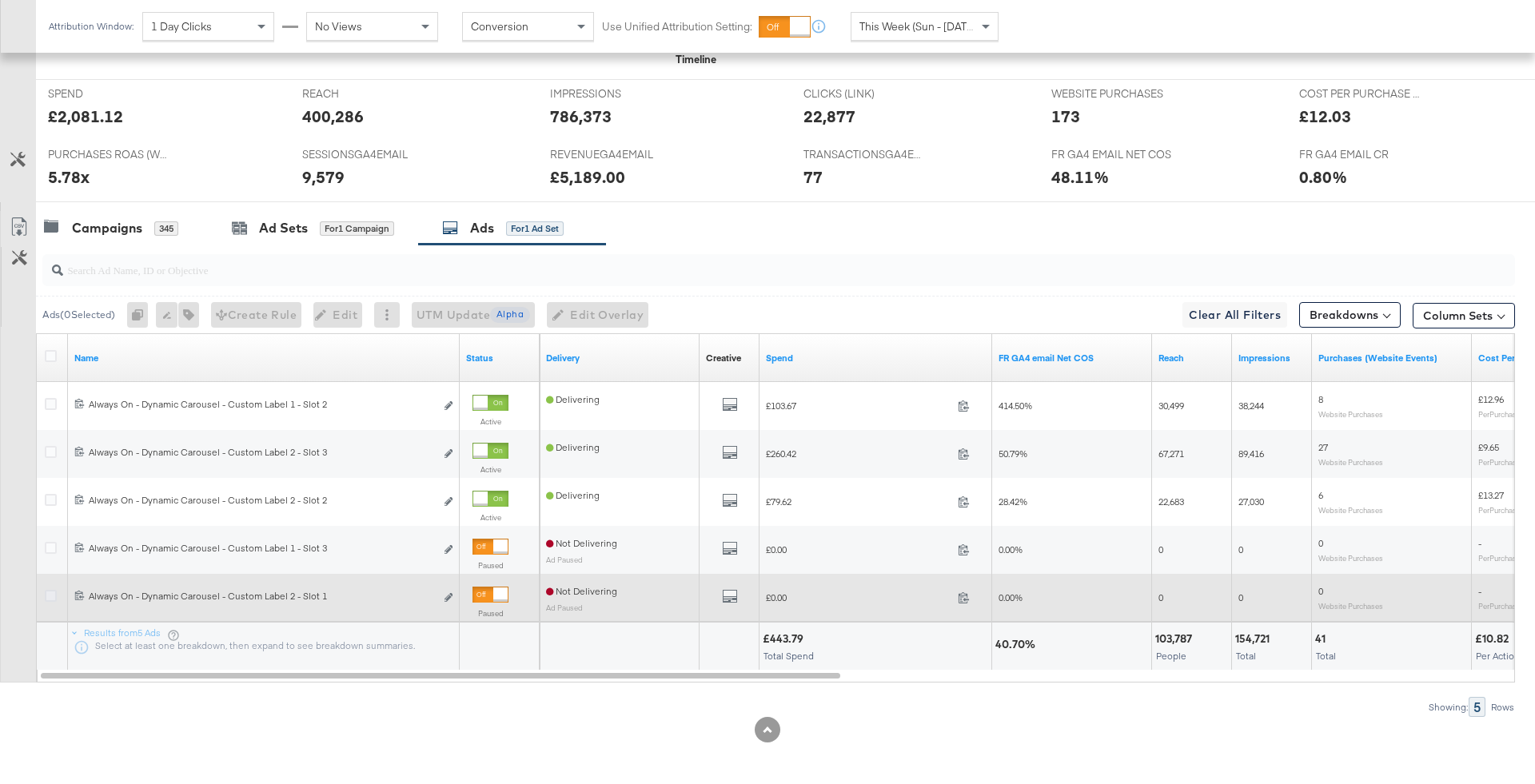
click at [51, 591] on icon at bounding box center [50, 595] width 12 height 12
click at [0, 0] on input "checkbox" at bounding box center [0, 0] width 0 height 0
click at [51, 591] on icon at bounding box center [50, 595] width 12 height 12
click at [0, 0] on input "checkbox" at bounding box center [0, 0] width 0 height 0
click at [51, 591] on icon at bounding box center [50, 595] width 12 height 12
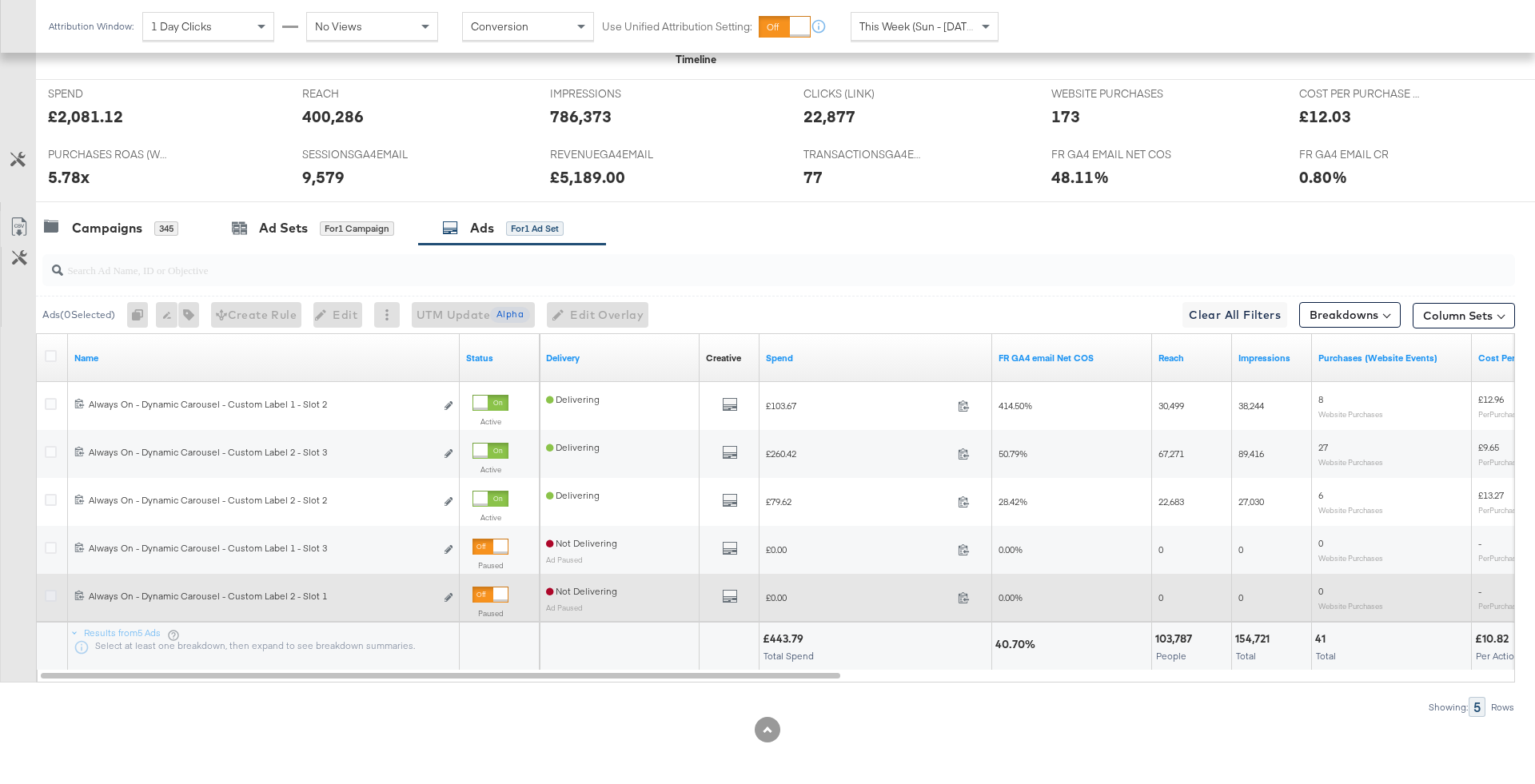
click at [0, 0] on input "checkbox" at bounding box center [0, 0] width 0 height 0
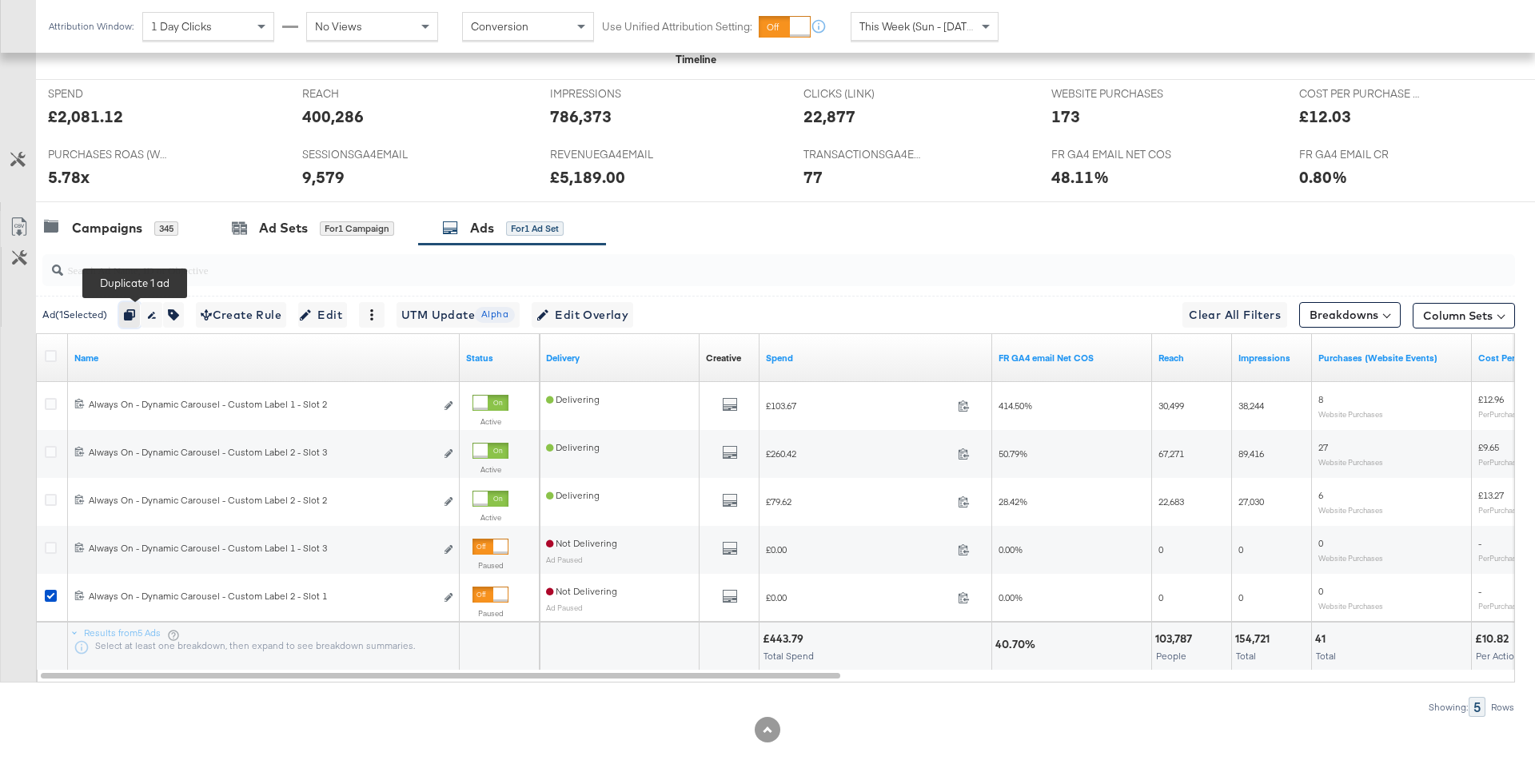
click at [131, 313] on icon "button" at bounding box center [130, 315] width 12 height 12
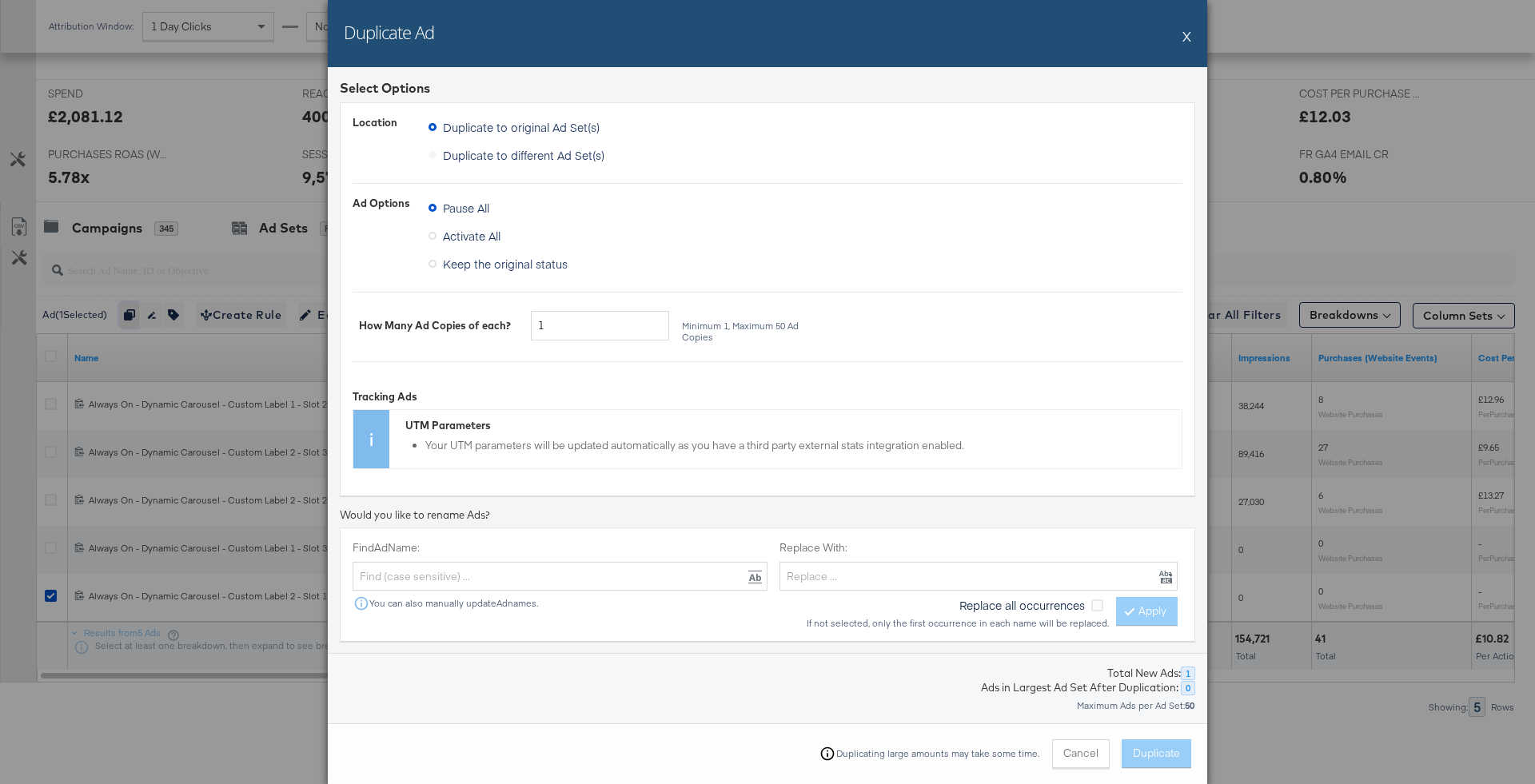
scroll to position [192, 0]
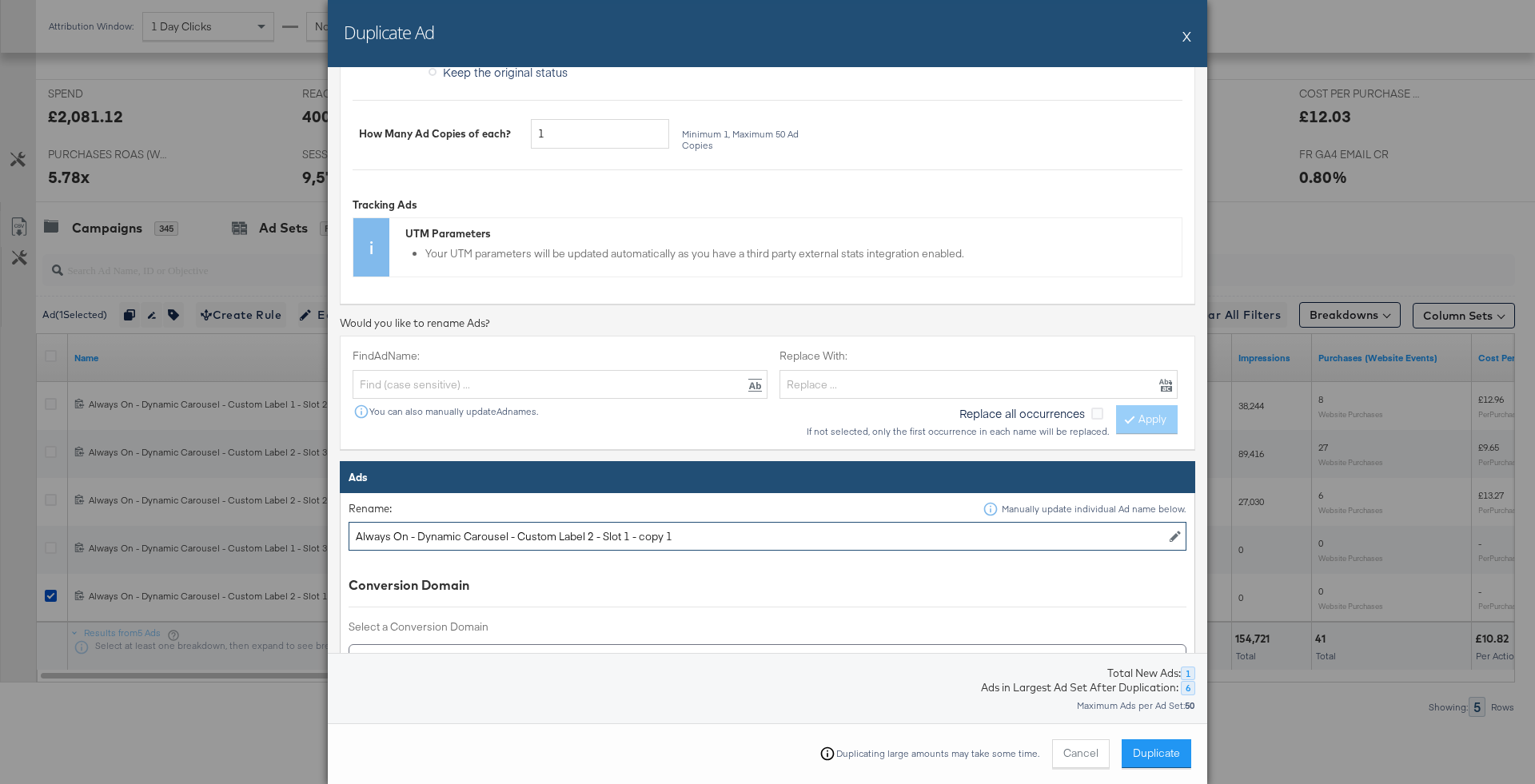
drag, startPoint x: 595, startPoint y: 534, endPoint x: 516, endPoint y: 531, distance: 79.1
click at [516, 531] on input "Always On - Dynamic Carousel - Custom Label 2 - Slot 1 - copy 1" at bounding box center [767, 536] width 838 height 30
drag, startPoint x: 575, startPoint y: 532, endPoint x: 862, endPoint y: 520, distance: 287.3
click at [862, 522] on input "Always On - Dynamic Carousel - BTS - Slot 1 - copy 1" at bounding box center [767, 536] width 838 height 30
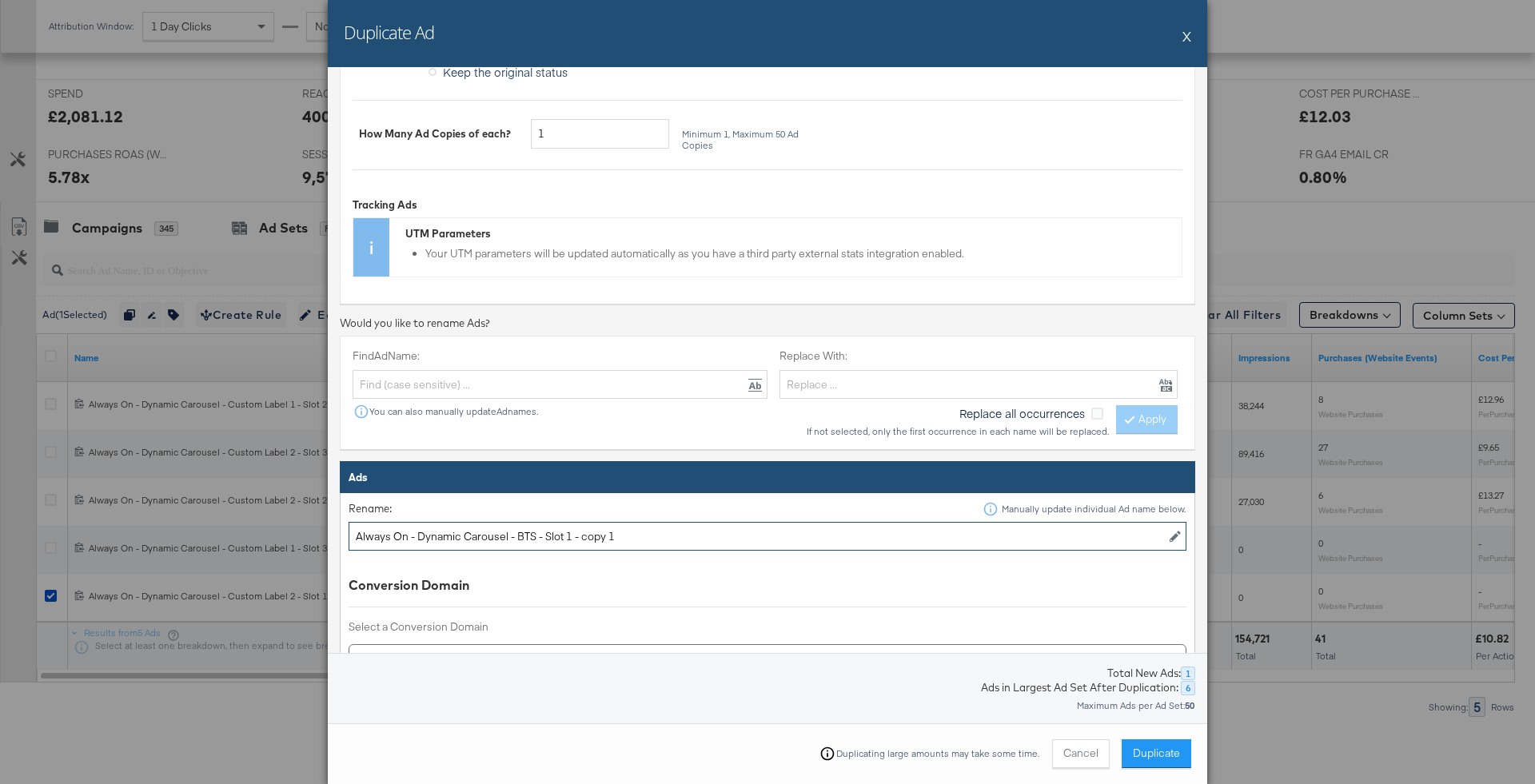
drag, startPoint x: 575, startPoint y: 532, endPoint x: 782, endPoint y: 532, distance: 207.0
click at [782, 532] on input "Always On - Dynamic Carousel - BTS - Slot 1 - copy 1" at bounding box center [767, 536] width 838 height 30
type input "Always On - Dynamic Carousel - BTS - Slot 1 - copy 1"
click at [1065, 746] on button "Cancel" at bounding box center [1081, 754] width 57 height 29
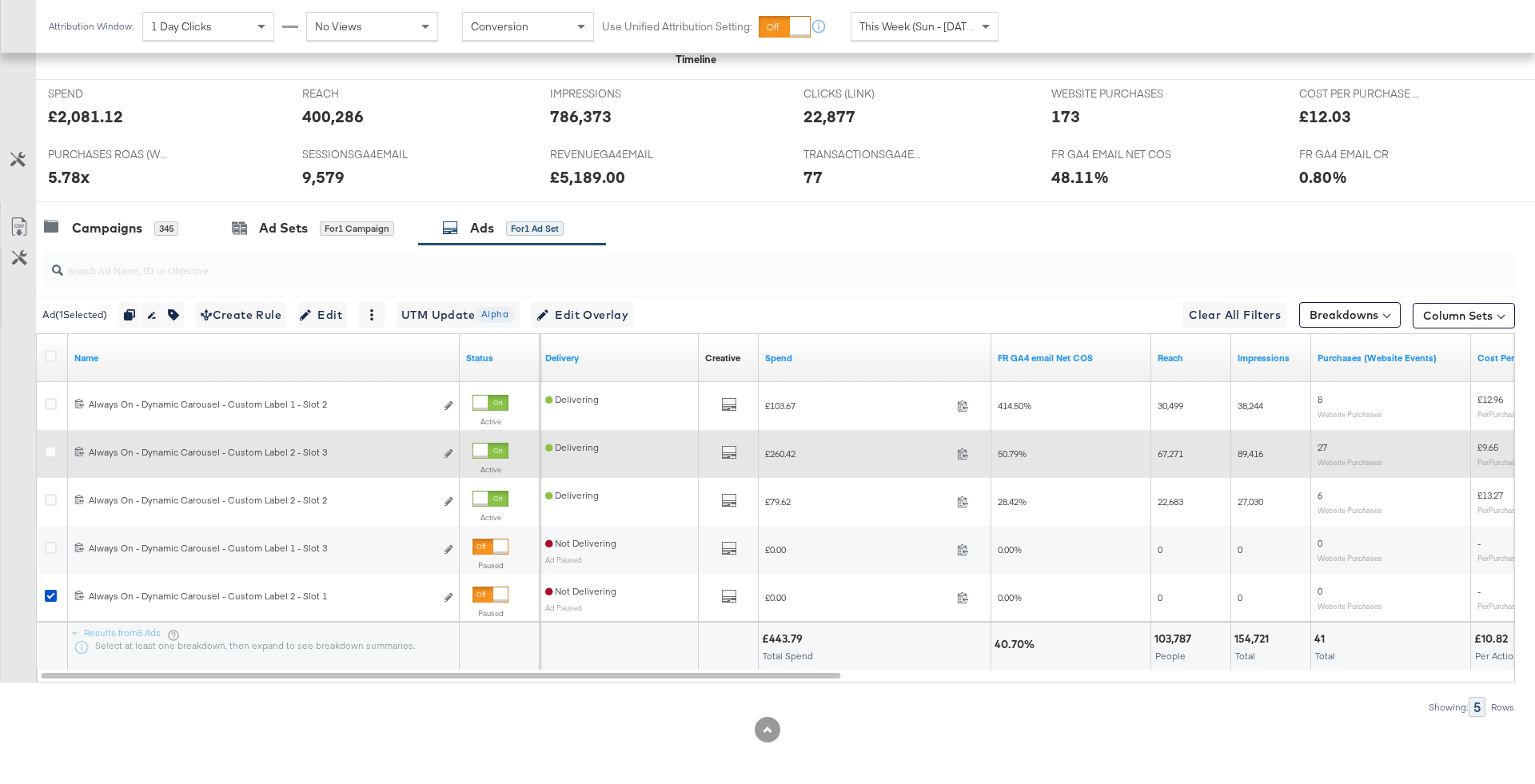
scroll to position [648, 0]
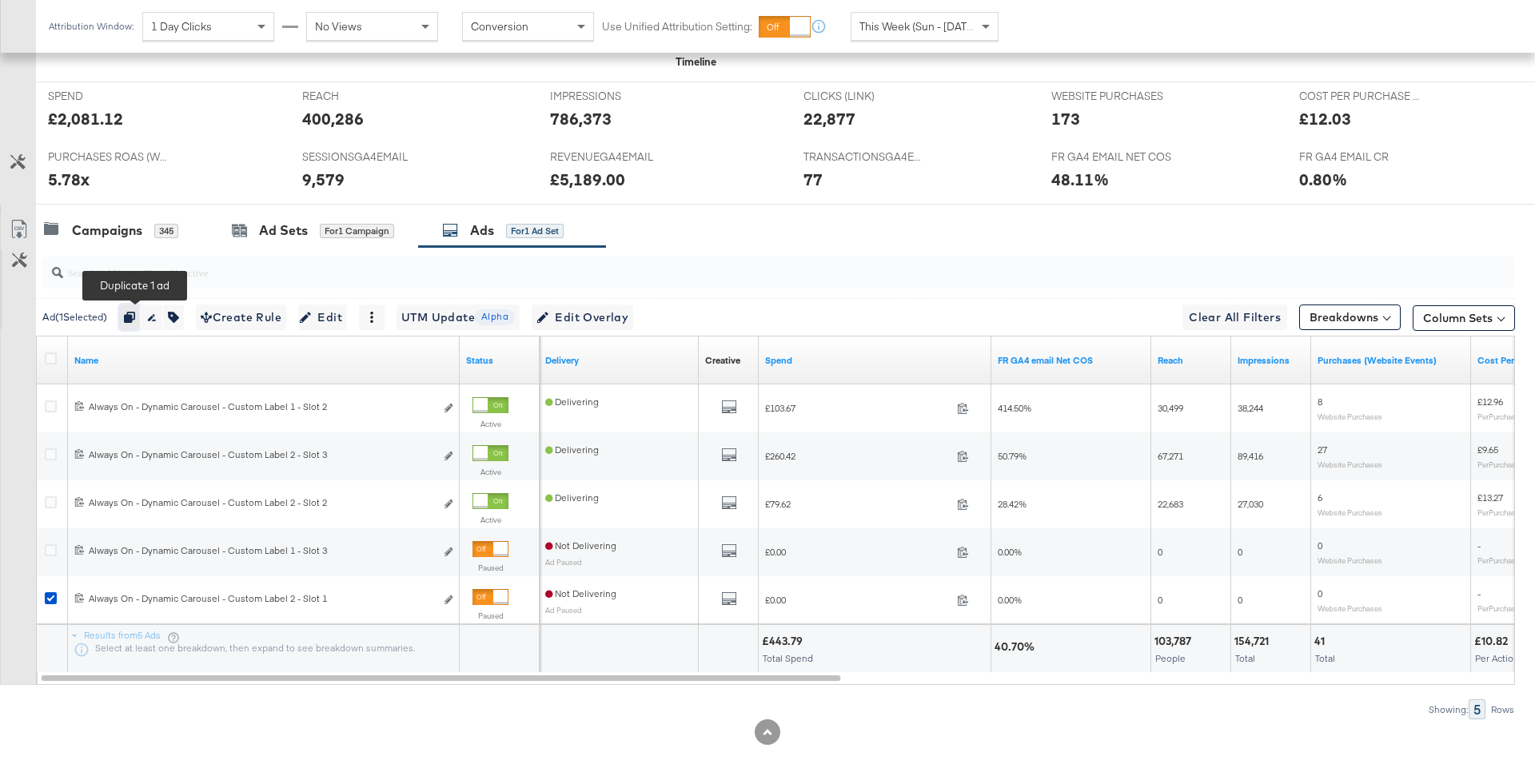
click at [128, 315] on button "button" at bounding box center [130, 317] width 21 height 26
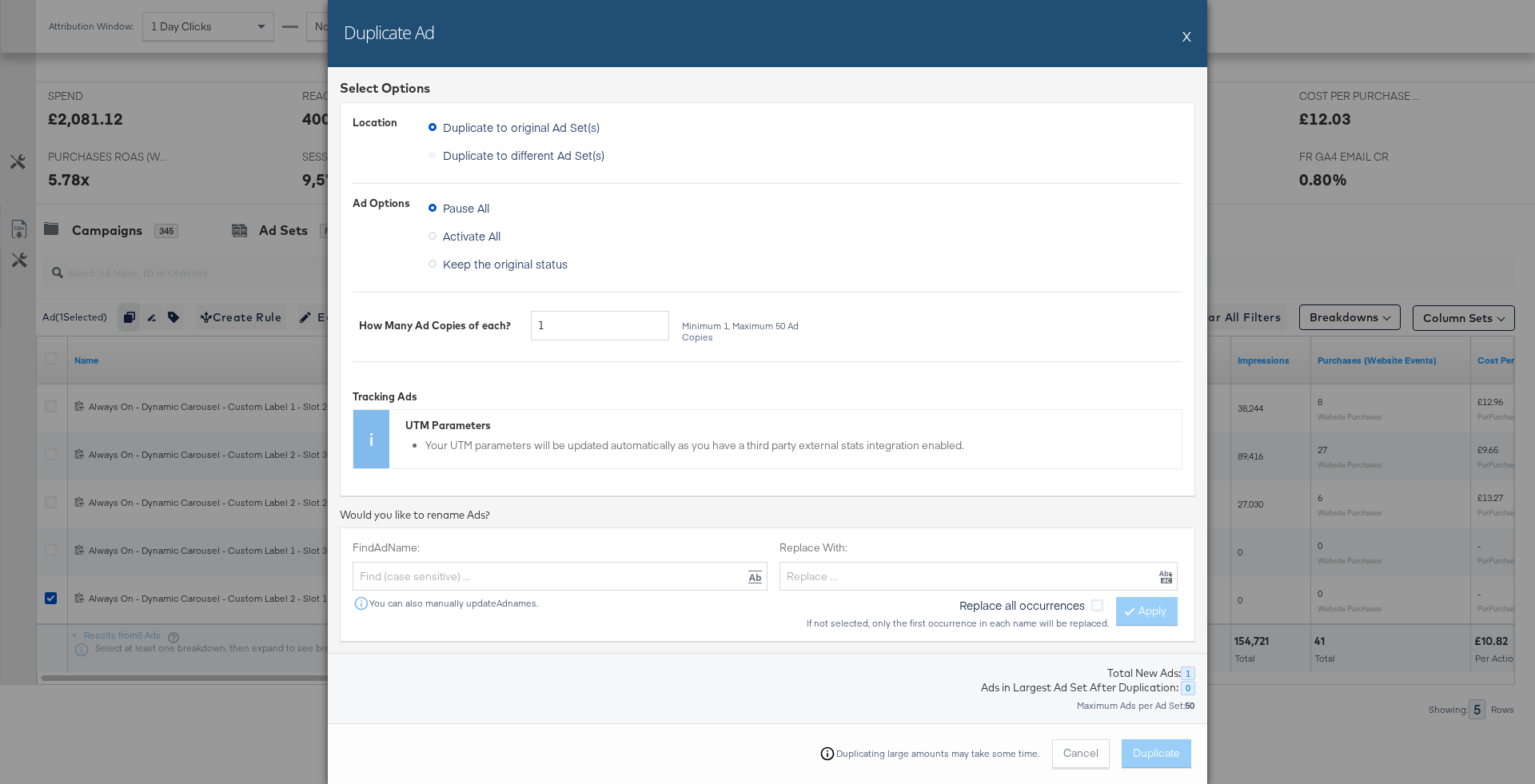
scroll to position [192, 0]
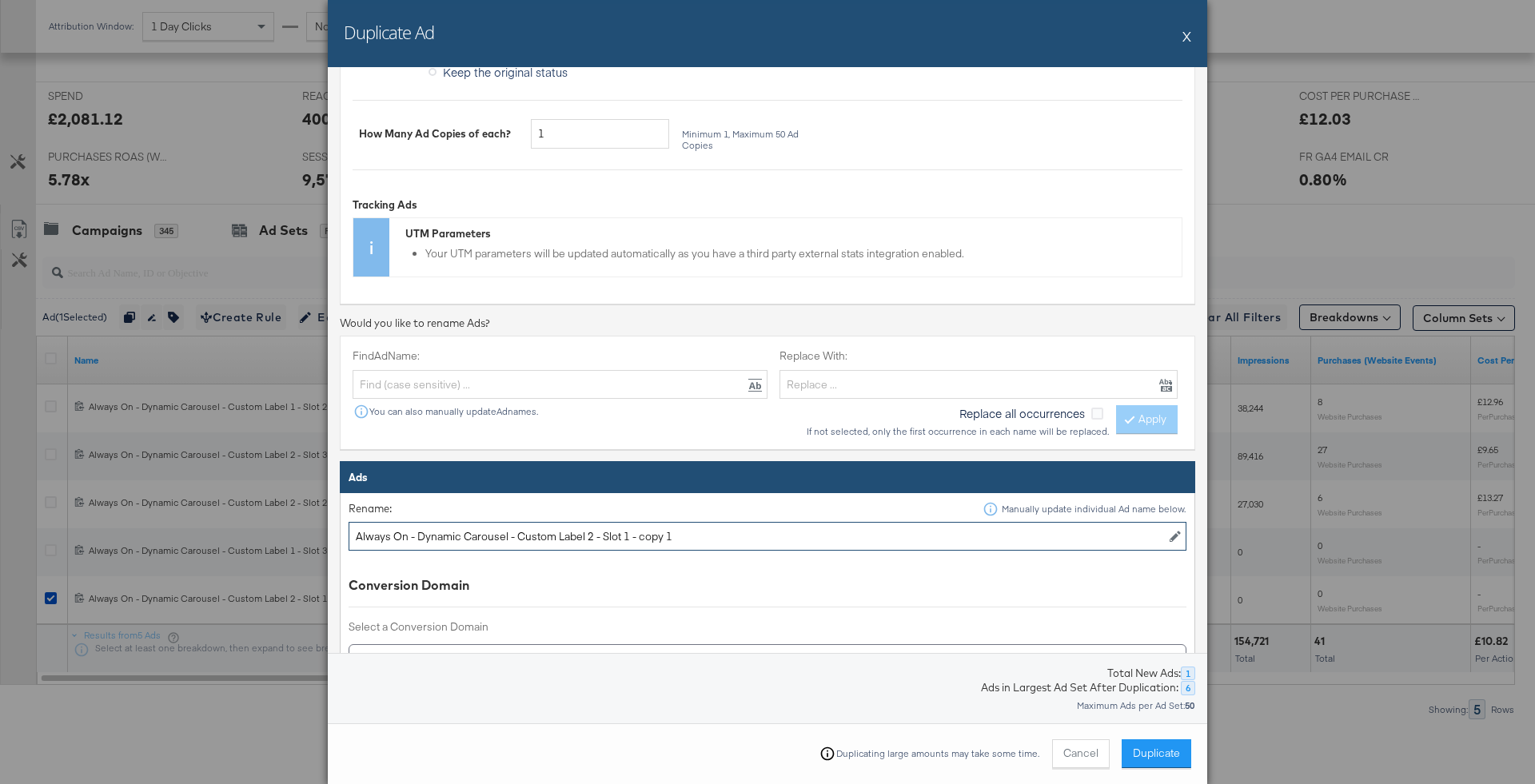
drag, startPoint x: 595, startPoint y: 535, endPoint x: 519, endPoint y: 534, distance: 76.0
click at [518, 535] on input "Always On - Dynamic Carousel - Custom Label 2 - Slot 1 - copy 1" at bounding box center [767, 536] width 838 height 30
click at [578, 532] on input "Always On - Dynamic Carousel - BTS - Slot 1 - copy 1" at bounding box center [767, 536] width 838 height 30
drag, startPoint x: 573, startPoint y: 531, endPoint x: 874, endPoint y: 533, distance: 301.0
click at [875, 534] on input "Always On - Dynamic Carousel - BTS - Slot 1 - copy 1" at bounding box center [767, 536] width 838 height 30
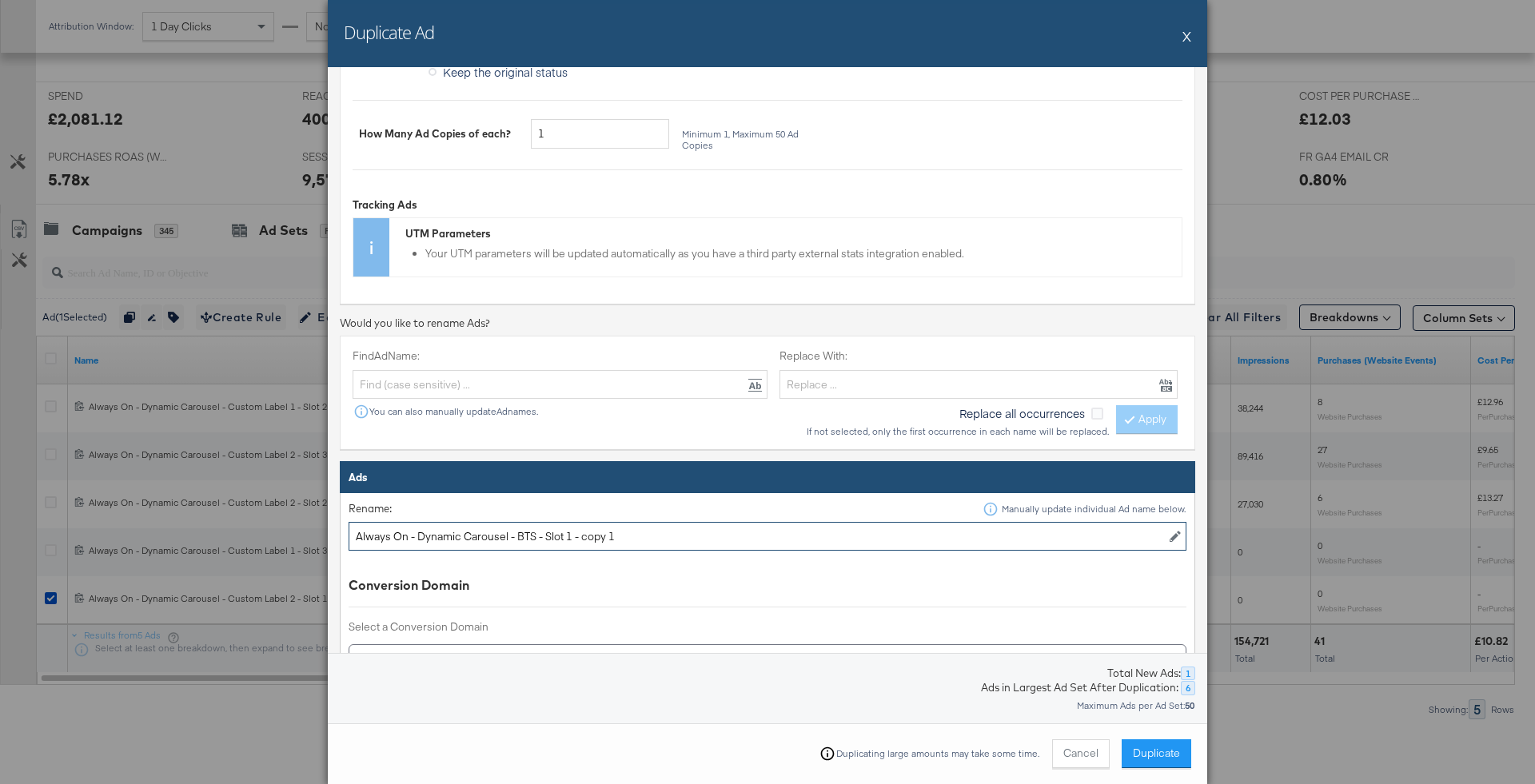
type input "Always On - Dynamic Carousel - BTS - Slot 1"
click at [1136, 745] on button "Duplicate" at bounding box center [1157, 754] width 70 height 29
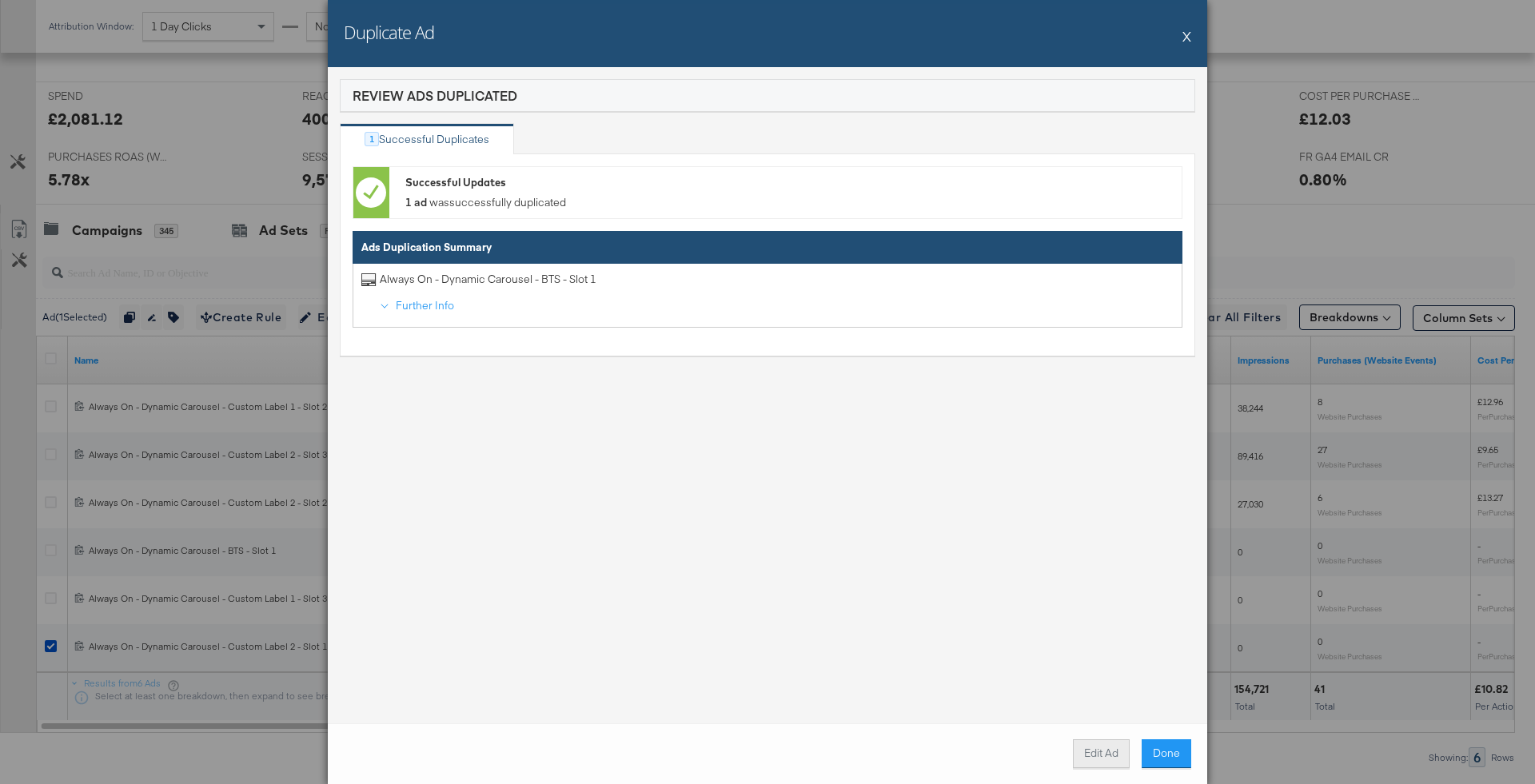
click at [1084, 757] on button "Edit Ad" at bounding box center [1101, 754] width 57 height 29
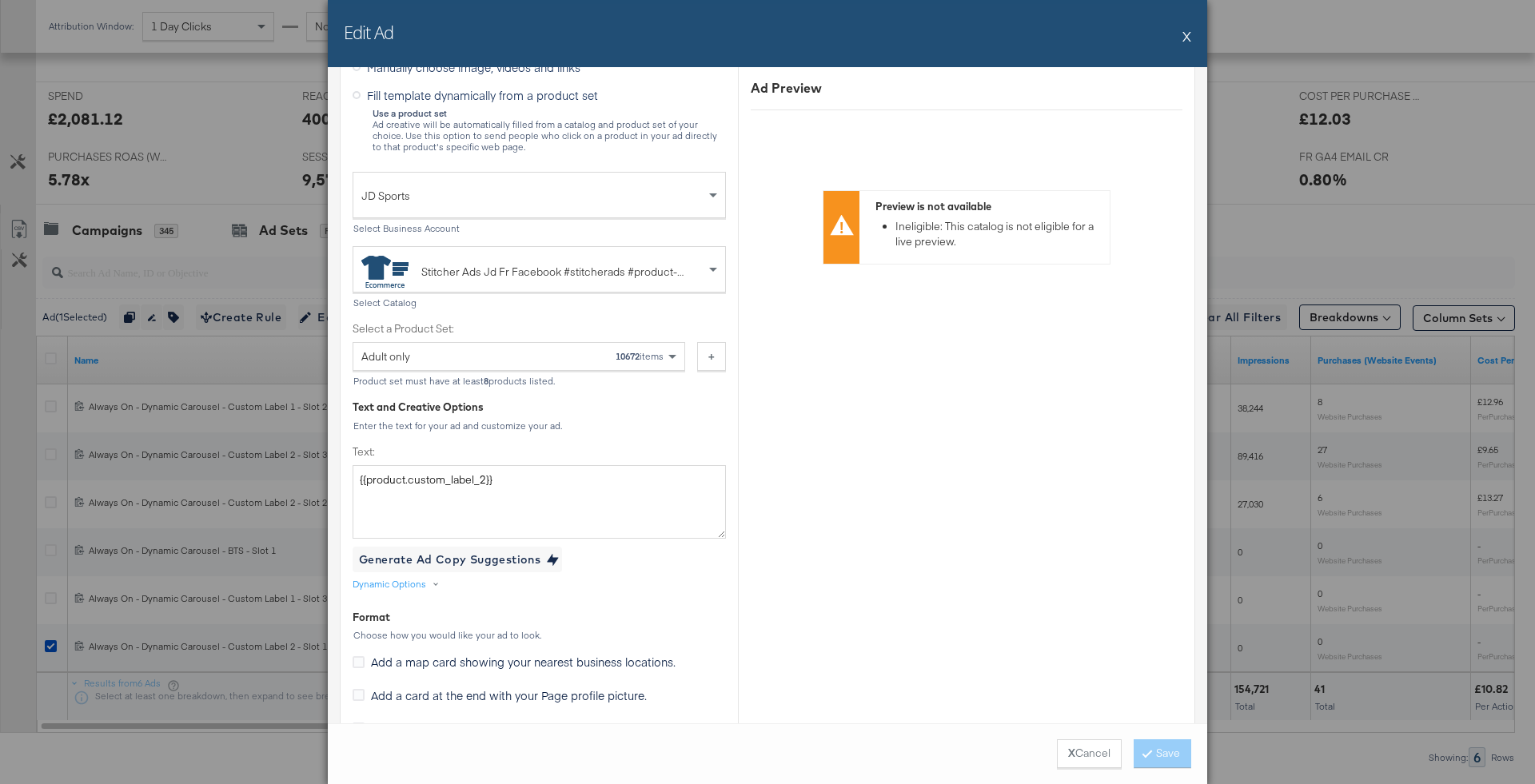
scroll to position [496, 0]
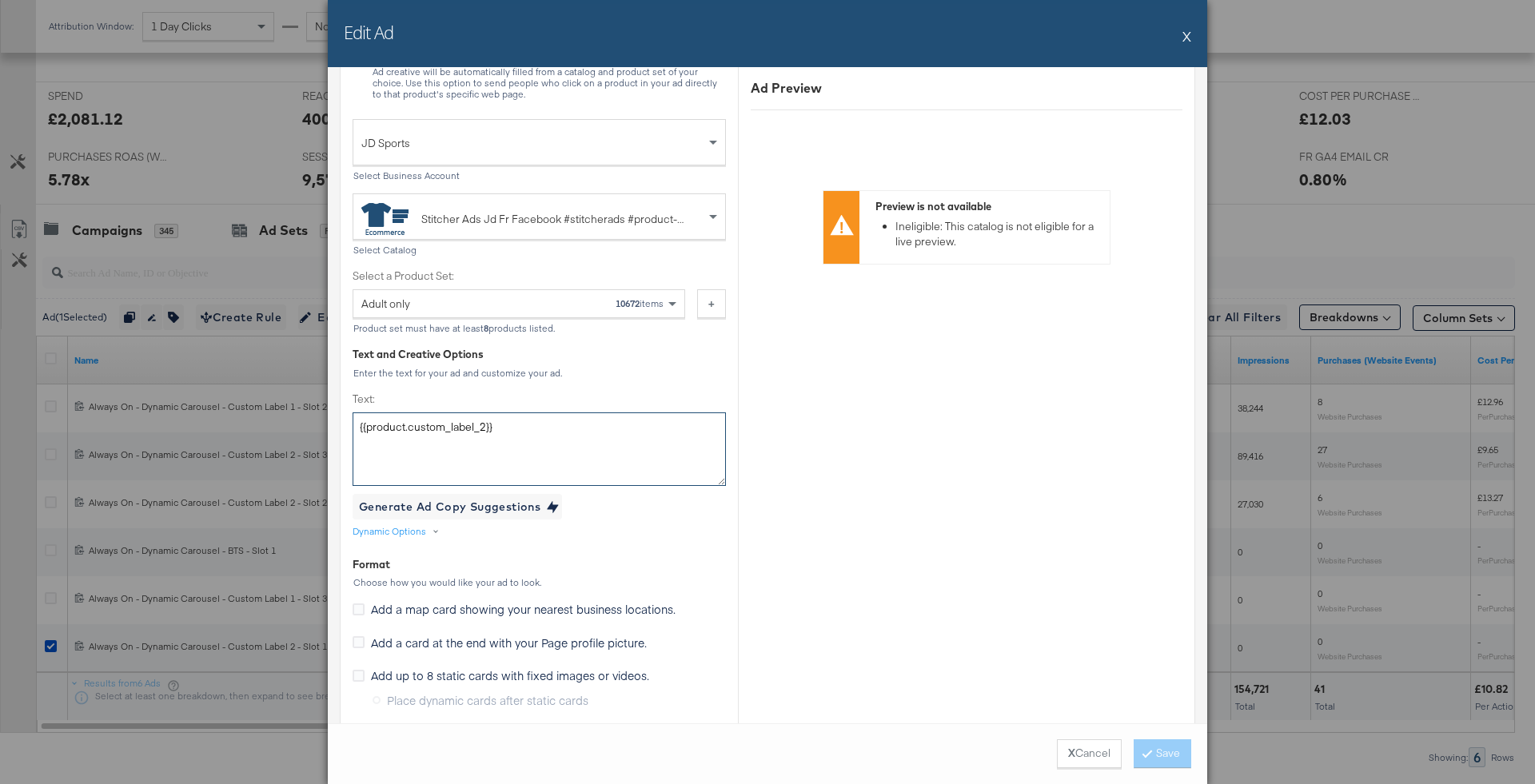
click at [610, 435] on textarea "{{product.custom_label_2}}" at bounding box center [539, 450] width 374 height 73
paste textarea "Ton look Back to School est là : baskets, sacs, vestes et plus encore."
type textarea "Ton look Back to School est là : baskets, sacs, vestes et plus encore."
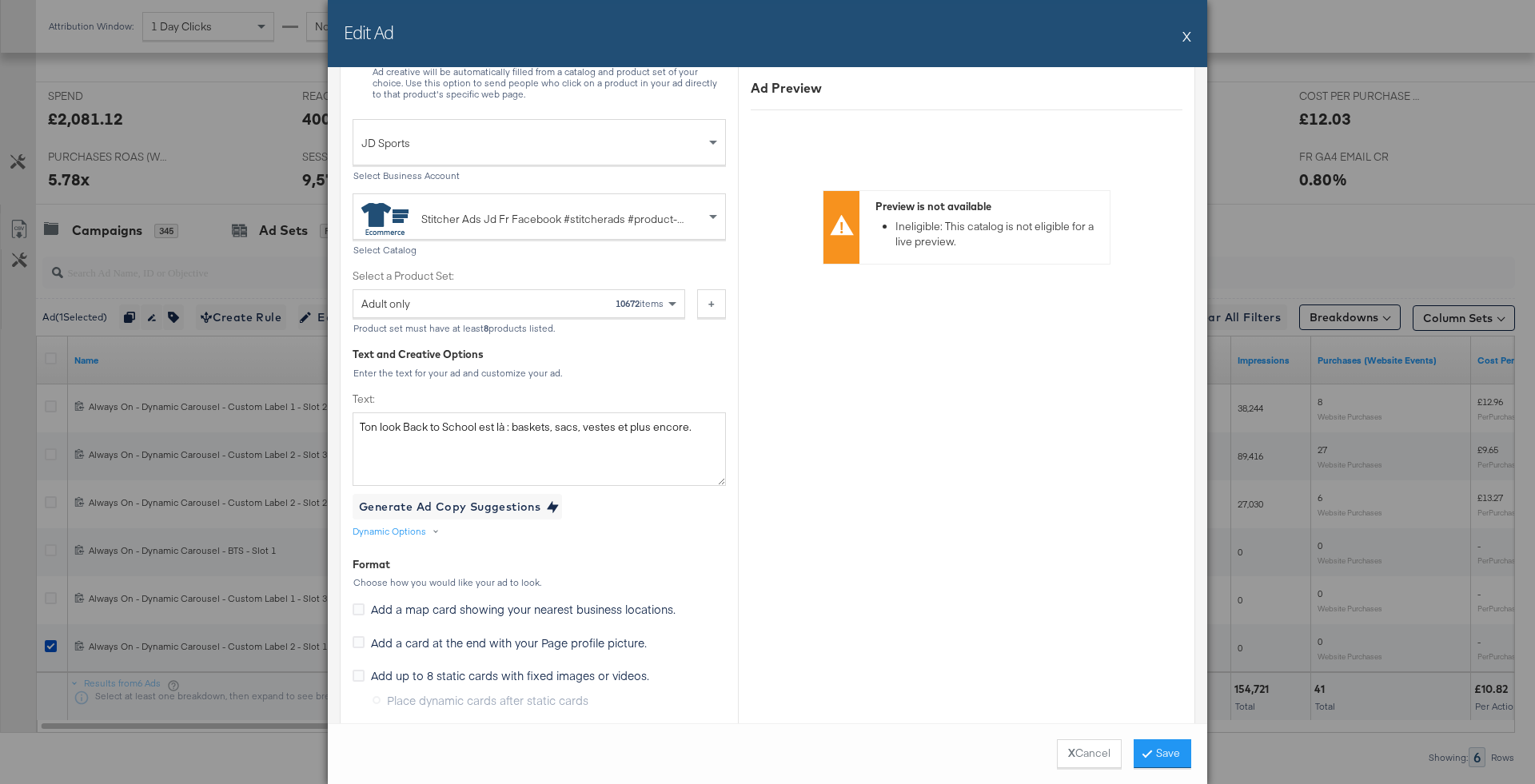
click at [527, 304] on div "Adult only 10672 items" at bounding box center [512, 304] width 303 height 27
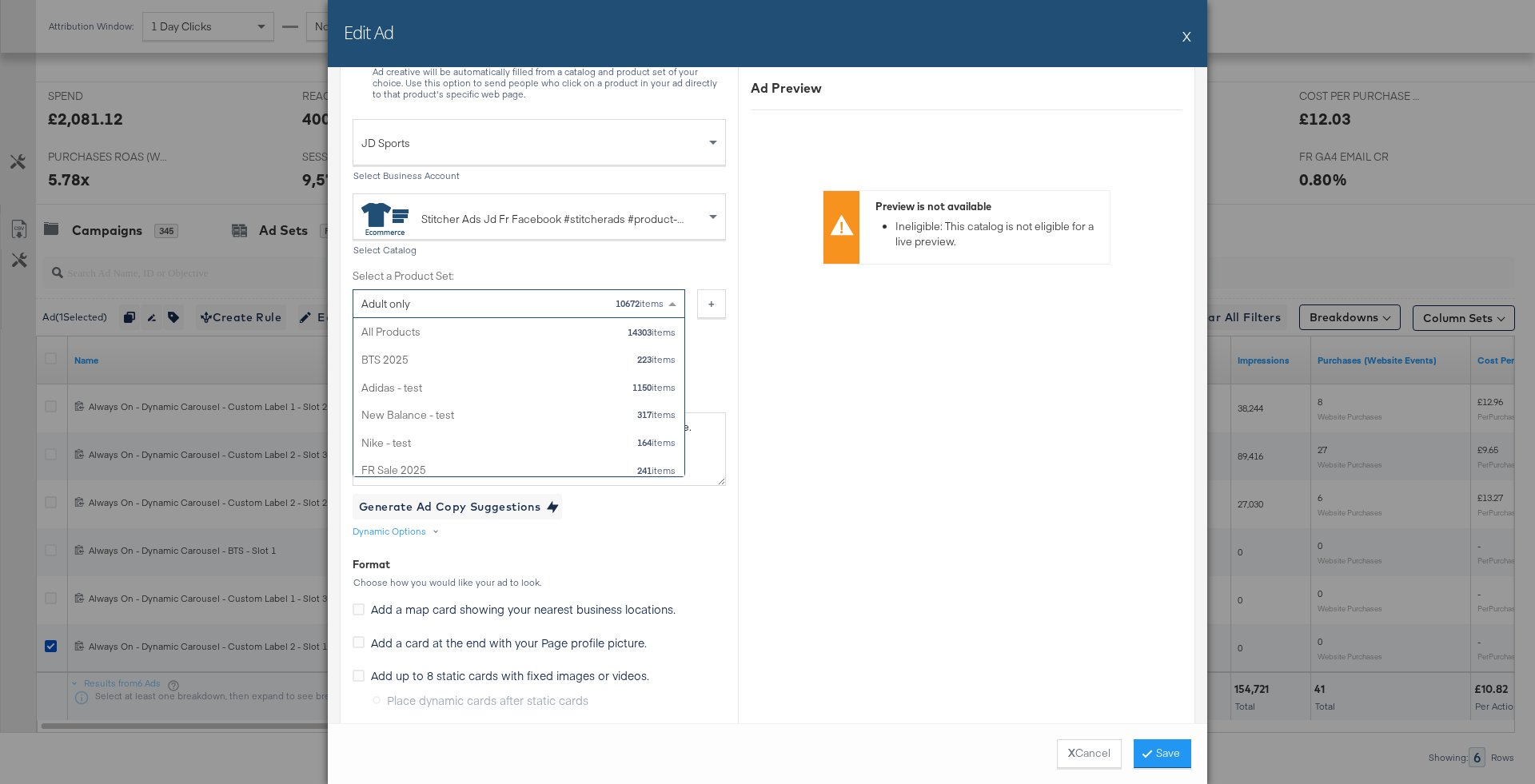
scroll to position [1353, 0]
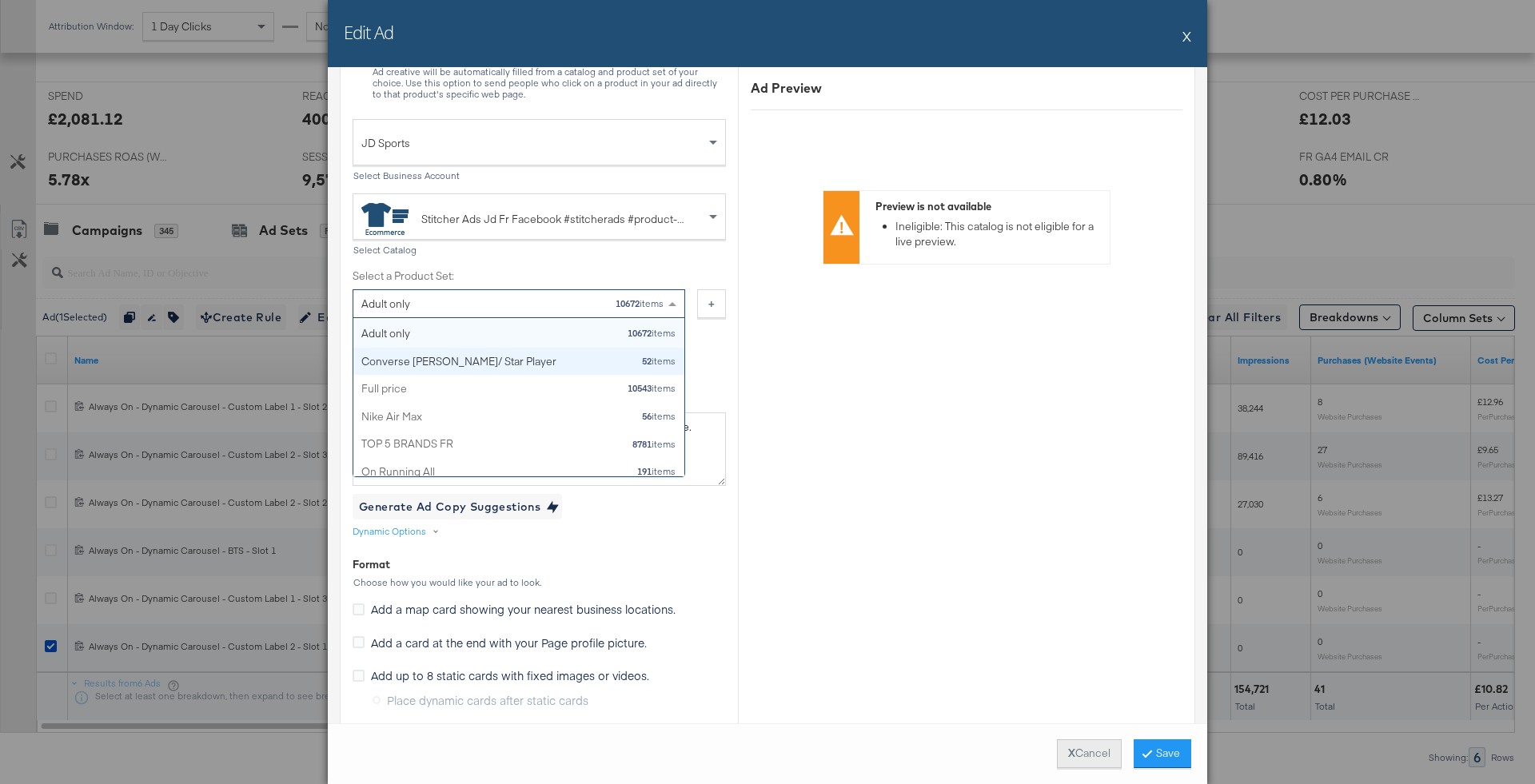
click at [1087, 762] on button "X Cancel" at bounding box center [1089, 754] width 64 height 29
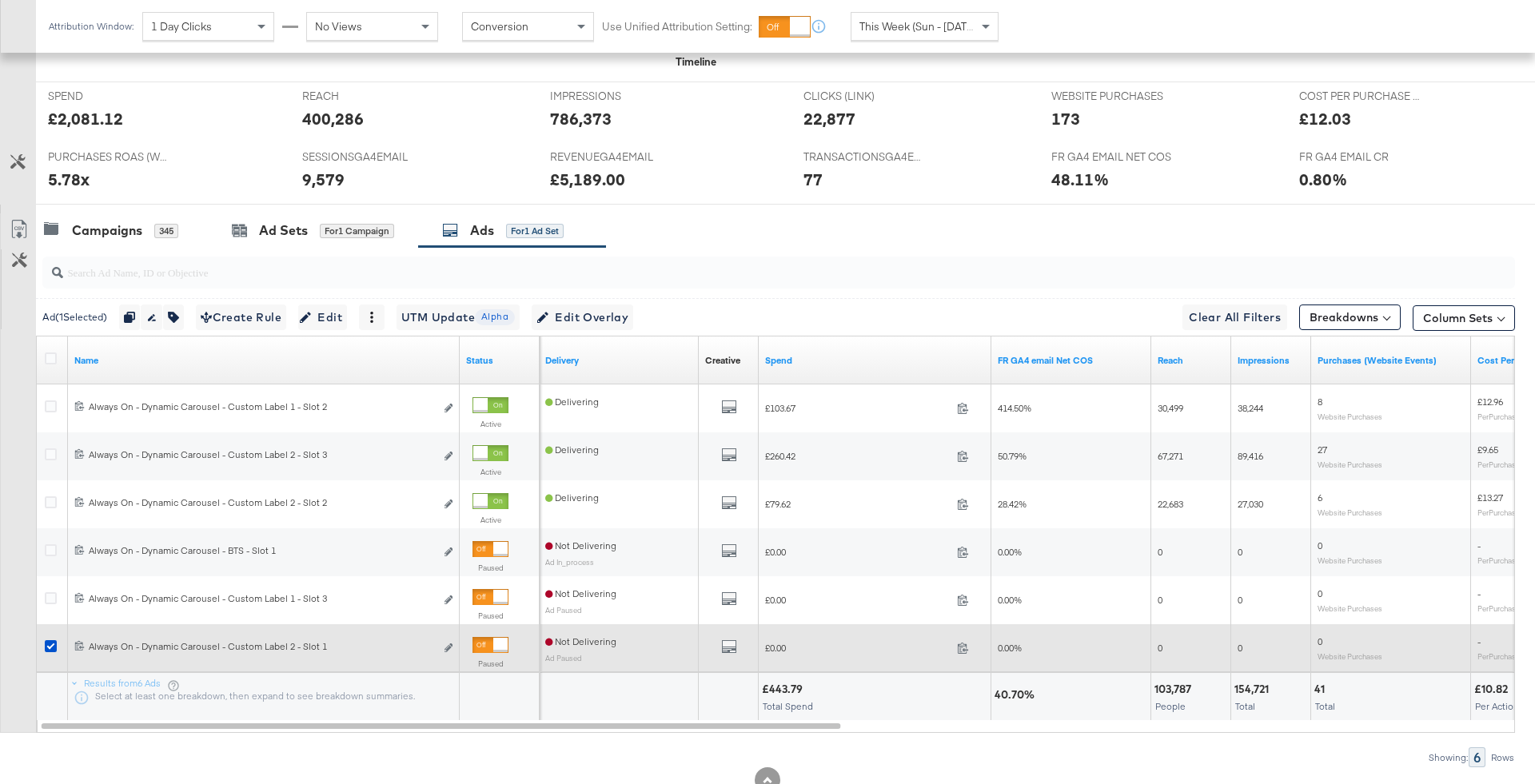
click at [54, 636] on div at bounding box center [53, 648] width 30 height 29
click at [51, 643] on icon at bounding box center [50, 645] width 12 height 12
click at [0, 0] on input "checkbox" at bounding box center [0, 0] width 0 height 0
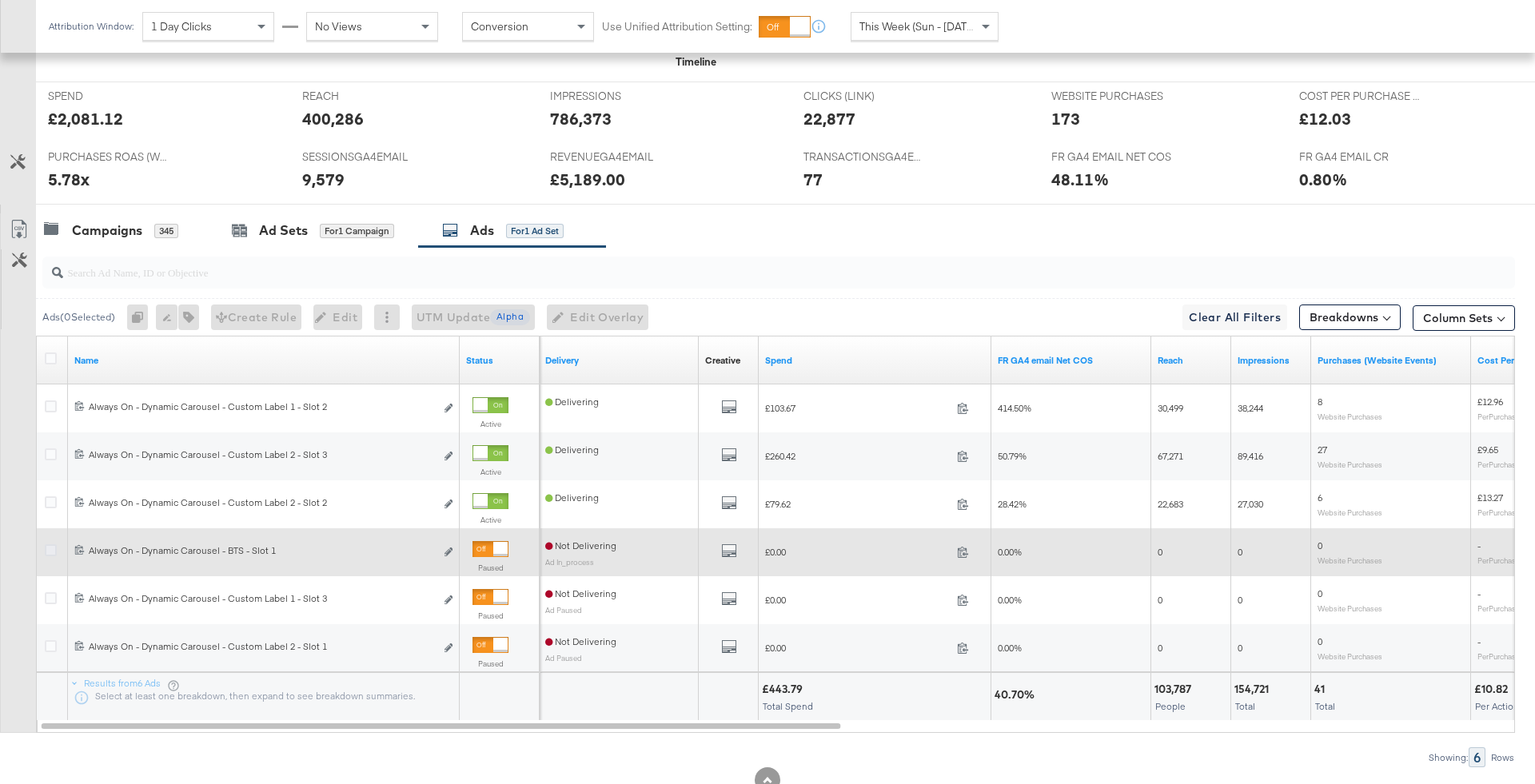
click at [47, 549] on icon at bounding box center [50, 550] width 12 height 12
click at [0, 0] on input "checkbox" at bounding box center [0, 0] width 0 height 0
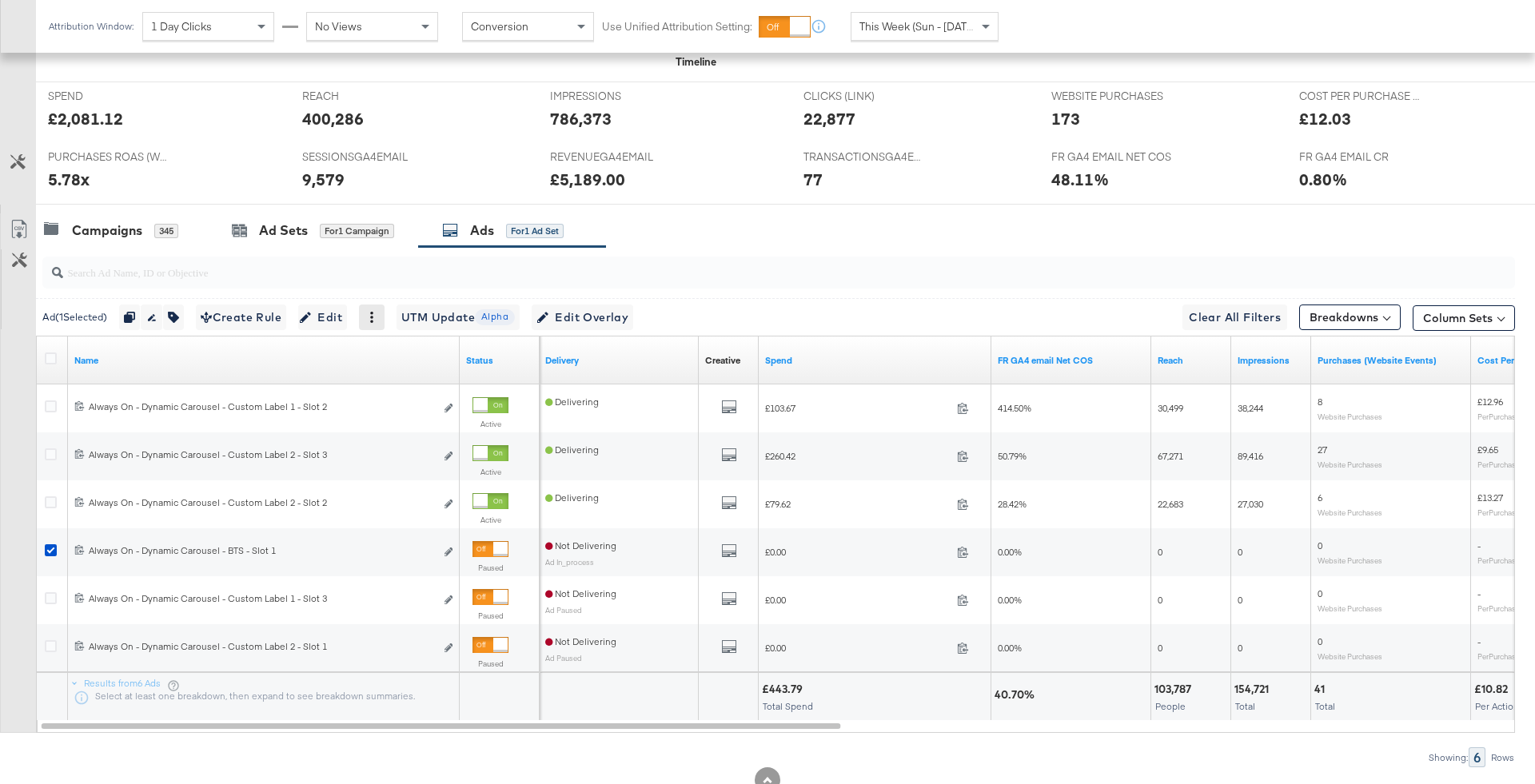
click at [383, 324] on div at bounding box center [372, 317] width 26 height 26
click at [376, 307] on div at bounding box center [372, 317] width 26 height 26
click at [377, 319] on icon at bounding box center [372, 317] width 12 height 12
click at [440, 400] on div "Delete" at bounding box center [427, 395] width 88 height 26
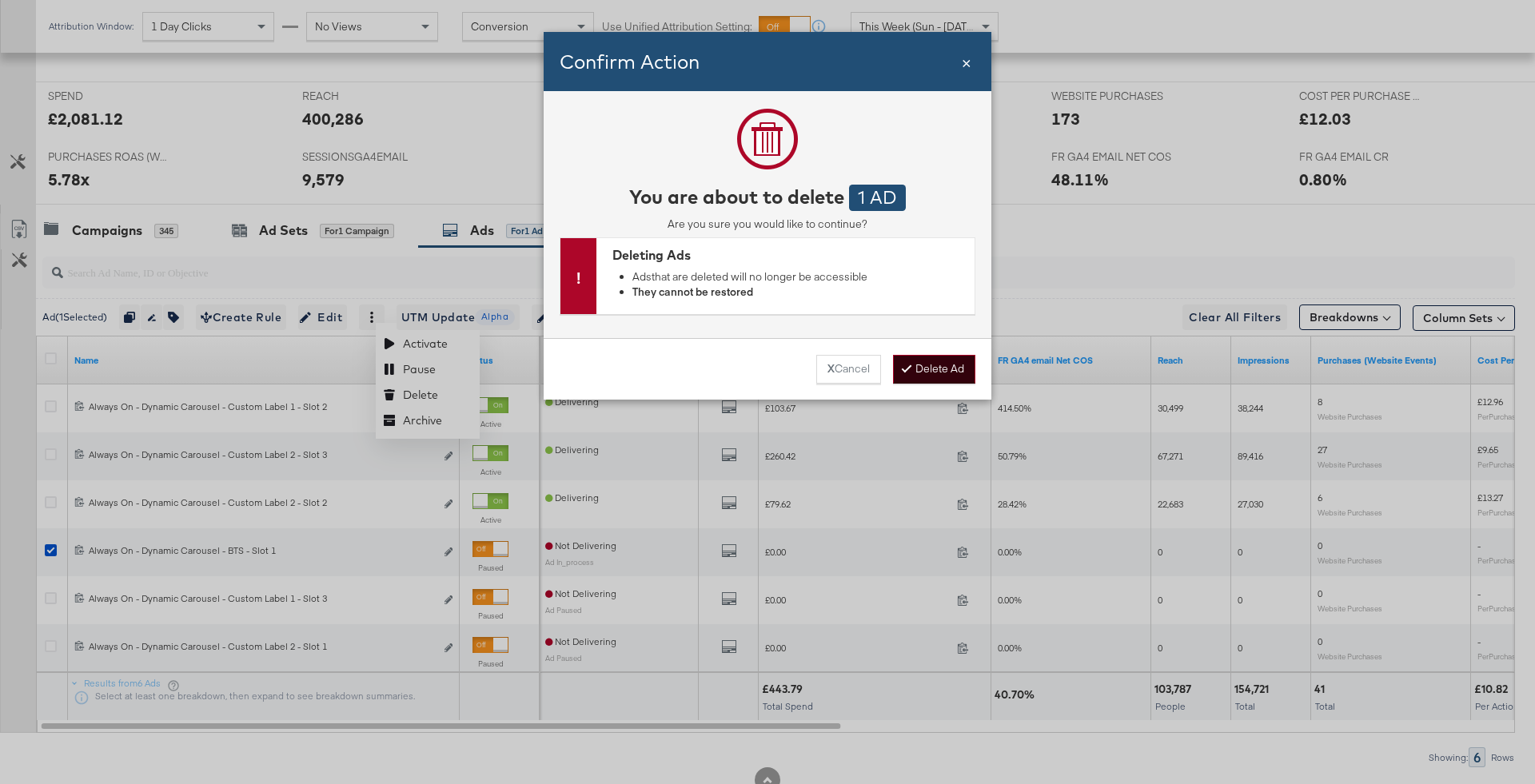
click at [949, 373] on button "Delete Ad" at bounding box center [934, 369] width 82 height 29
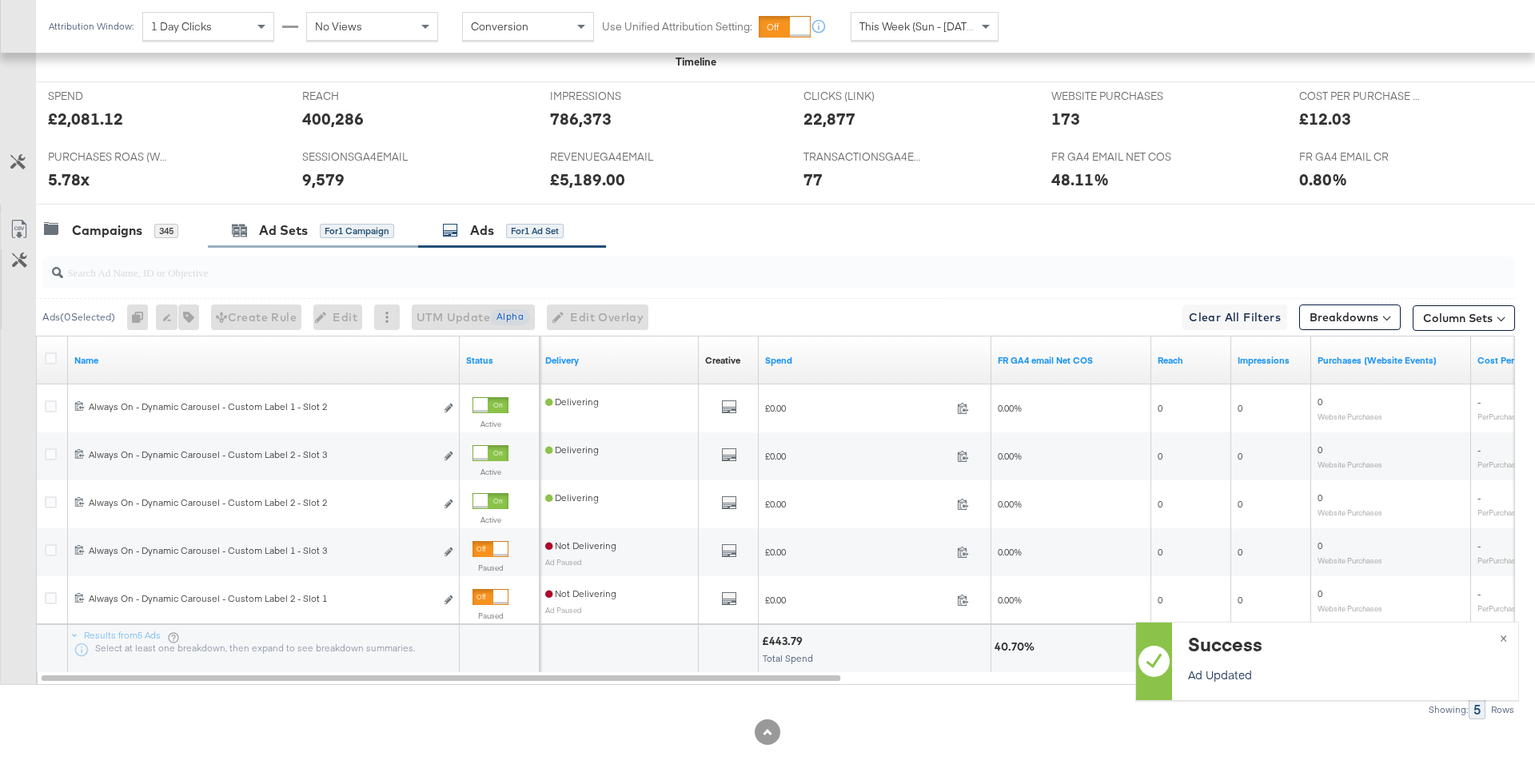
click at [317, 244] on div "Ad Sets for 1 Campaign" at bounding box center [313, 231] width 210 height 34
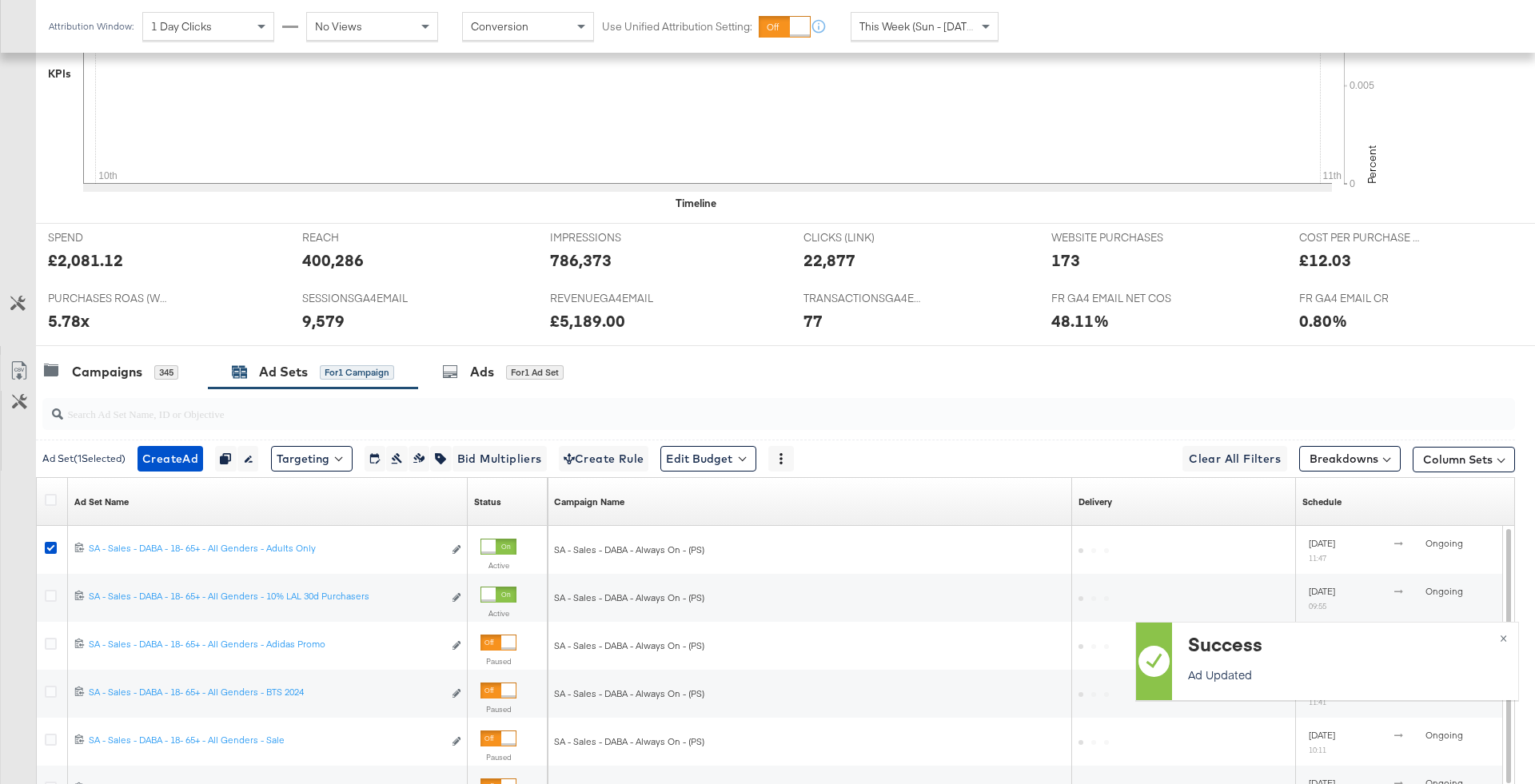
scroll to position [648, 0]
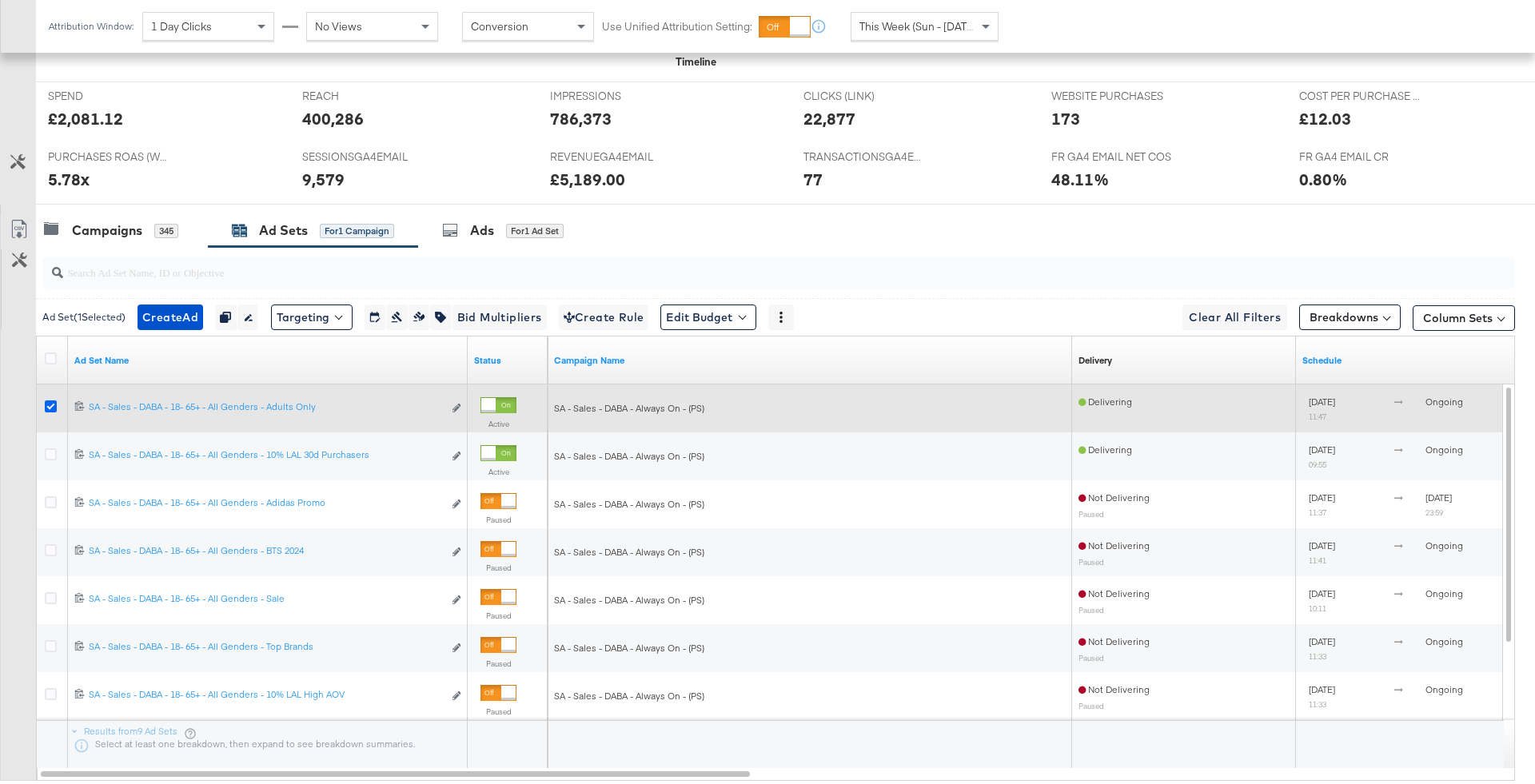
click at [52, 403] on icon at bounding box center [50, 406] width 12 height 12
click at [0, 0] on input "checkbox" at bounding box center [0, 0] width 0 height 0
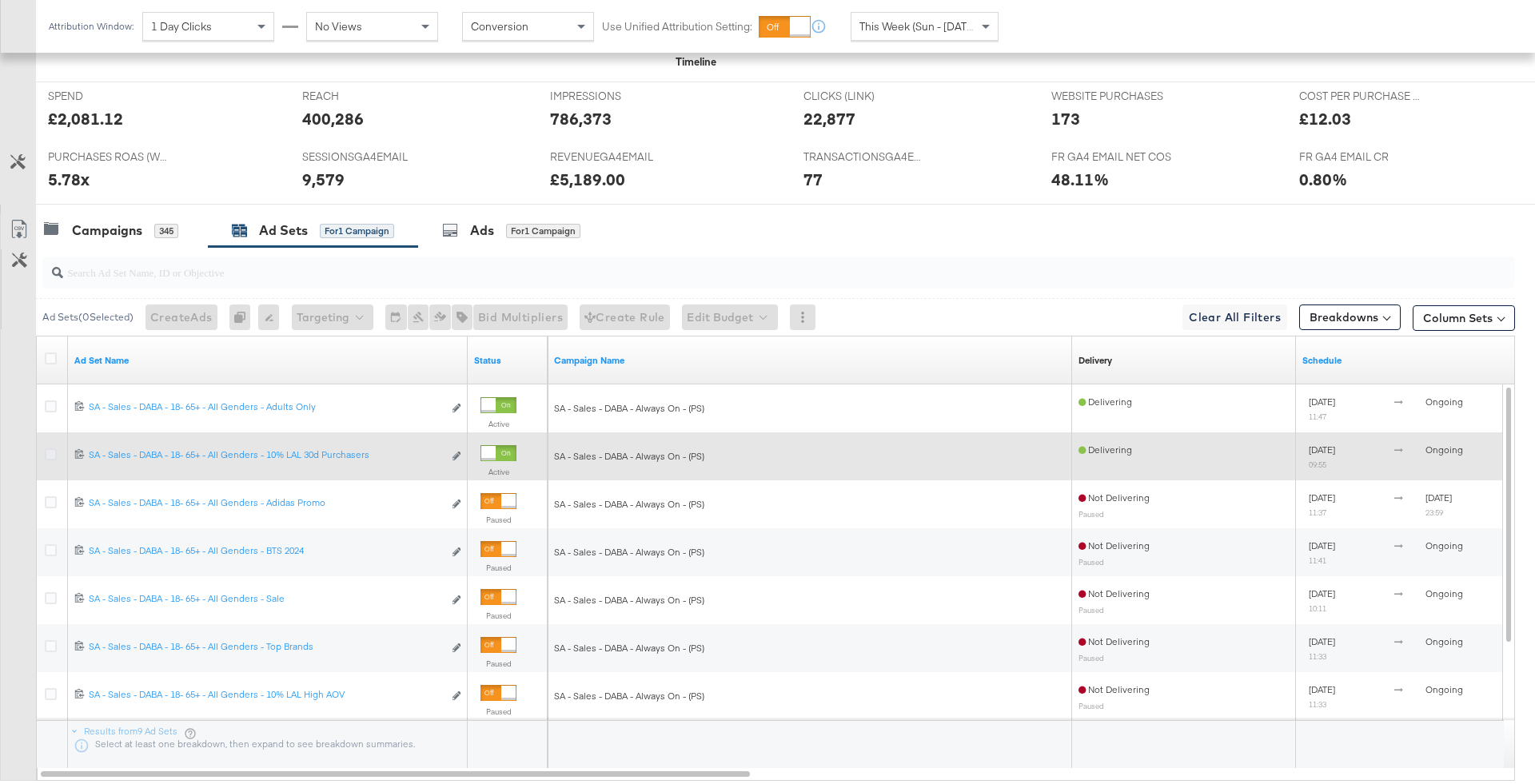
click at [52, 452] on icon at bounding box center [50, 454] width 12 height 12
click at [0, 0] on input "checkbox" at bounding box center [0, 0] width 0 height 0
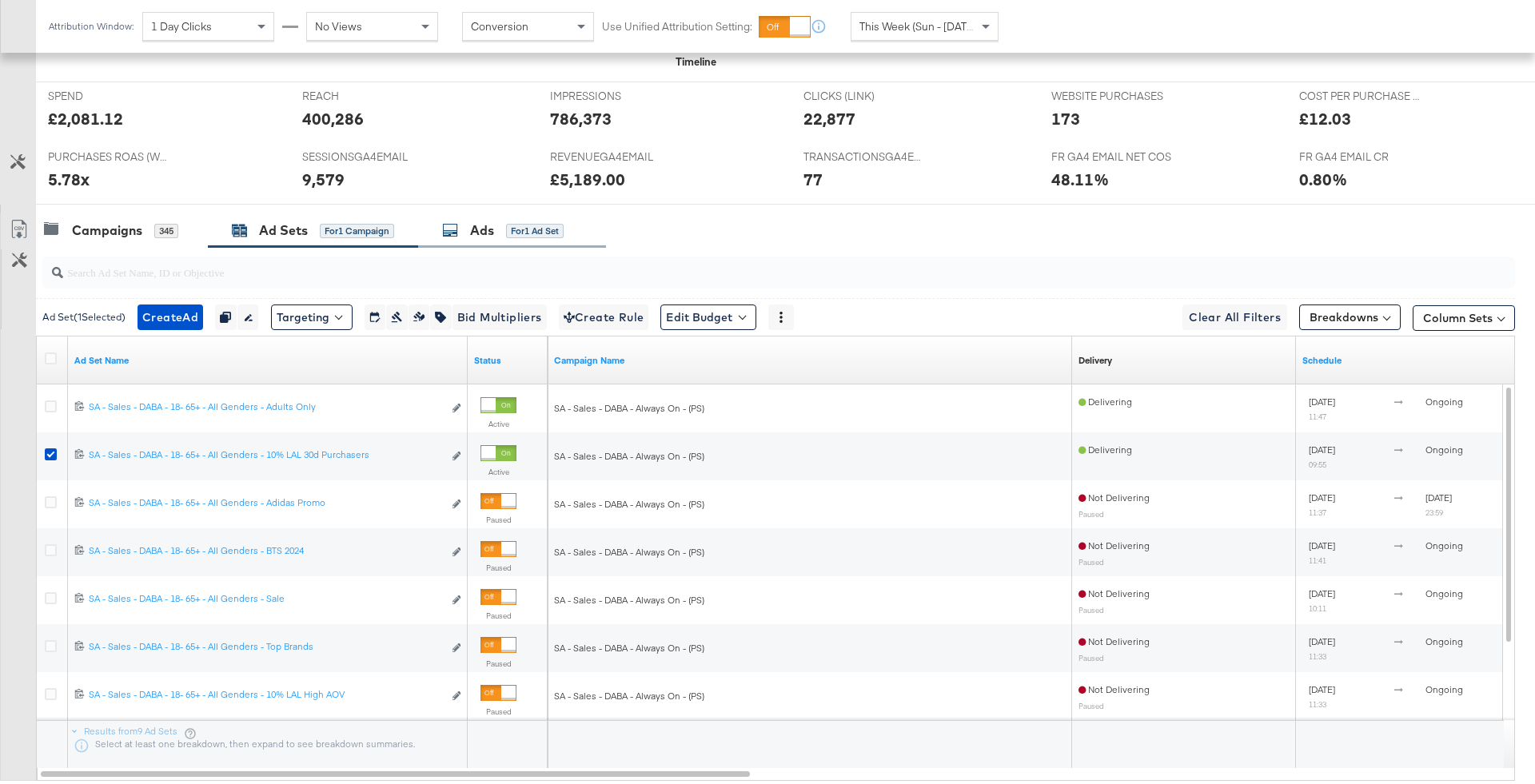
click at [486, 232] on div "Ads" at bounding box center [482, 231] width 24 height 19
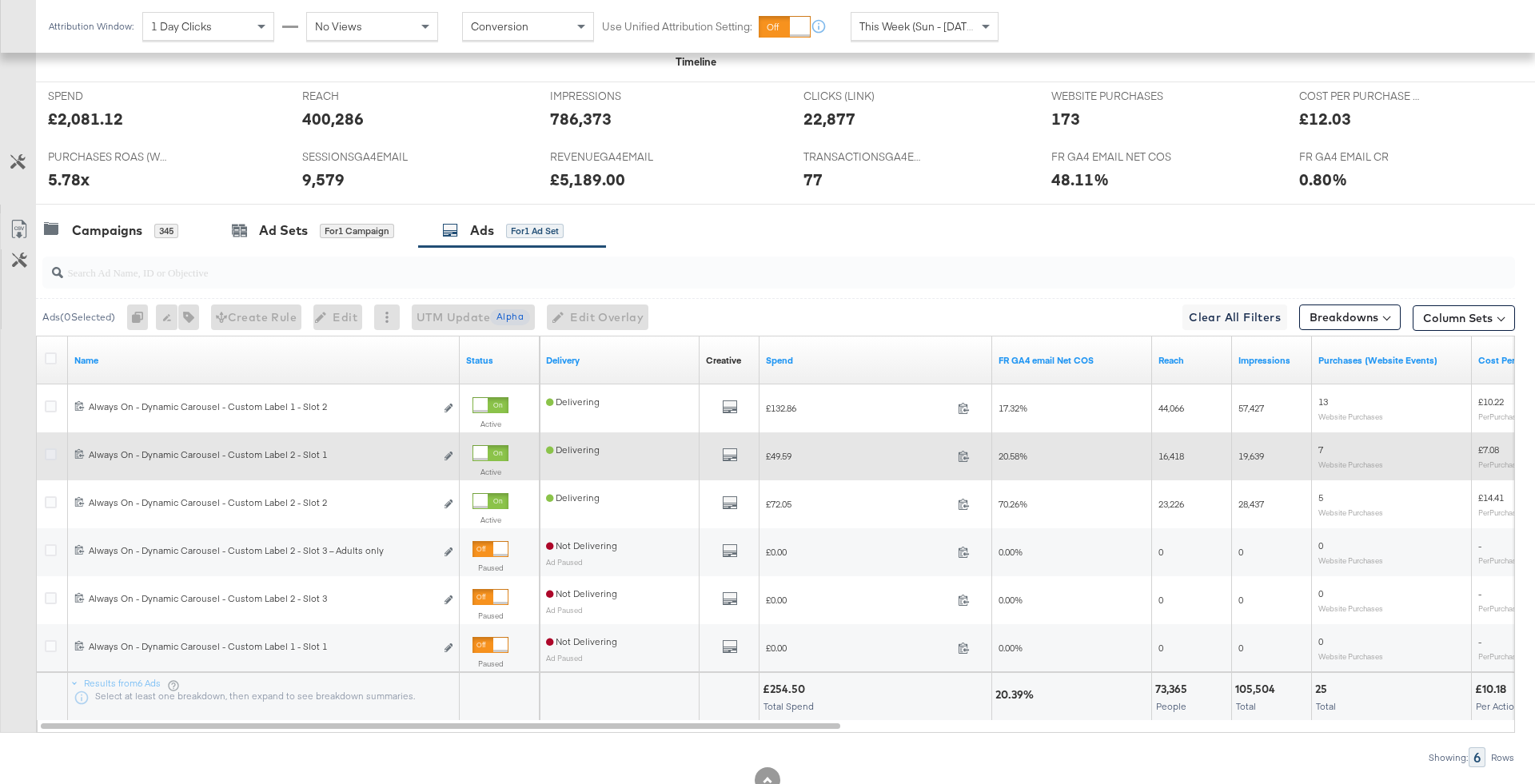
click at [51, 454] on icon at bounding box center [50, 454] width 12 height 12
click at [0, 0] on input "checkbox" at bounding box center [0, 0] width 0 height 0
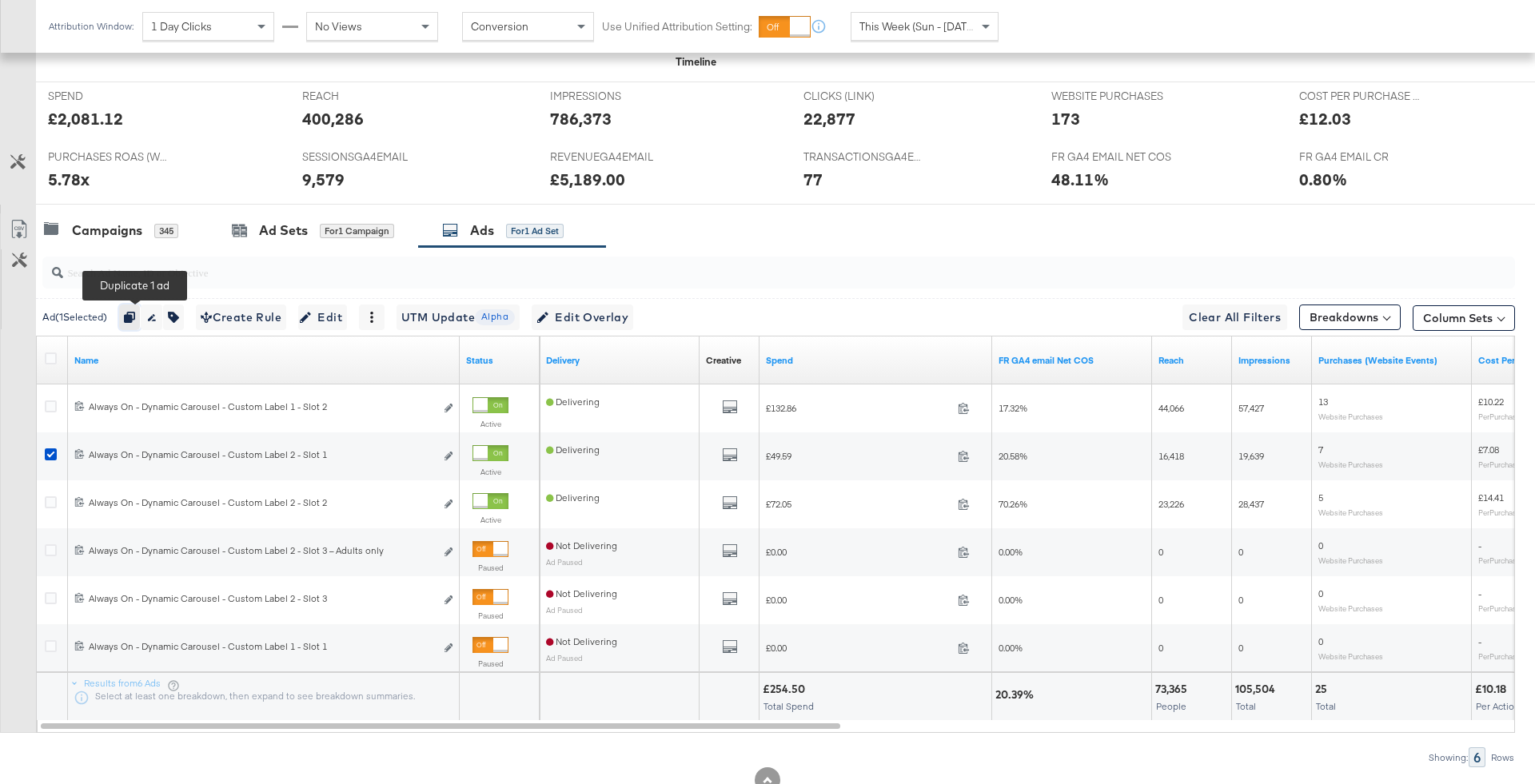
click at [139, 307] on button "button" at bounding box center [130, 317] width 21 height 26
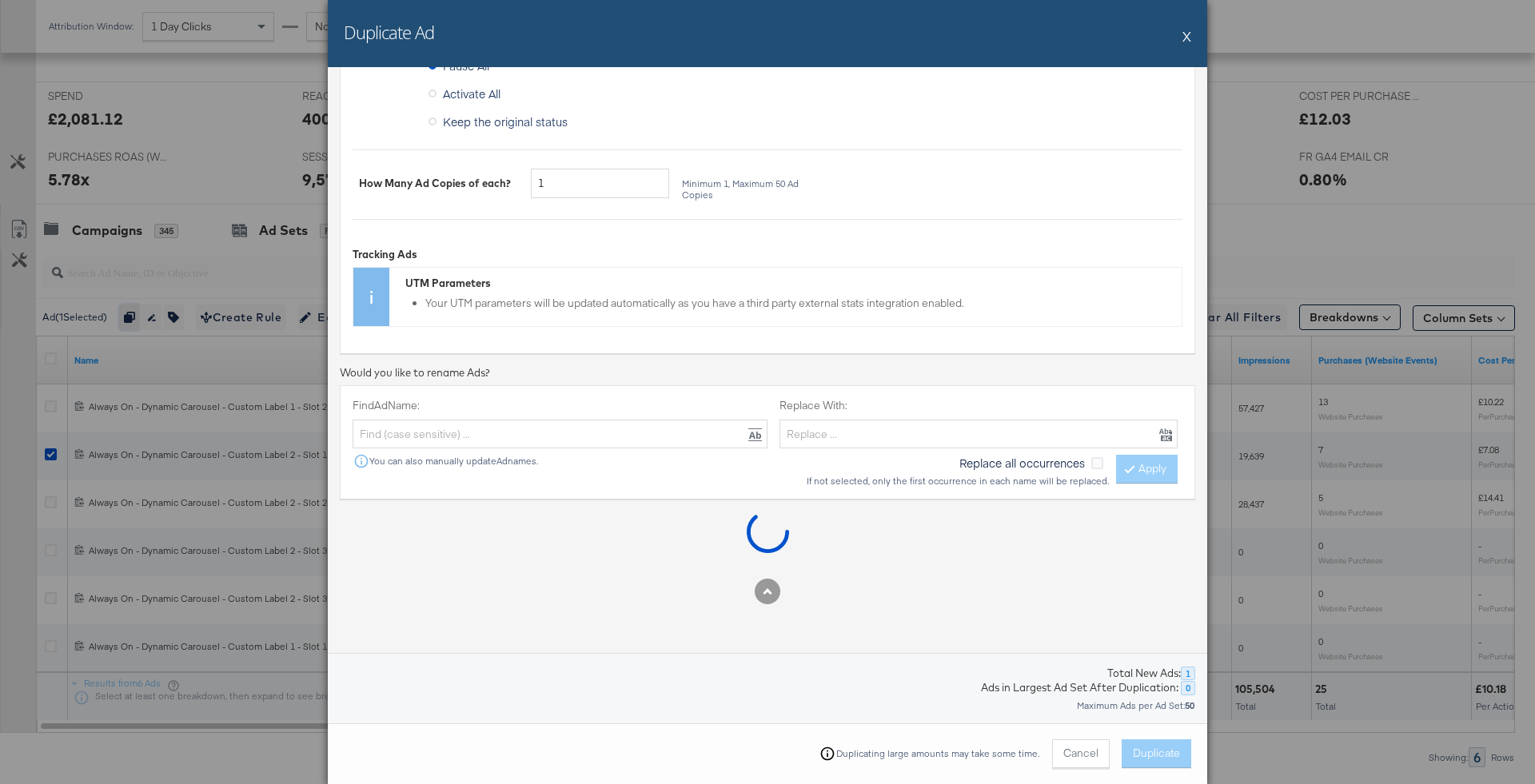
scroll to position [192, 0]
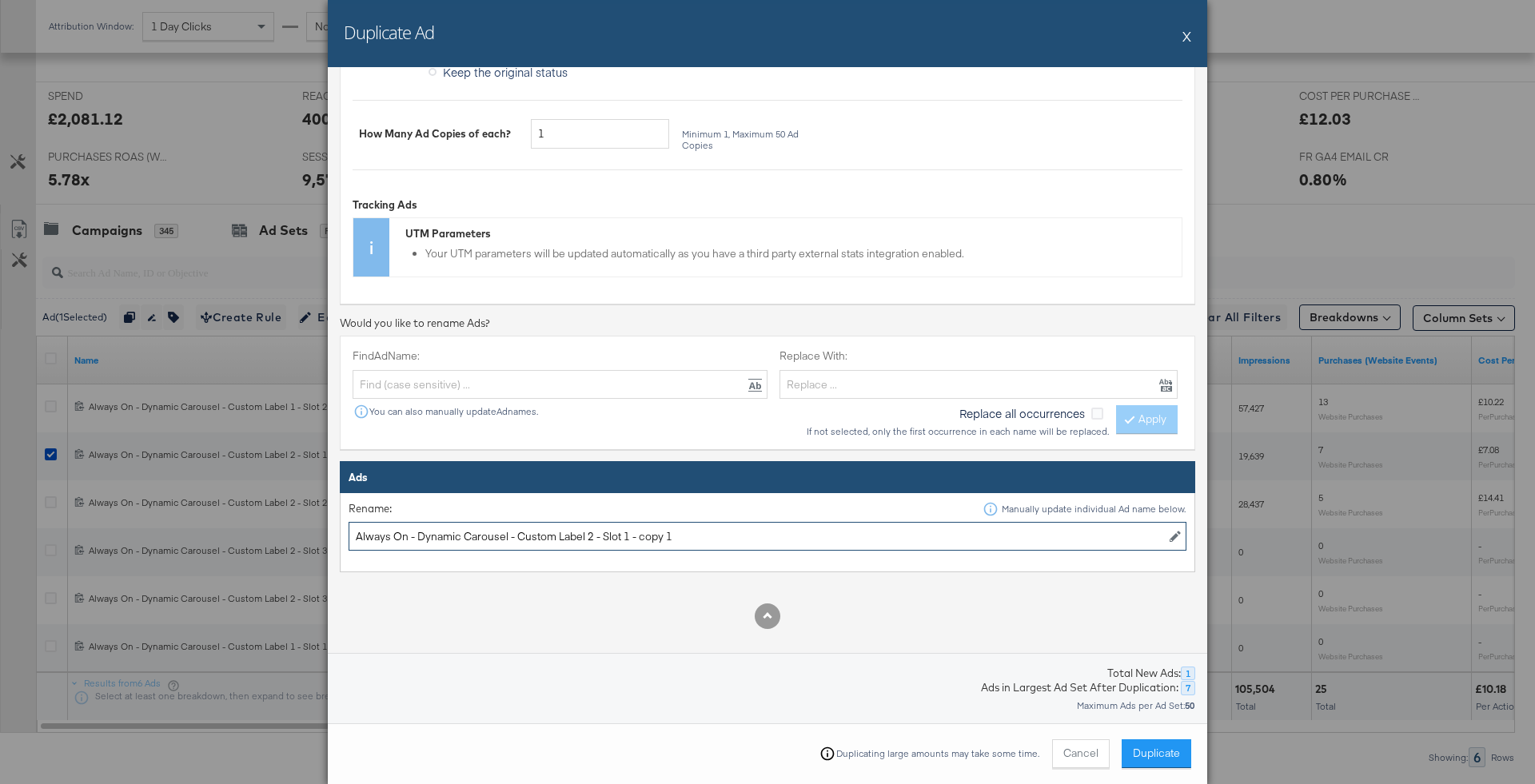
drag, startPoint x: 627, startPoint y: 531, endPoint x: 890, endPoint y: 532, distance: 263.0
click at [890, 532] on input "Always On - Dynamic Carousel - Custom Label 2 - Slot 1 - copy 1" at bounding box center [767, 536] width 838 height 30
drag, startPoint x: 595, startPoint y: 540, endPoint x: 516, endPoint y: 541, distance: 79.0
click at [516, 541] on input "Always On - Dynamic Carousel - Custom Label 2 - Slot 1" at bounding box center [767, 536] width 838 height 30
drag, startPoint x: 516, startPoint y: 541, endPoint x: 578, endPoint y: 542, distance: 62.0
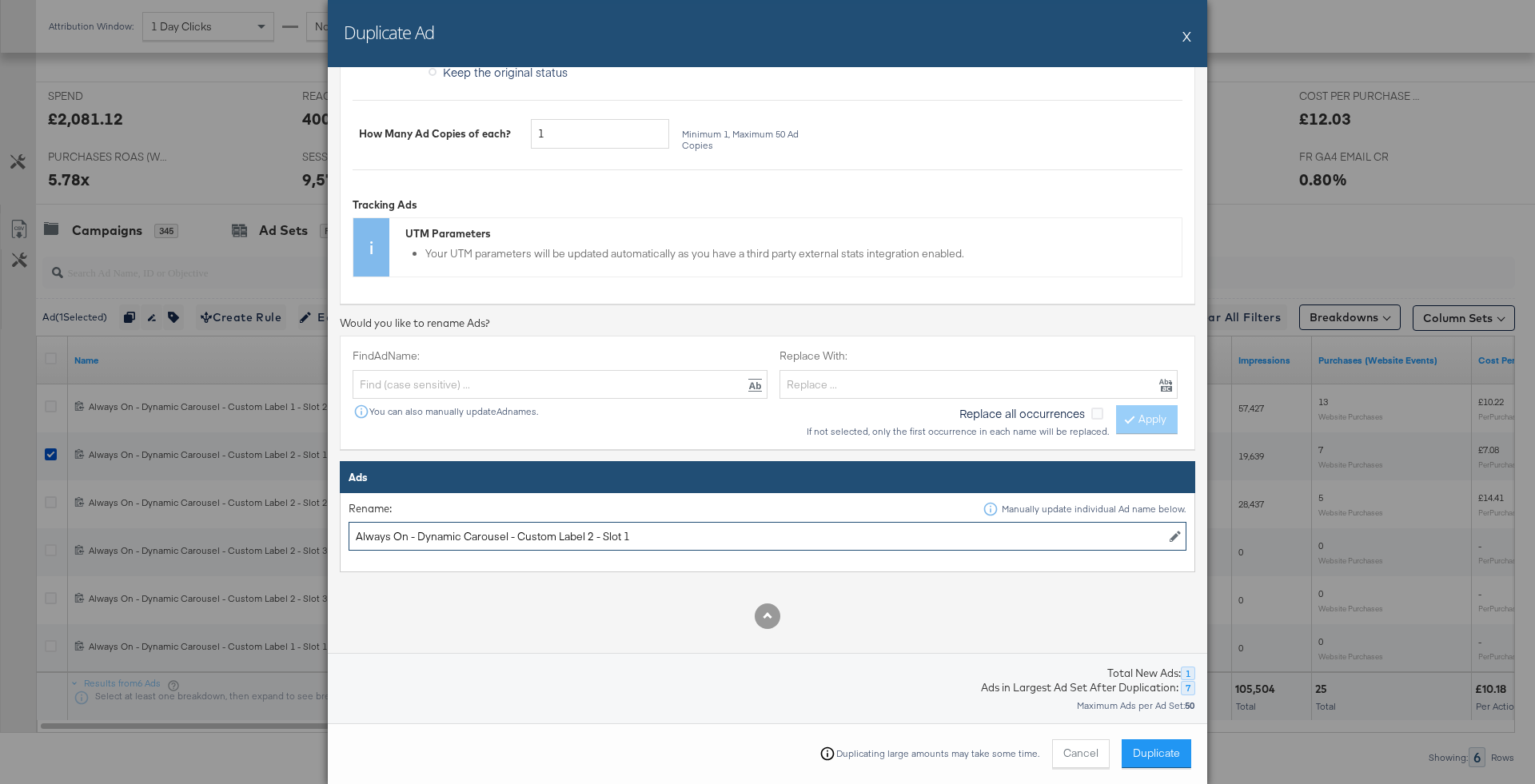
click at [578, 542] on input "Always On - Dynamic Carousel - Custom Label 2 - Slot 1" at bounding box center [767, 536] width 838 height 30
click at [578, 527] on input "Always On - Dynamic Carousel - Custom Label 2 - Slot 1" at bounding box center [767, 536] width 838 height 30
drag, startPoint x: 593, startPoint y: 527, endPoint x: 519, endPoint y: 527, distance: 74.0
click at [519, 527] on input "Always On - Dynamic Carousel - Custom Label 2 - Slot 1" at bounding box center [767, 536] width 838 height 30
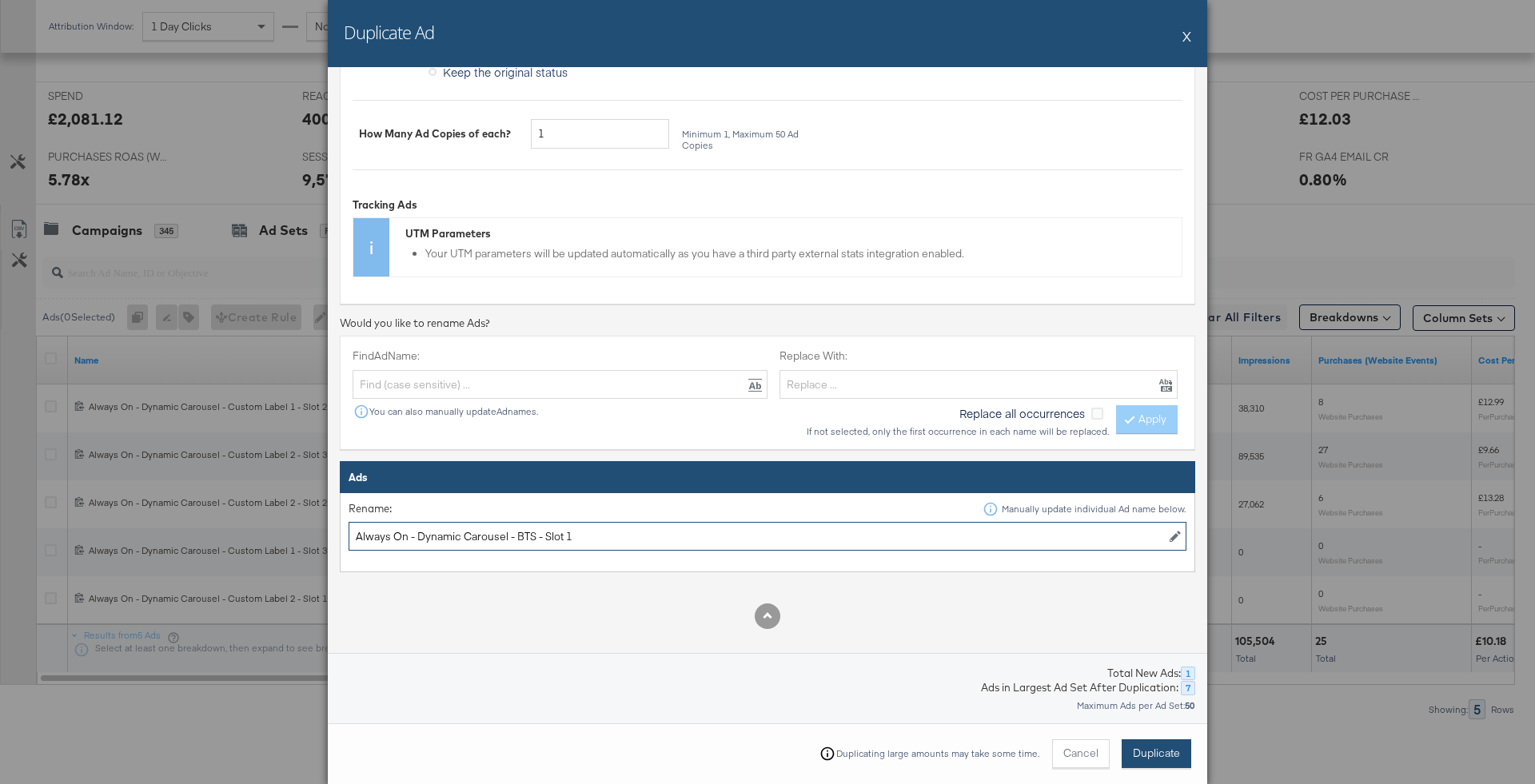
type input "Always On - Dynamic Carousel - BTS - Slot 1"
click at [1160, 750] on span "Duplicate" at bounding box center [1156, 754] width 47 height 15
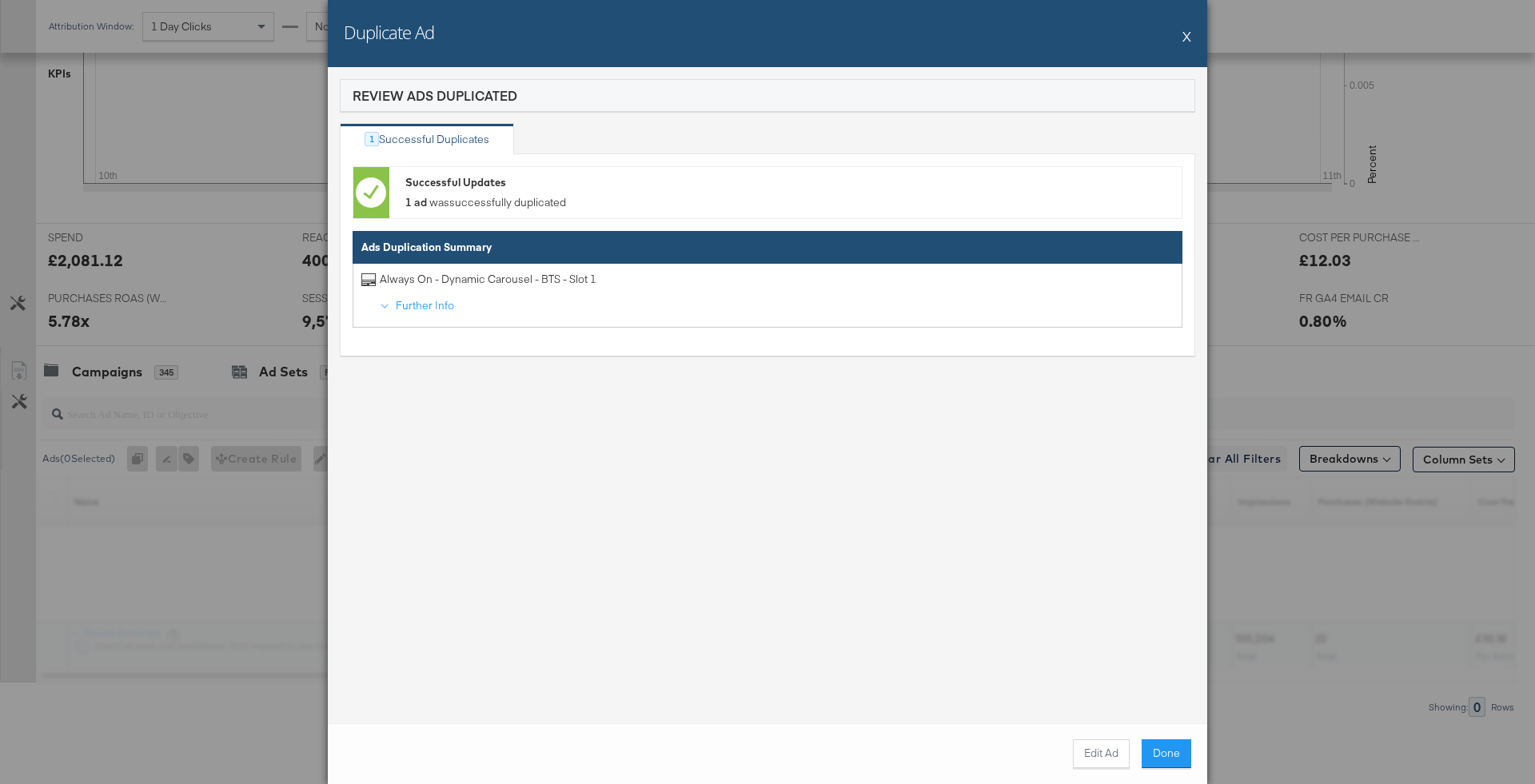
scroll to position [648, 0]
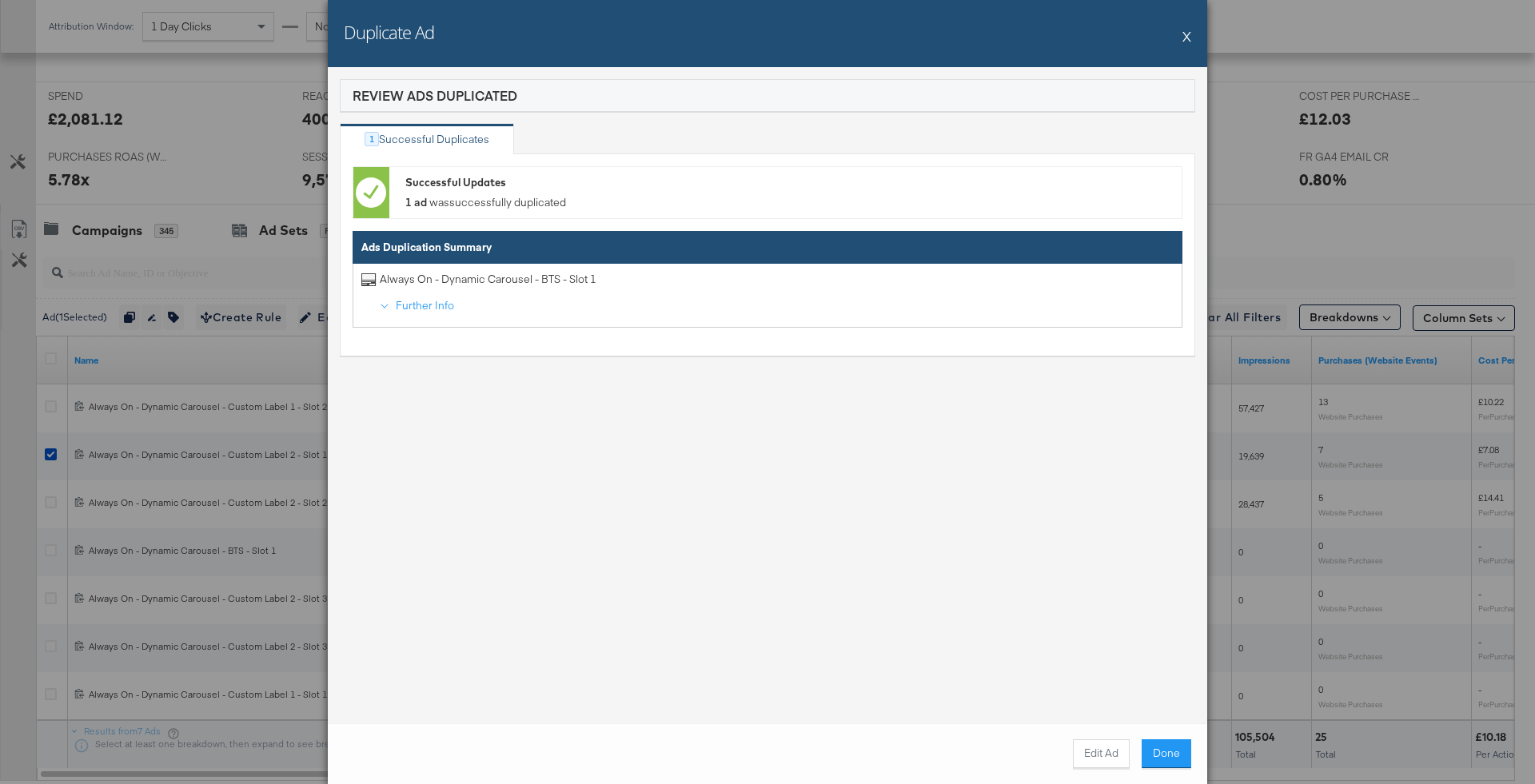
click at [1067, 745] on div "Edit Ad Done" at bounding box center [1126, 754] width 131 height 29
click at [1099, 752] on button "Edit Ad" at bounding box center [1101, 754] width 57 height 29
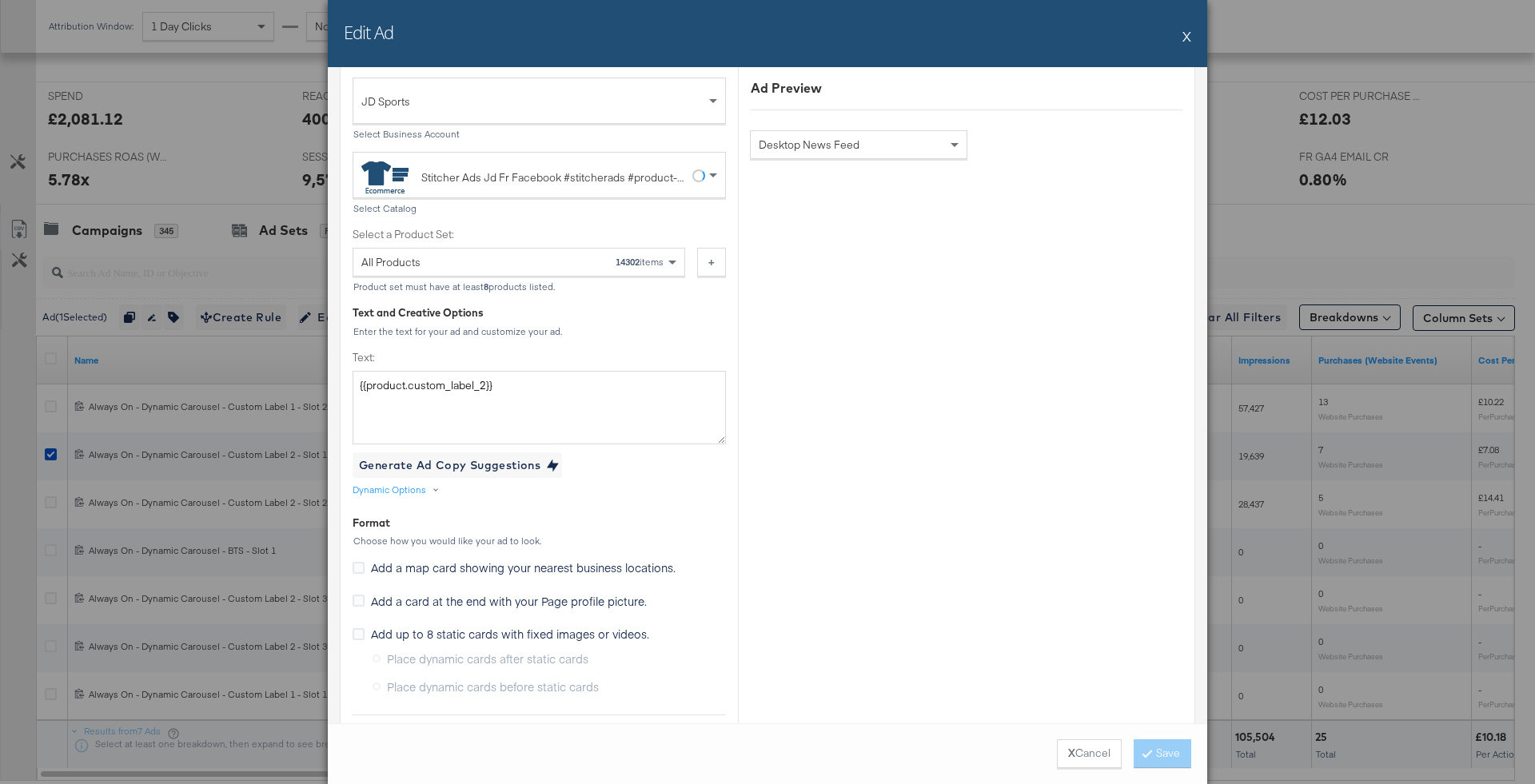
scroll to position [540, 0]
click at [575, 373] on textarea "{{product.custom_label_2}}" at bounding box center [539, 406] width 374 height 73
paste textarea "Ton look Back to School est là : baskets, sacs, vestes et plus encore."
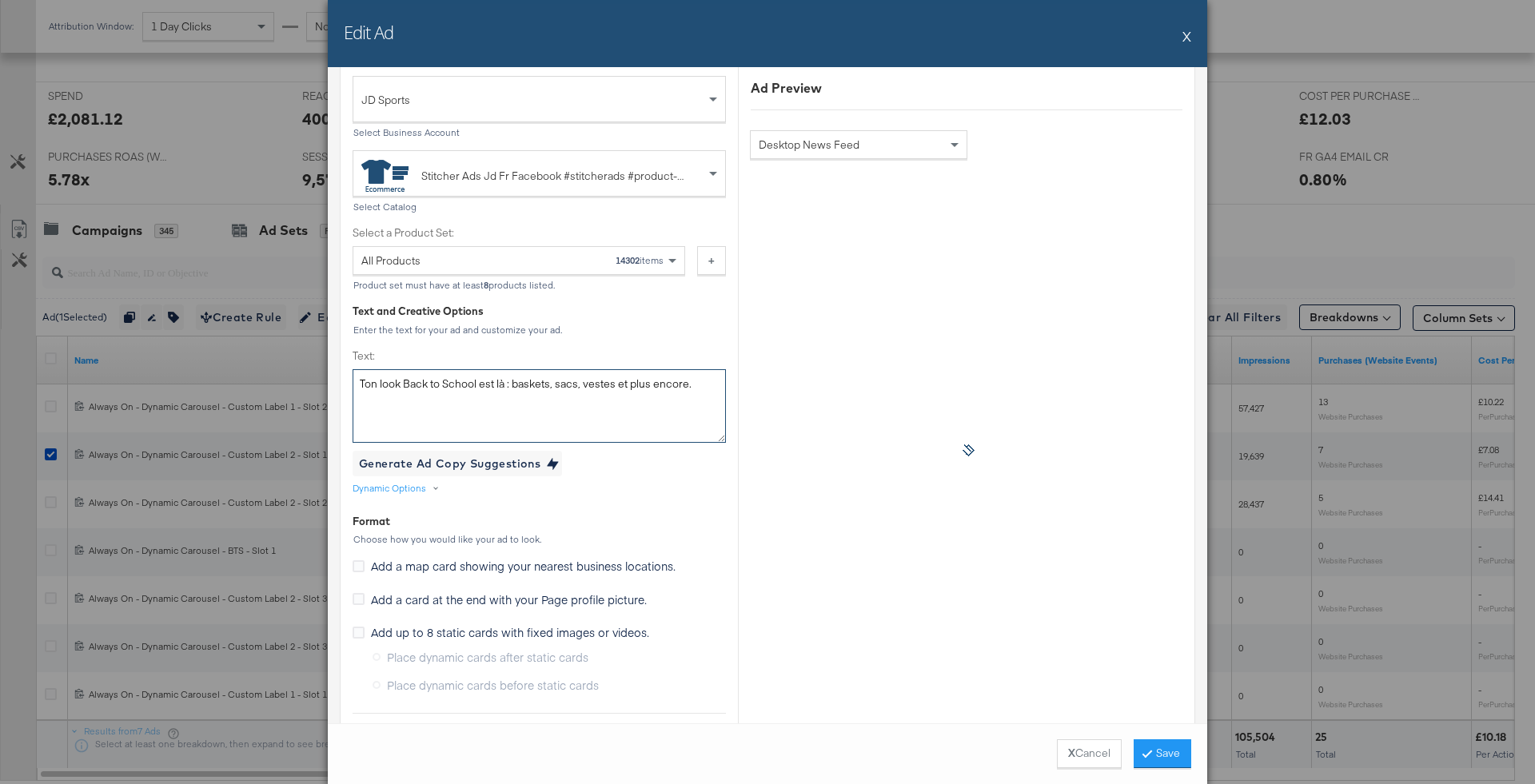
type textarea "Ton look Back to School est là : baskets, sacs, vestes et plus encore."
click at [655, 339] on div "Creative Options Identity Choose the pages, images and links that appear in you…" at bounding box center [539, 771] width 374 height 2183
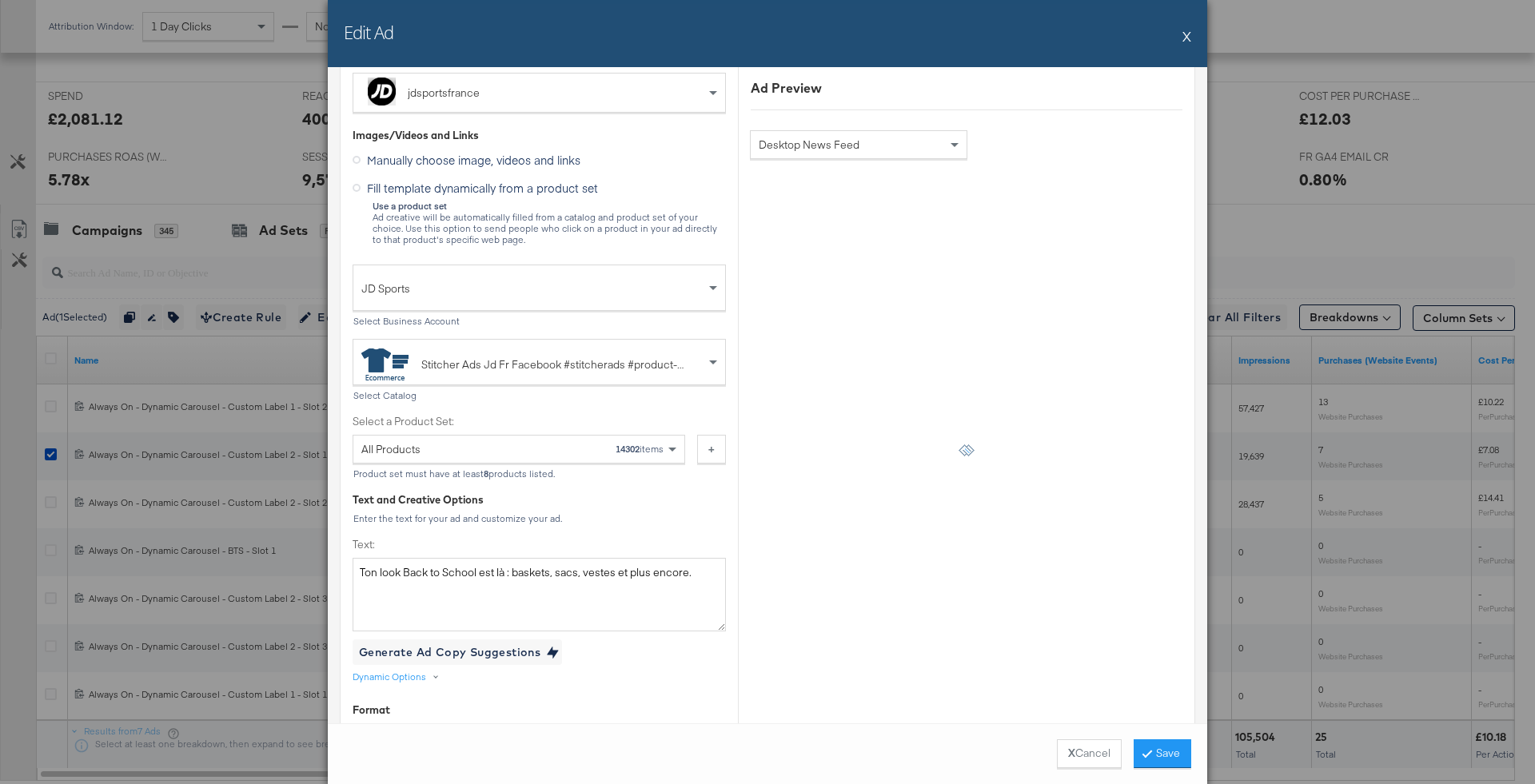
scroll to position [324, 0]
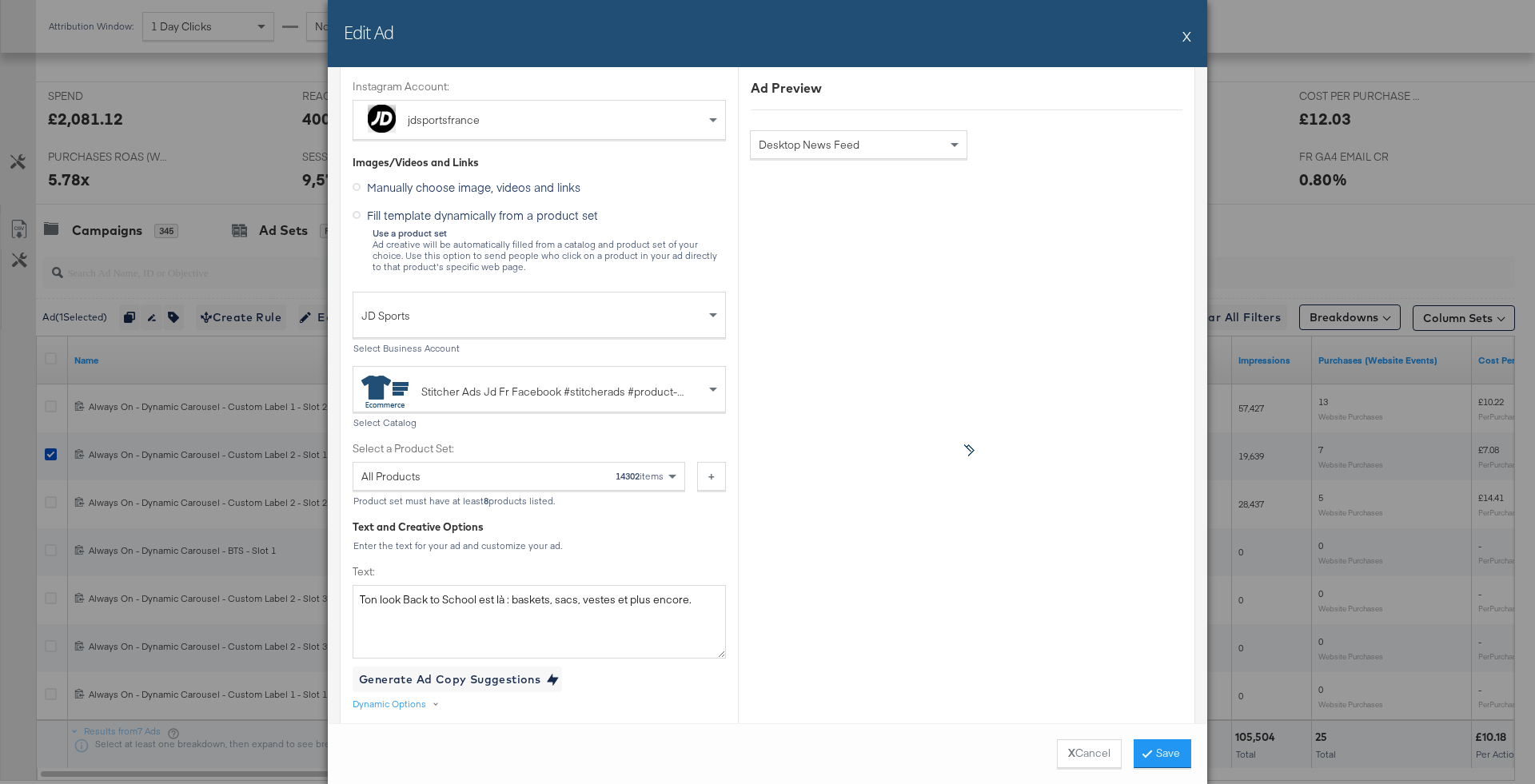
click at [561, 475] on div "All Products 14302 items" at bounding box center [512, 476] width 303 height 27
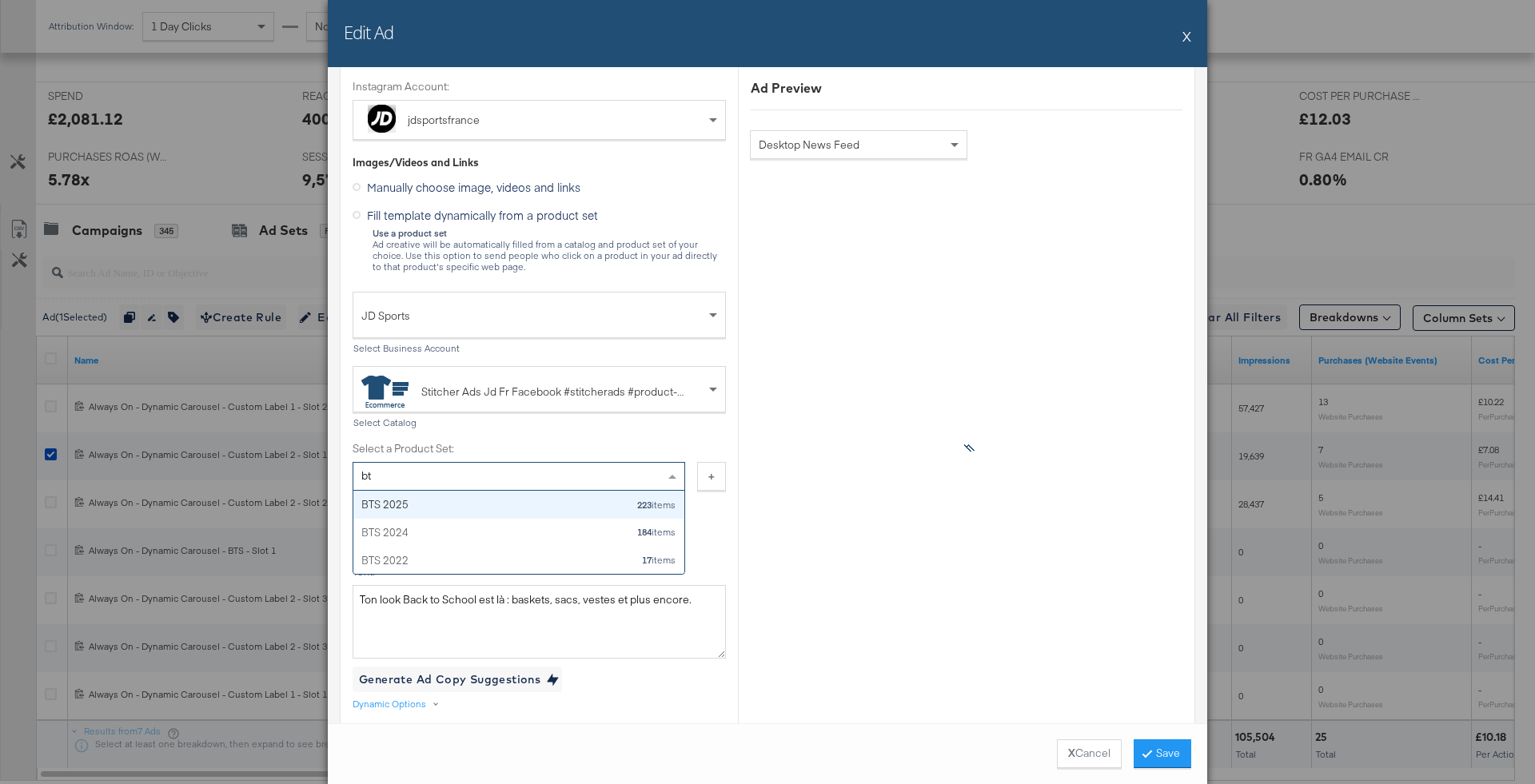
type input "bts"
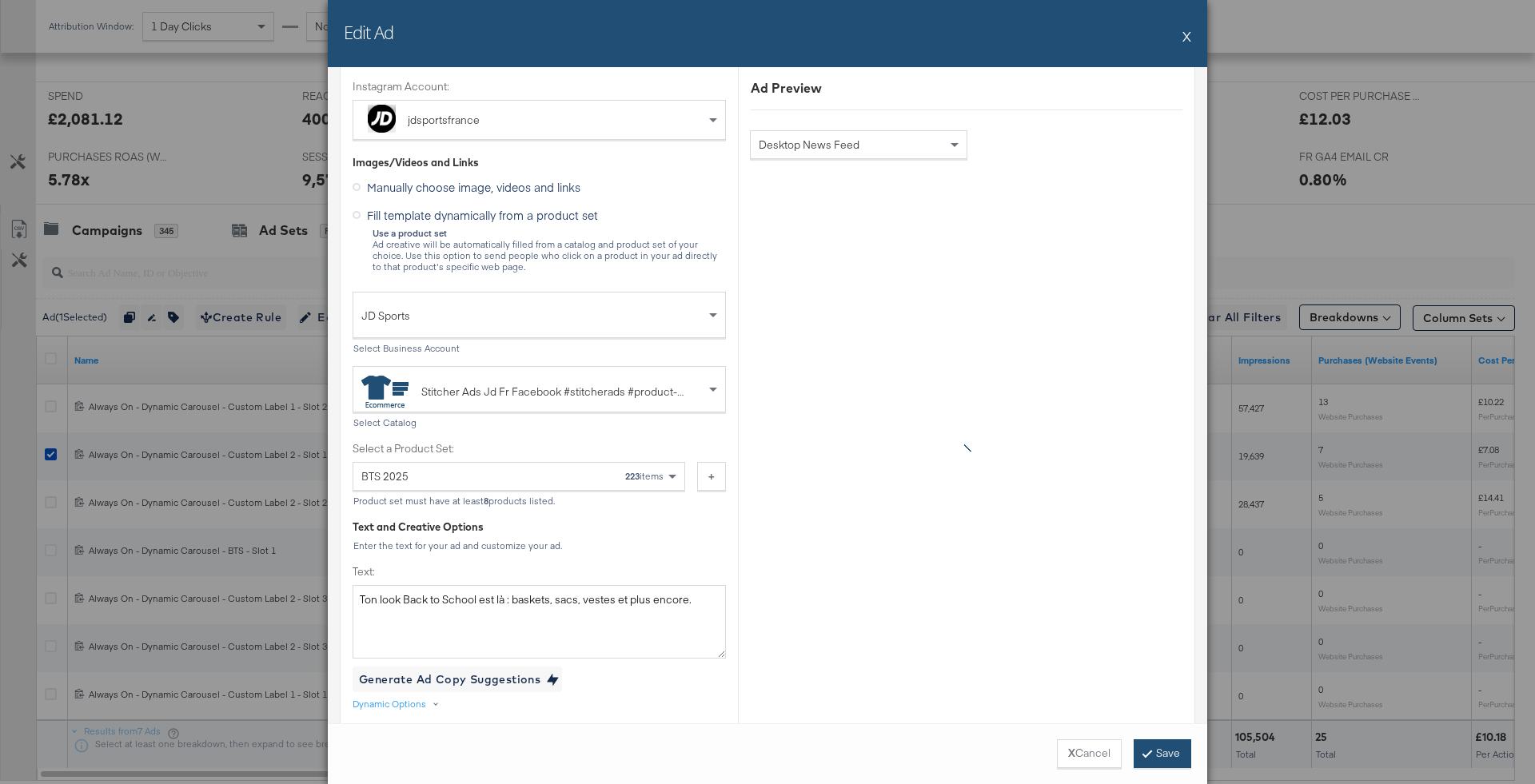
click at [1162, 762] on button "Save" at bounding box center [1162, 754] width 57 height 29
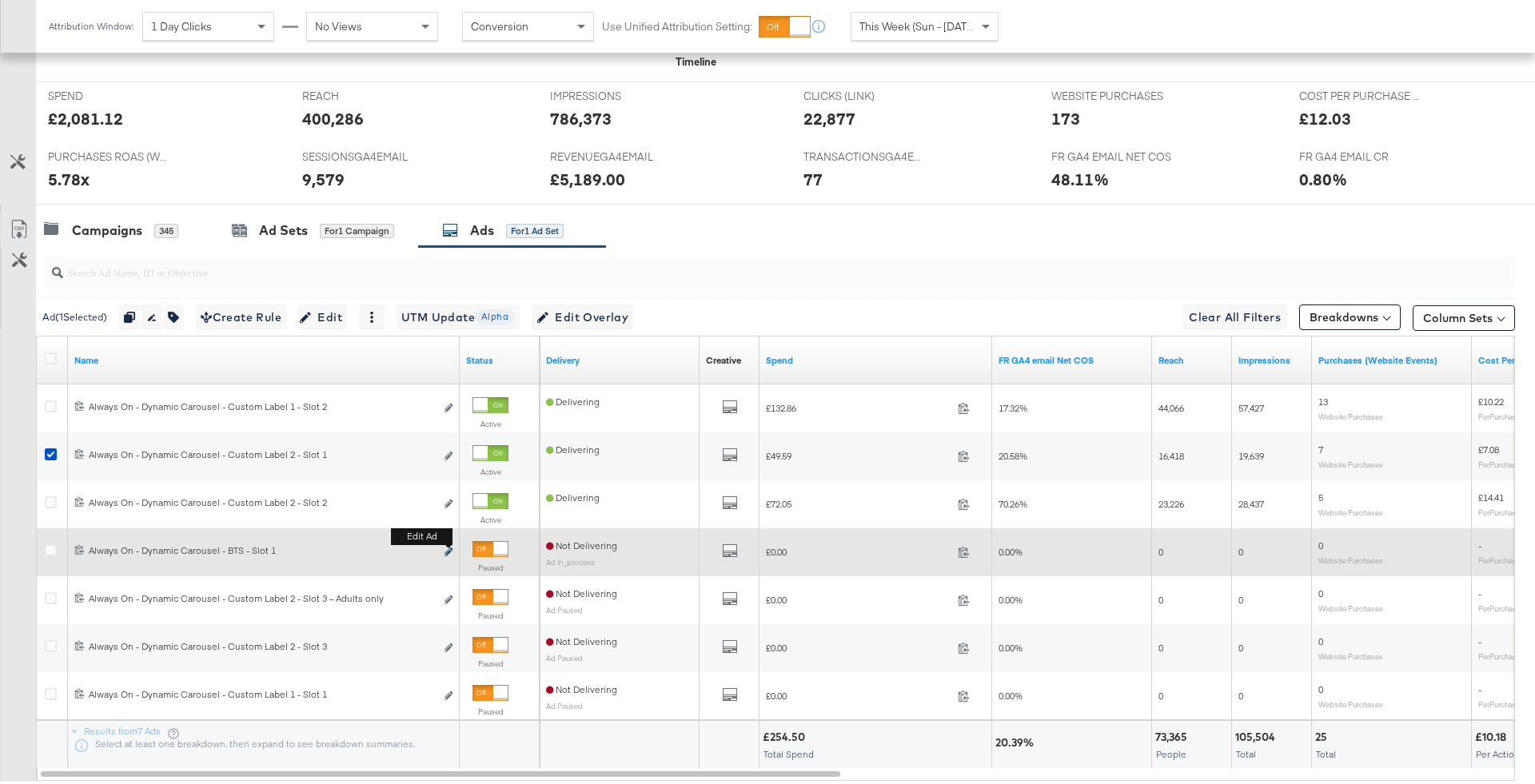
click at [448, 548] on icon "link" at bounding box center [448, 552] width 8 height 9
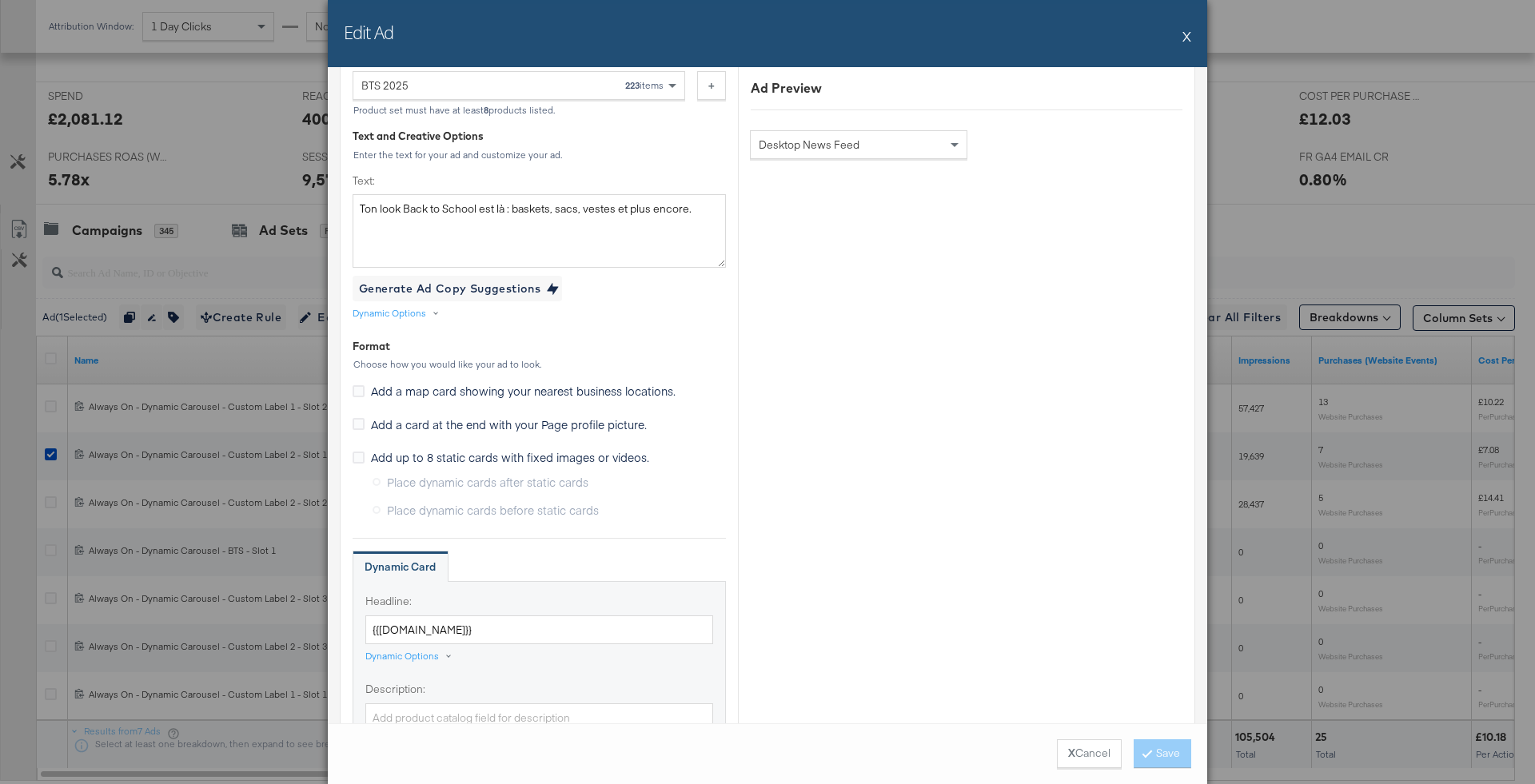
scroll to position [1167, 0]
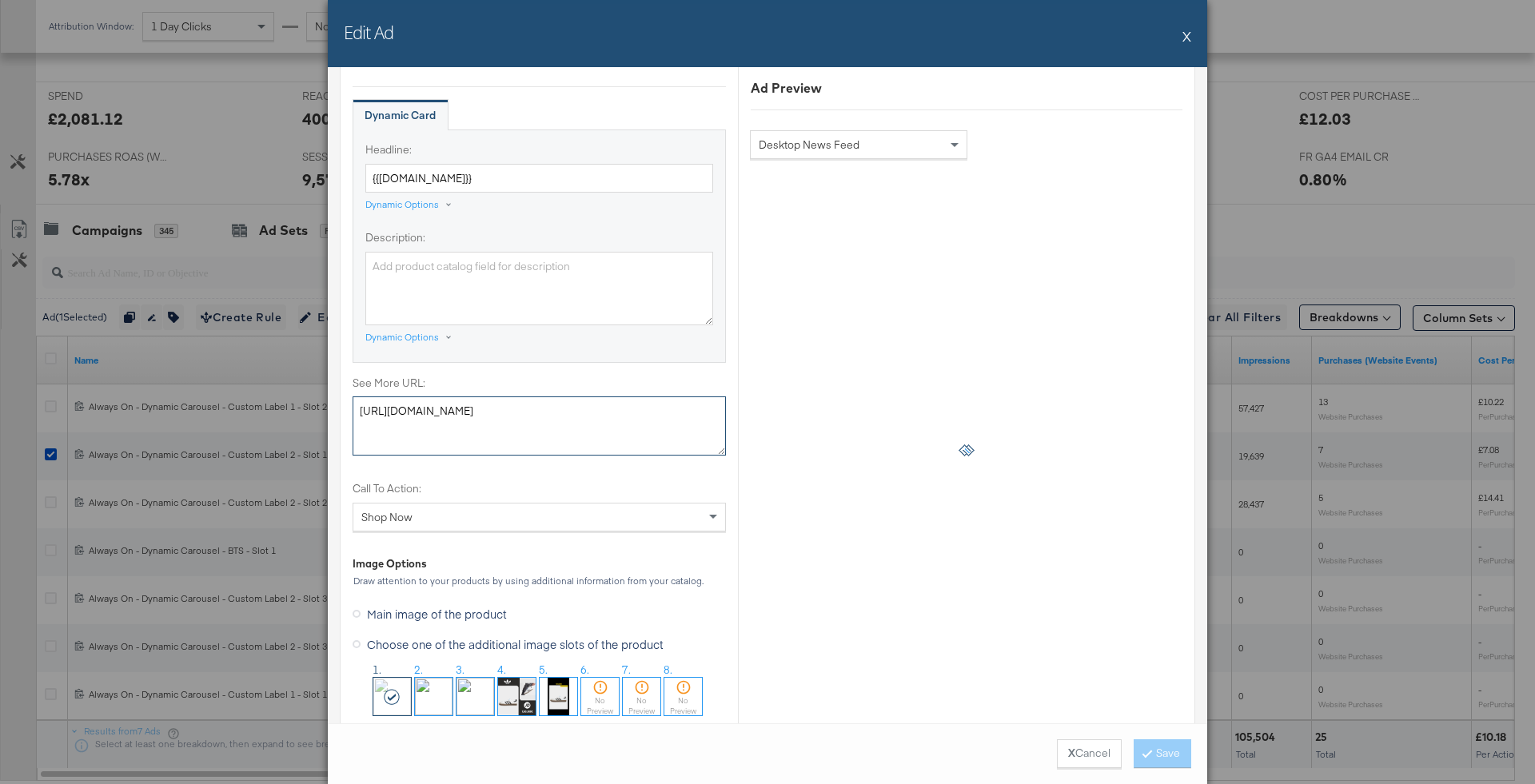
click at [562, 417] on textarea "[URL][DOMAIN_NAME]" at bounding box center [539, 426] width 374 height 59
paste textarea "campaign/Back+To+School/?facet-edit=back-to-school"
type textarea "https://www.jdsports.fr/campaign/Back+To+School/?facet-edit=back-to-school"
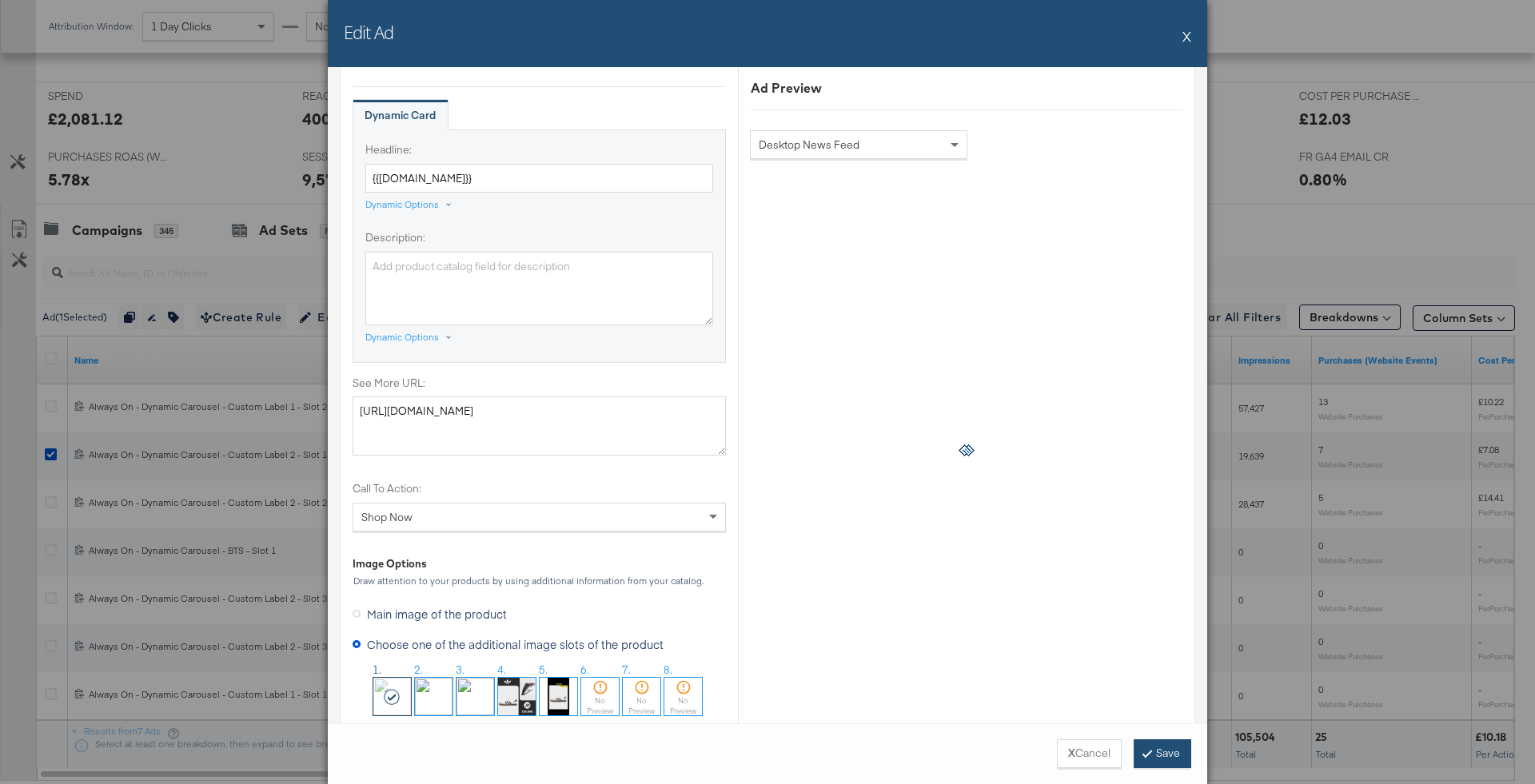
click at [1174, 759] on button "Save" at bounding box center [1162, 754] width 57 height 29
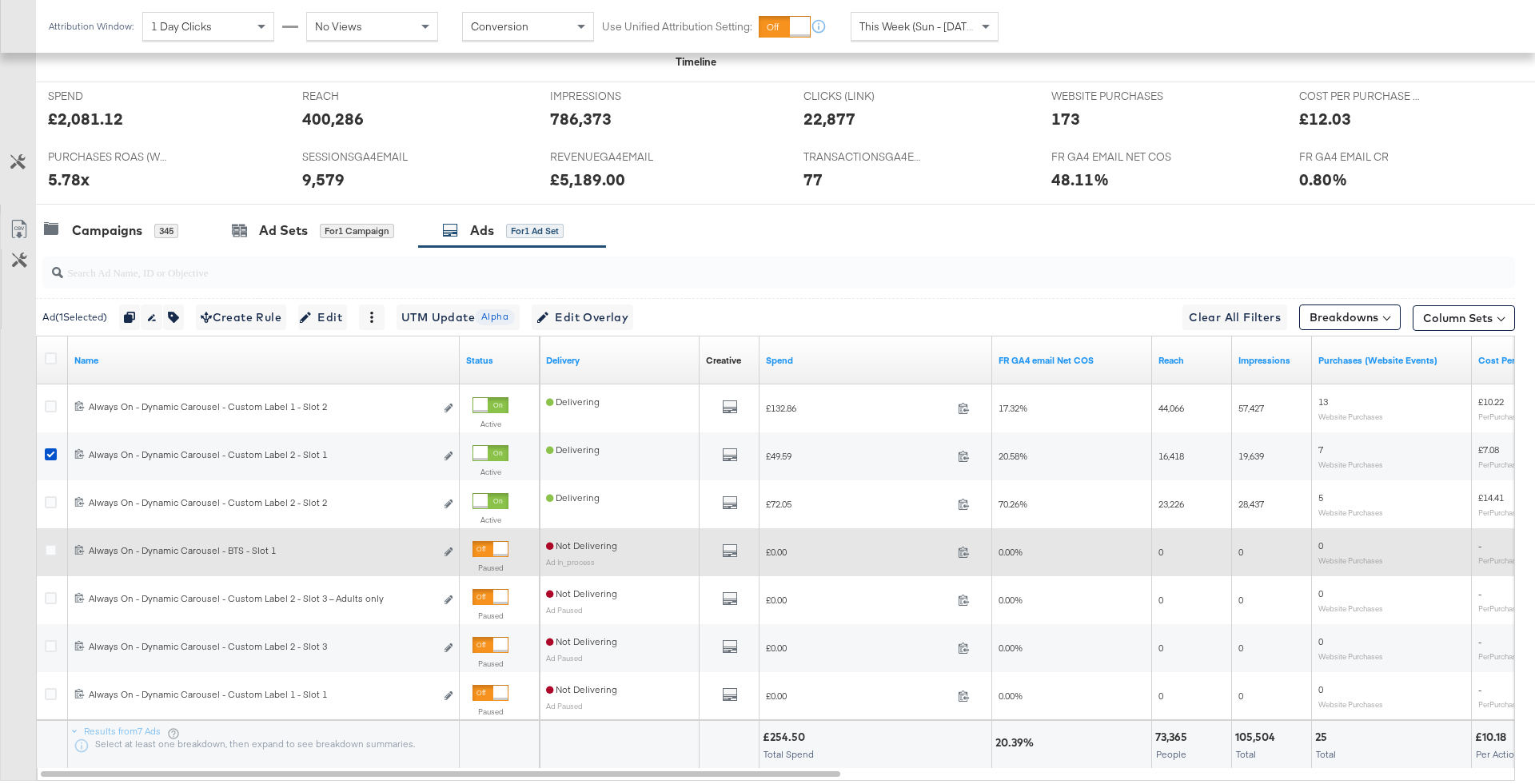
click at [500, 542] on div at bounding box center [501, 549] width 14 height 14
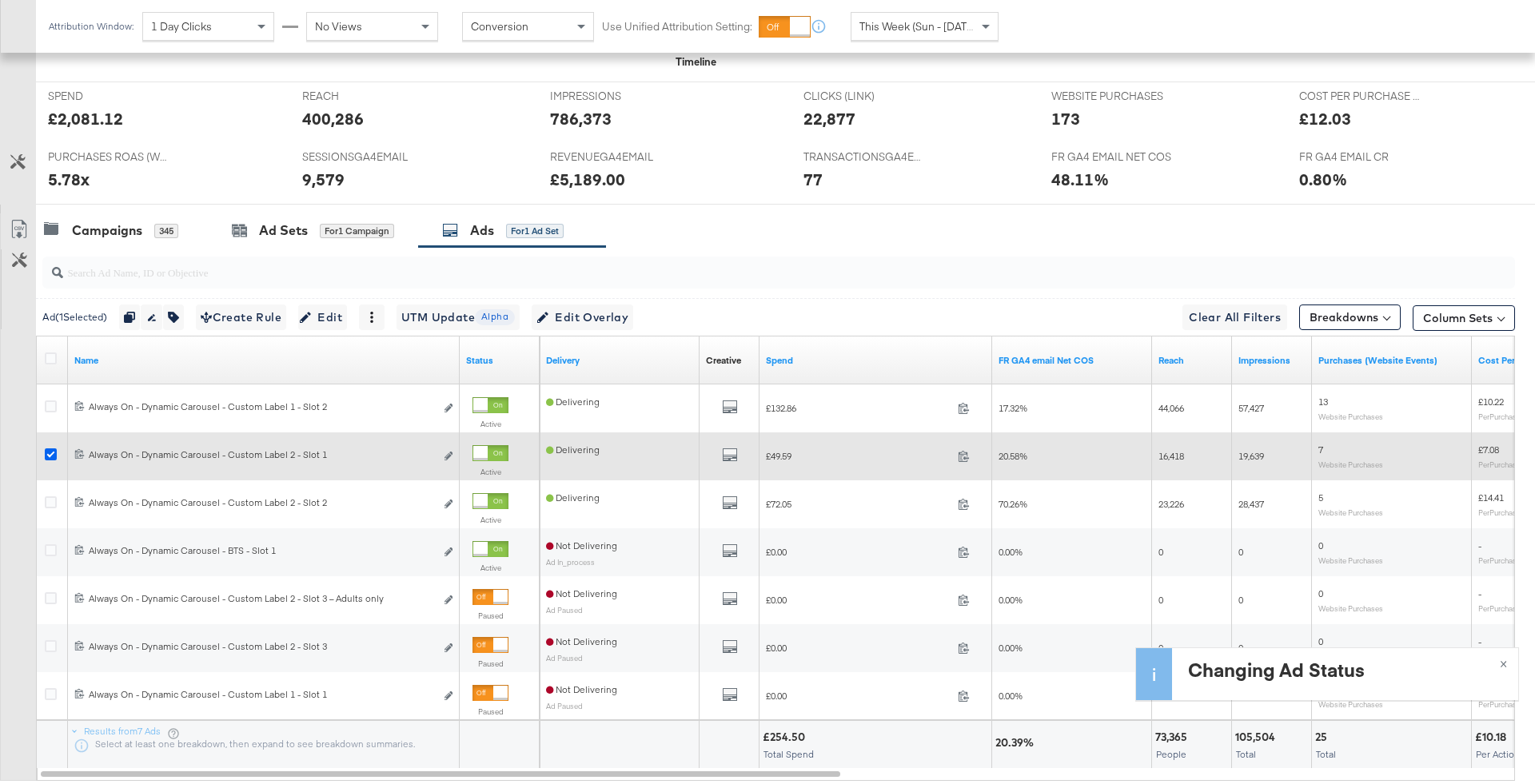
click at [51, 451] on icon at bounding box center [50, 454] width 12 height 12
click at [0, 0] on input "checkbox" at bounding box center [0, 0] width 0 height 0
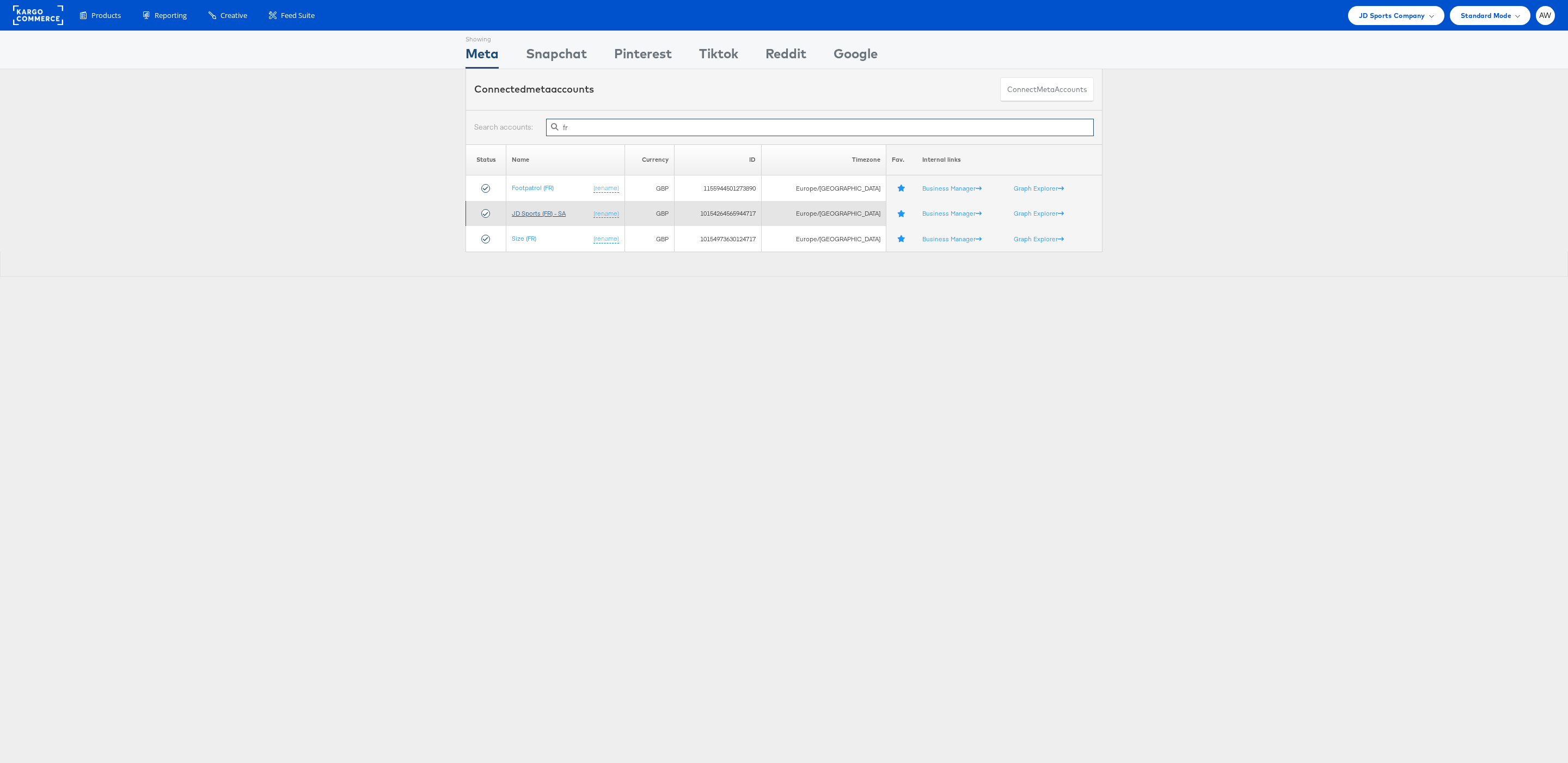
type input "fr"
click at [535, 217] on link "JD Sports (FR) - SA" at bounding box center [539, 213] width 54 height 8
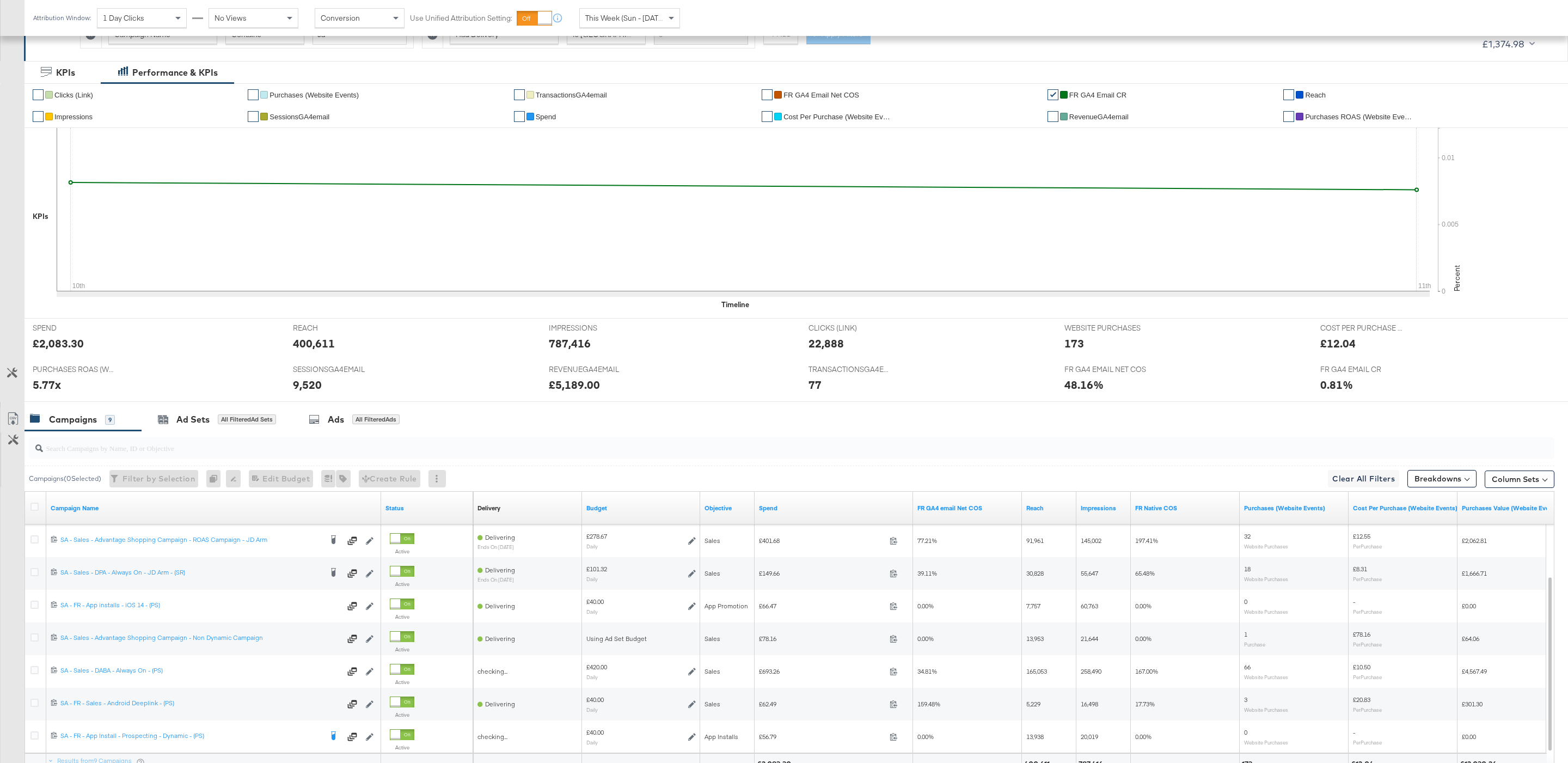
scroll to position [286, 0]
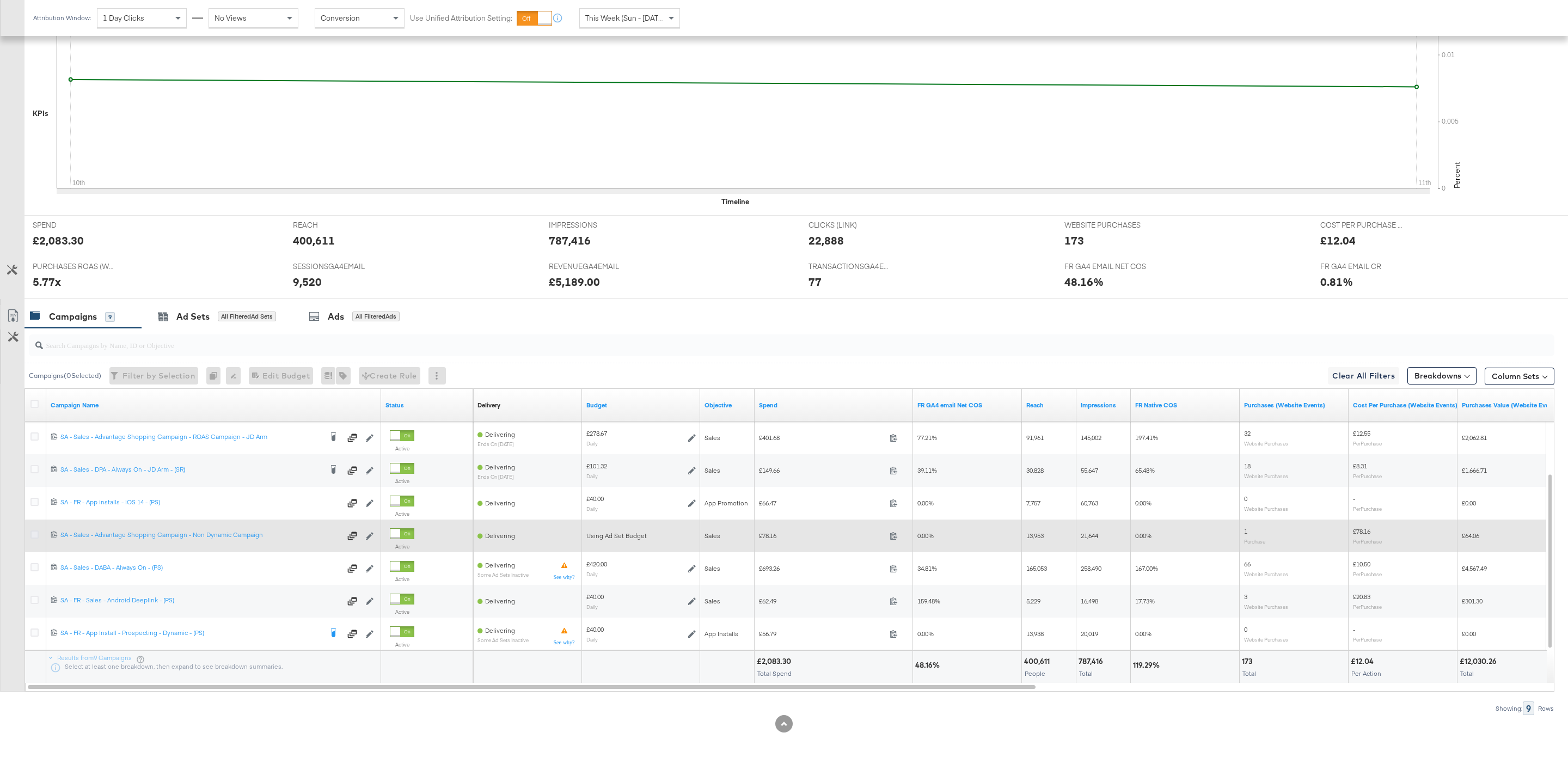
click at [32, 537] on icon at bounding box center [34, 534] width 8 height 8
click at [0, 0] on input "checkbox" at bounding box center [0, 0] width 0 height 0
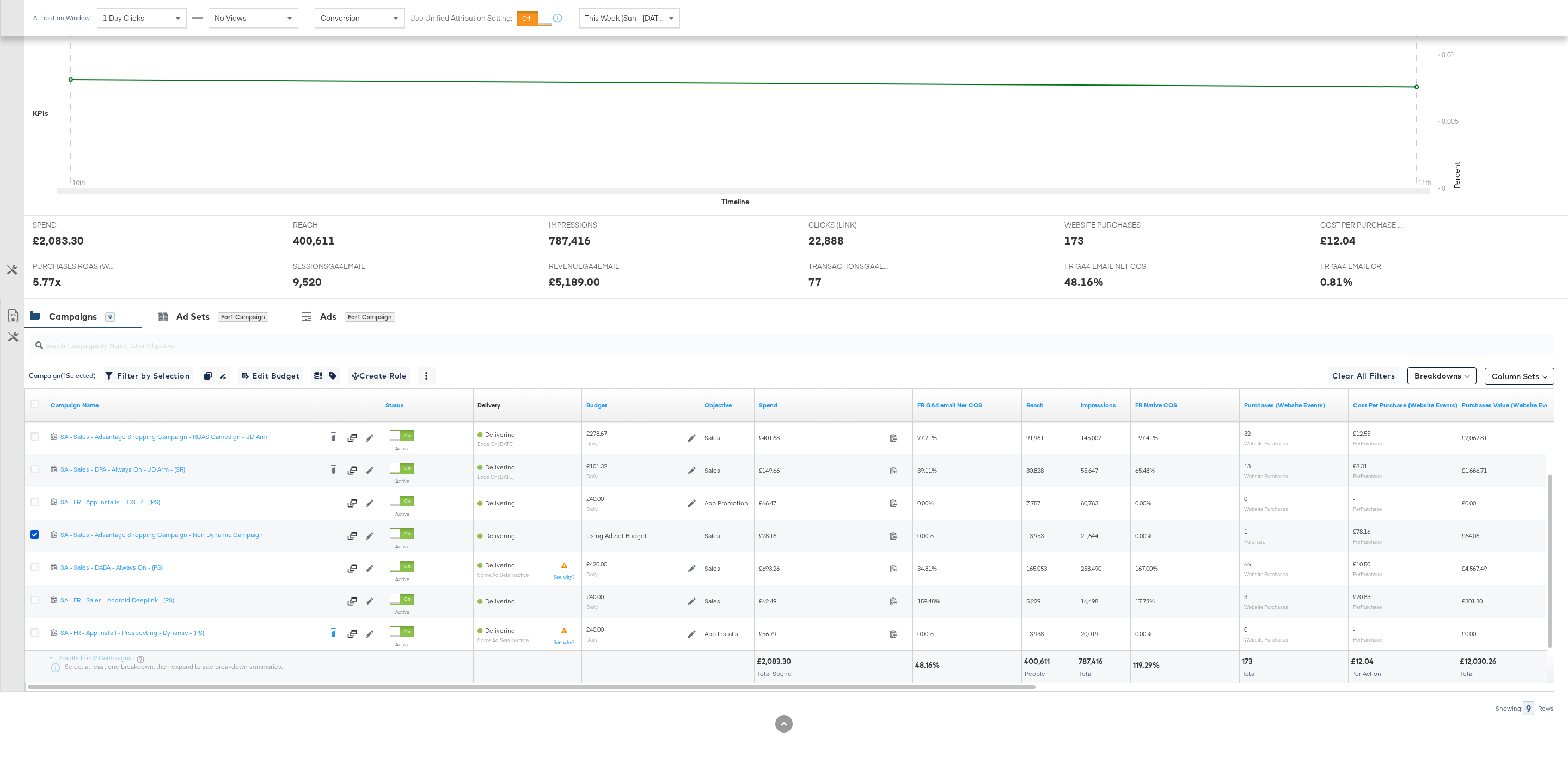
click at [380, 302] on div at bounding box center [784, 303] width 1568 height 9
click at [380, 330] on input "search" at bounding box center [727, 340] width 1367 height 21
click at [363, 315] on div "for 1 Campaign" at bounding box center [369, 317] width 51 height 10
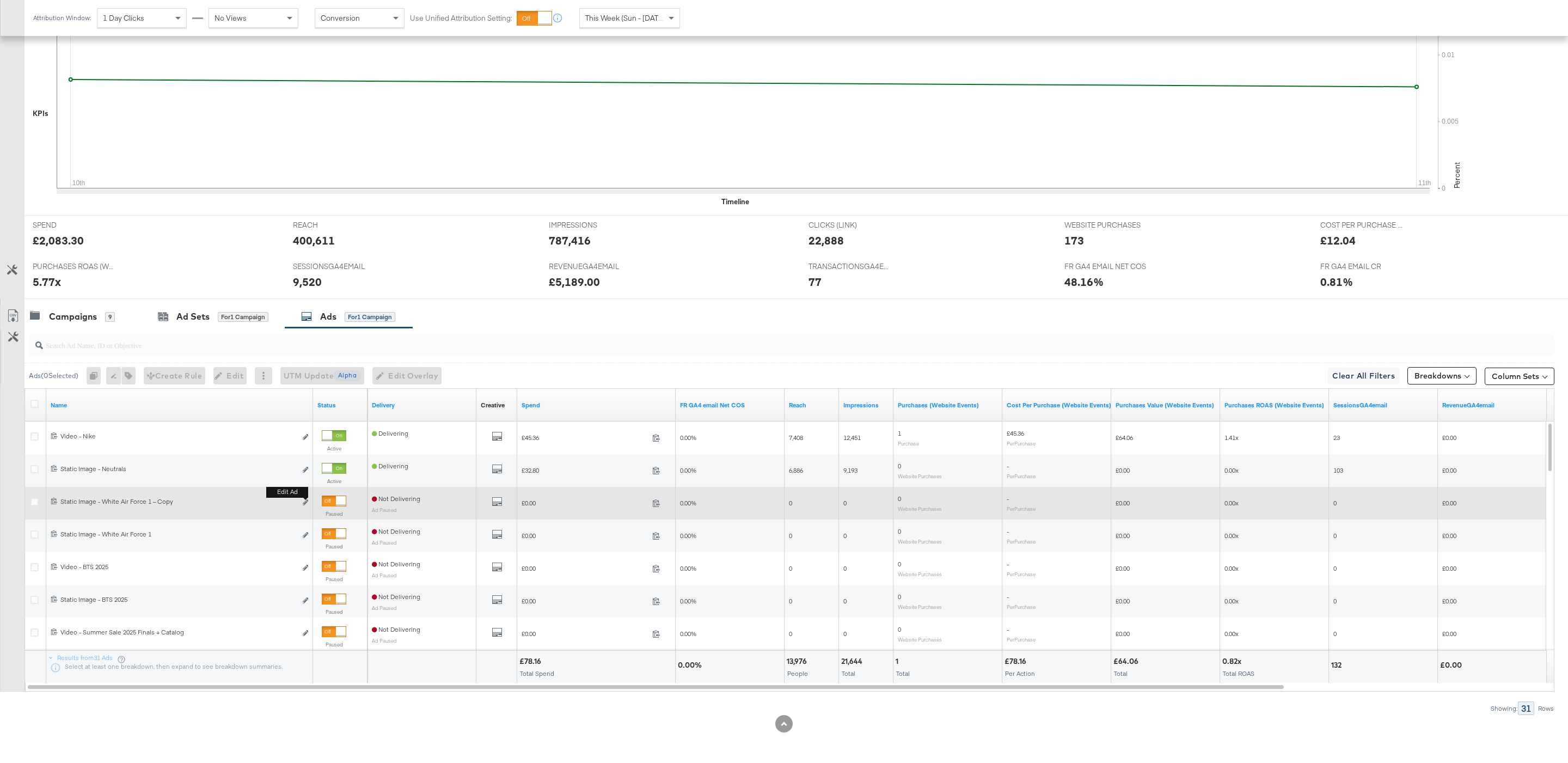
click at [307, 500] on button "Edit ad" at bounding box center [305, 503] width 7 height 12
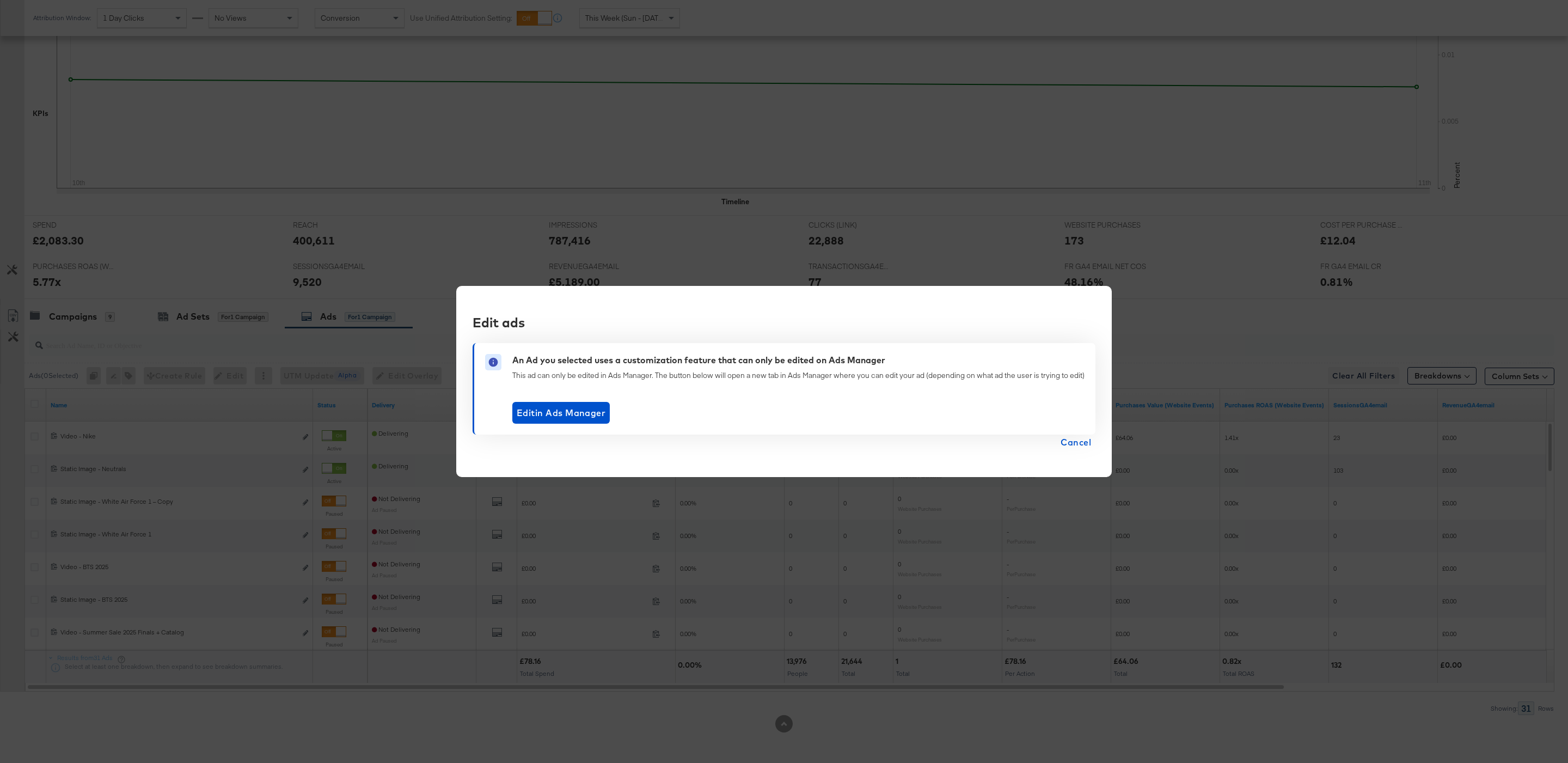
click at [1071, 437] on span "Cancel" at bounding box center [1076, 442] width 30 height 15
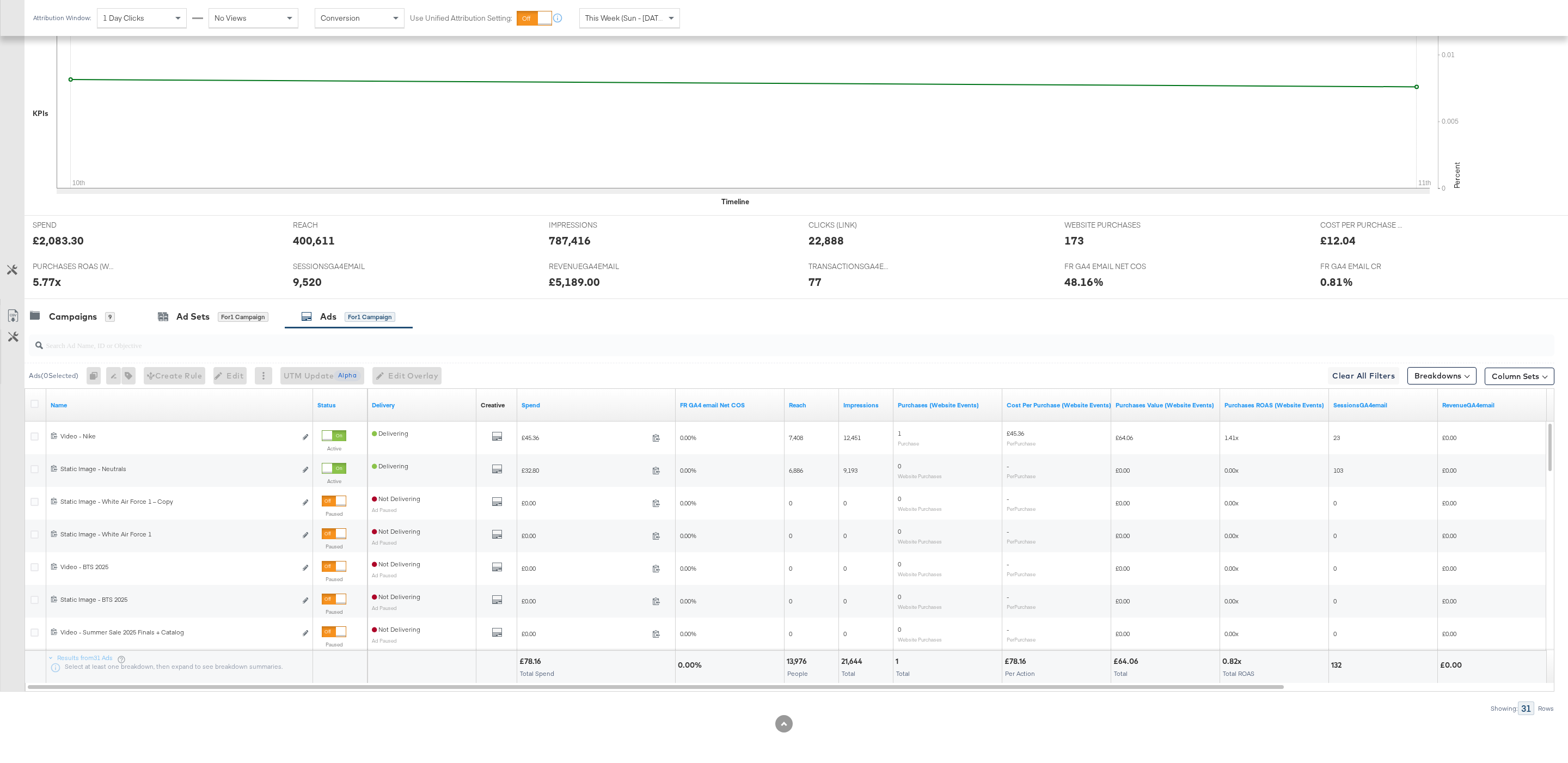
click at [640, 3] on div "Attribution Window: 1 Day Clicks No Views Conversion Use Unified Attribution Se…" at bounding box center [359, 18] width 669 height 36
click at [640, 10] on div "This Week (Sun - [DATE])" at bounding box center [630, 18] width 100 height 18
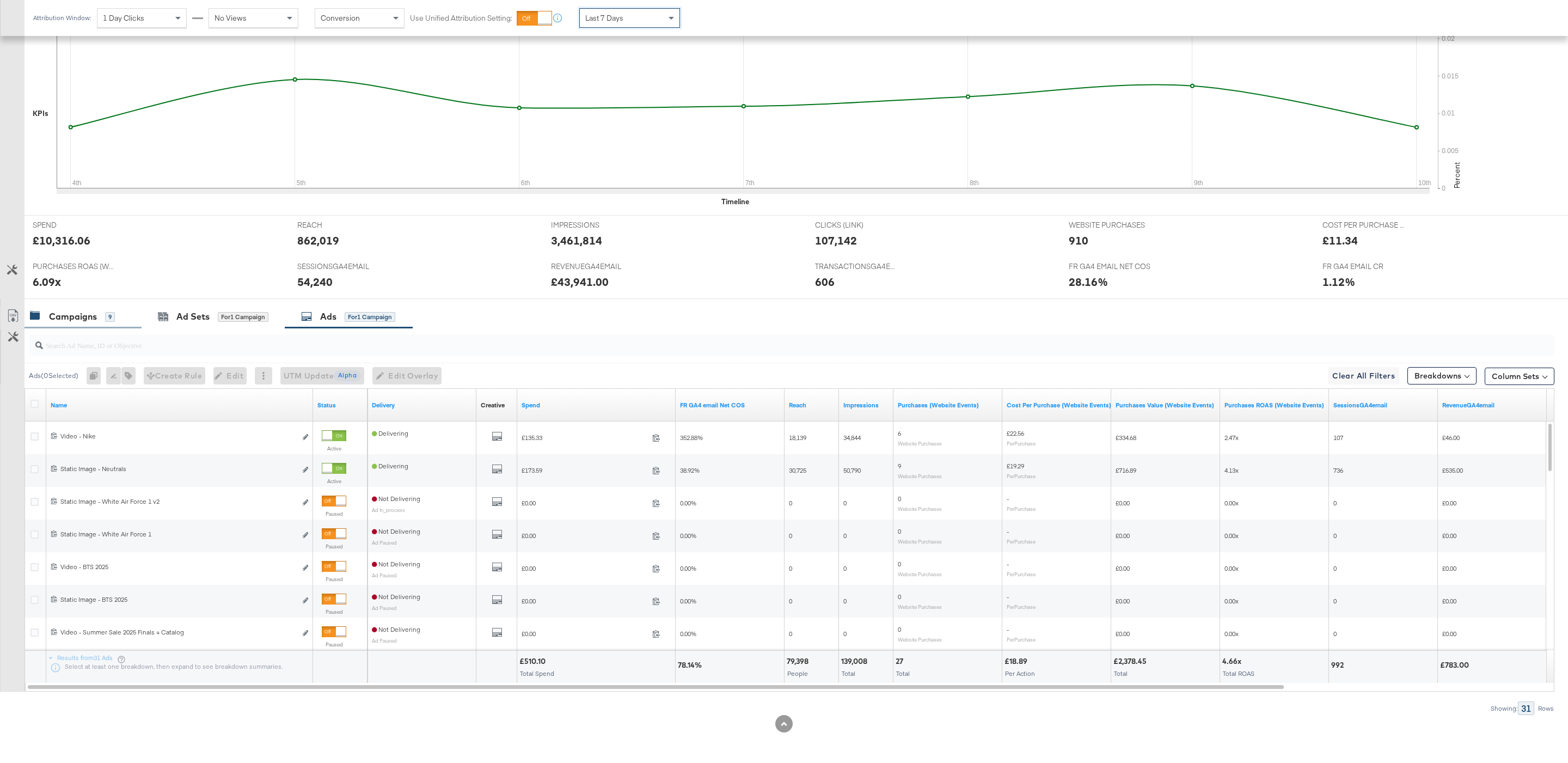
click at [96, 308] on div "Campaigns 9" at bounding box center [83, 317] width 117 height 23
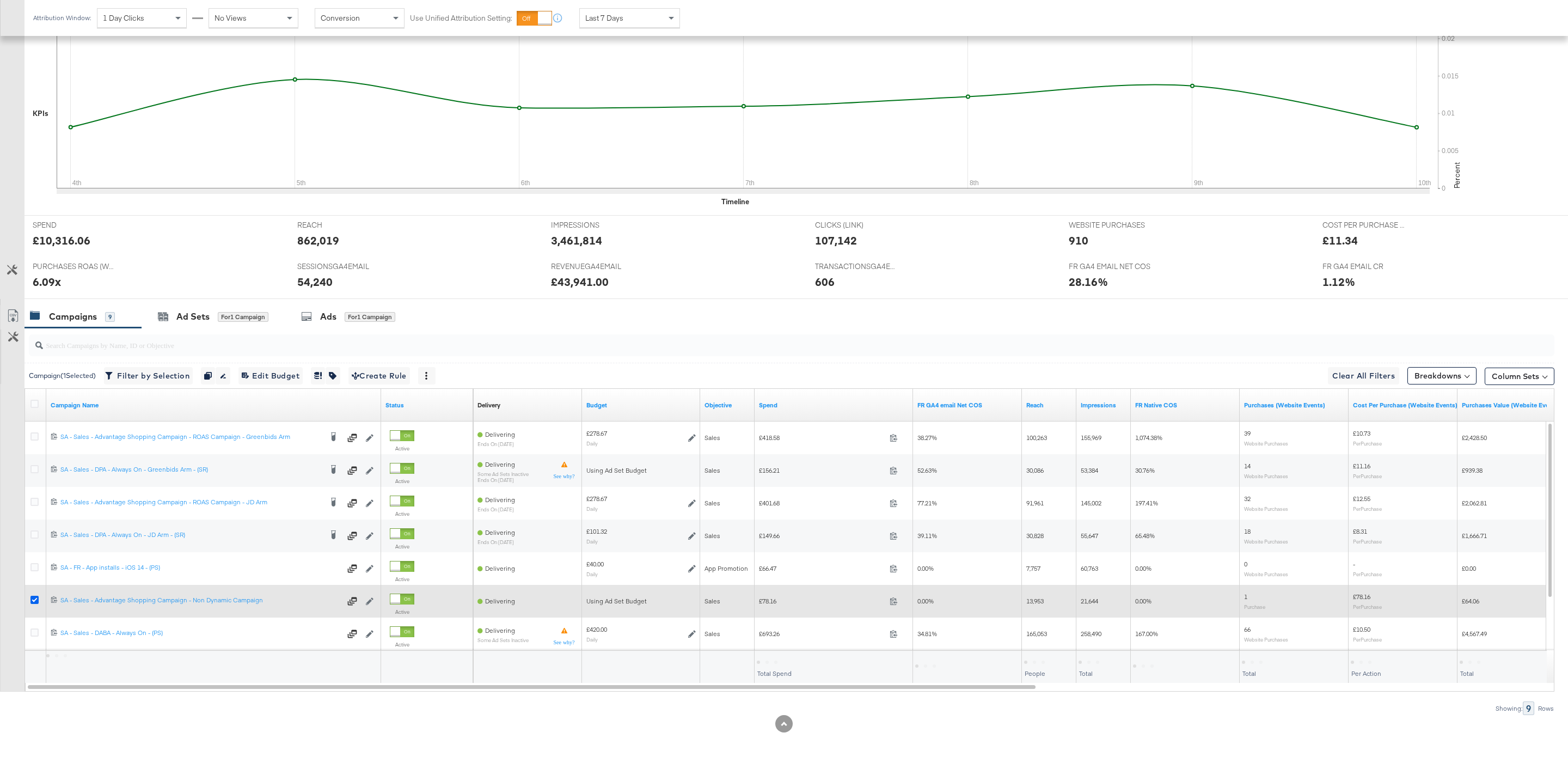
click at [33, 599] on icon at bounding box center [34, 600] width 8 height 8
click at [0, 0] on input "checkbox" at bounding box center [0, 0] width 0 height 0
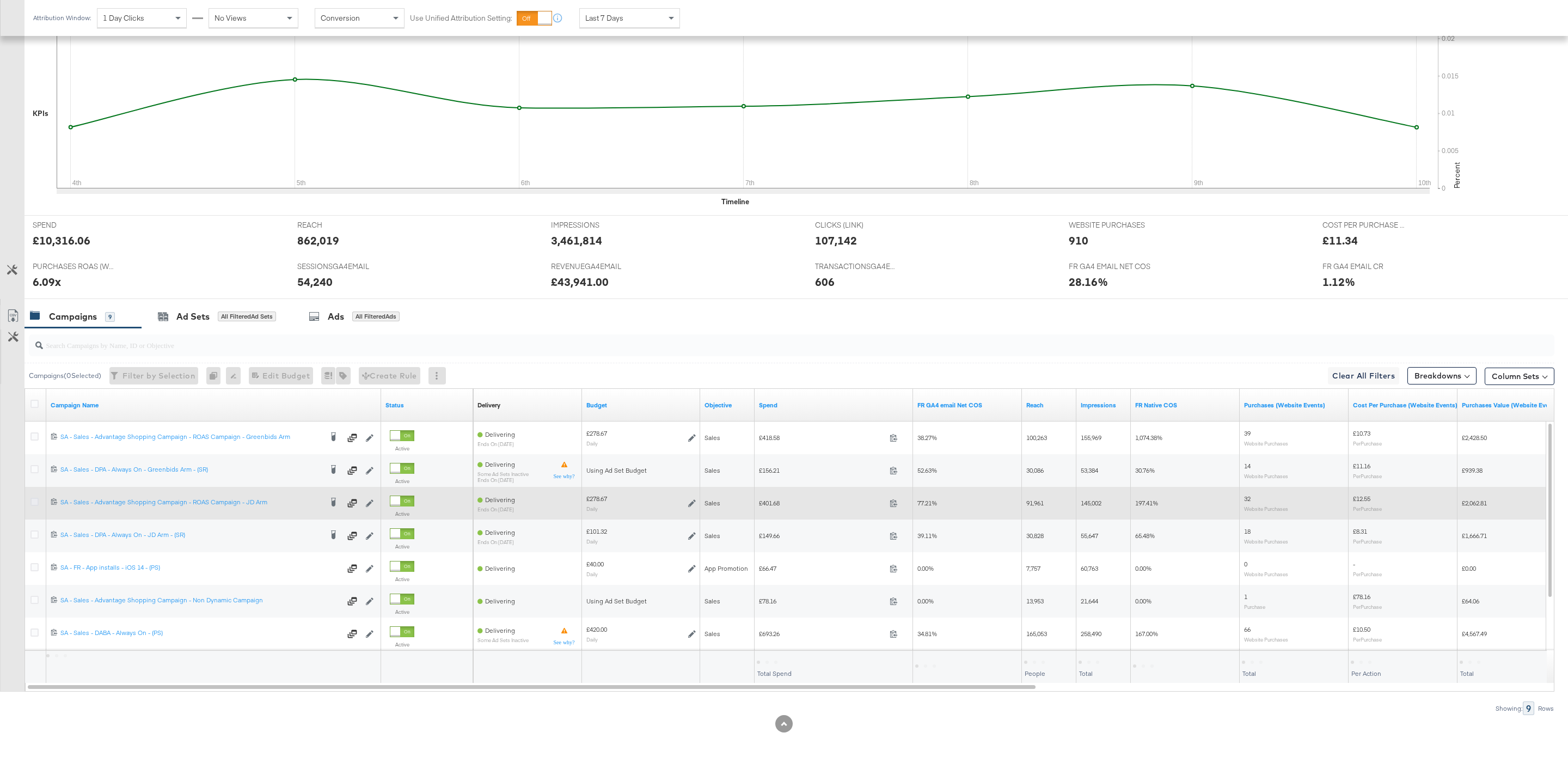
click at [36, 499] on icon at bounding box center [34, 502] width 8 height 8
click at [0, 0] on input "checkbox" at bounding box center [0, 0] width 0 height 0
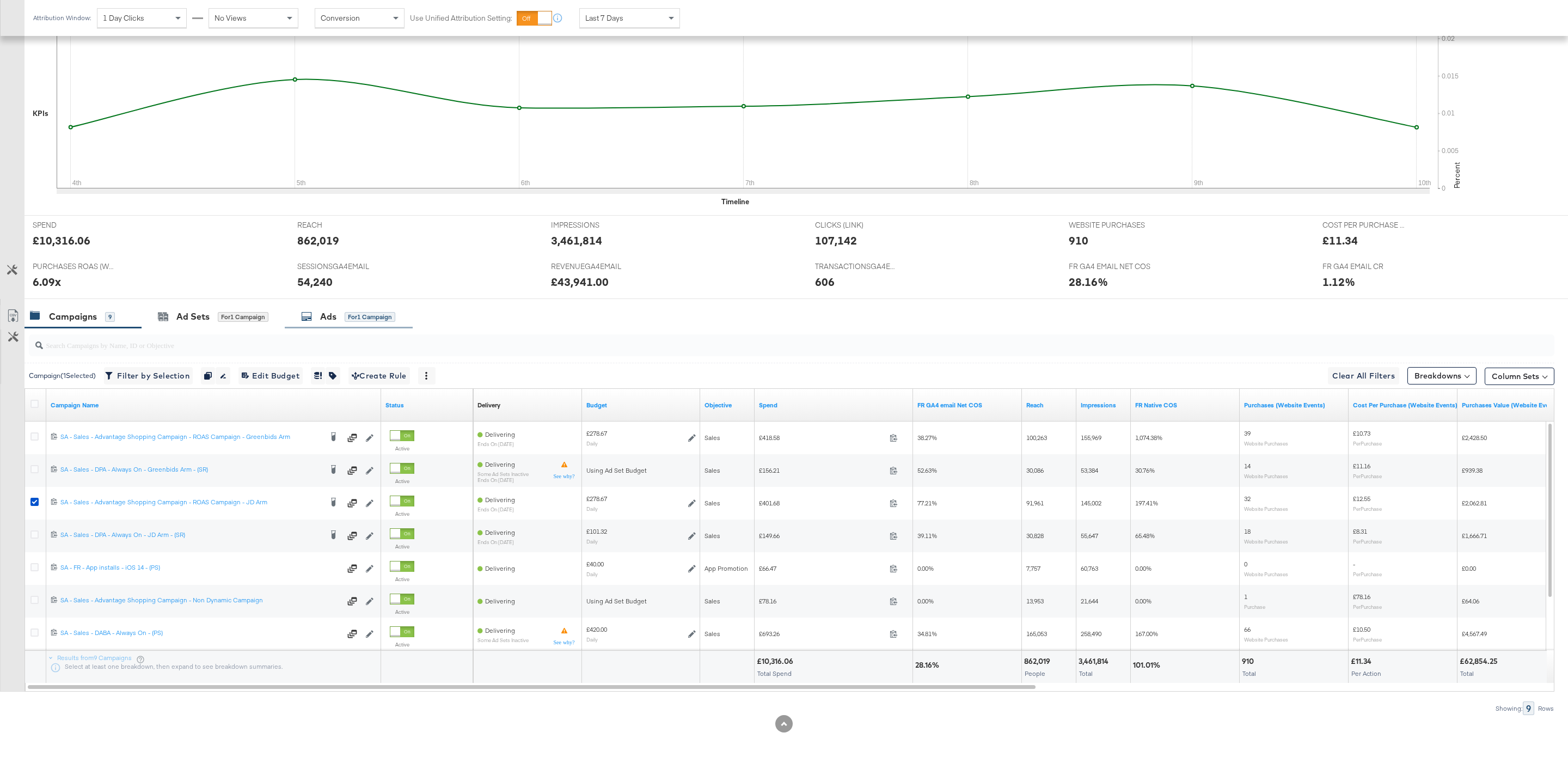
click at [353, 317] on div "for 1 Campaign" at bounding box center [369, 317] width 51 height 10
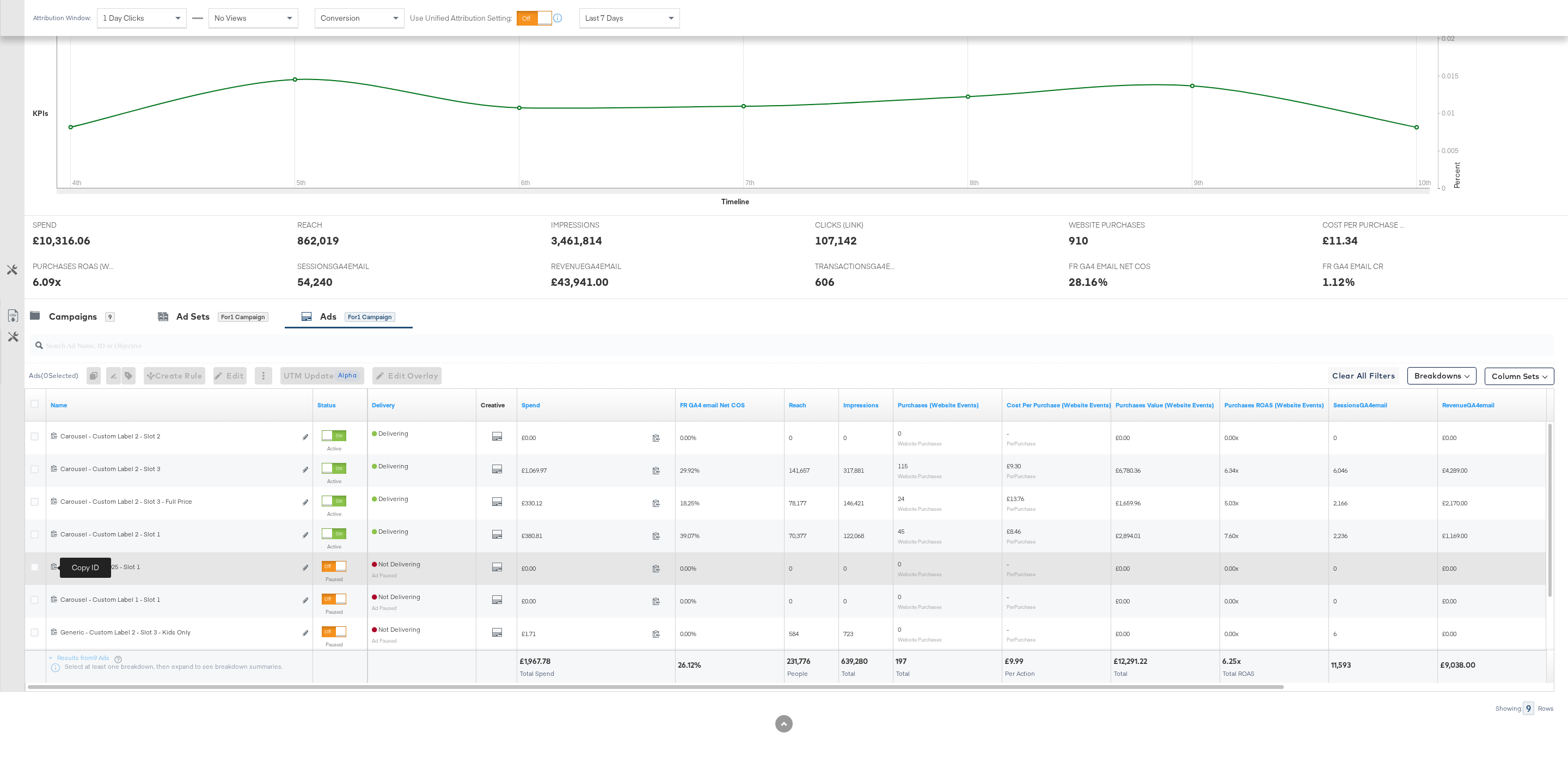
click at [51, 566] on icon at bounding box center [54, 566] width 7 height 7
click at [337, 566] on div at bounding box center [341, 566] width 10 height 10
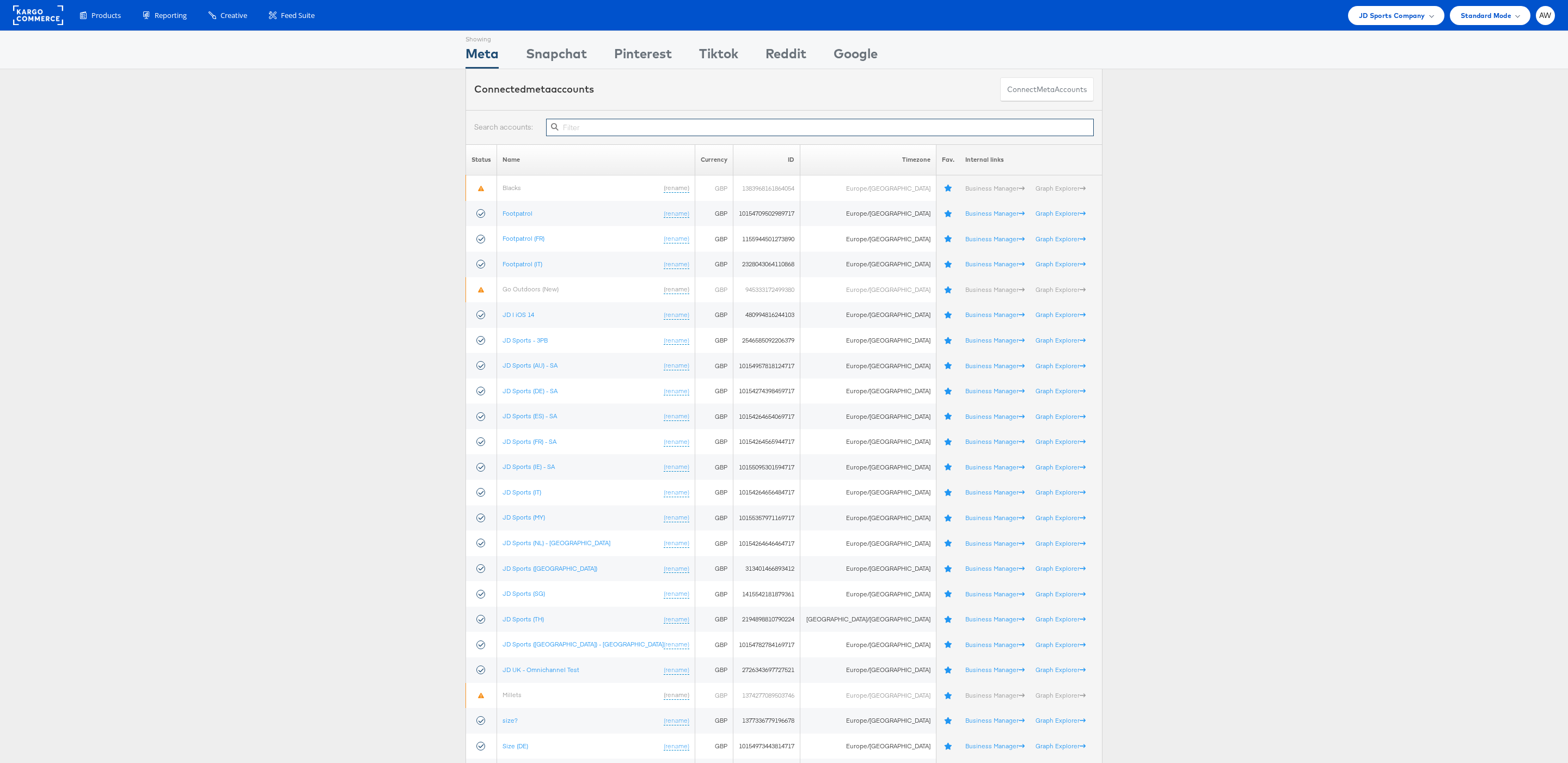
click at [678, 136] on input "text" at bounding box center [820, 127] width 548 height 18
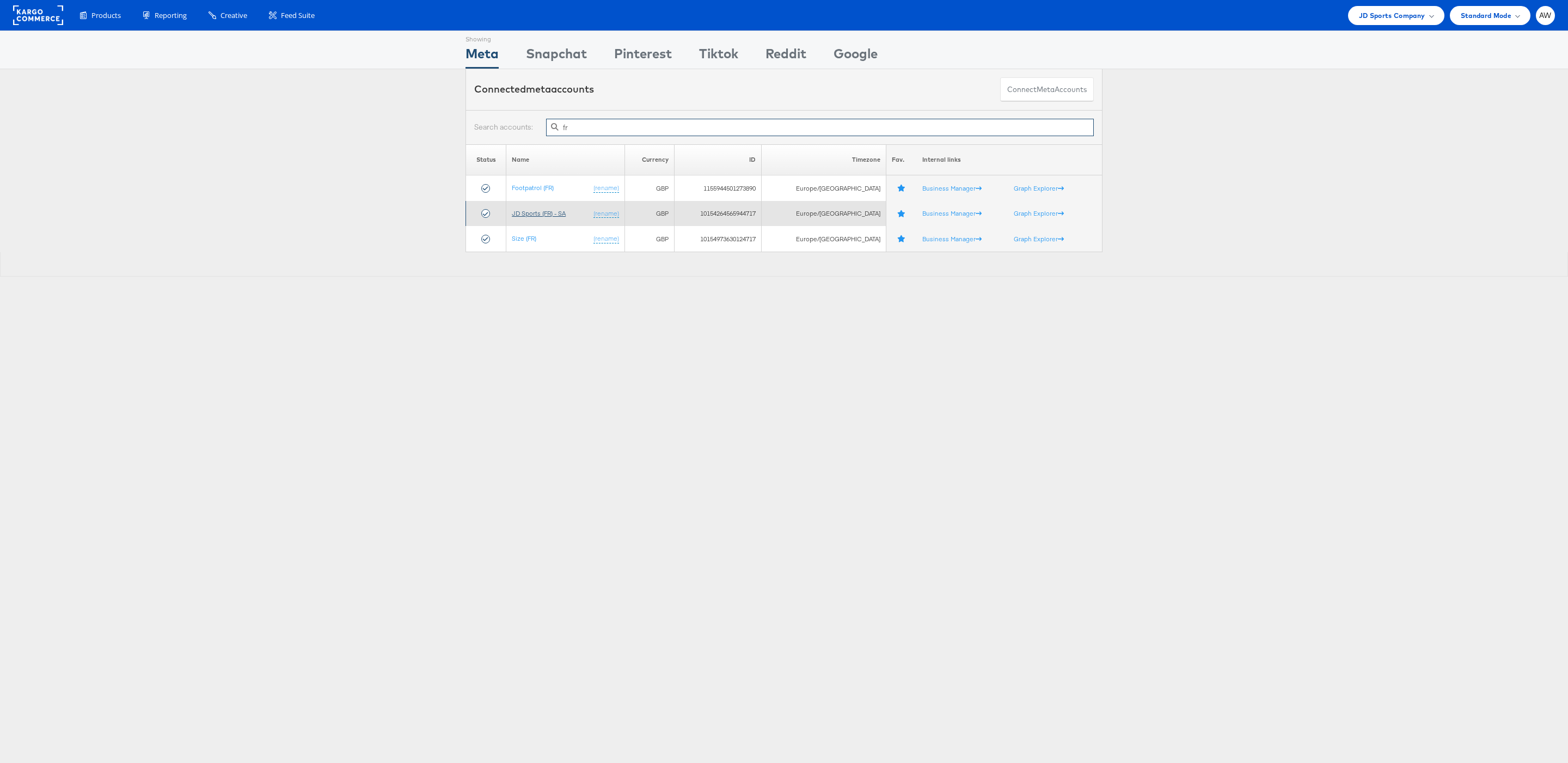
type input "fr"
click at [562, 210] on link "JD Sports (FR) - SA" at bounding box center [539, 213] width 54 height 8
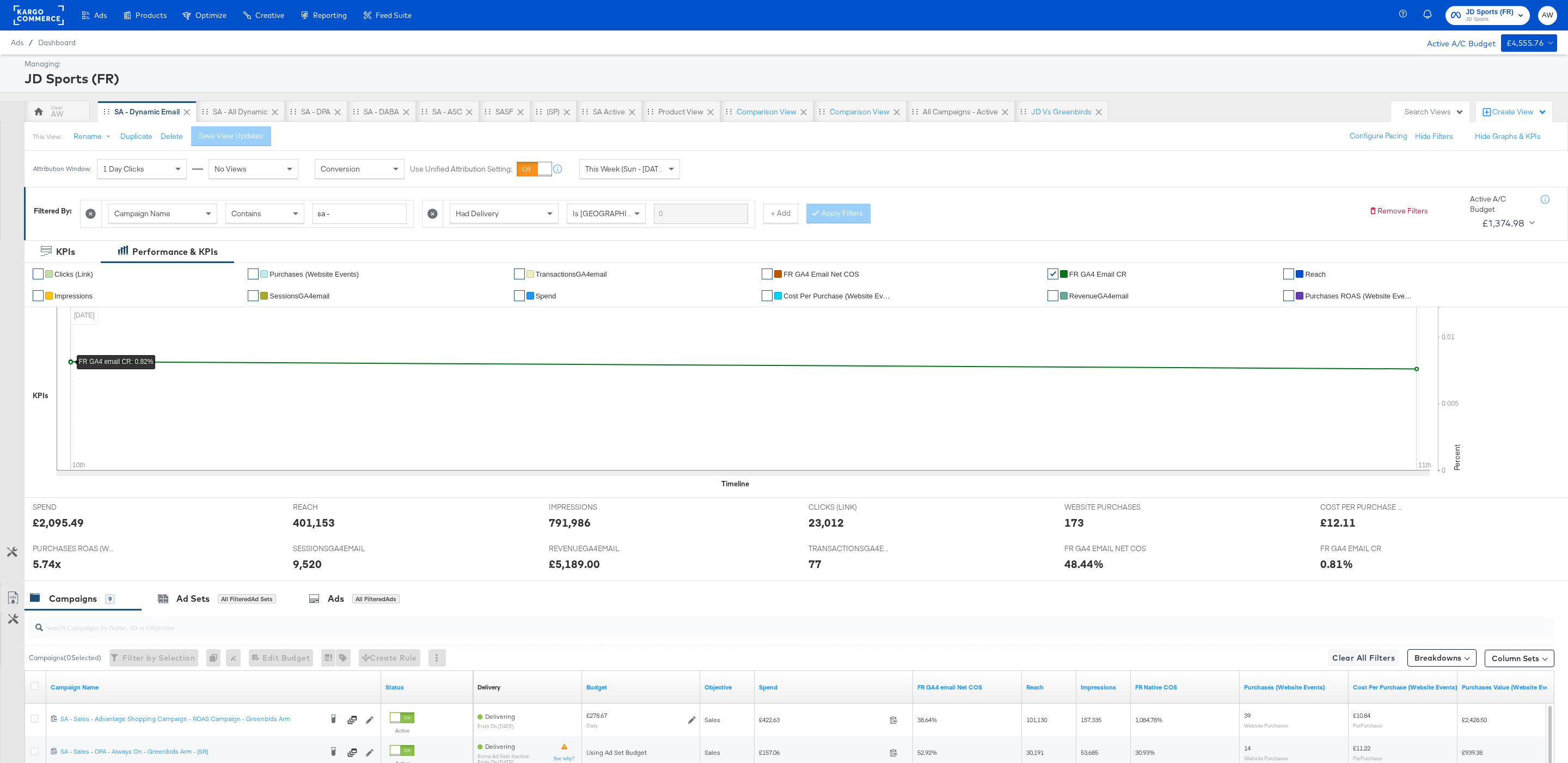
scroll to position [286, 0]
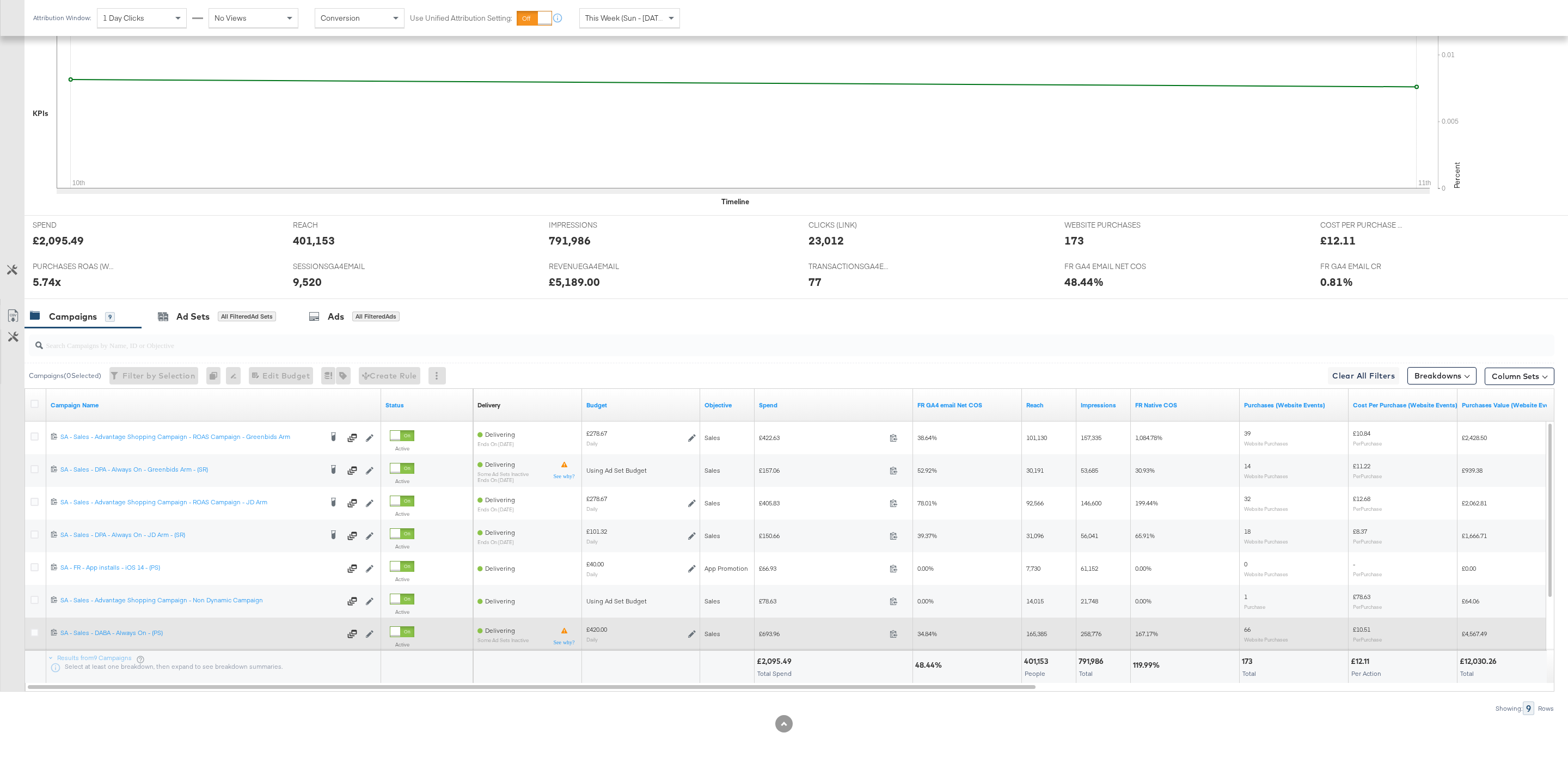
click at [39, 631] on div at bounding box center [36, 634] width 12 height 11
click at [36, 631] on icon at bounding box center [34, 632] width 8 height 8
click at [0, 0] on input "checkbox" at bounding box center [0, 0] width 0 height 0
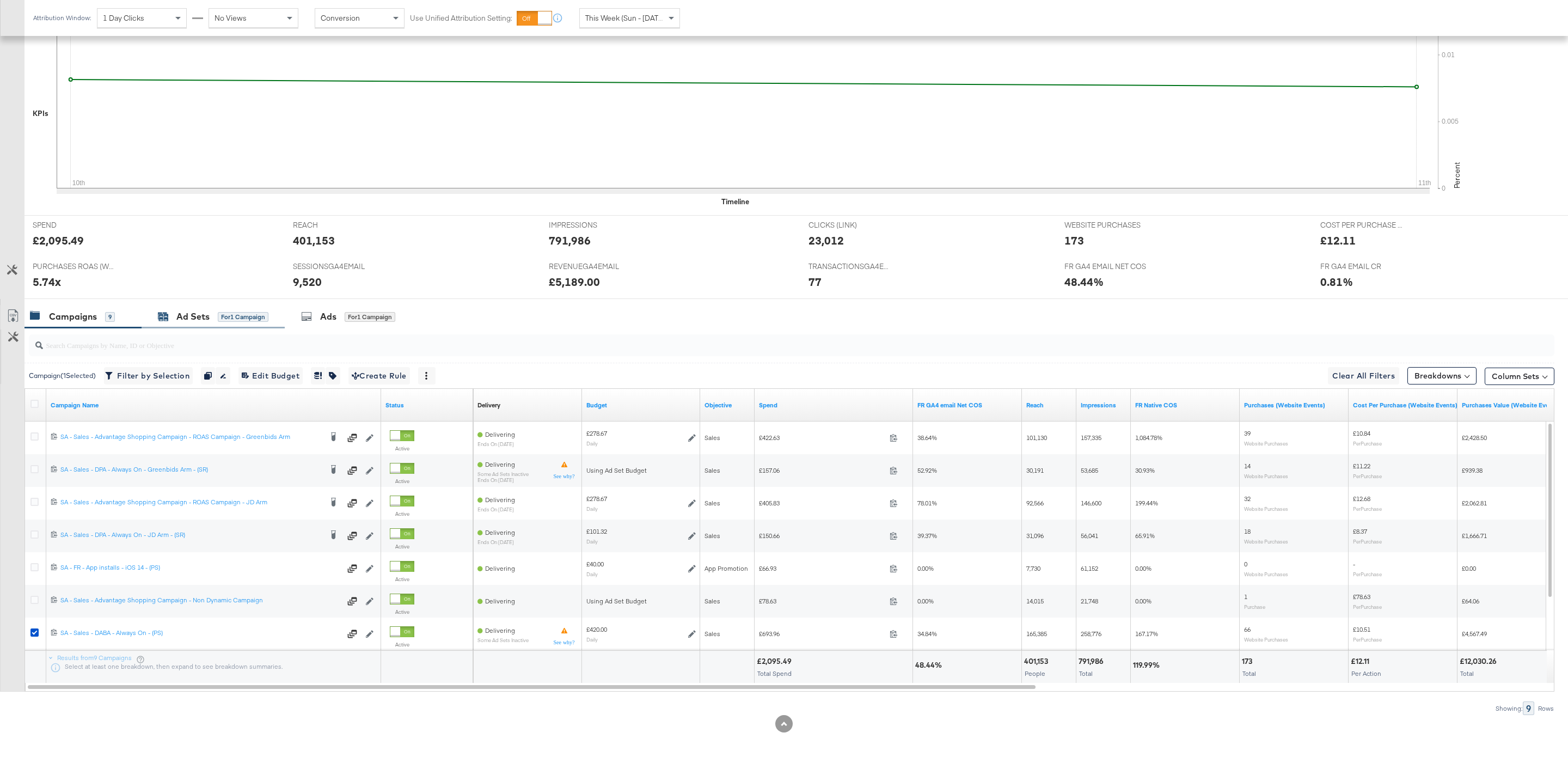
click at [215, 315] on div "Ad Sets for 1 Campaign" at bounding box center [213, 317] width 111 height 13
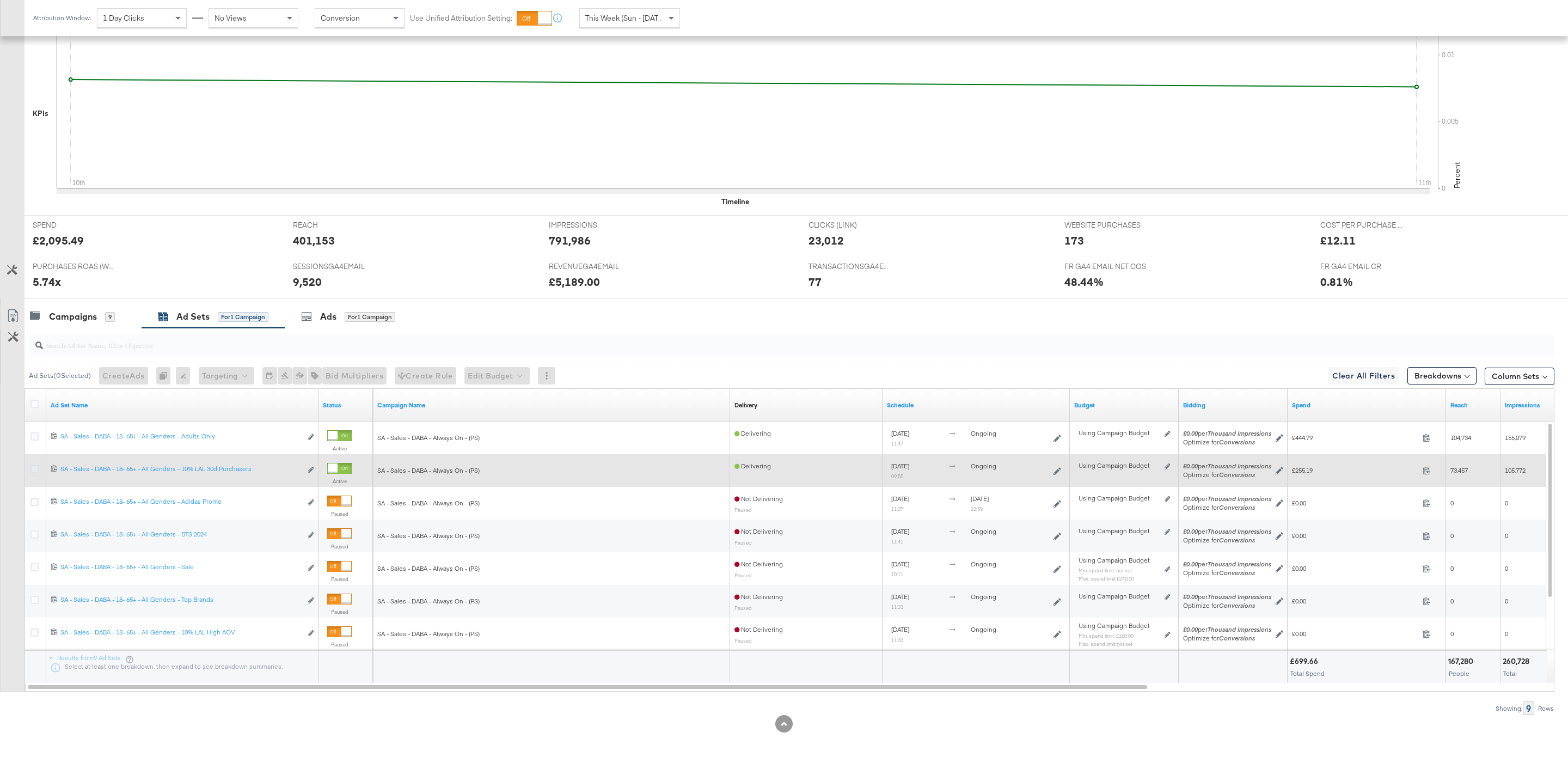
click at [32, 471] on icon at bounding box center [34, 469] width 8 height 8
click at [0, 0] on input "checkbox" at bounding box center [0, 0] width 0 height 0
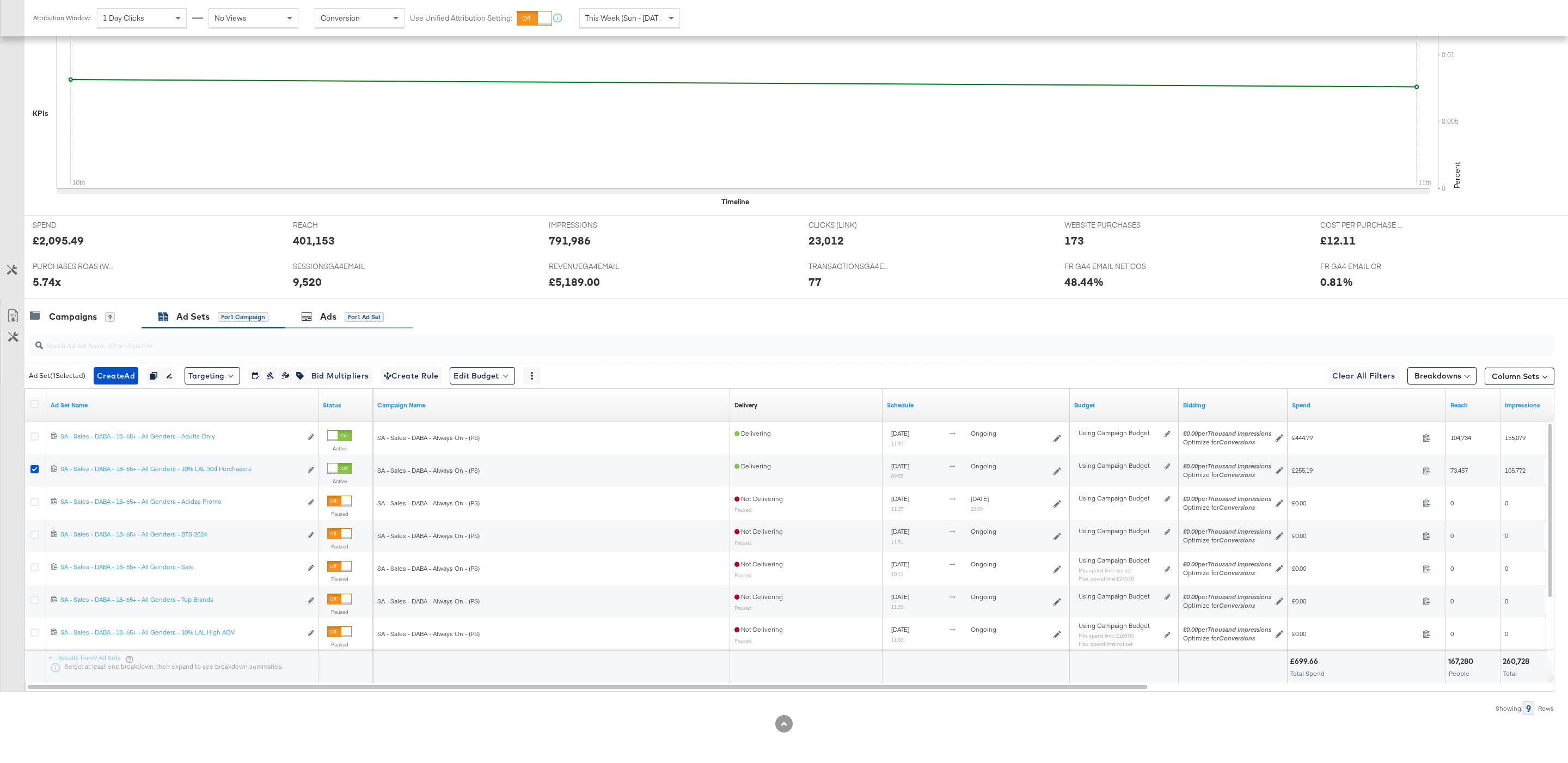
click at [359, 325] on div "Ads for 1 Ad Set" at bounding box center [349, 317] width 128 height 23
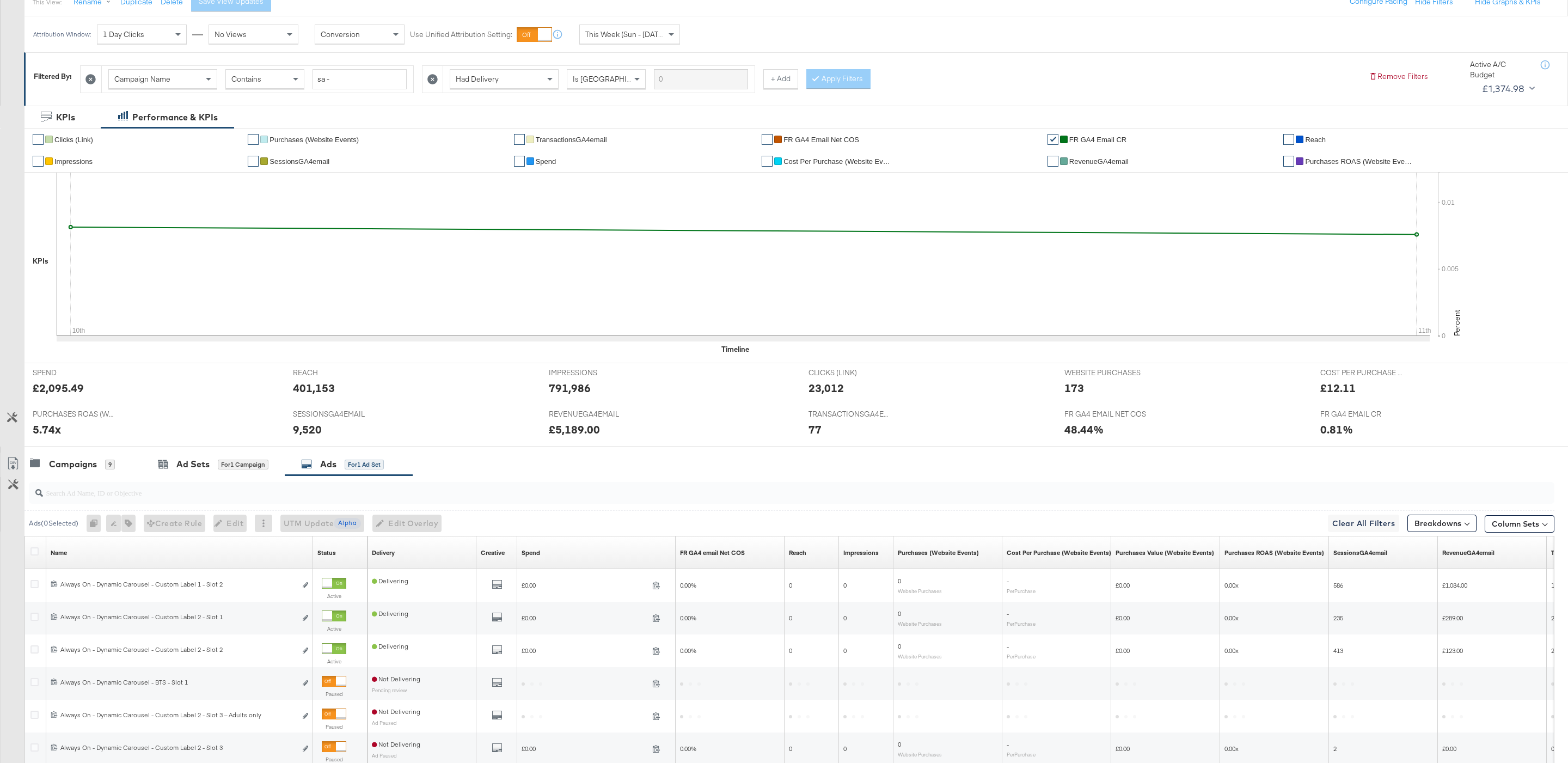
scroll to position [136, 0]
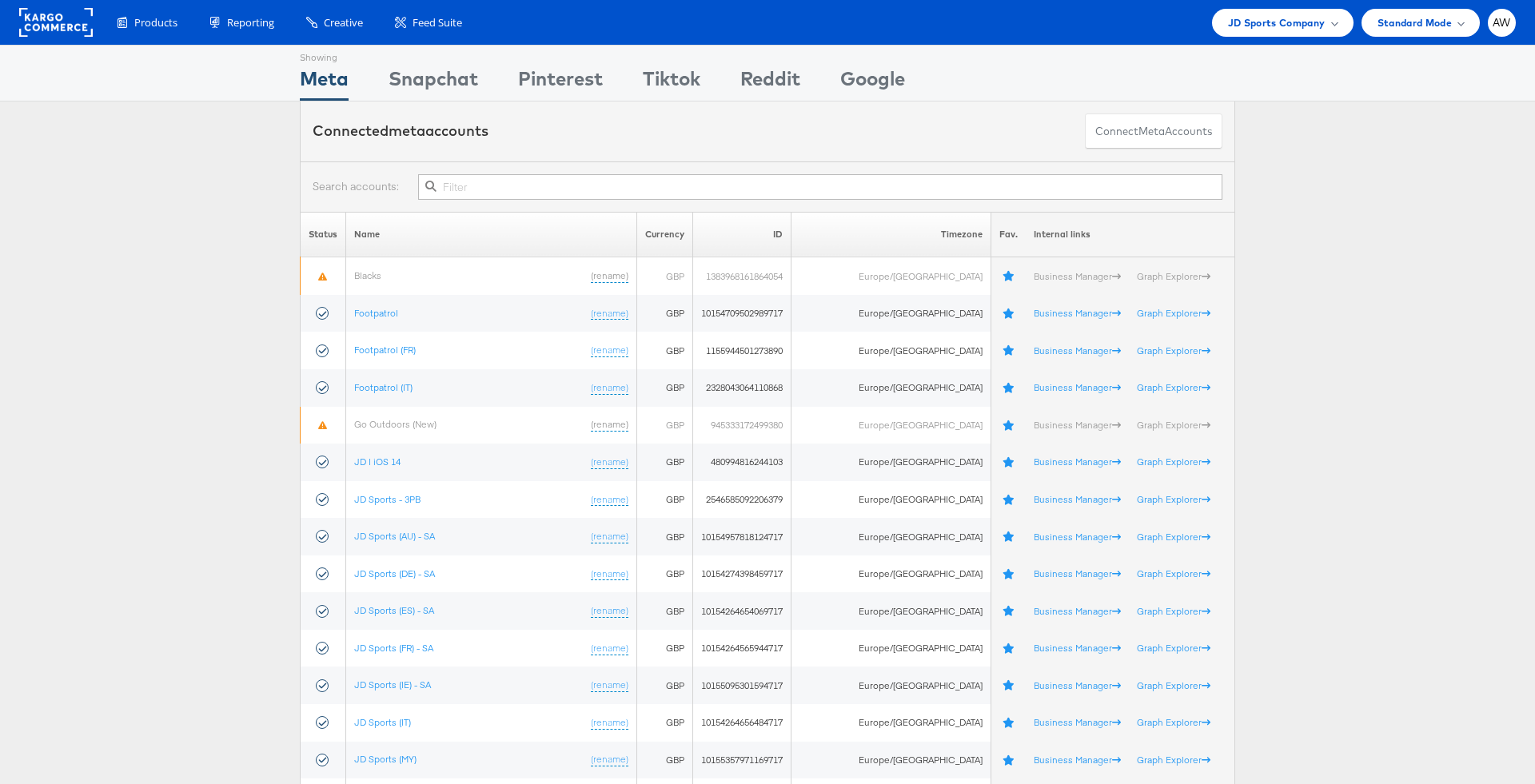
click at [637, 181] on input "text" at bounding box center [821, 187] width 805 height 26
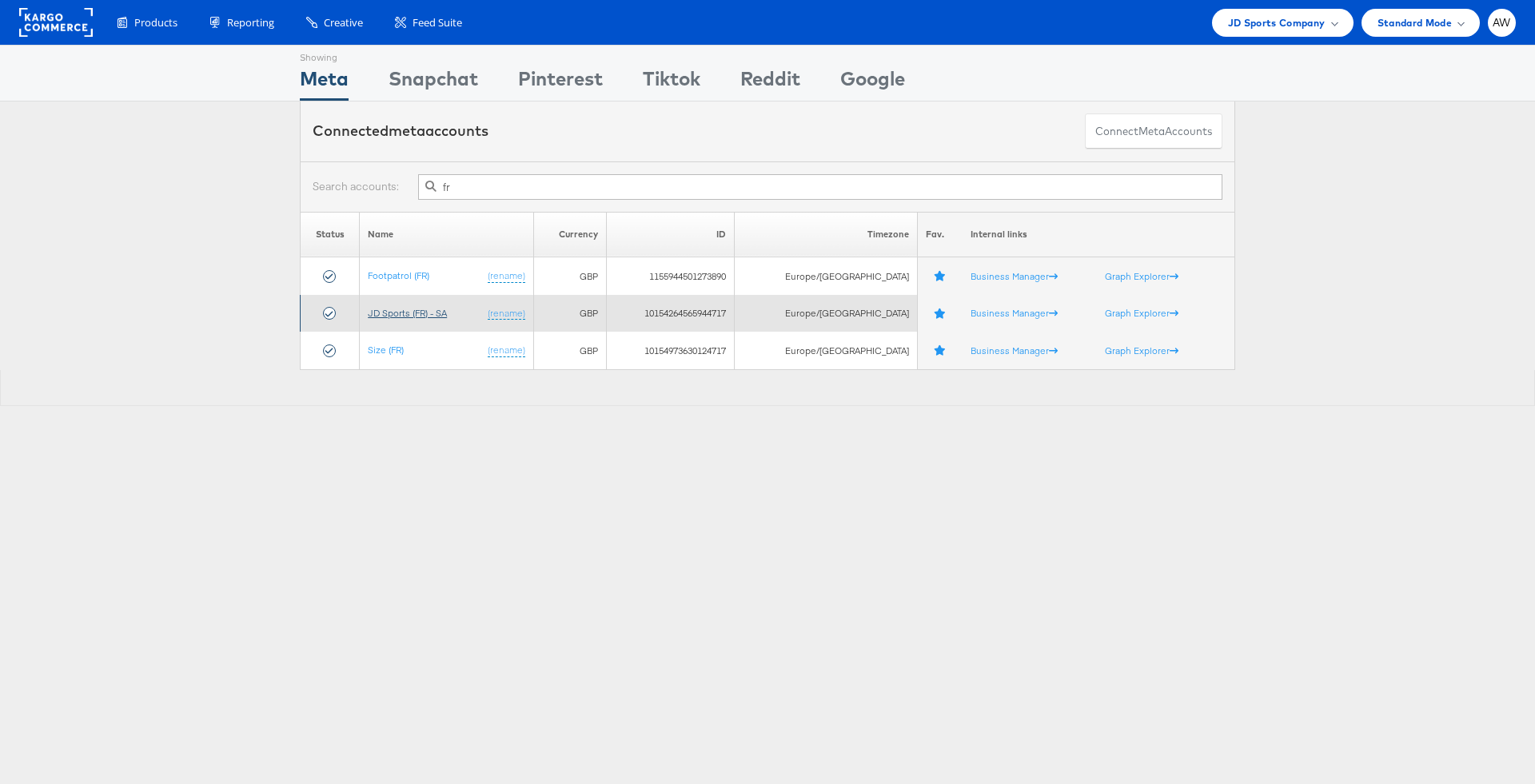
type input "fr"
click at [424, 307] on link "JD Sports (FR) - SA" at bounding box center [407, 312] width 80 height 12
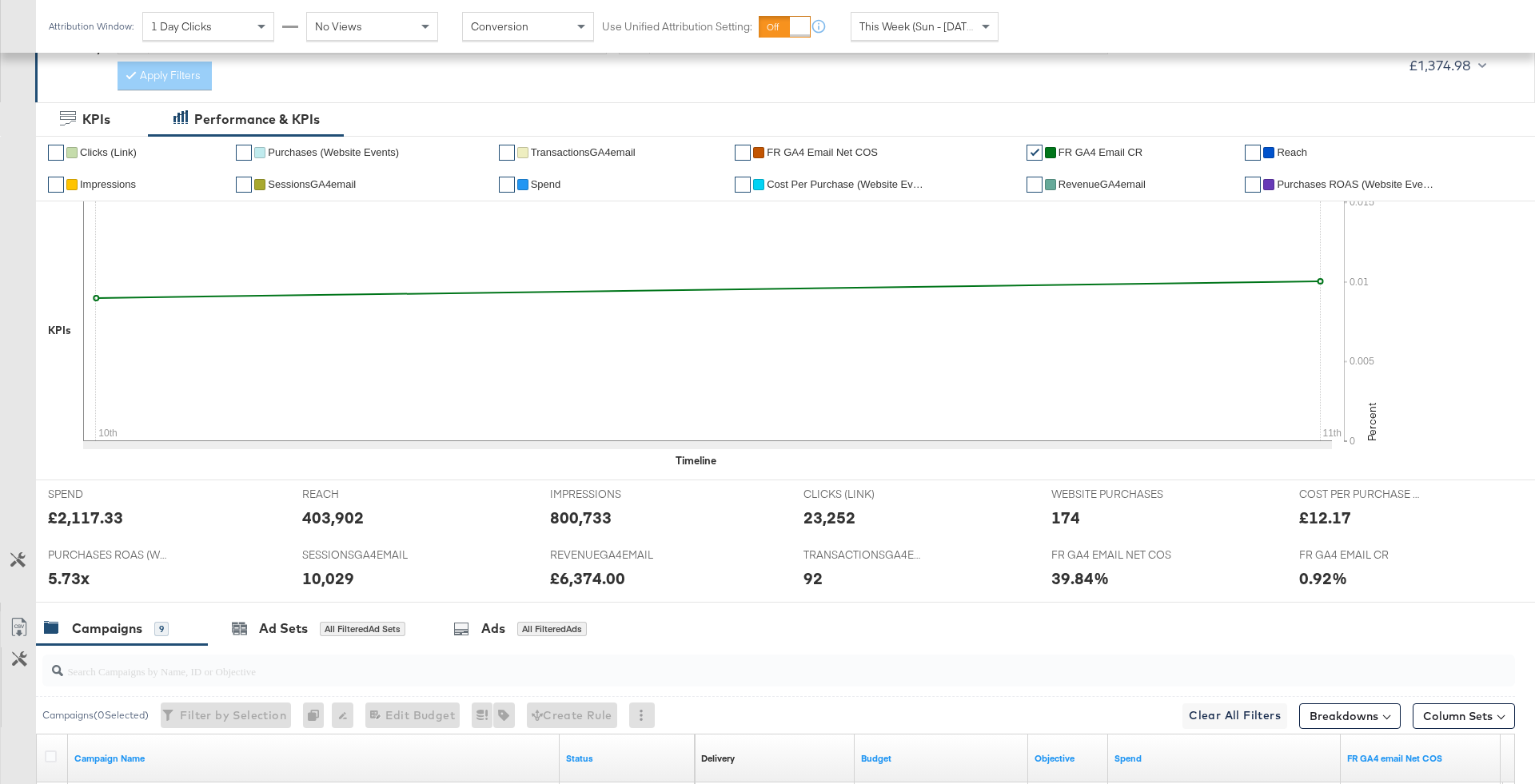
scroll to position [770, 0]
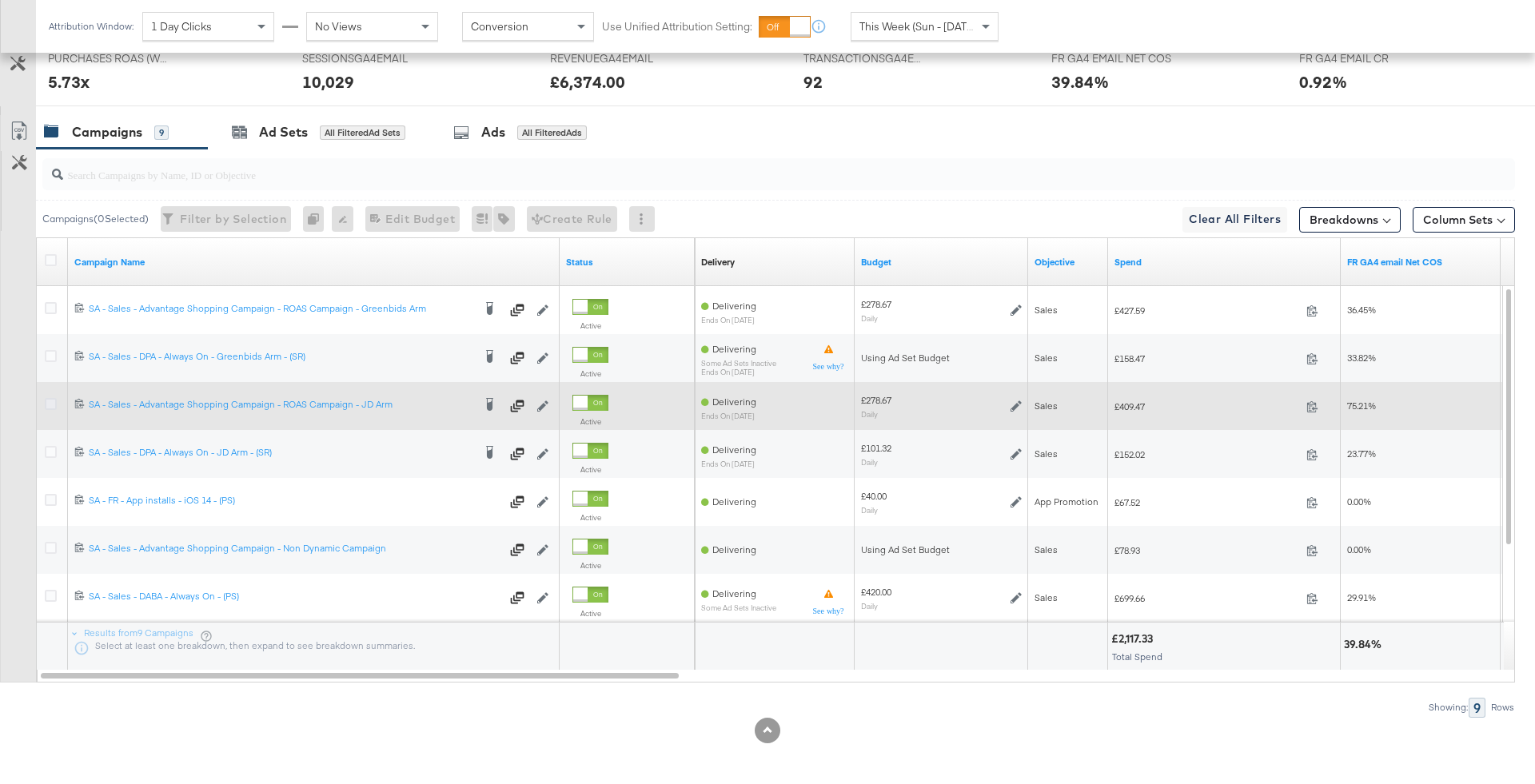
click at [51, 402] on icon at bounding box center [50, 403] width 12 height 12
click at [0, 0] on input "checkbox" at bounding box center [0, 0] width 0 height 0
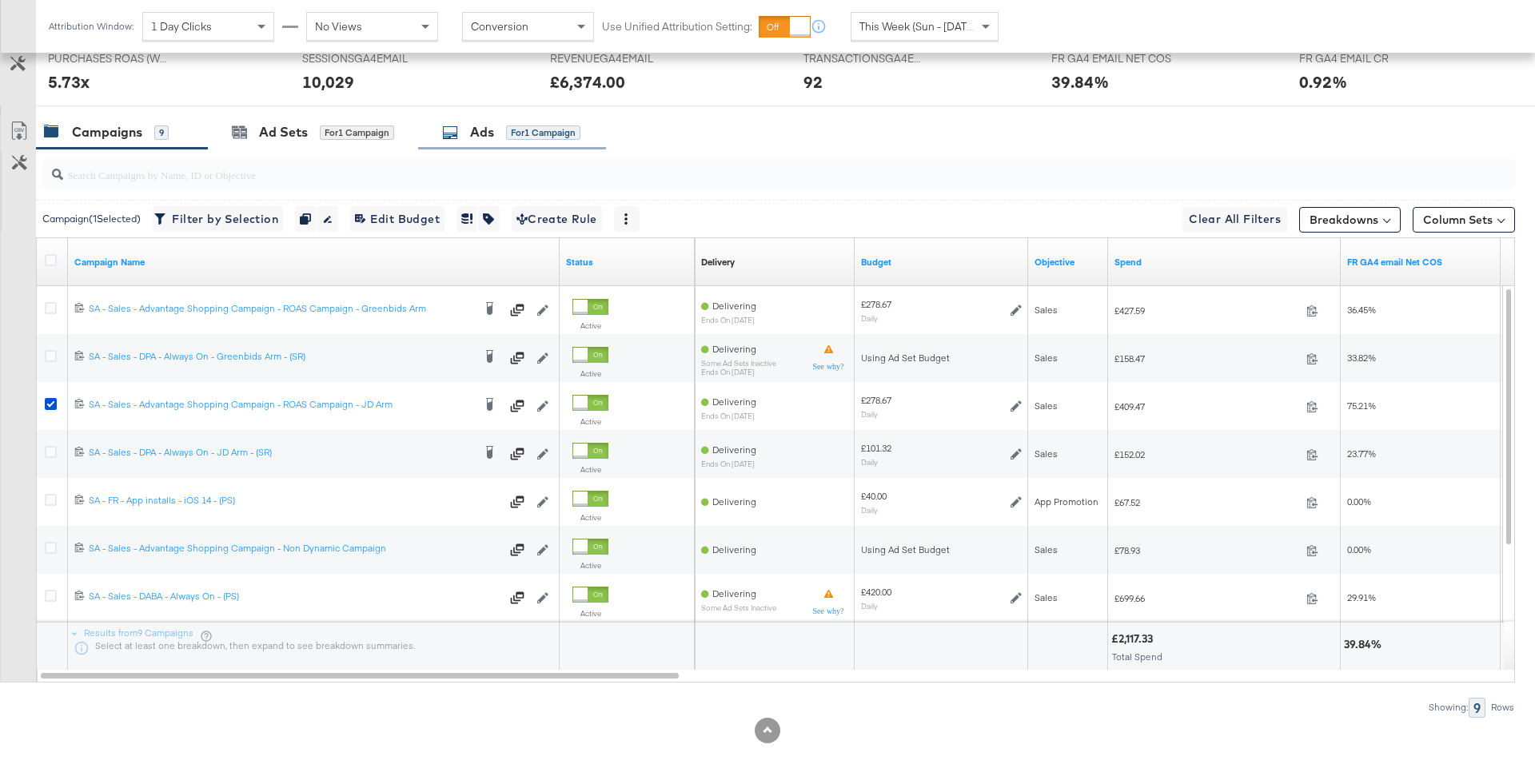
click at [527, 146] on div "Ads for 1 Campaign" at bounding box center [512, 132] width 188 height 34
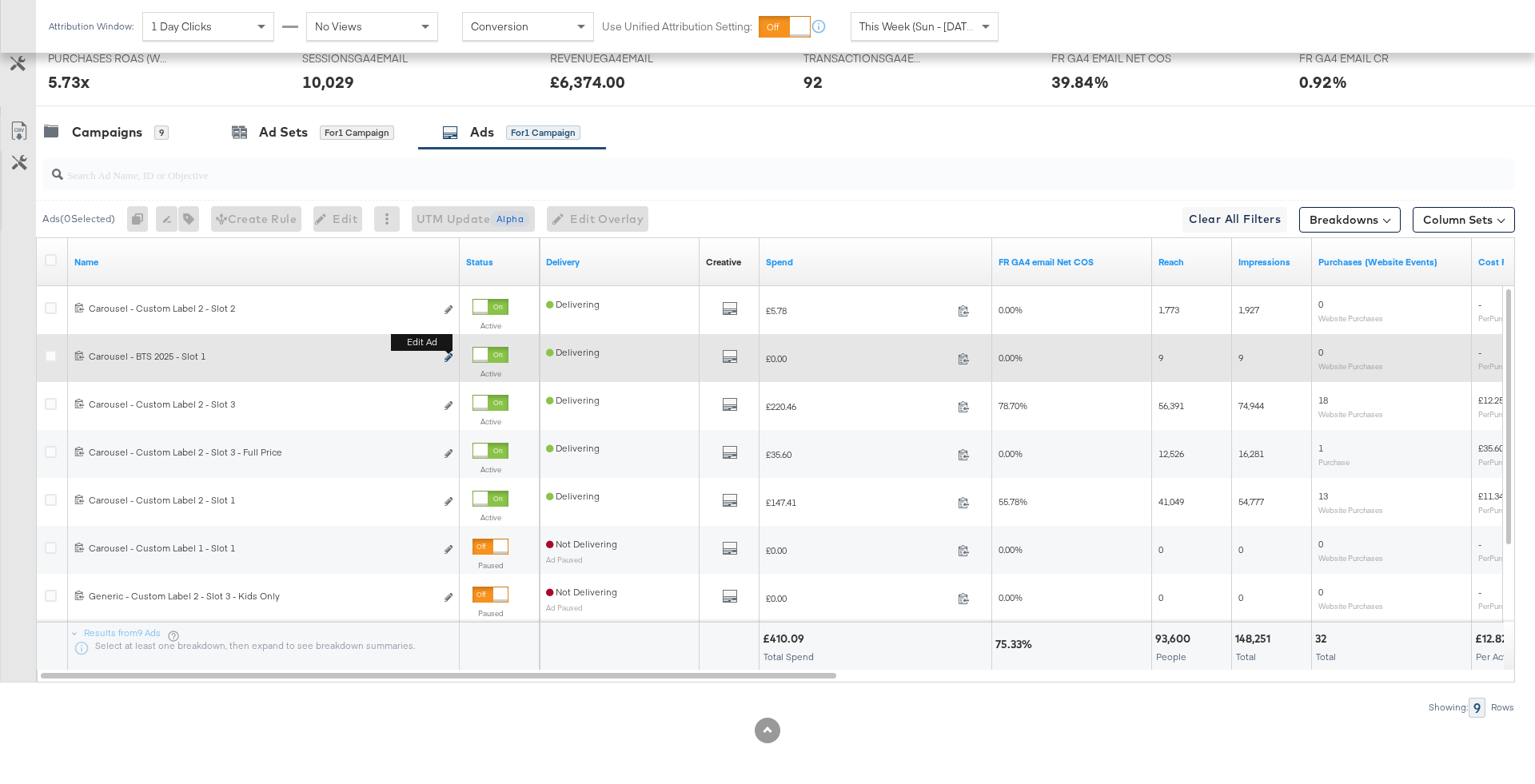
click at [448, 353] on icon "link" at bounding box center [448, 358] width 8 height 9
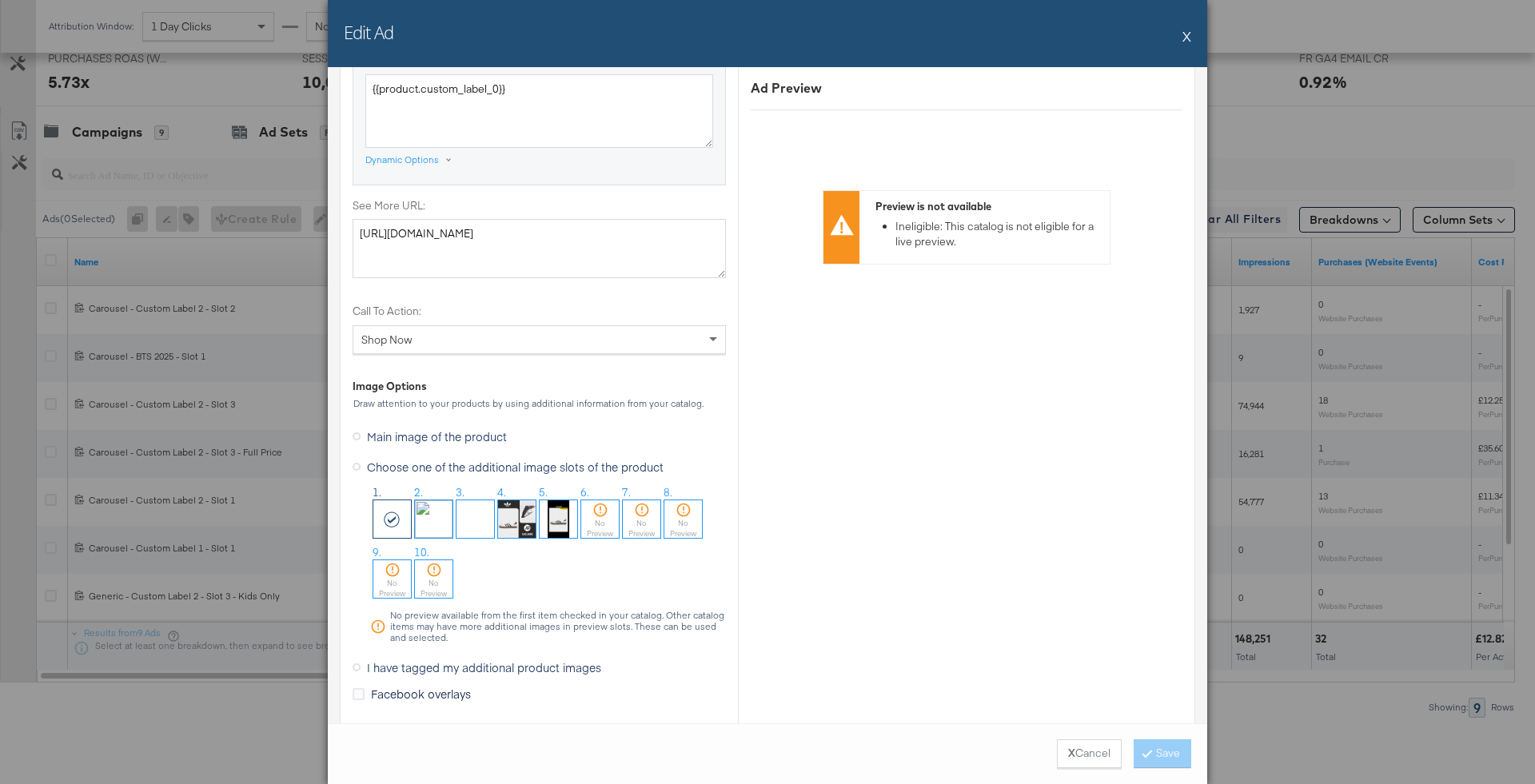
scroll to position [1366, 0]
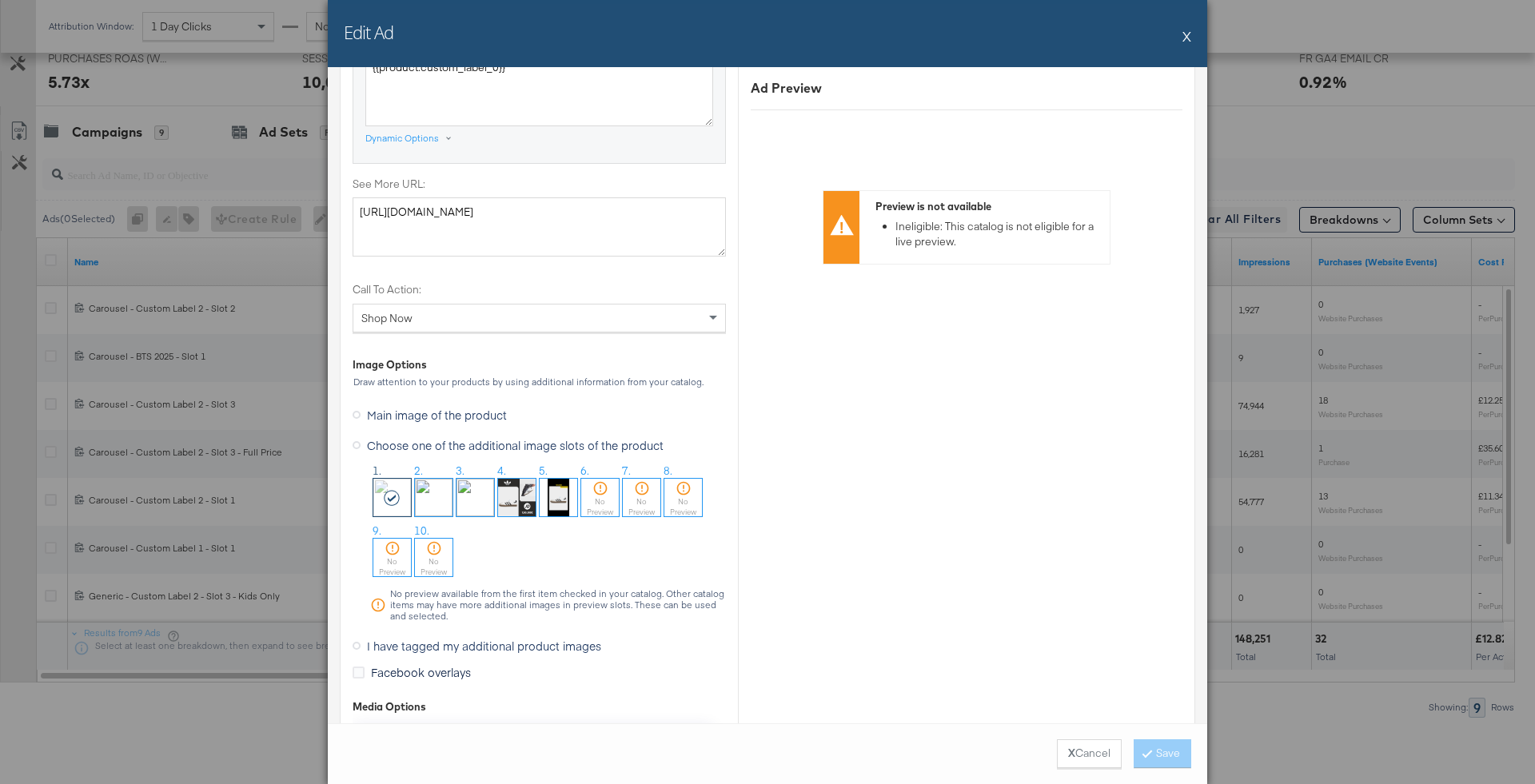
click at [1193, 36] on div "Edit Ad X" at bounding box center [768, 33] width 880 height 67
click at [1193, 39] on div "Edit Ad X" at bounding box center [768, 33] width 880 height 67
click at [1191, 38] on div "Edit Ad X" at bounding box center [768, 33] width 880 height 67
click at [1191, 38] on button "X" at bounding box center [1187, 36] width 9 height 32
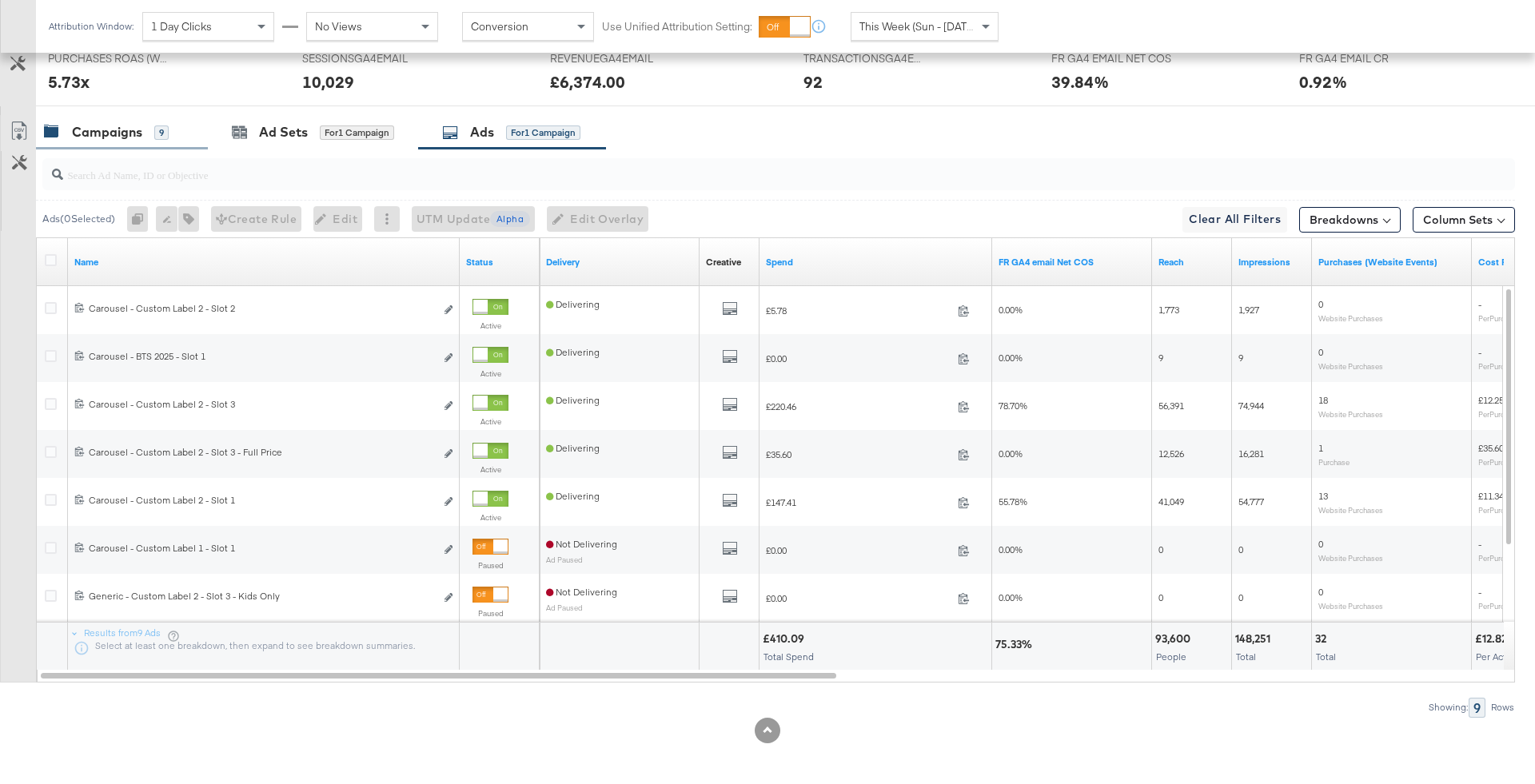
click at [155, 133] on div "9" at bounding box center [162, 132] width 14 height 14
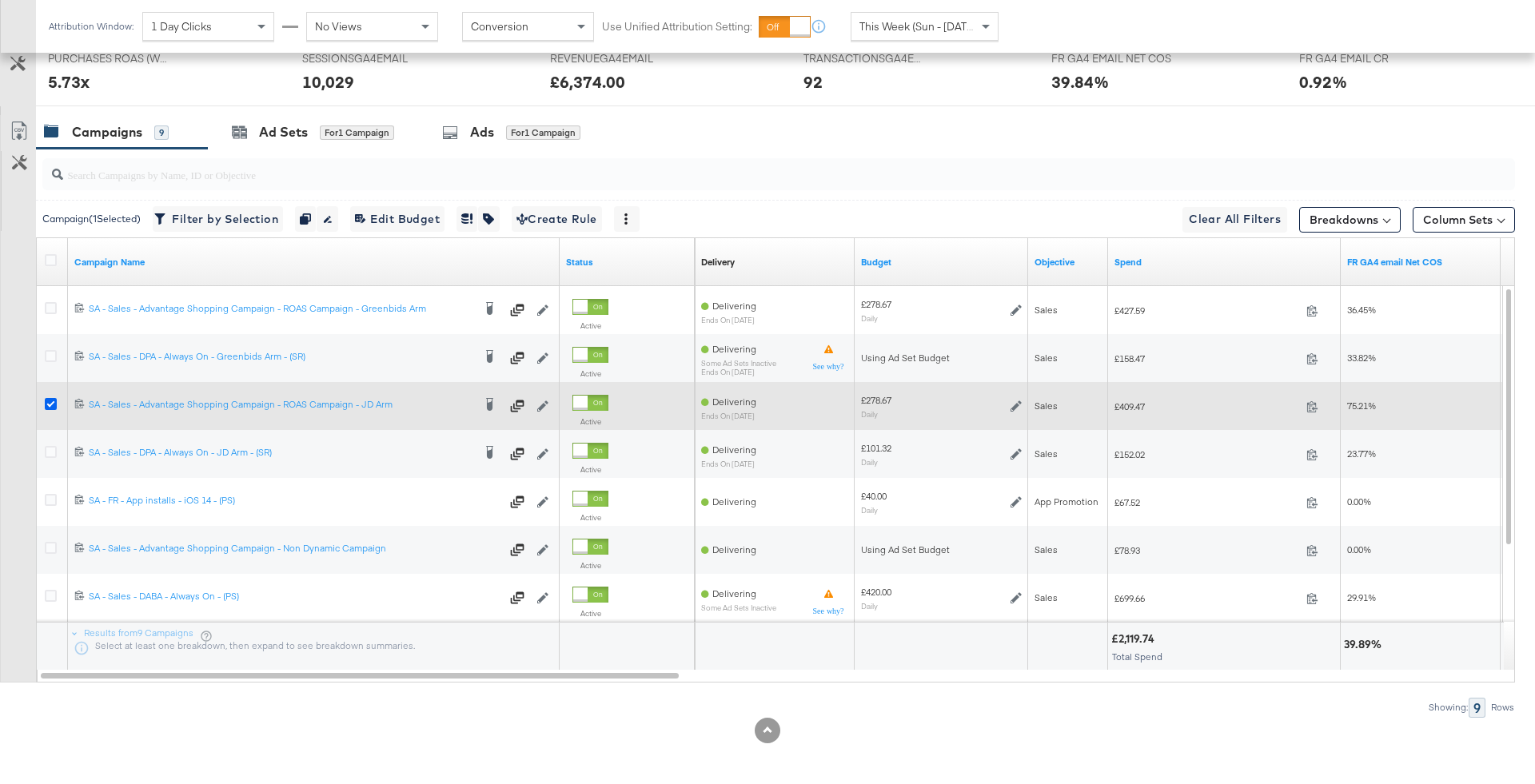
click at [45, 399] on icon at bounding box center [50, 403] width 12 height 12
click at [0, 0] on input "checkbox" at bounding box center [0, 0] width 0 height 0
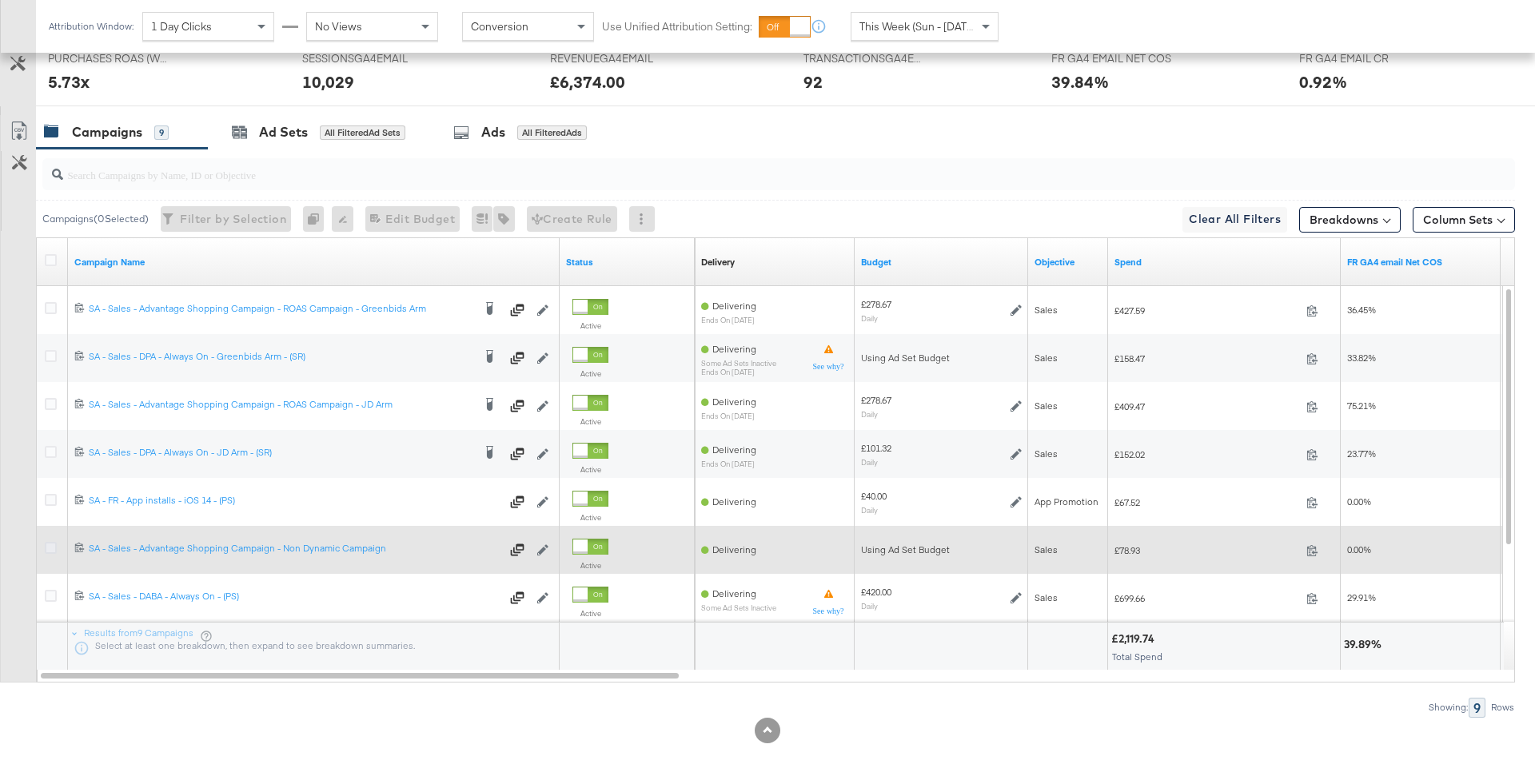
click at [49, 545] on icon at bounding box center [50, 547] width 12 height 12
click at [0, 0] on input "checkbox" at bounding box center [0, 0] width 0 height 0
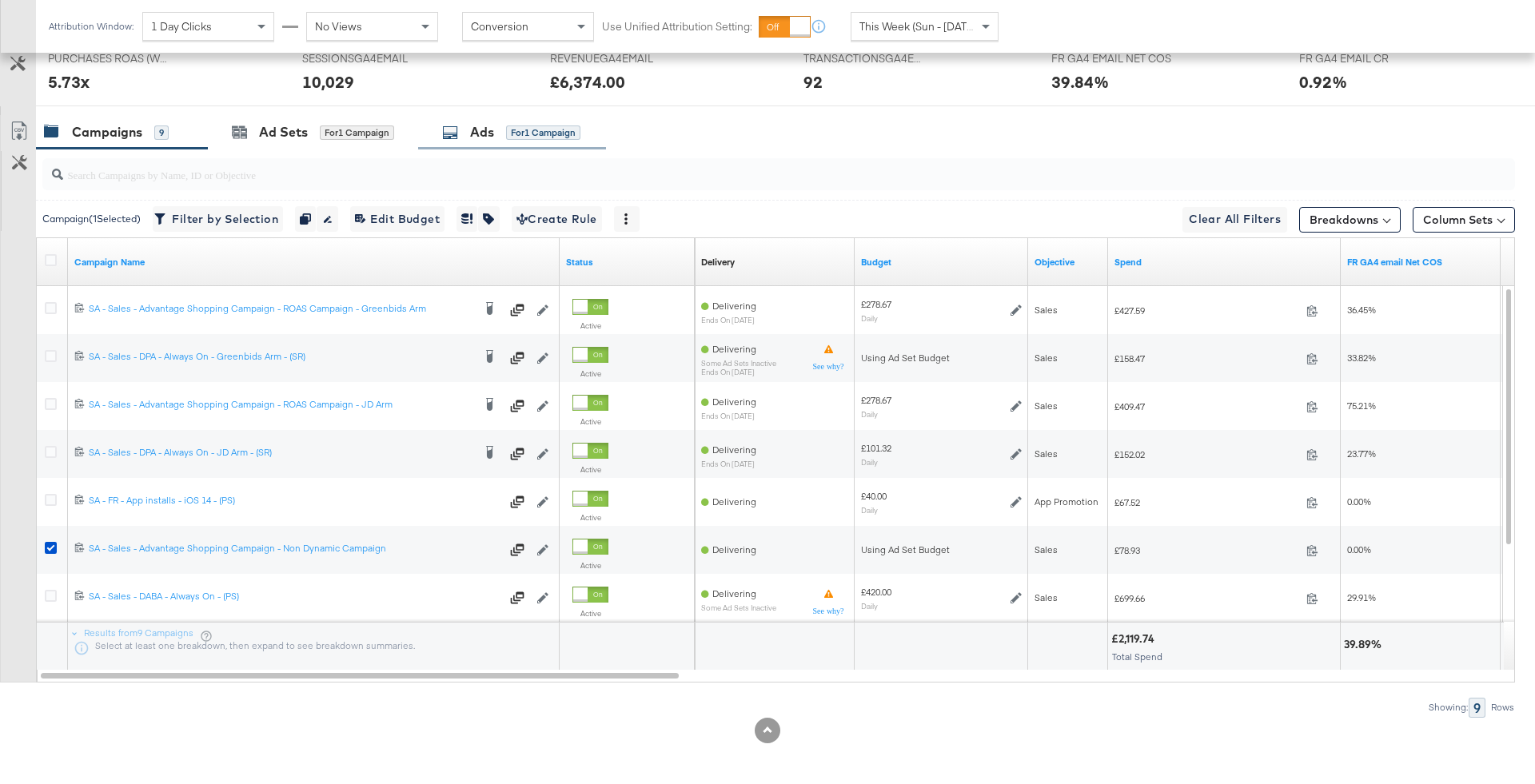
click at [448, 129] on icon at bounding box center [451, 133] width 16 height 16
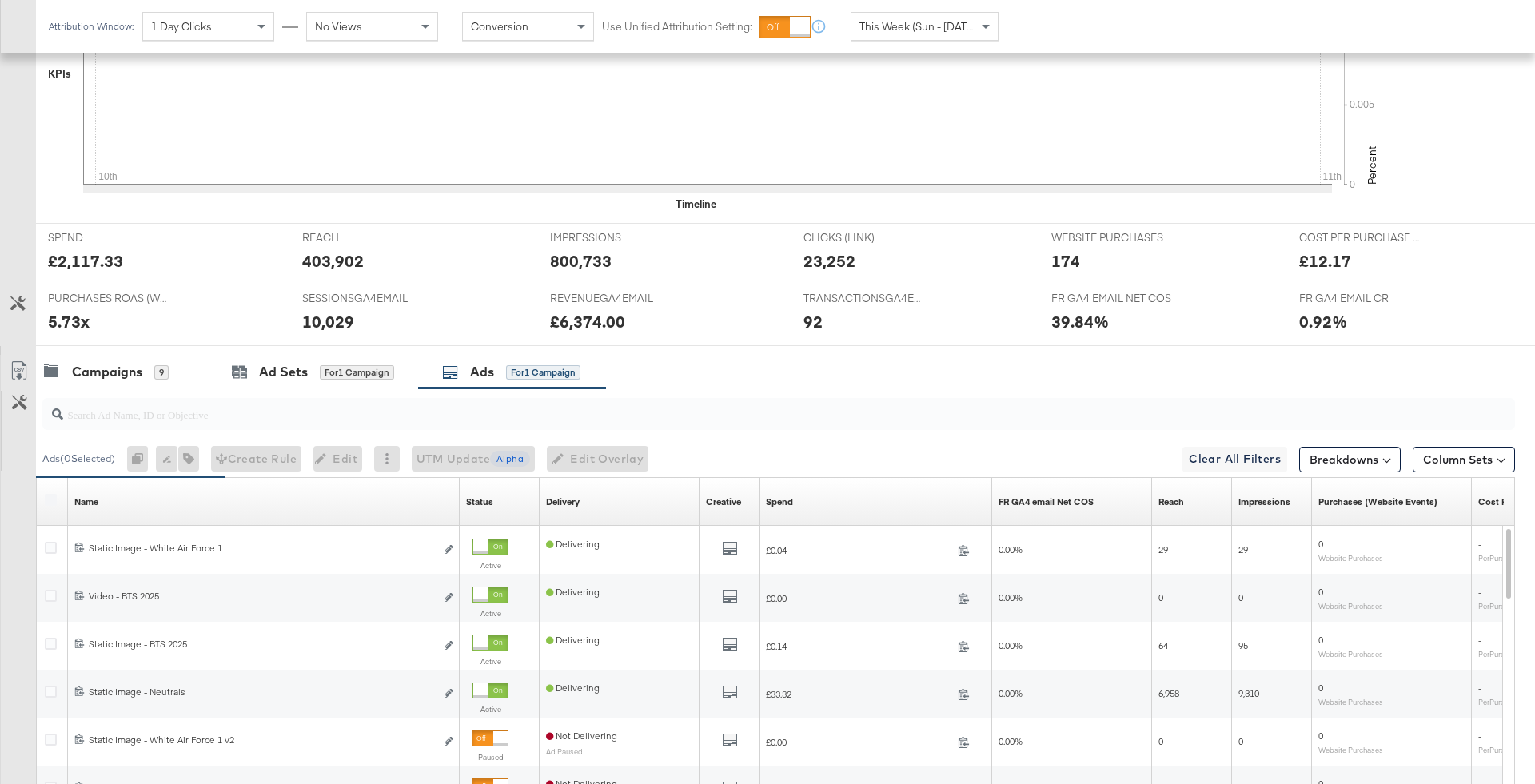
scroll to position [770, 0]
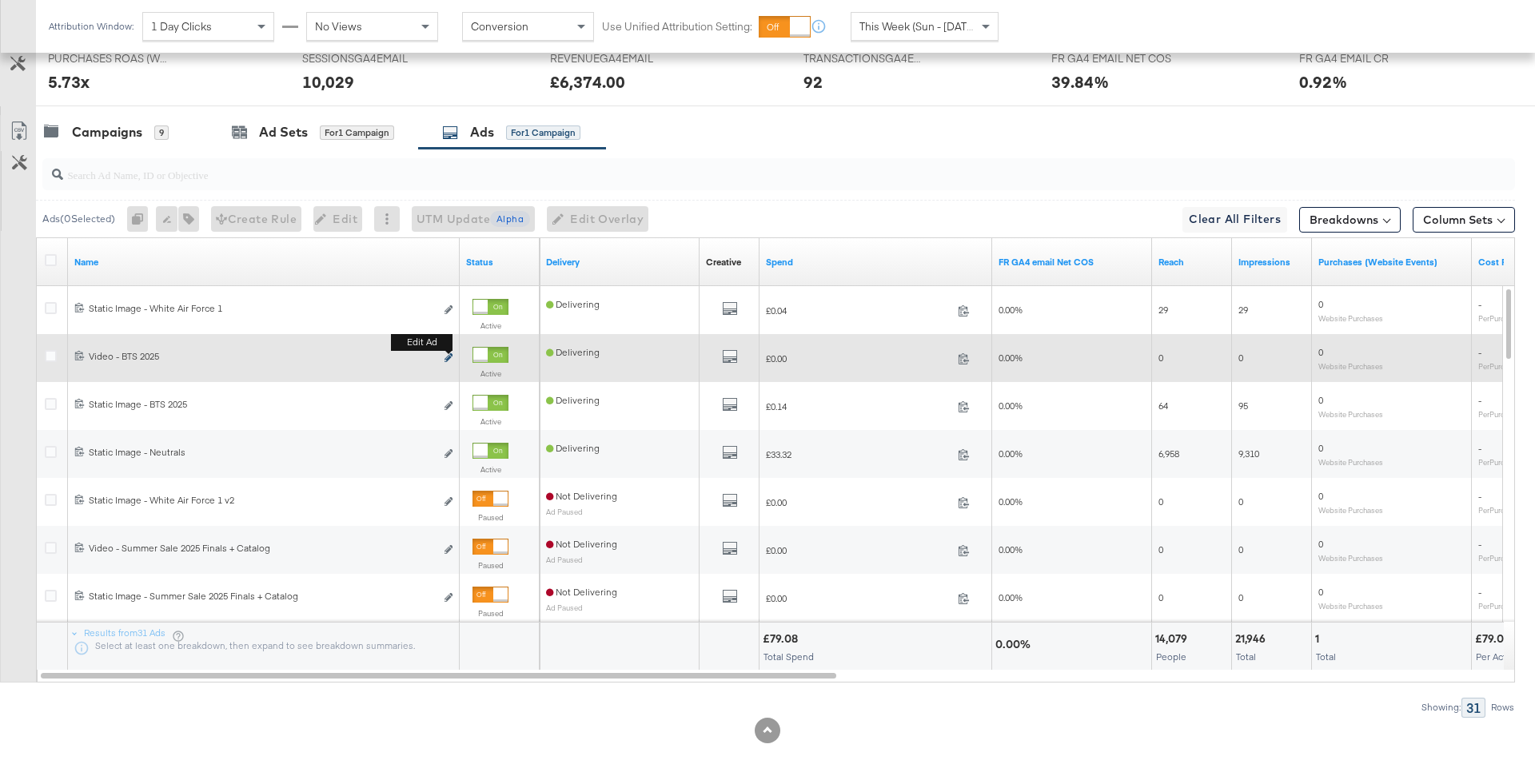
click at [451, 353] on icon "link" at bounding box center [448, 358] width 8 height 9
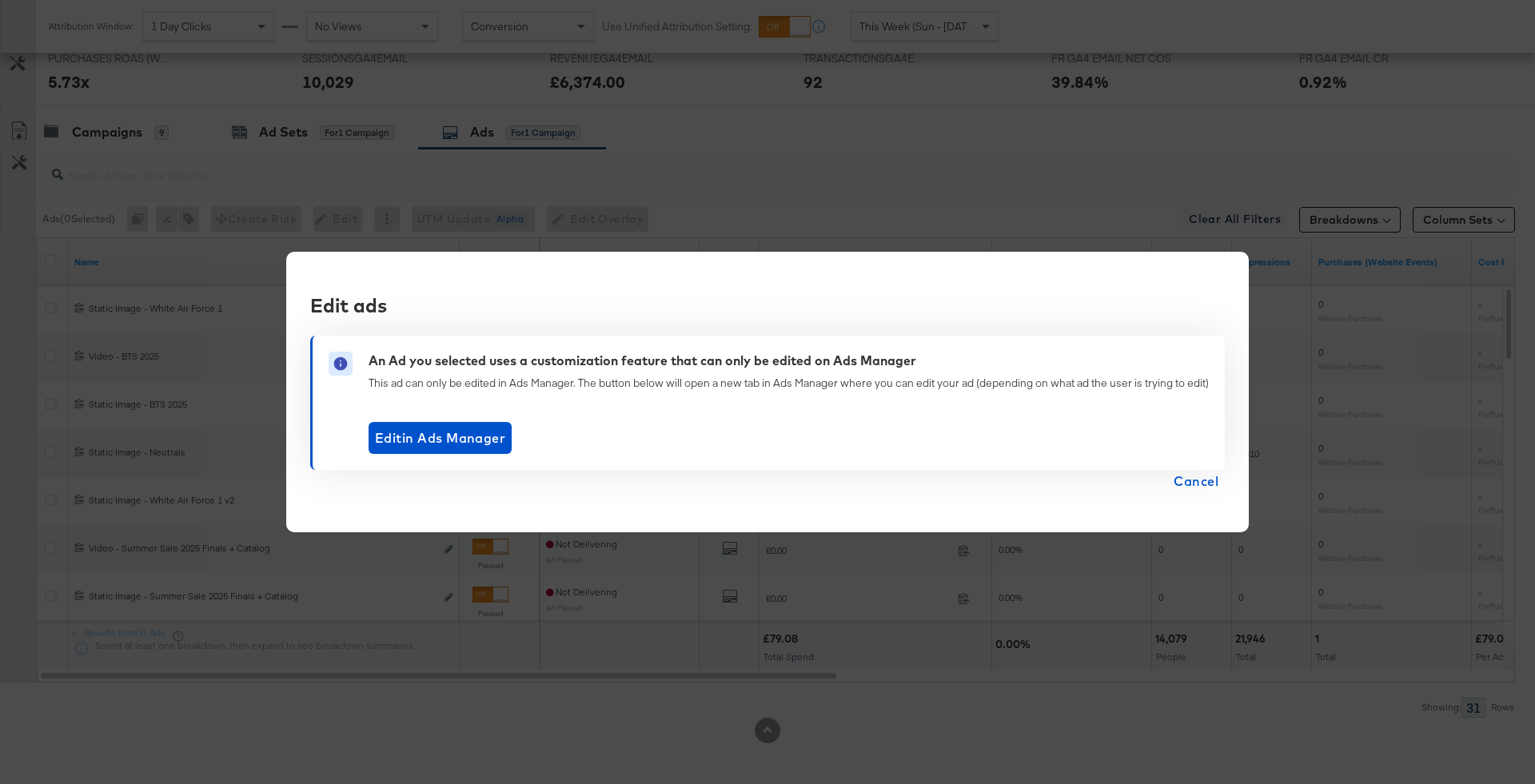
click at [1201, 477] on span "Cancel" at bounding box center [1196, 481] width 45 height 22
